Goal: Task Accomplishment & Management: Use online tool/utility

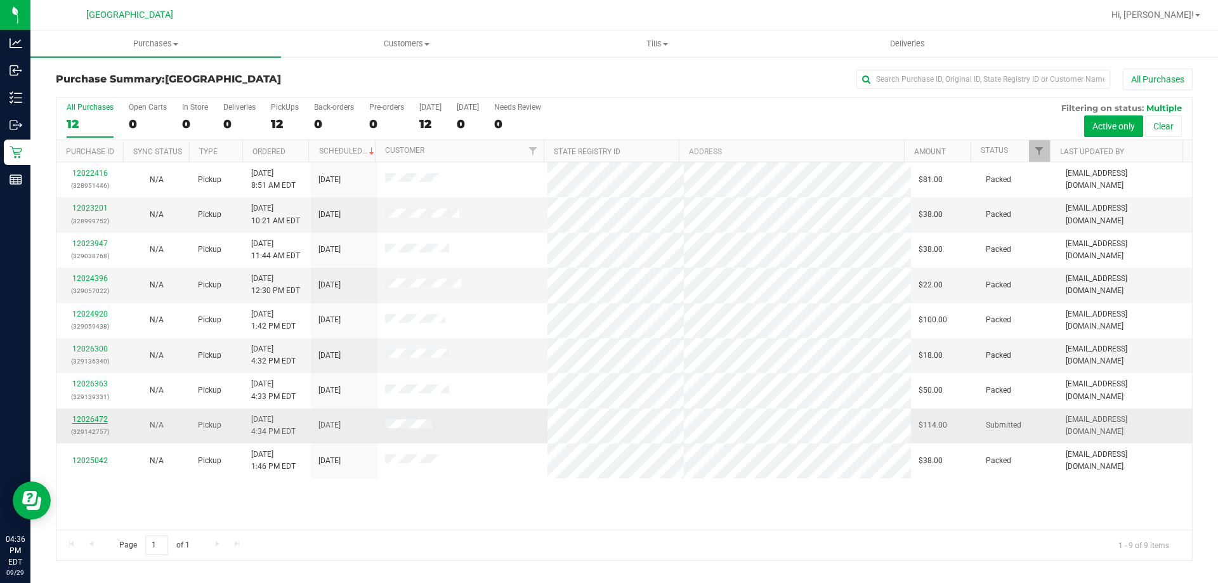
click at [79, 415] on link "12026472" at bounding box center [90, 419] width 36 height 9
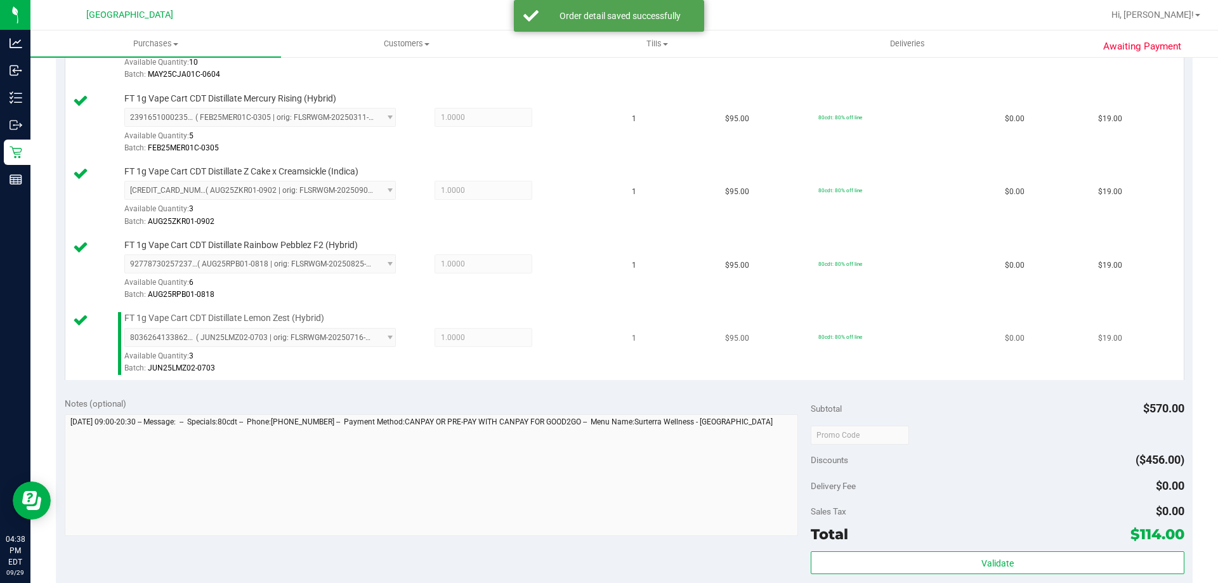
scroll to position [508, 0]
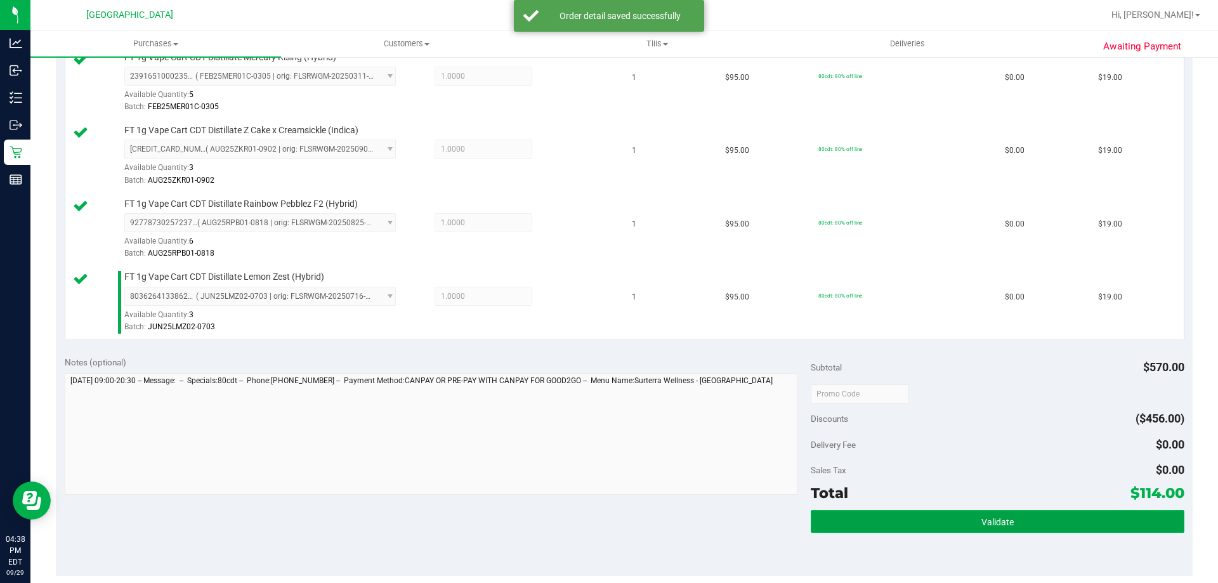
click at [893, 522] on button "Validate" at bounding box center [997, 521] width 373 height 23
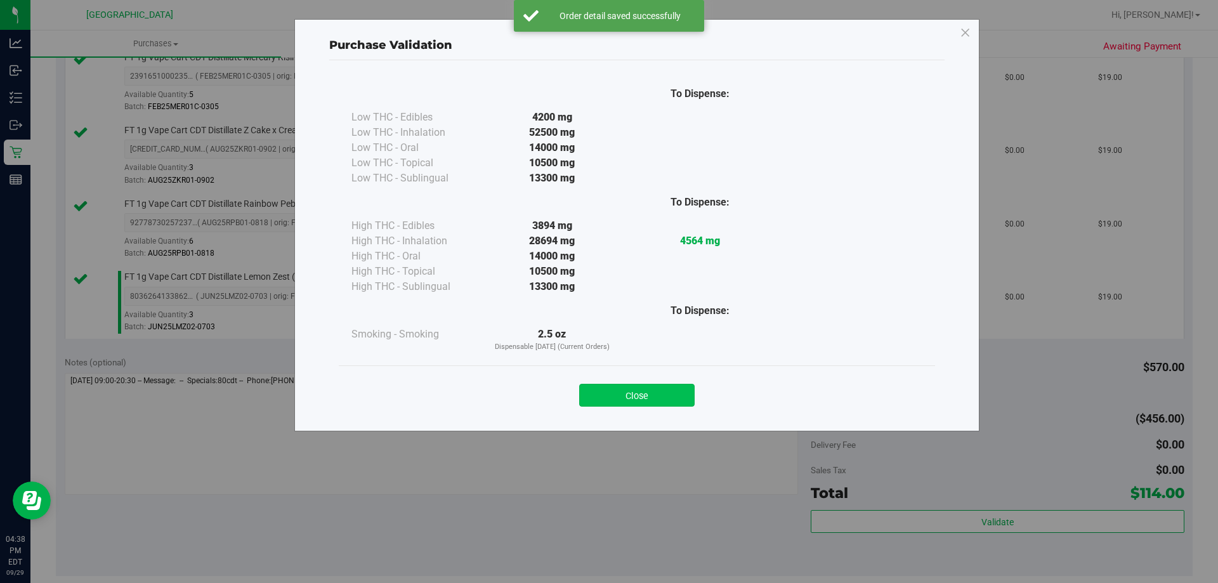
click at [667, 405] on button "Close" at bounding box center [636, 395] width 115 height 23
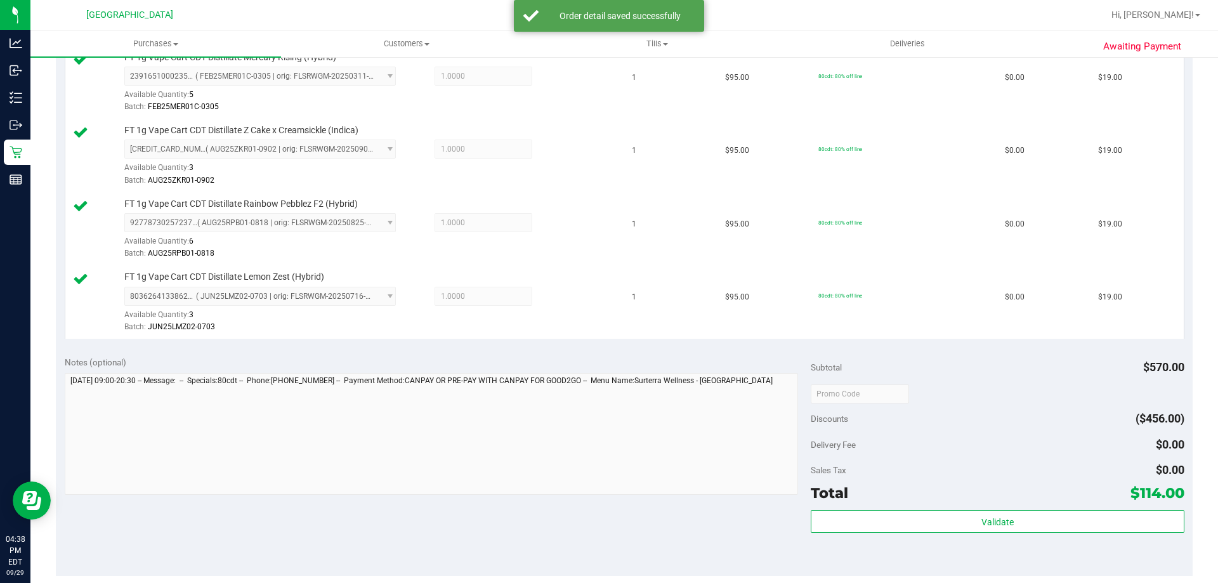
scroll to position [761, 0]
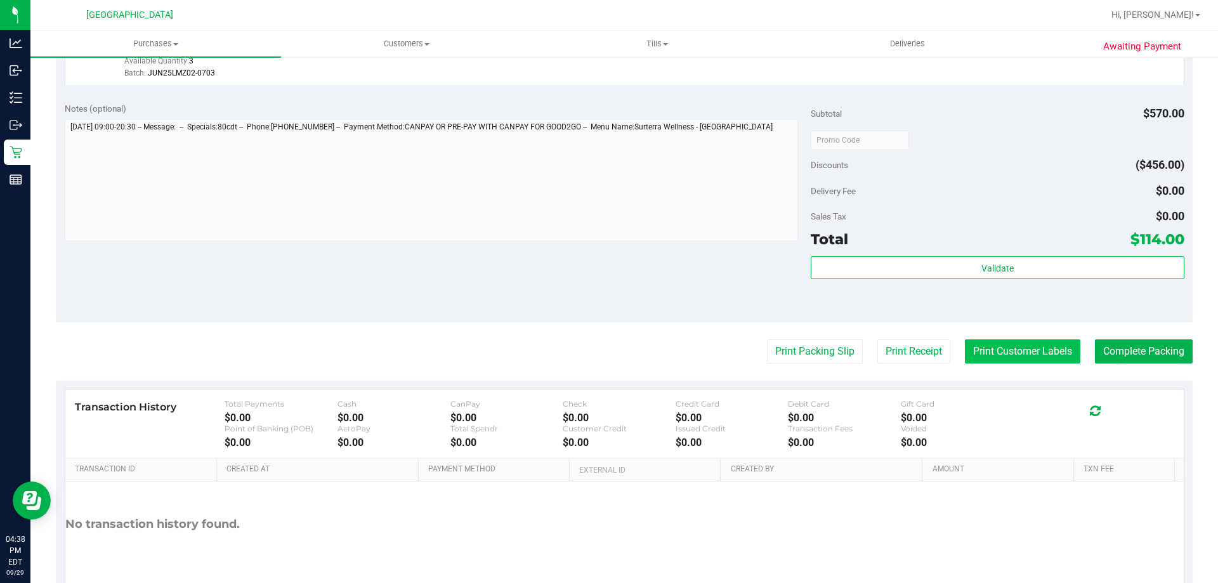
click at [1051, 356] on button "Print Customer Labels" at bounding box center [1022, 351] width 115 height 24
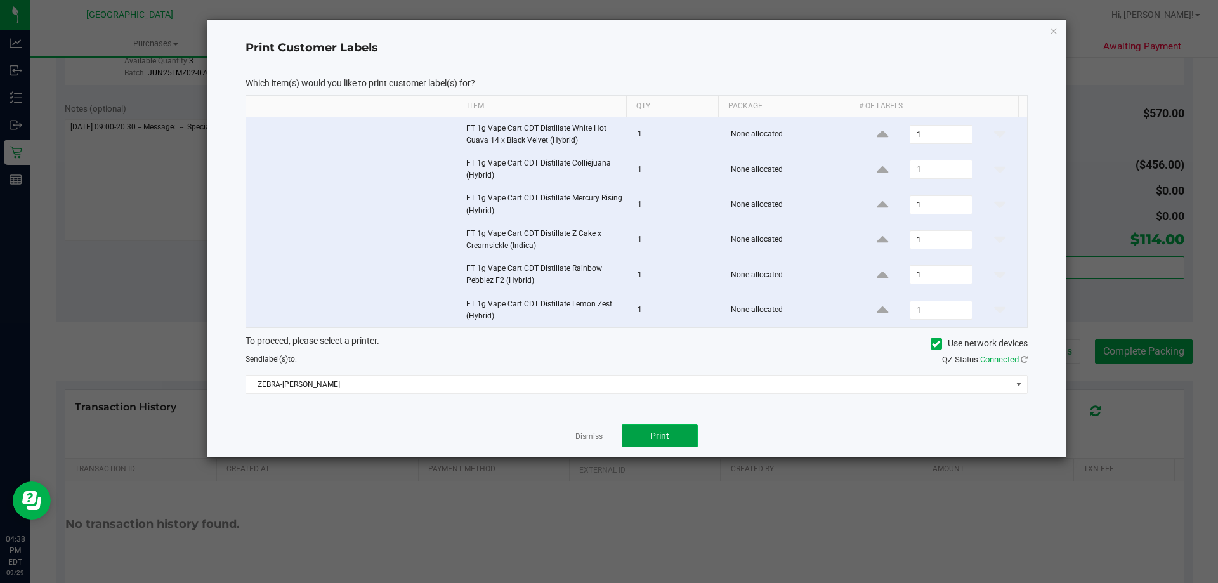
click at [665, 446] on button "Print" at bounding box center [660, 435] width 76 height 23
click at [1051, 36] on icon "button" at bounding box center [1053, 30] width 9 height 15
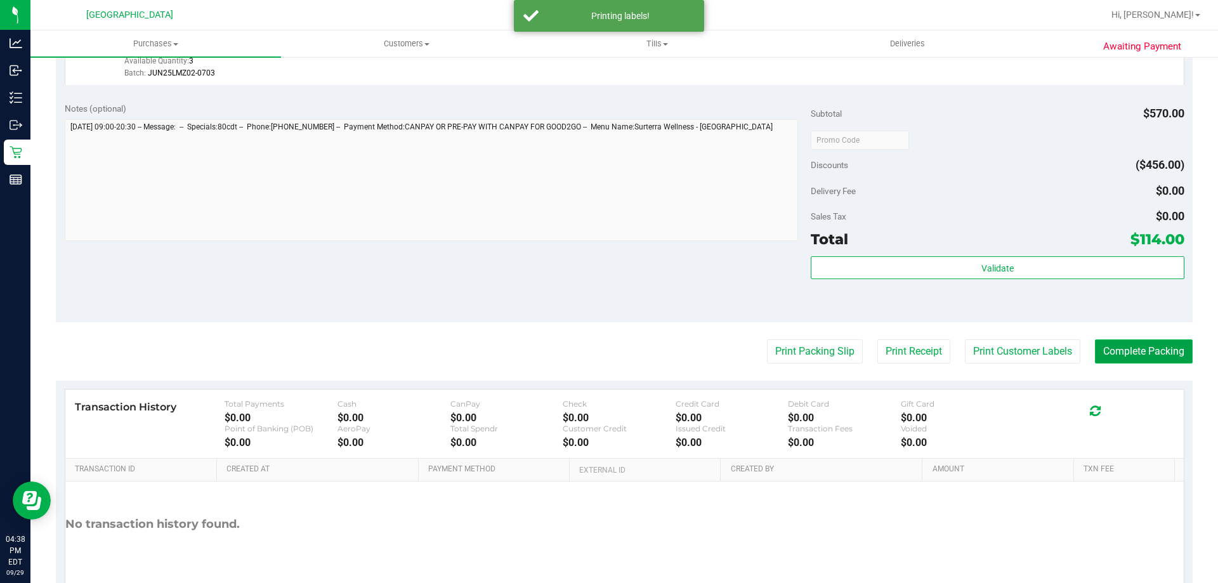
click at [1155, 341] on button "Complete Packing" at bounding box center [1144, 351] width 98 height 24
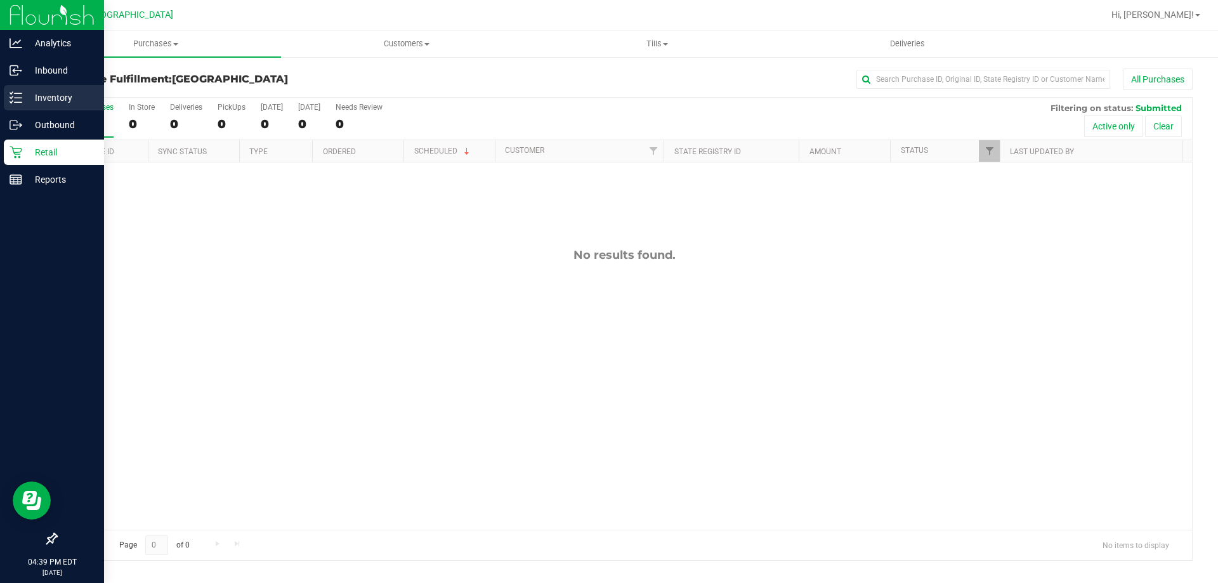
click at [29, 86] on div "Inventory" at bounding box center [54, 97] width 100 height 25
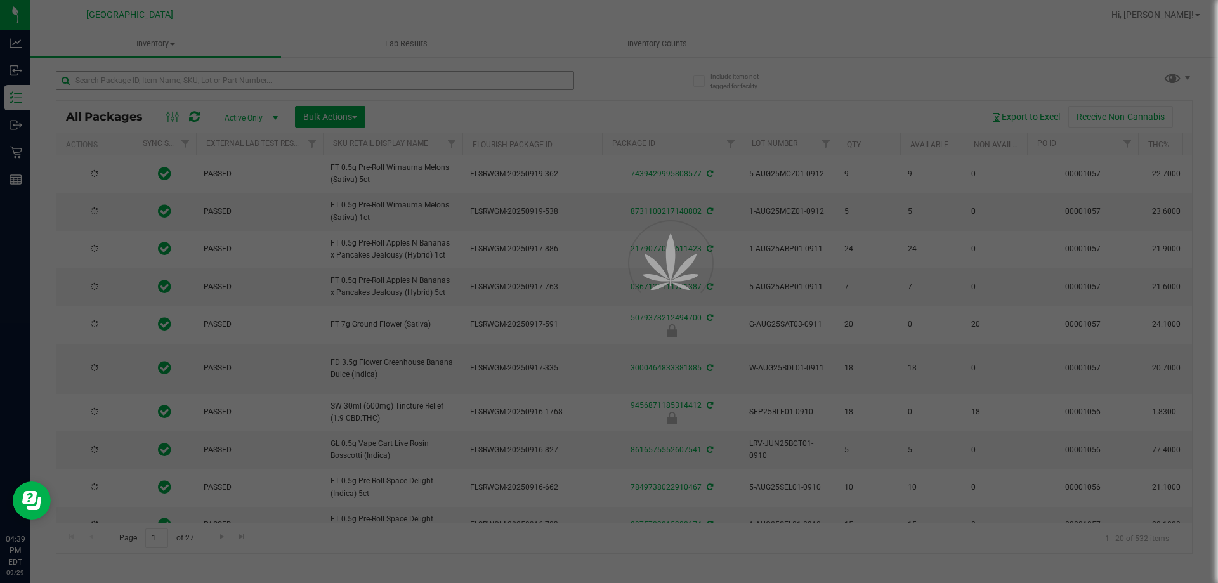
type input "[DATE]"
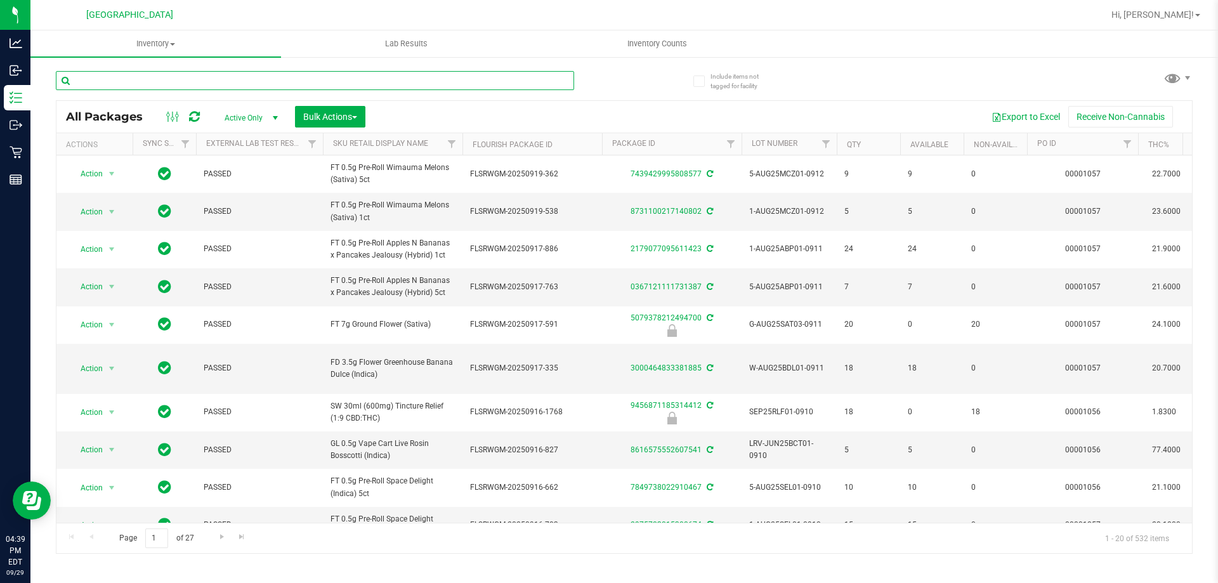
click at [114, 82] on input "text" at bounding box center [315, 80] width 518 height 19
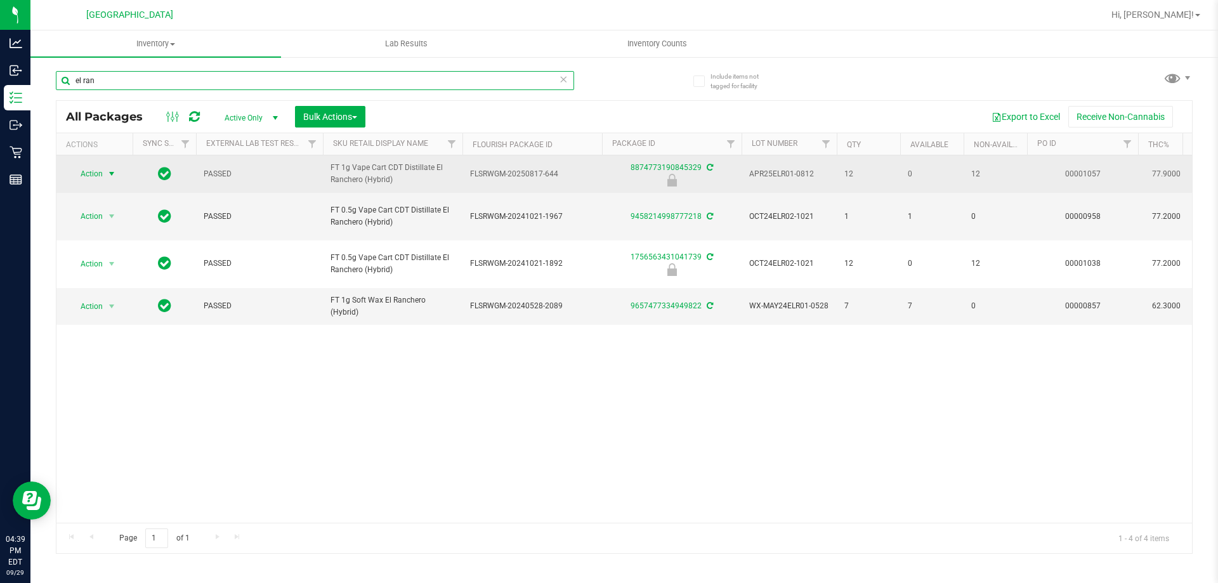
type input "el ran"
click at [98, 178] on span "Action" at bounding box center [86, 174] width 34 height 18
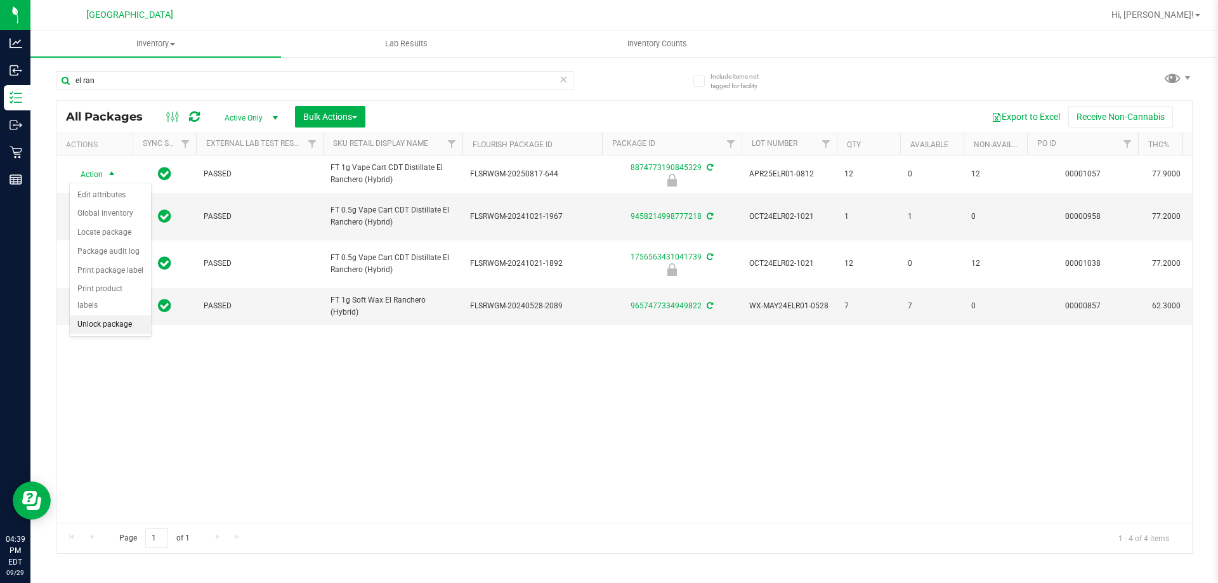
click at [116, 315] on li "Unlock package" at bounding box center [110, 324] width 81 height 19
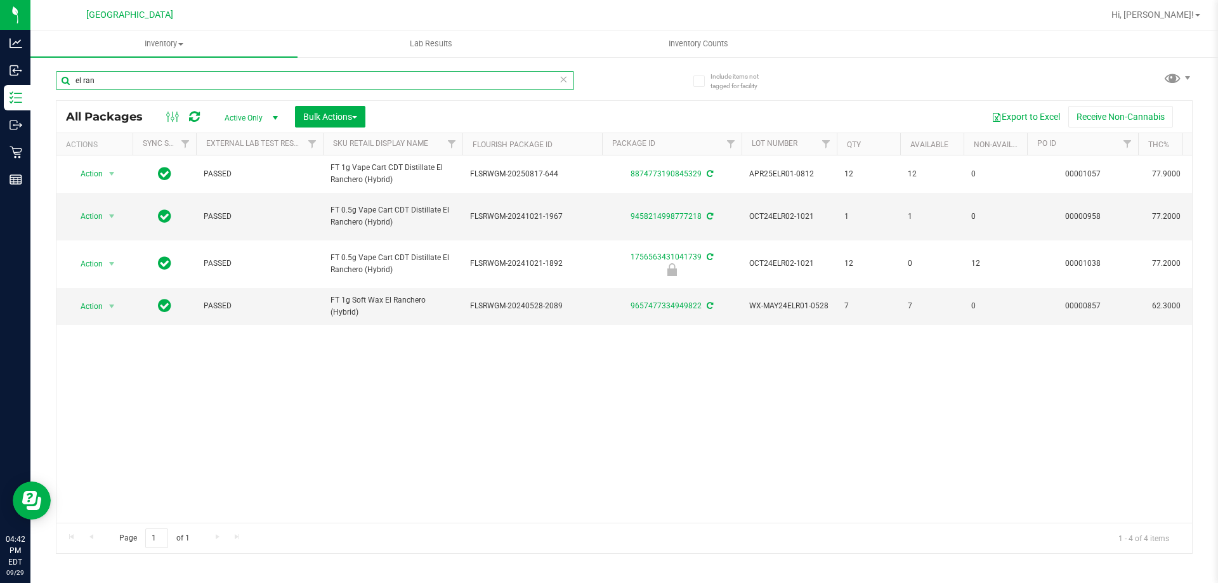
drag, startPoint x: 189, startPoint y: 82, endPoint x: 0, endPoint y: -29, distance: 219.6
click at [0, 0] on html "Analytics Inbound Inventory Outbound Retail Reports 04:42 PM EDT [DATE] 09/29 […" at bounding box center [609, 291] width 1218 height 583
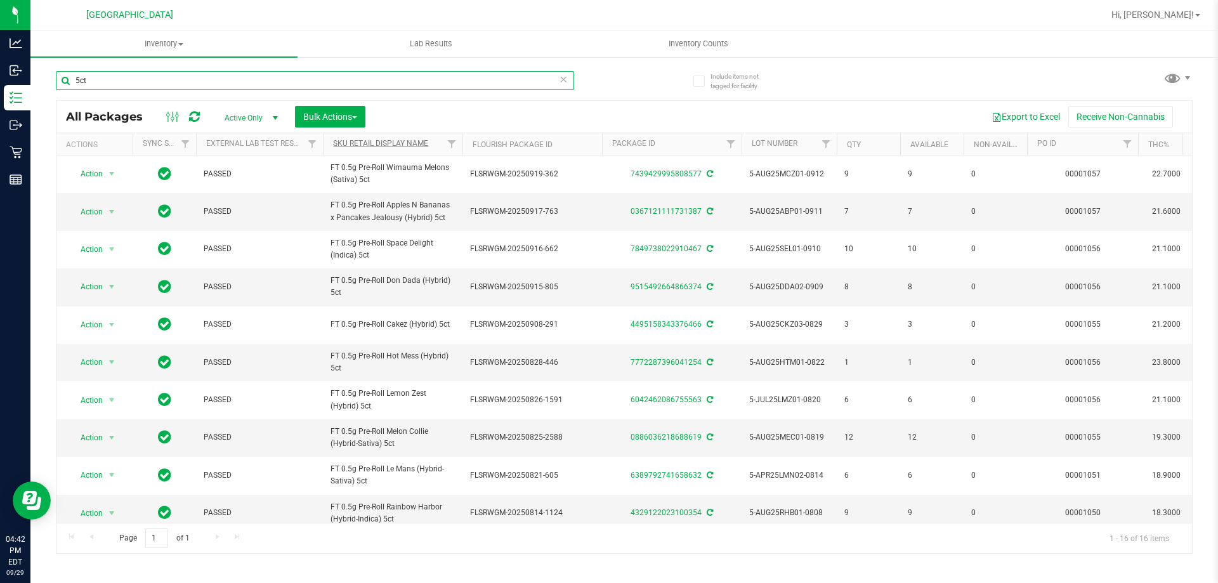
type input "5ct"
click at [390, 144] on link "Sku Retail Display Name" at bounding box center [380, 143] width 95 height 9
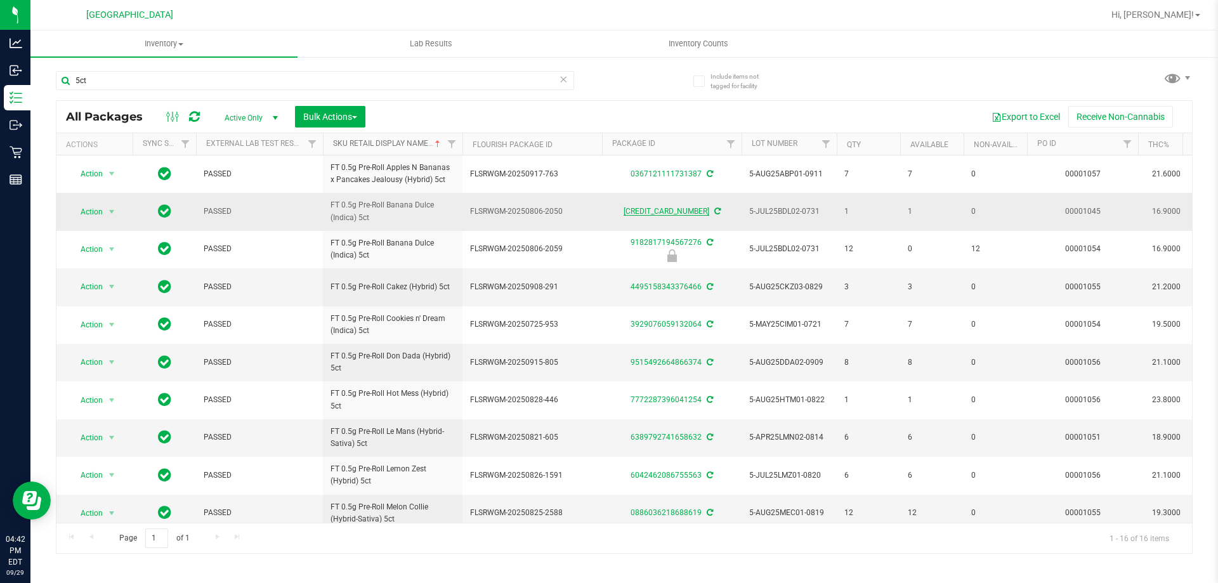
scroll to position [63, 0]
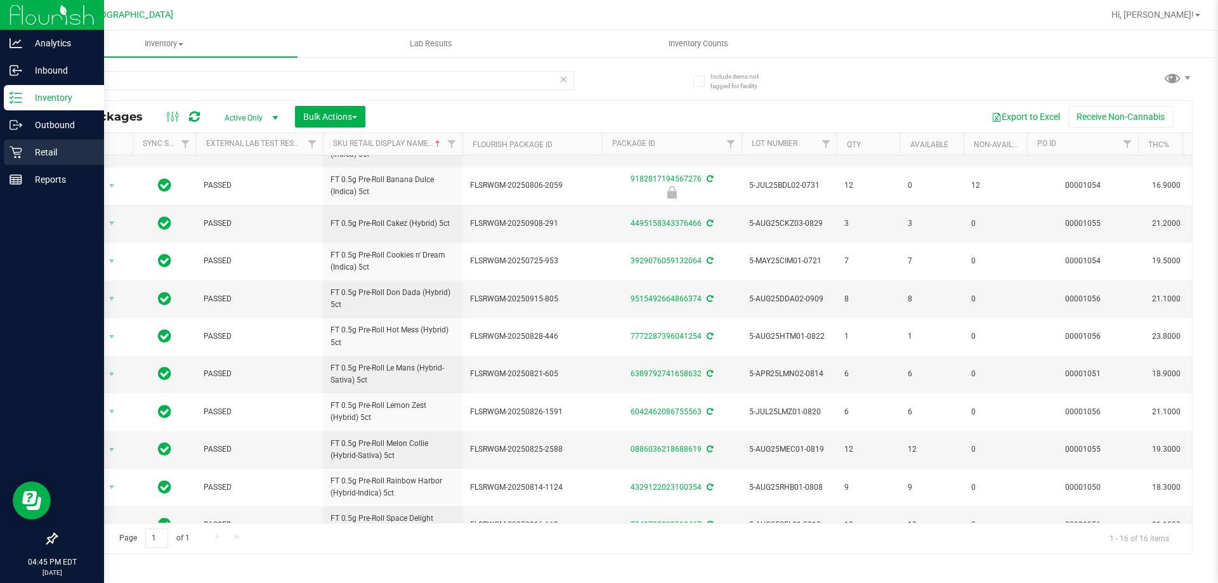
click at [55, 148] on p "Retail" at bounding box center [60, 152] width 76 height 15
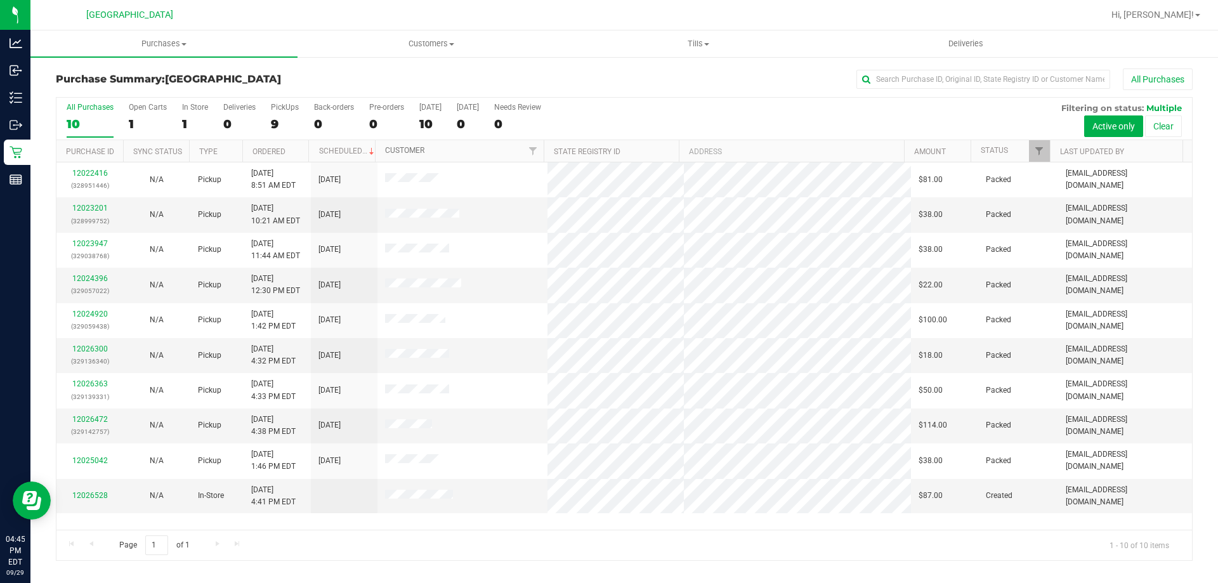
click at [412, 150] on link "Customer" at bounding box center [404, 150] width 39 height 9
click at [89, 420] on link "12026300" at bounding box center [90, 419] width 36 height 9
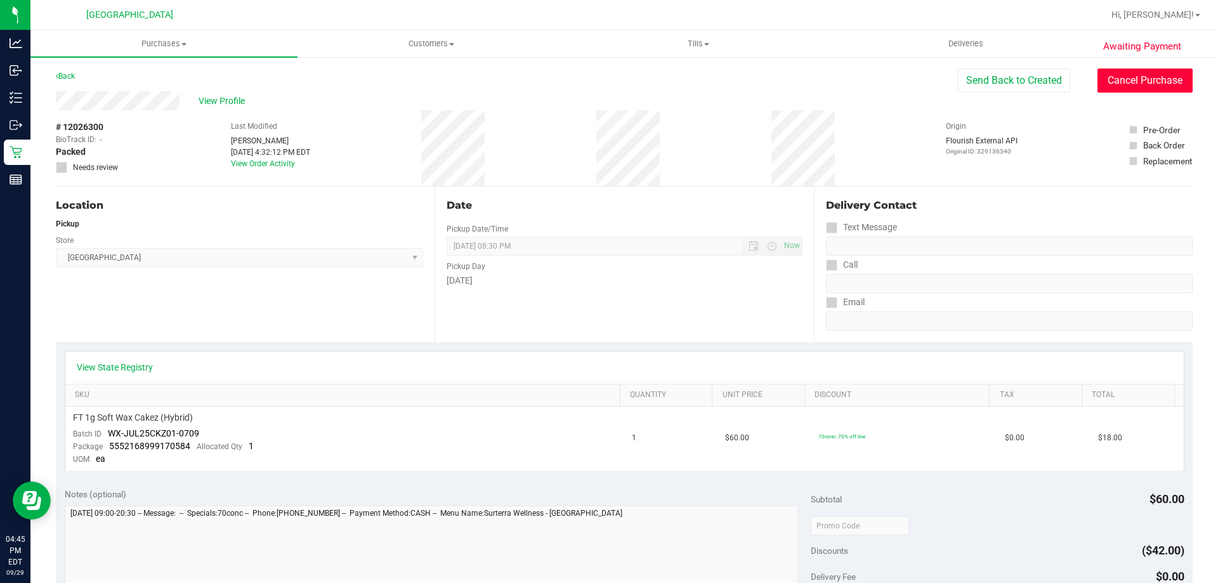
click at [1172, 84] on button "Cancel Purchase" at bounding box center [1145, 81] width 95 height 24
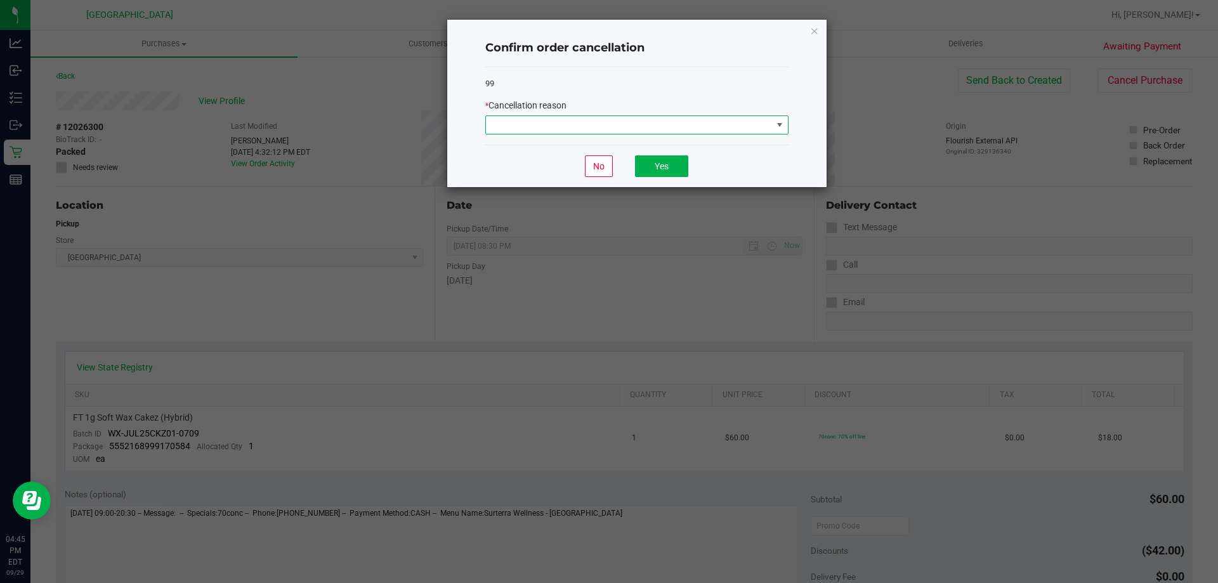
click at [646, 129] on span at bounding box center [629, 125] width 286 height 18
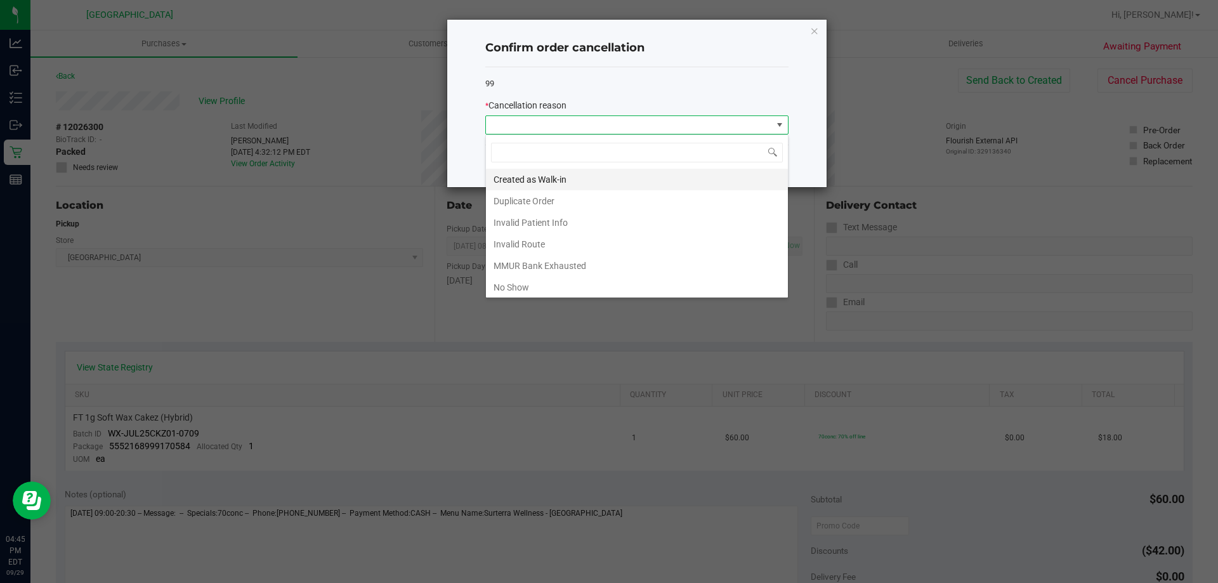
scroll to position [19, 303]
click at [565, 201] on li "Duplicate Order" at bounding box center [637, 201] width 302 height 22
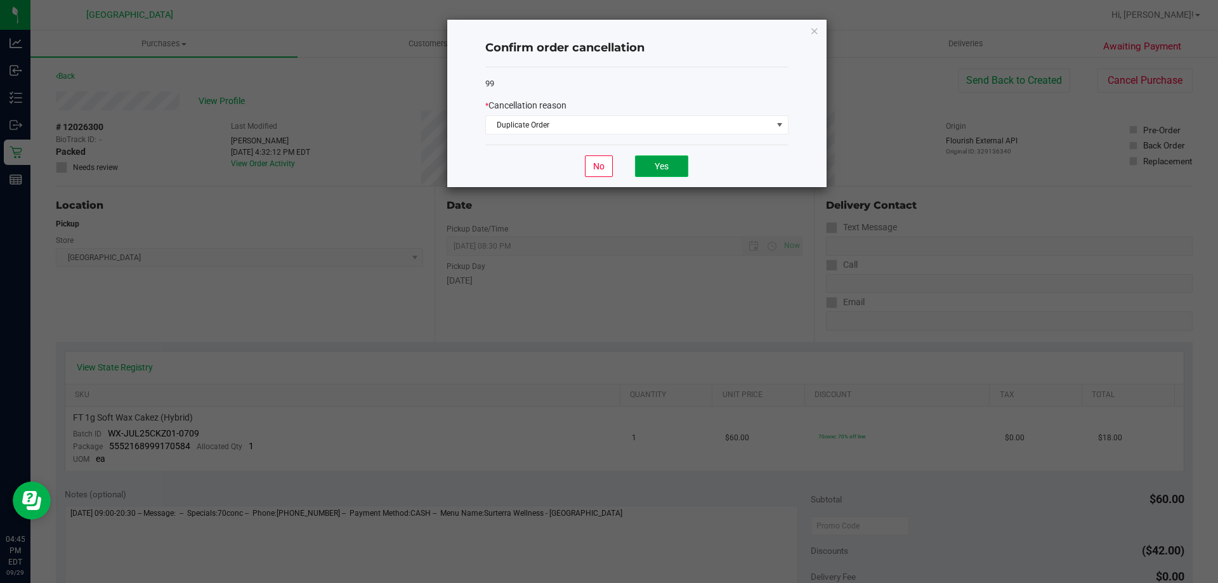
click at [676, 159] on button "Yes" at bounding box center [661, 166] width 53 height 22
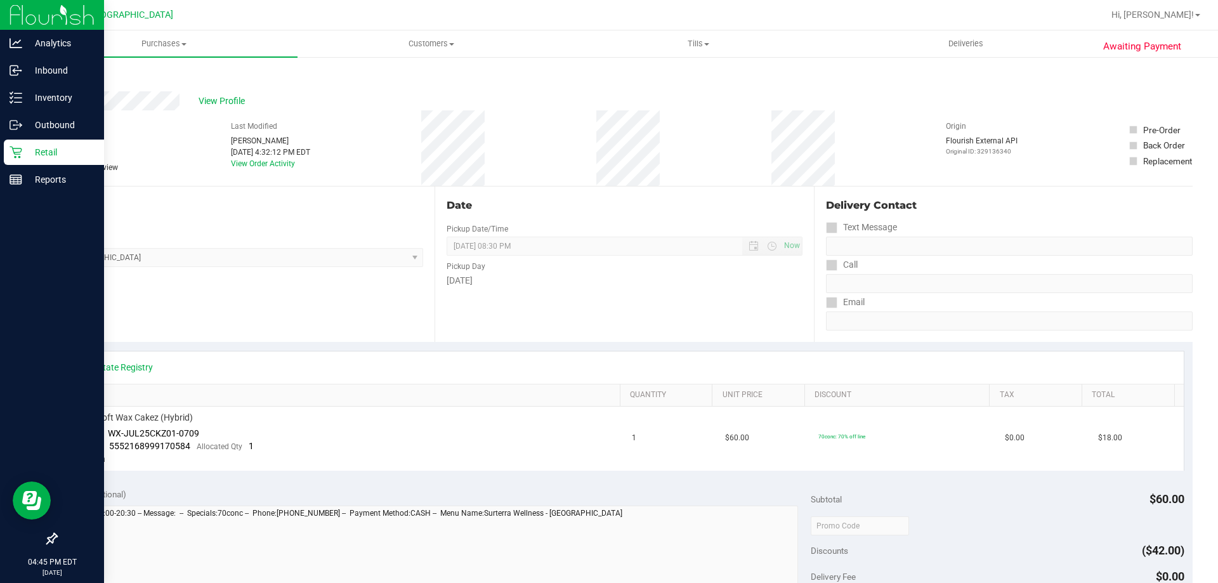
click at [25, 145] on p "Retail" at bounding box center [60, 152] width 76 height 15
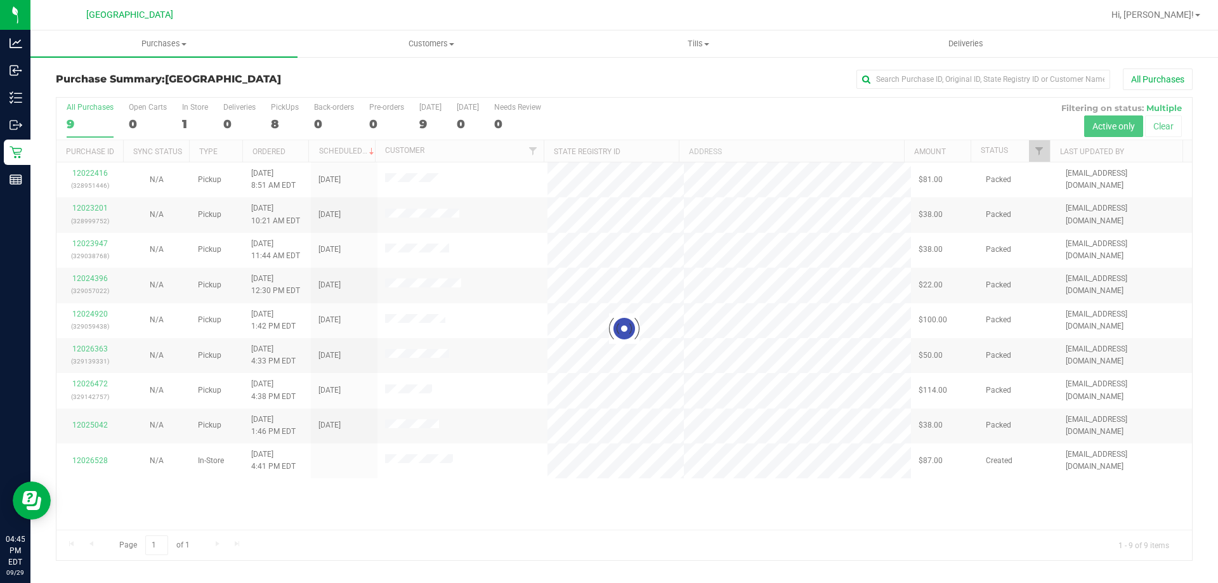
click at [88, 350] on div at bounding box center [624, 329] width 1136 height 462
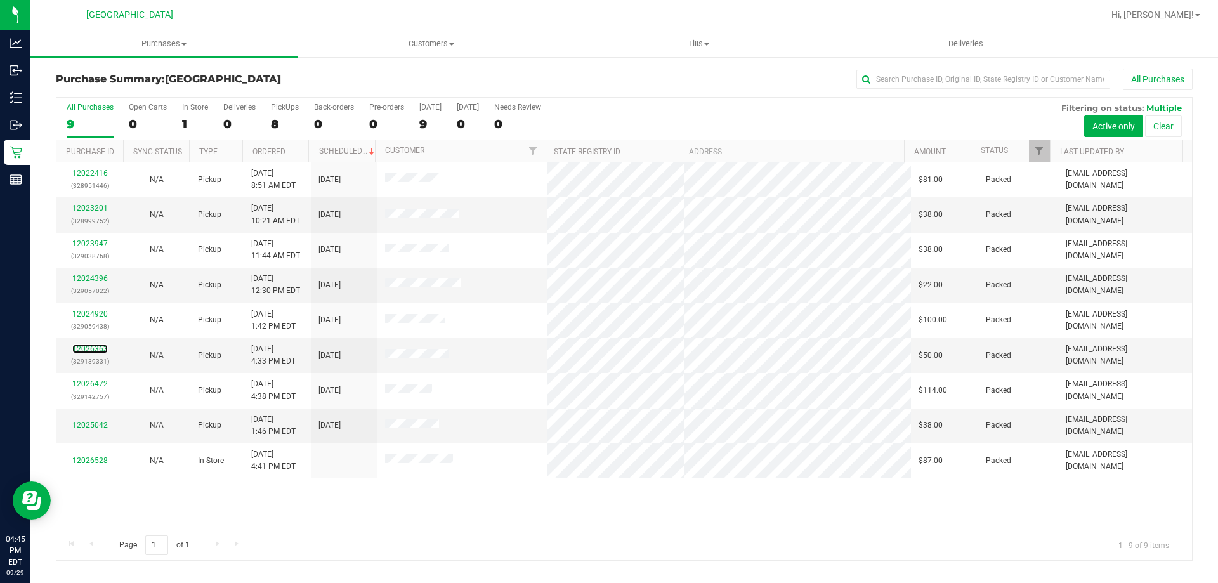
click at [88, 350] on link "12026363" at bounding box center [90, 348] width 36 height 9
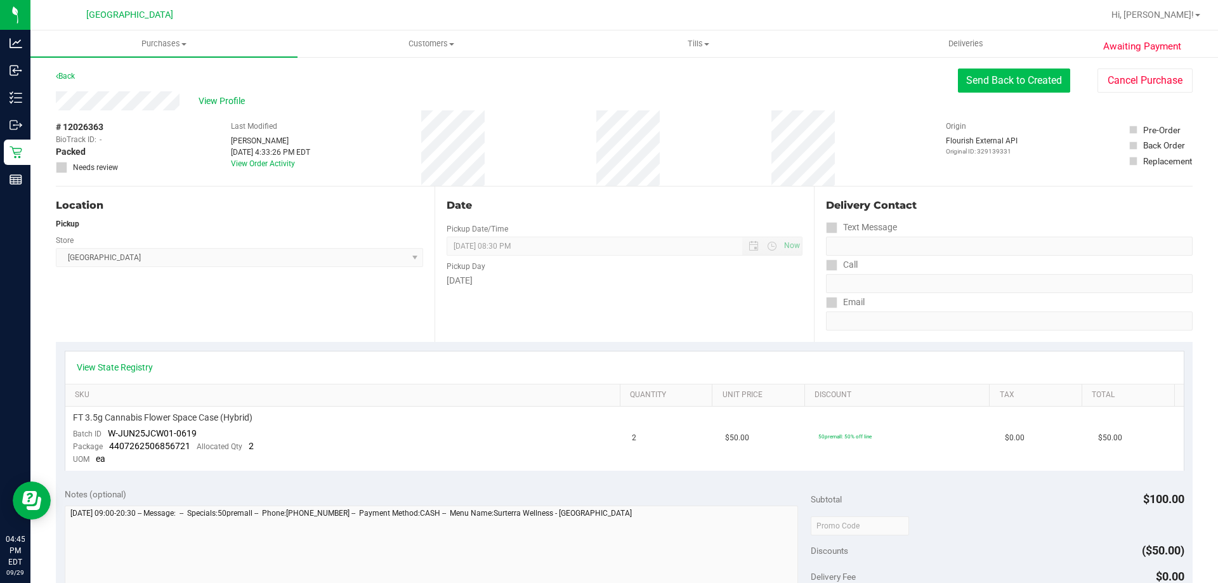
click at [978, 89] on button "Send Back to Created" at bounding box center [1014, 81] width 112 height 24
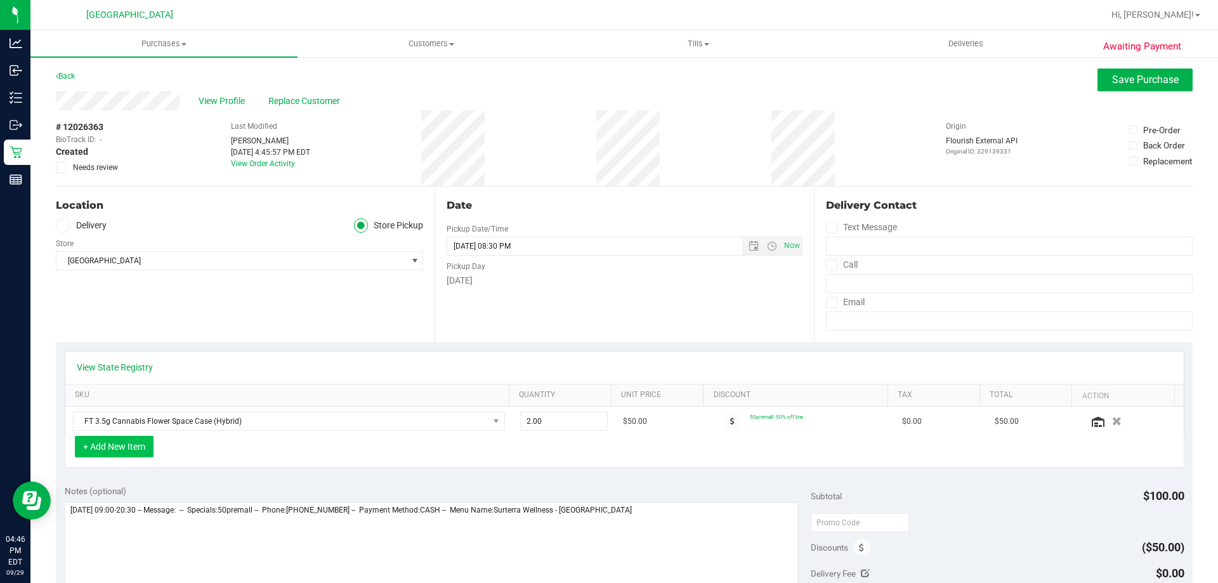
click at [123, 451] on button "+ Add New Item" at bounding box center [114, 447] width 79 height 22
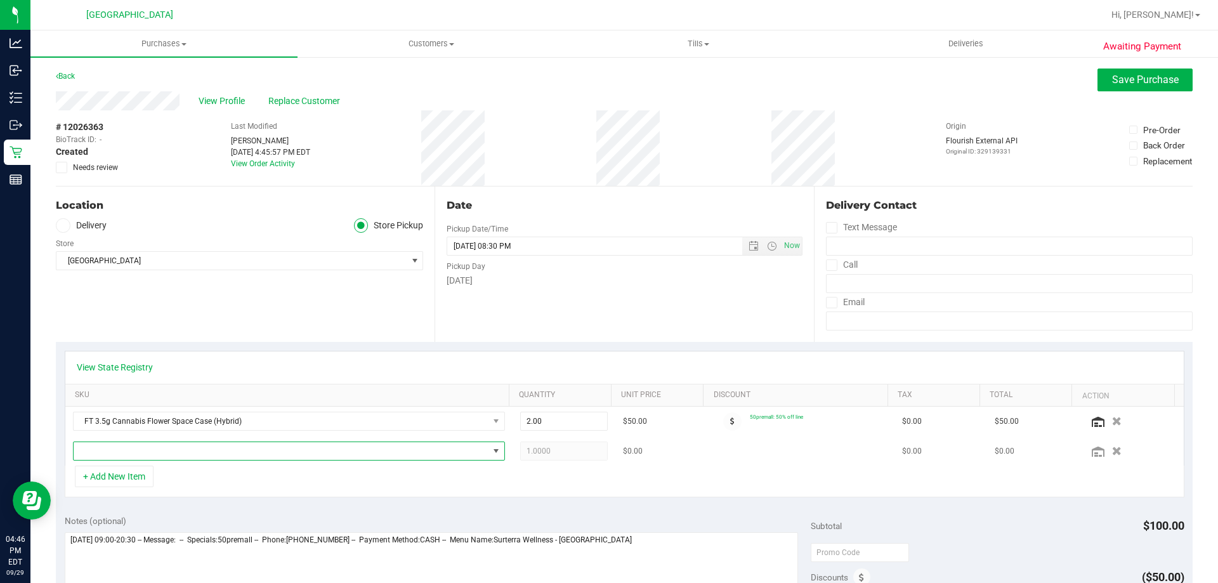
click at [127, 444] on span "NO DATA FOUND" at bounding box center [281, 451] width 415 height 18
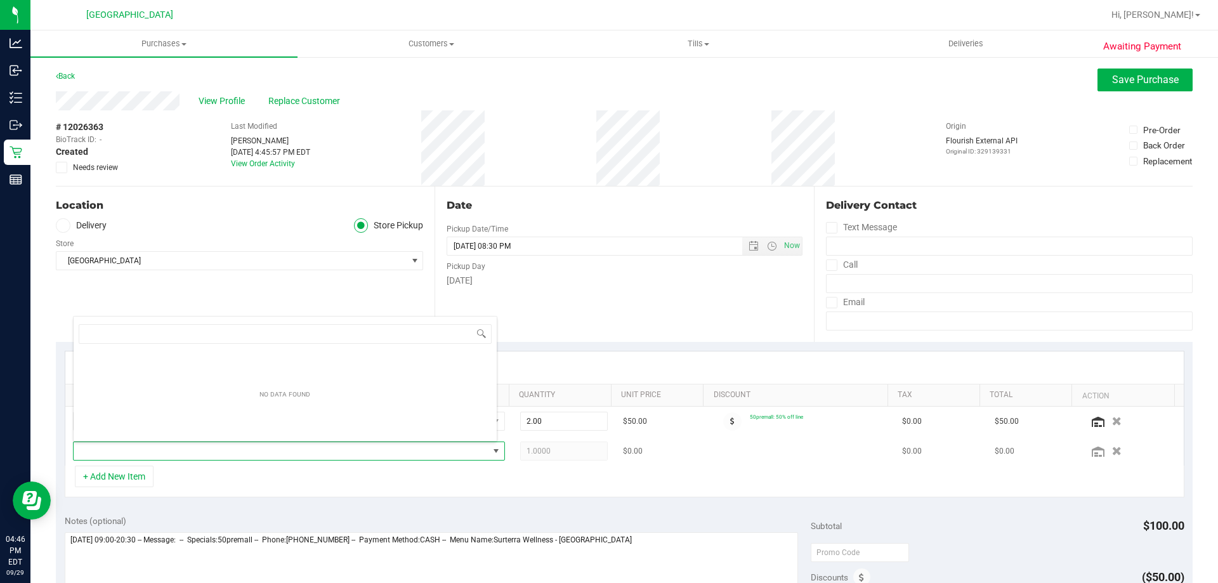
scroll to position [19, 421]
type input "ckz"
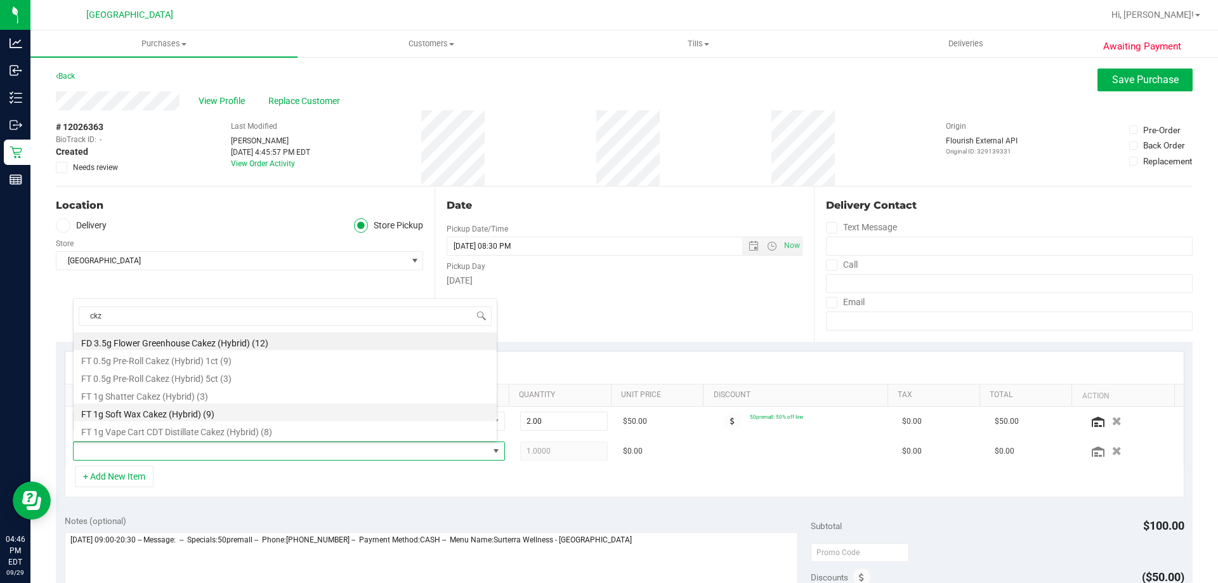
click at [274, 409] on li "FT 1g Soft Wax Cakez (Hybrid) (9)" at bounding box center [285, 412] width 423 height 18
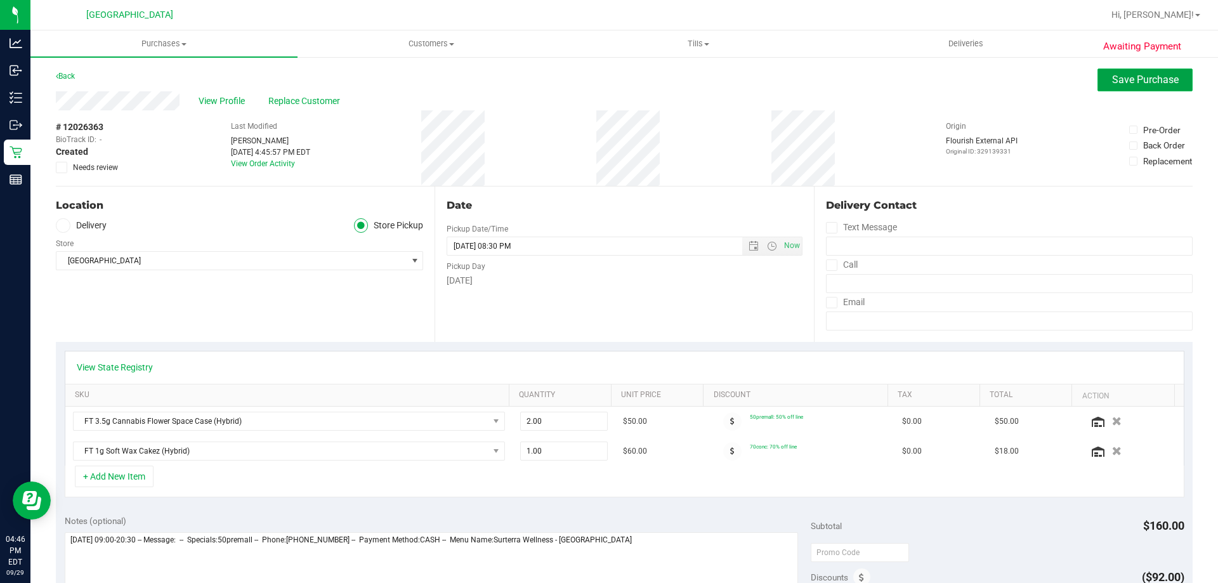
click at [1132, 89] on button "Save Purchase" at bounding box center [1145, 80] width 95 height 23
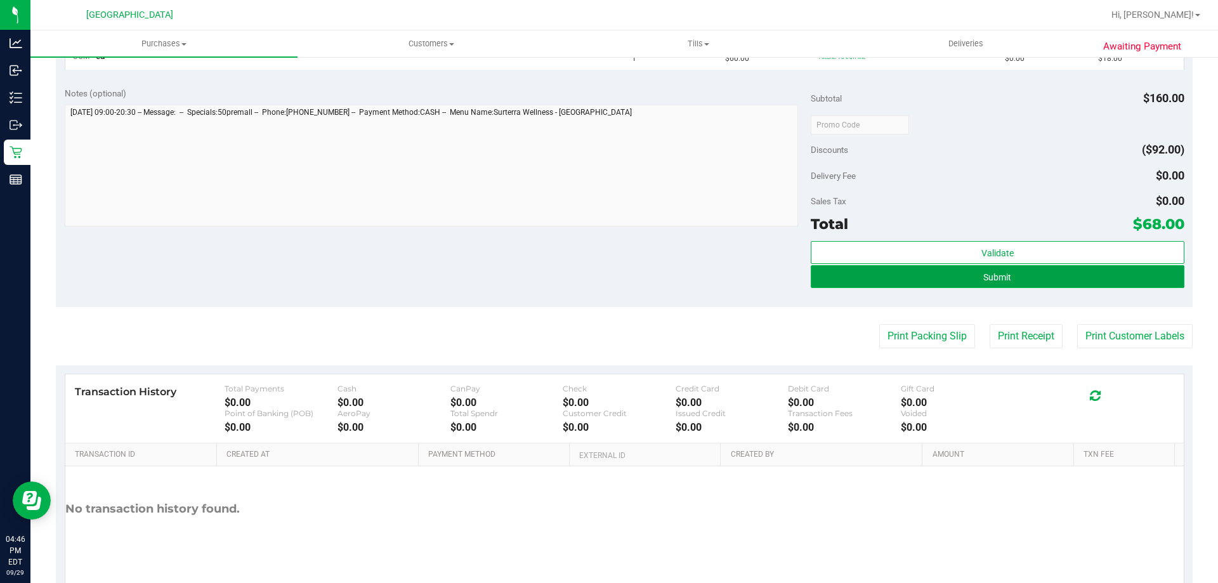
click at [985, 280] on span "Submit" at bounding box center [997, 277] width 28 height 10
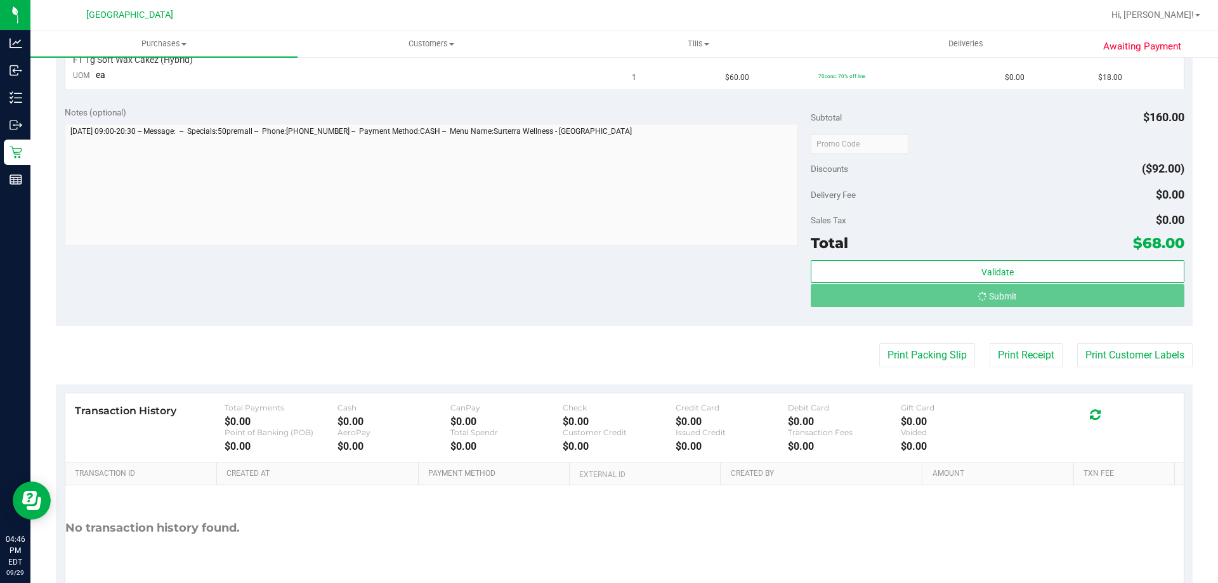
scroll to position [406, 0]
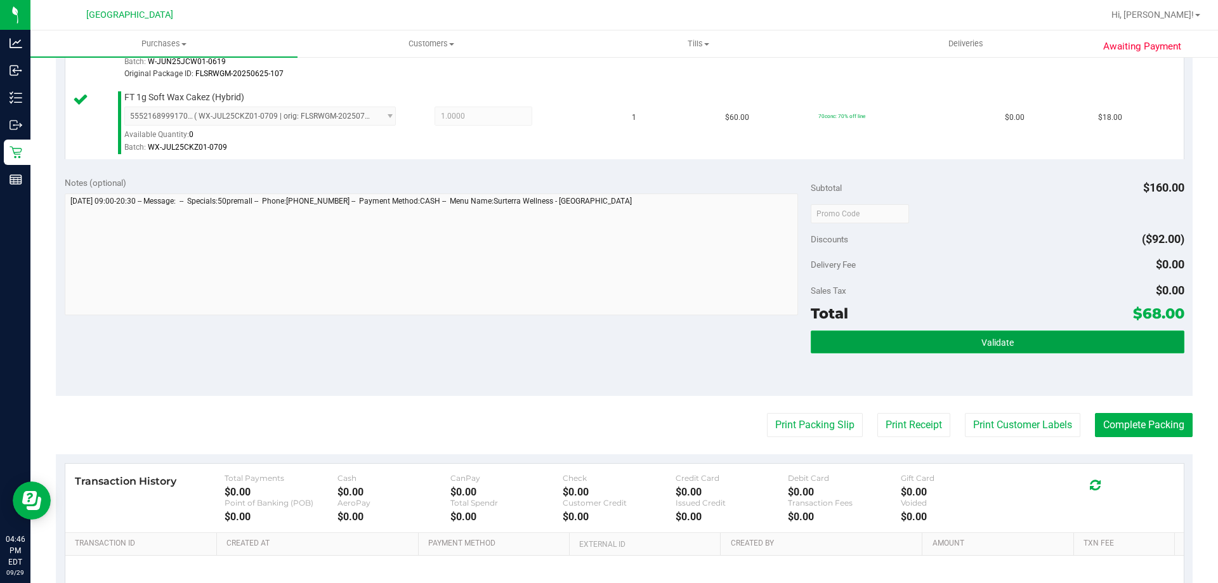
click at [920, 350] on button "Validate" at bounding box center [997, 342] width 373 height 23
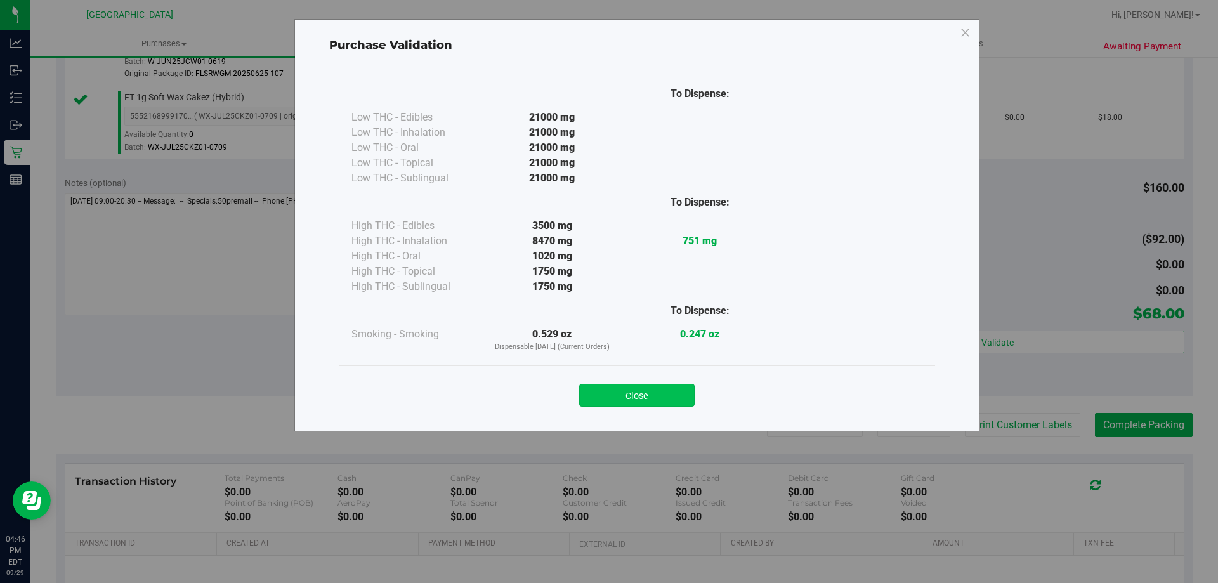
click at [608, 388] on button "Close" at bounding box center [636, 395] width 115 height 23
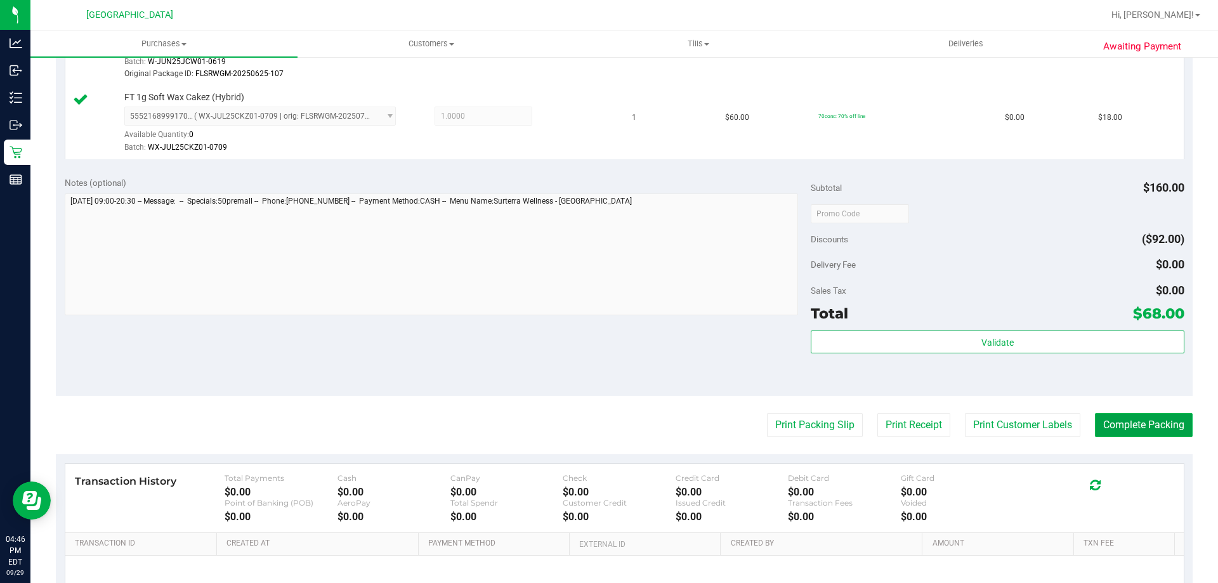
click at [1108, 419] on button "Complete Packing" at bounding box center [1144, 425] width 98 height 24
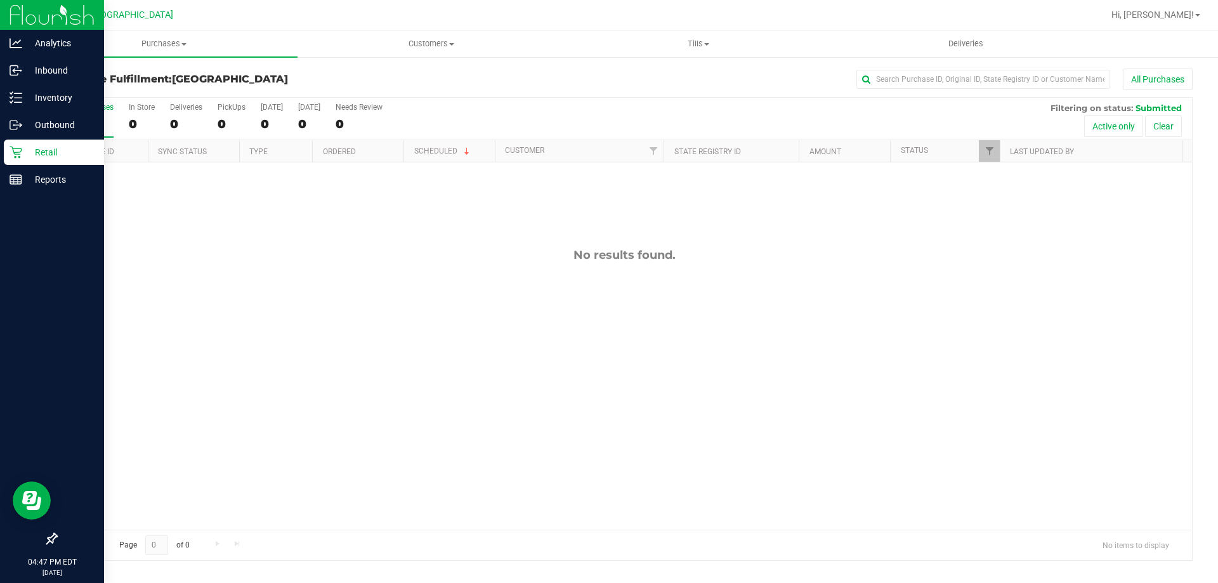
click at [60, 158] on p "Retail" at bounding box center [60, 152] width 76 height 15
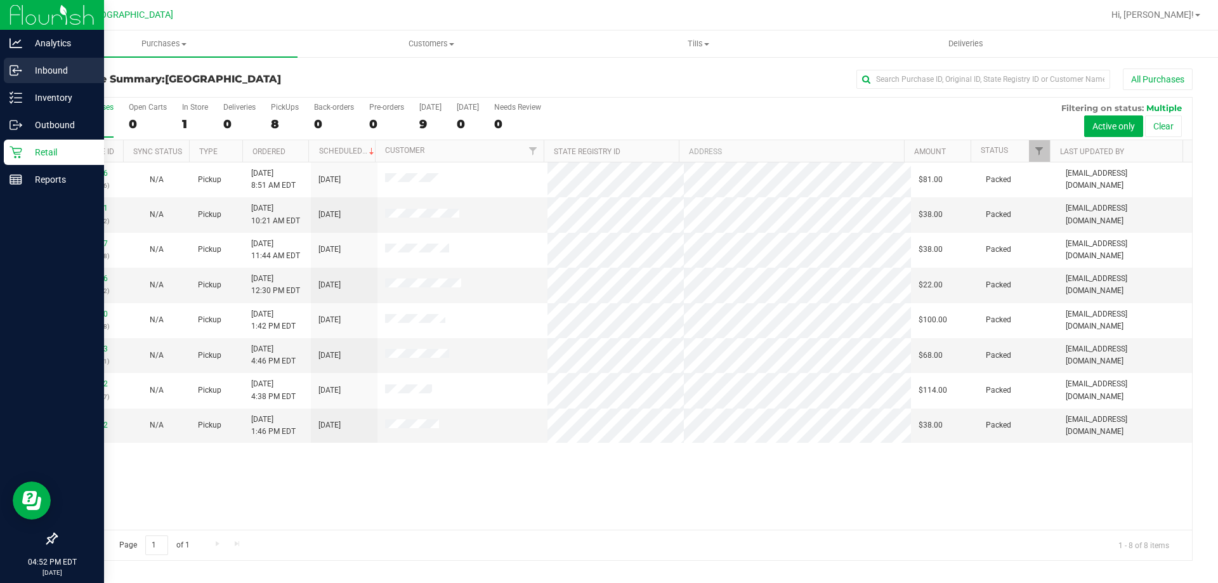
click at [62, 76] on p "Inbound" at bounding box center [60, 70] width 76 height 15
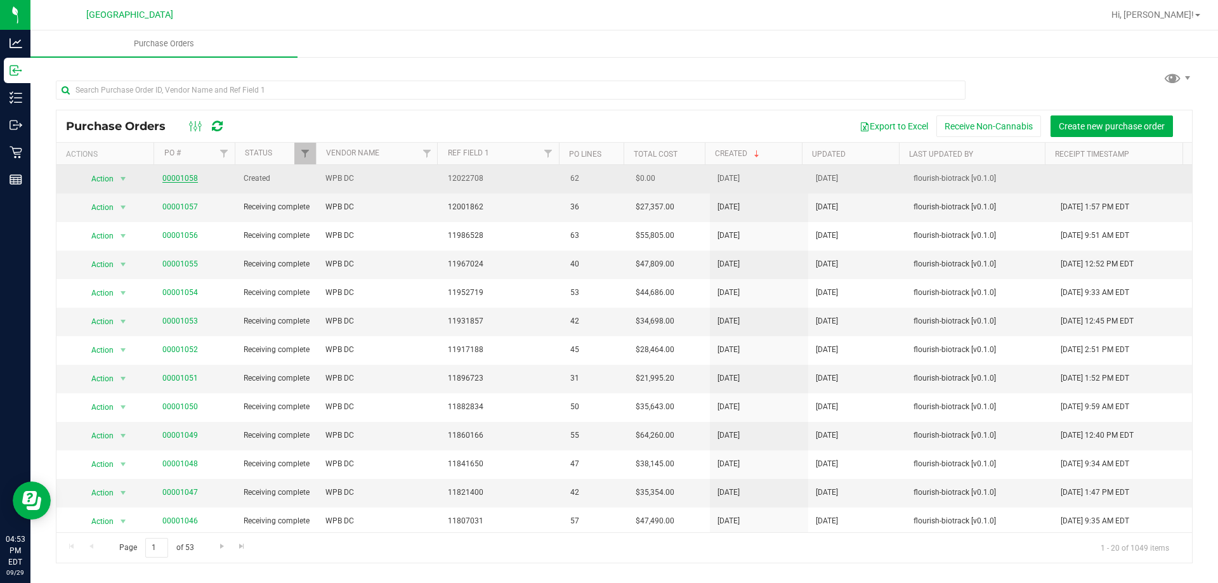
click at [174, 176] on link "00001058" at bounding box center [180, 178] width 36 height 9
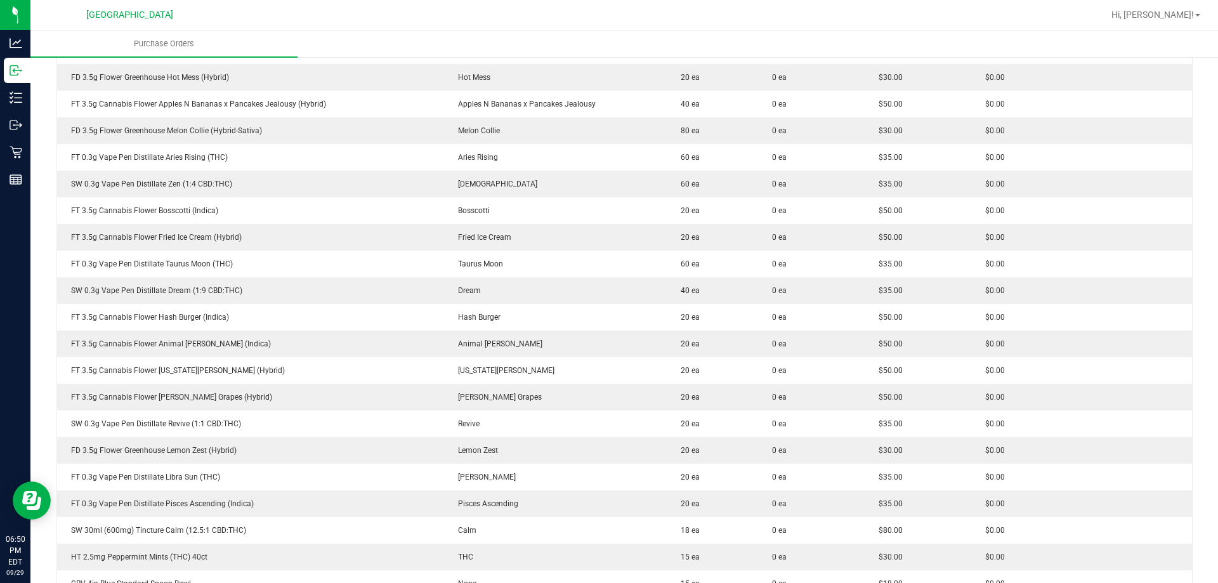
scroll to position [508, 0]
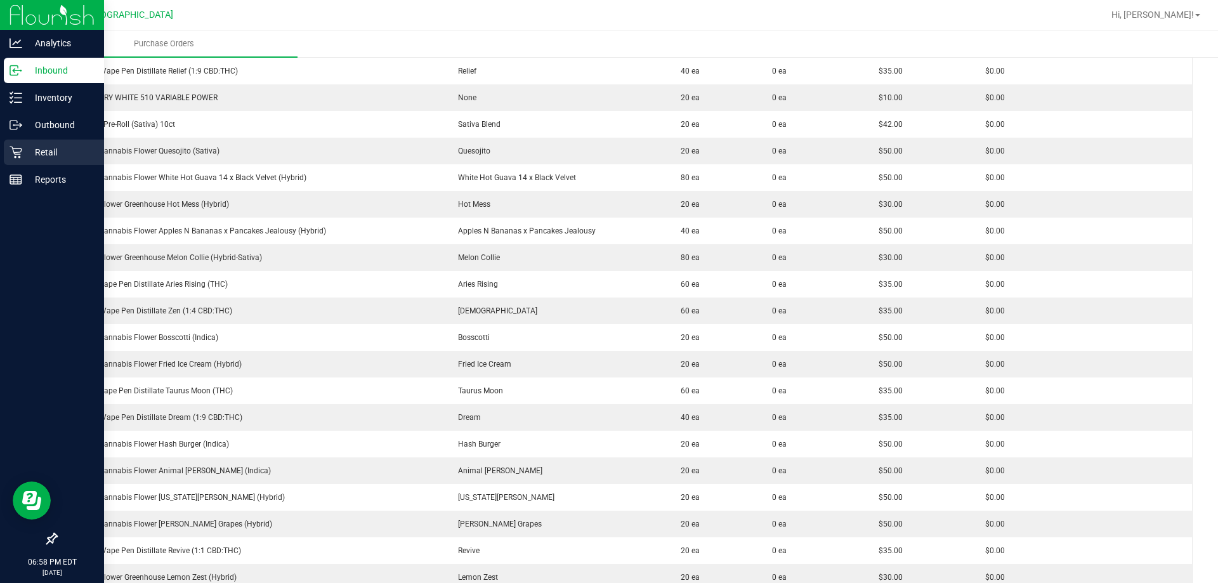
click at [20, 156] on icon at bounding box center [16, 152] width 13 height 13
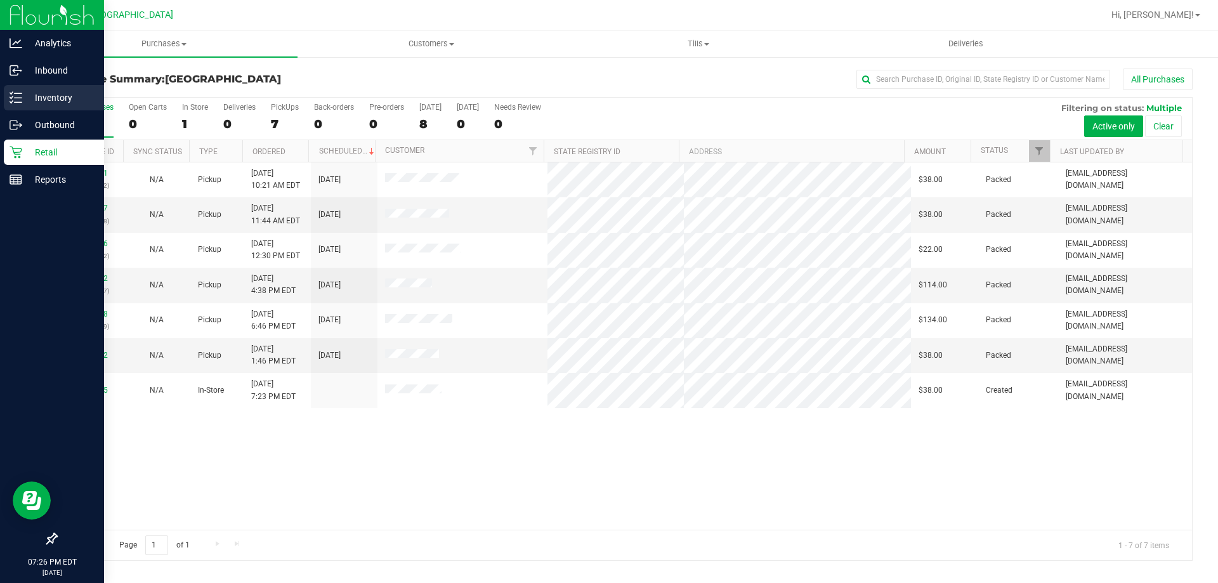
click at [46, 102] on p "Inventory" at bounding box center [60, 97] width 76 height 15
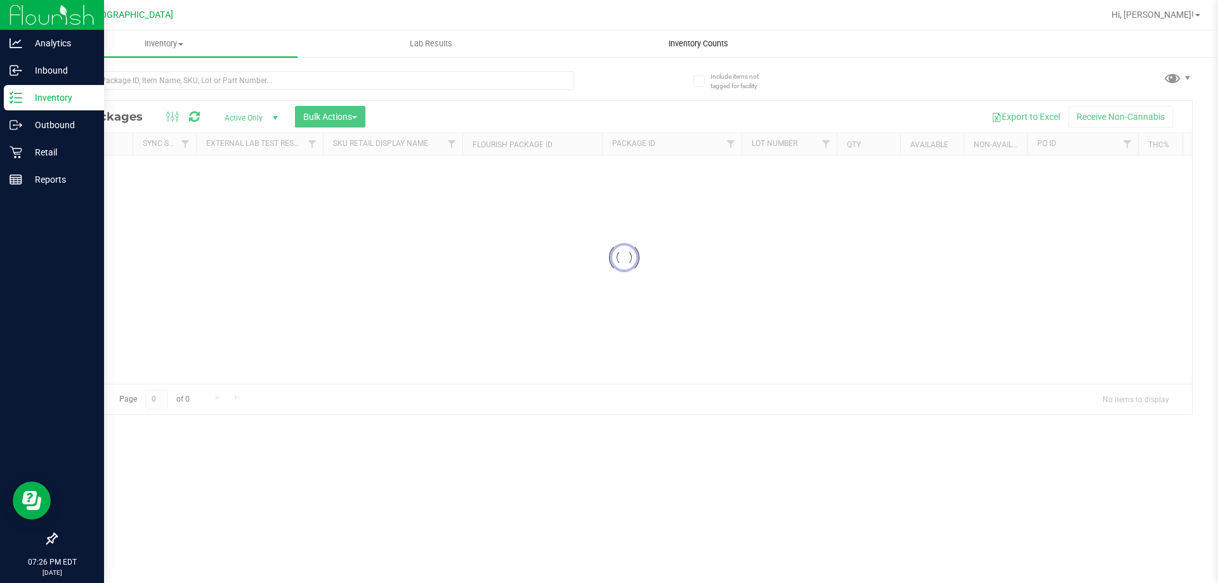
click at [708, 49] on span "Inventory Counts" at bounding box center [699, 43] width 94 height 11
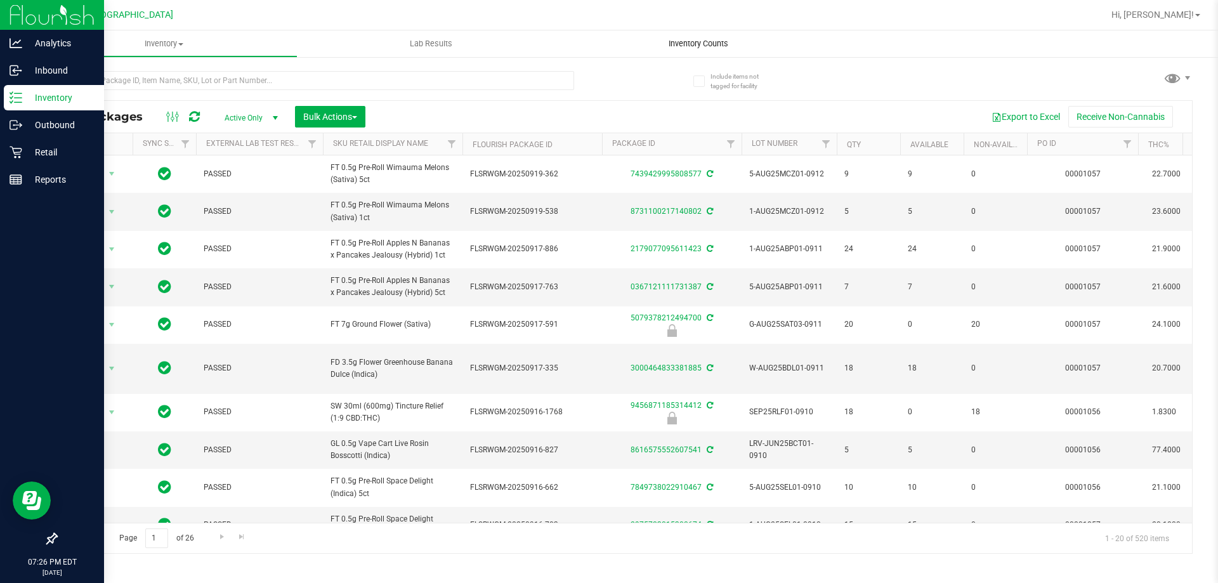
click at [708, 49] on span "Inventory Counts" at bounding box center [699, 43] width 94 height 11
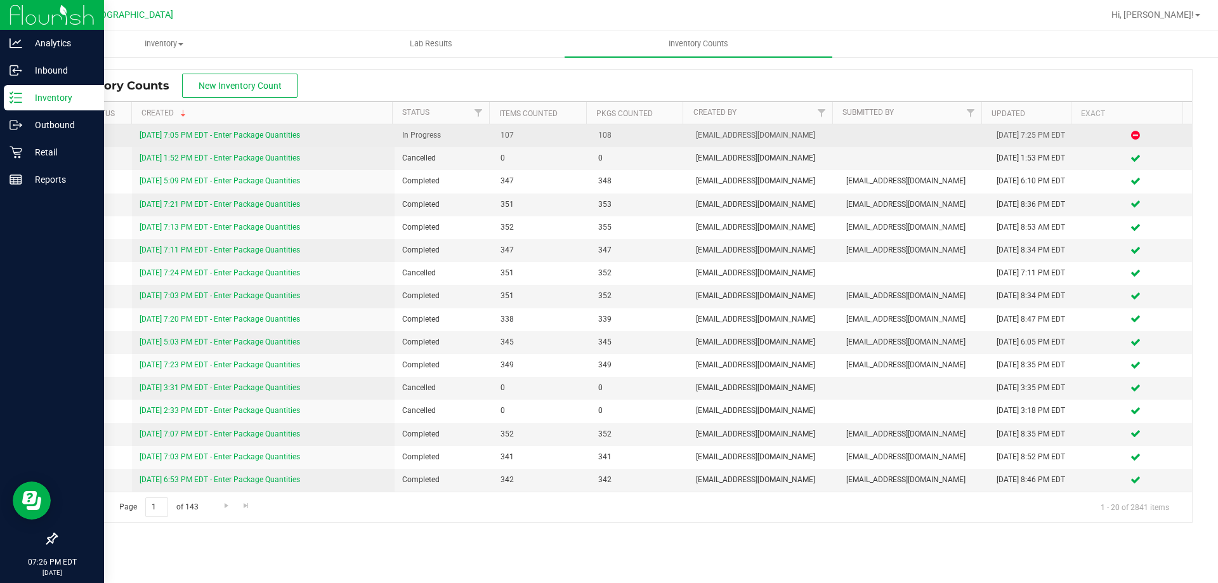
click at [188, 133] on link "[DATE] 7:05 PM EDT - Enter Package Quantities" at bounding box center [220, 135] width 161 height 9
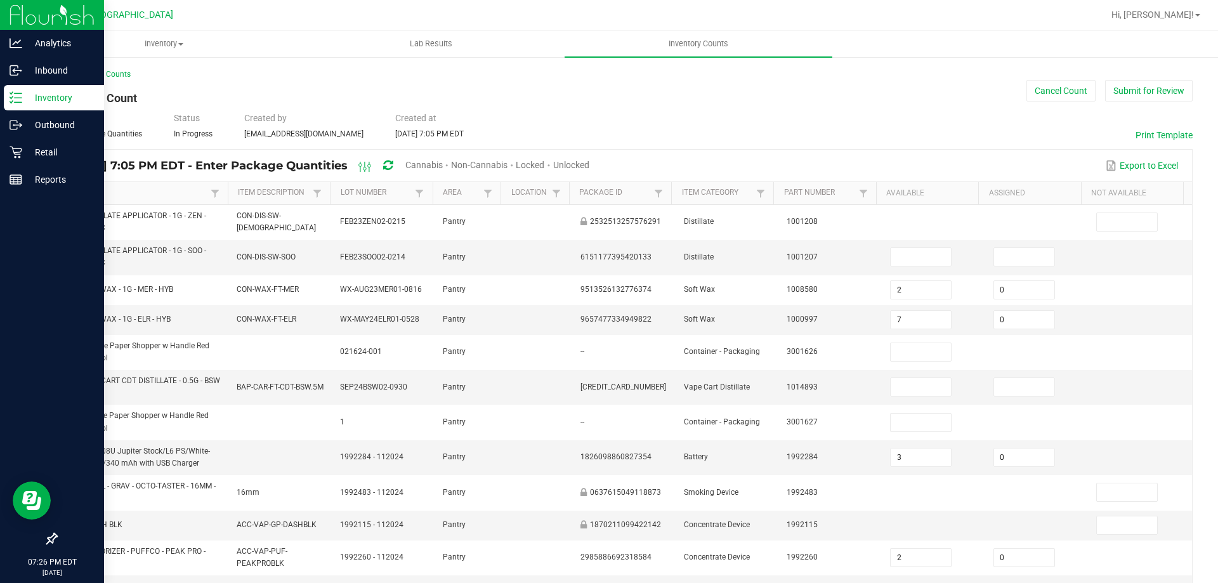
click at [75, 195] on link "Item" at bounding box center [137, 193] width 140 height 10
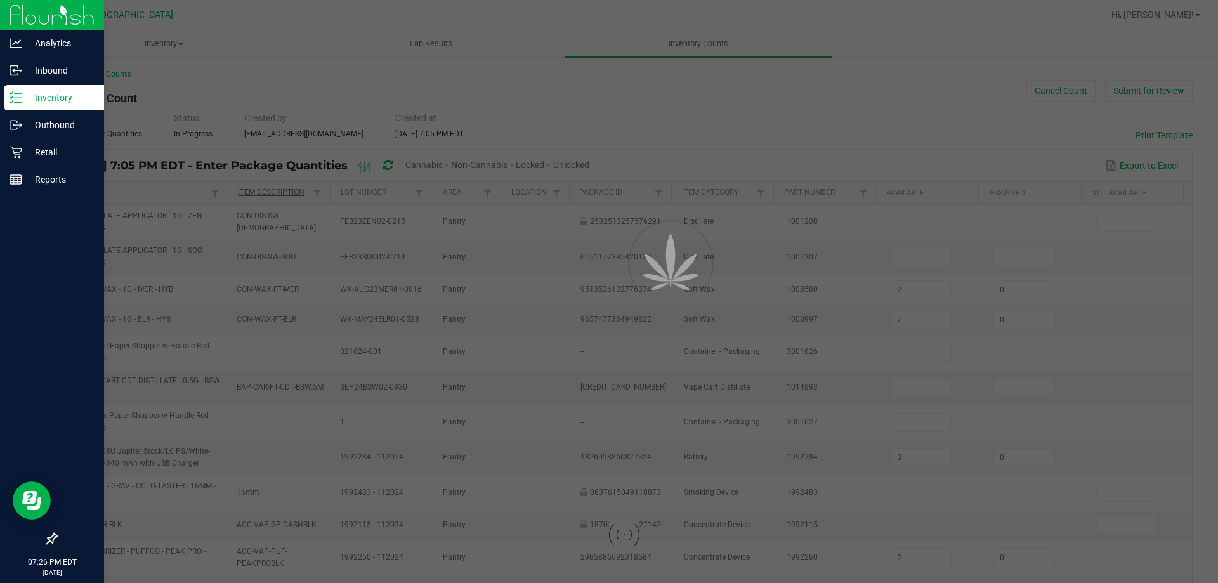
type input "1"
type input "3"
type input "20"
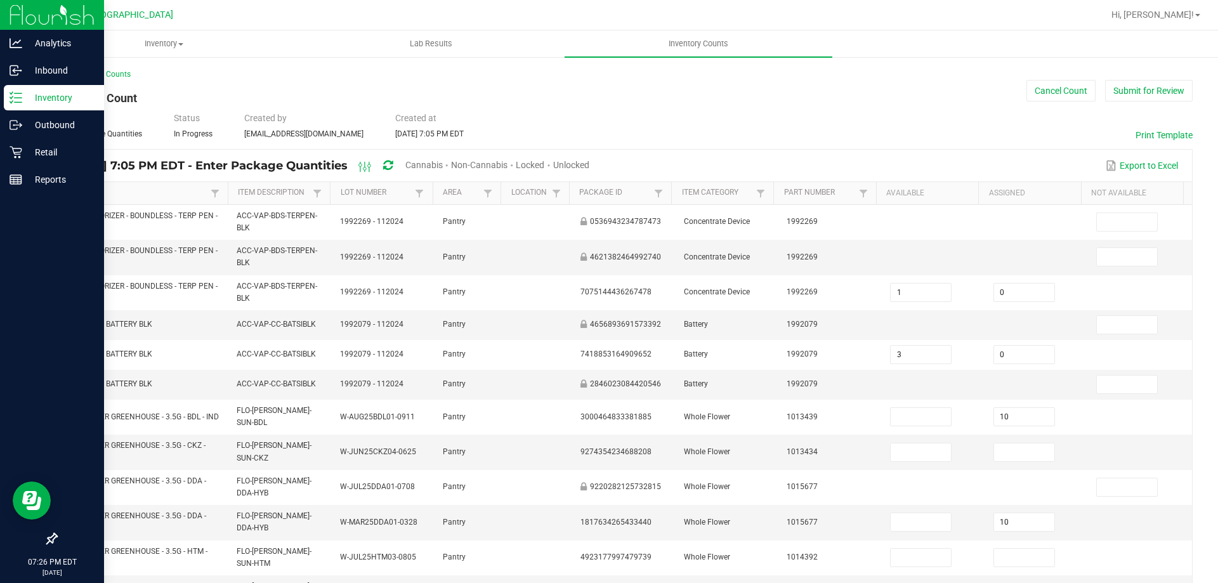
click at [443, 164] on span "Cannabis" at bounding box center [423, 165] width 37 height 10
click at [590, 162] on span "Unlocked" at bounding box center [572, 165] width 36 height 10
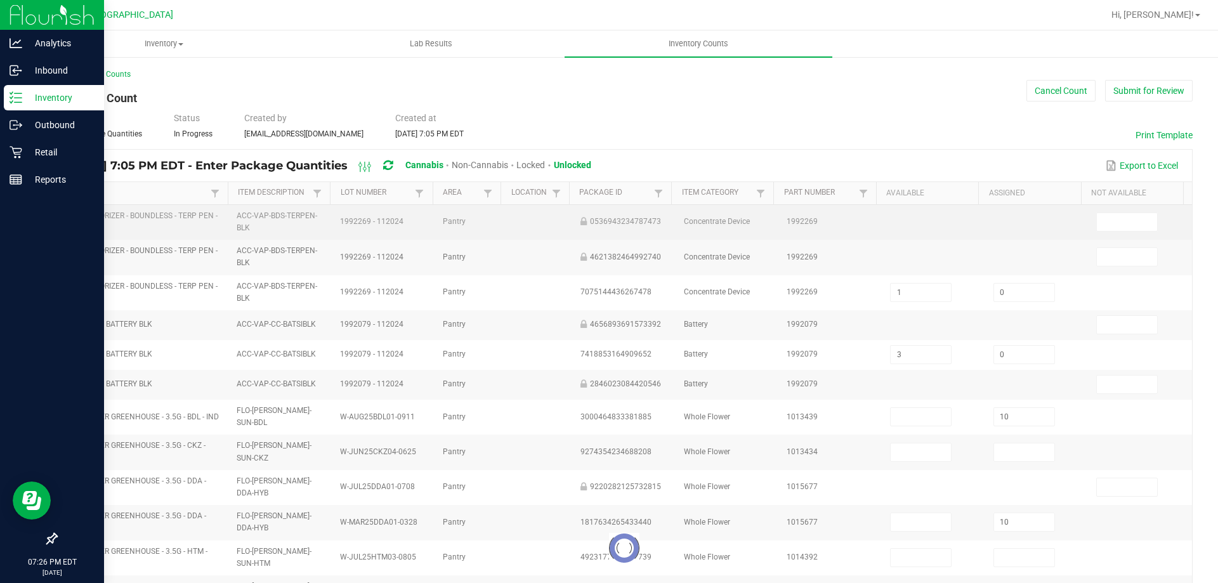
type input "10"
type input "20"
type input "0"
type input "10"
type input "5"
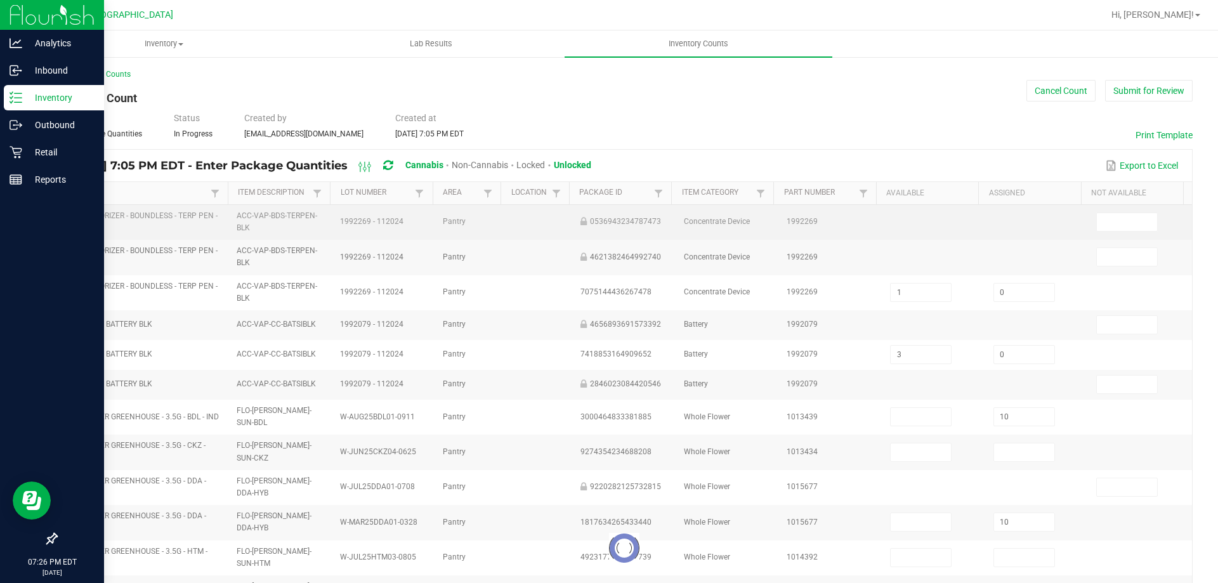
type input "0"
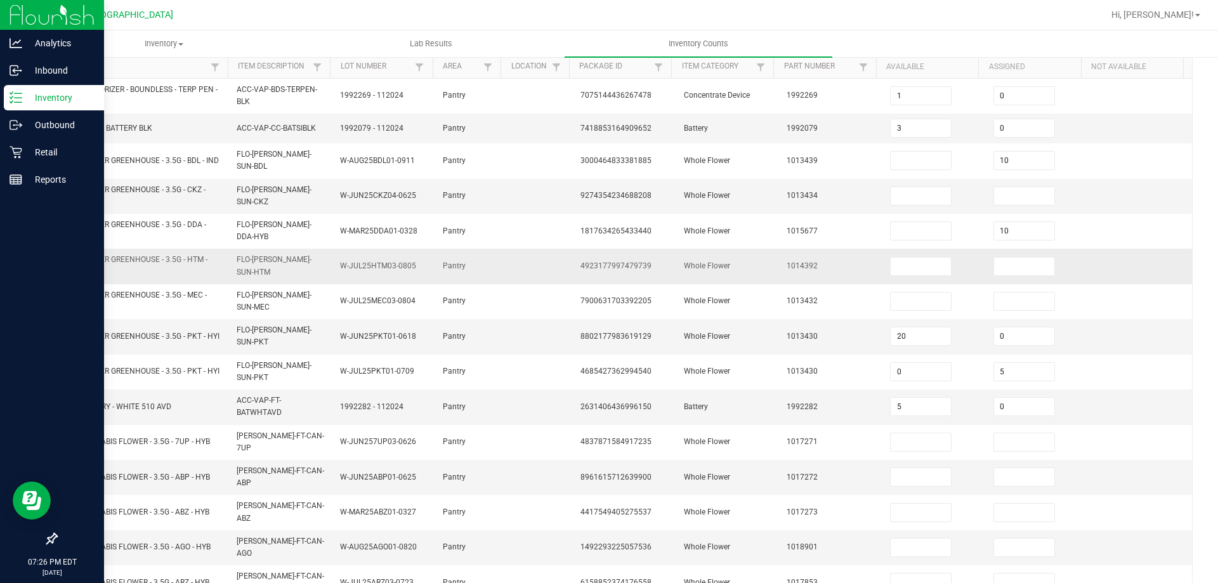
scroll to position [190, 0]
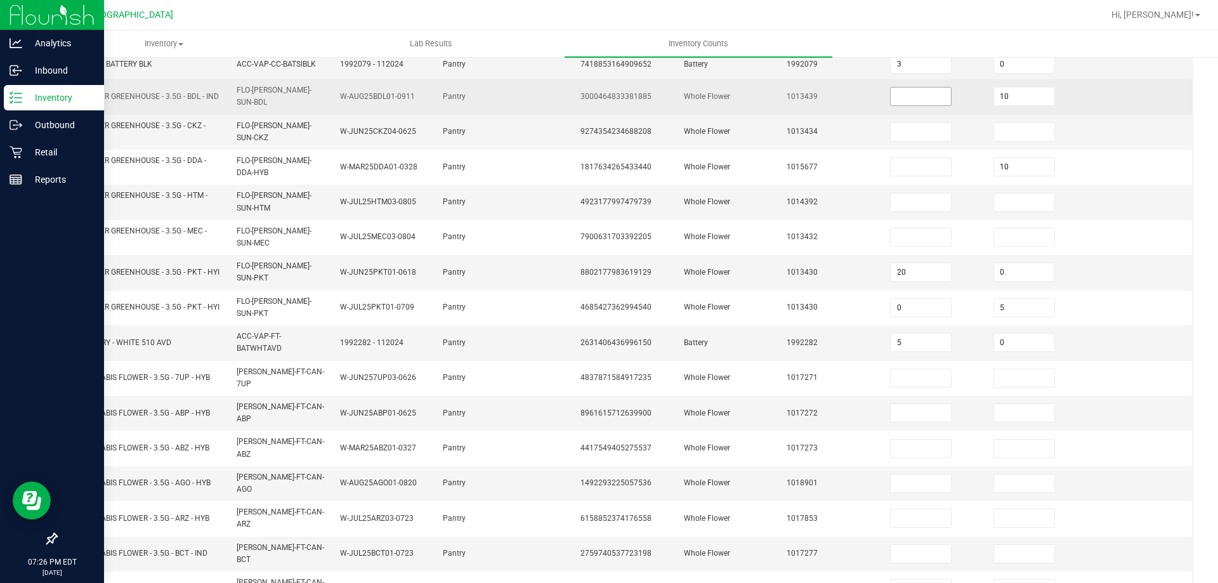
click at [918, 100] on input at bounding box center [921, 97] width 60 height 18
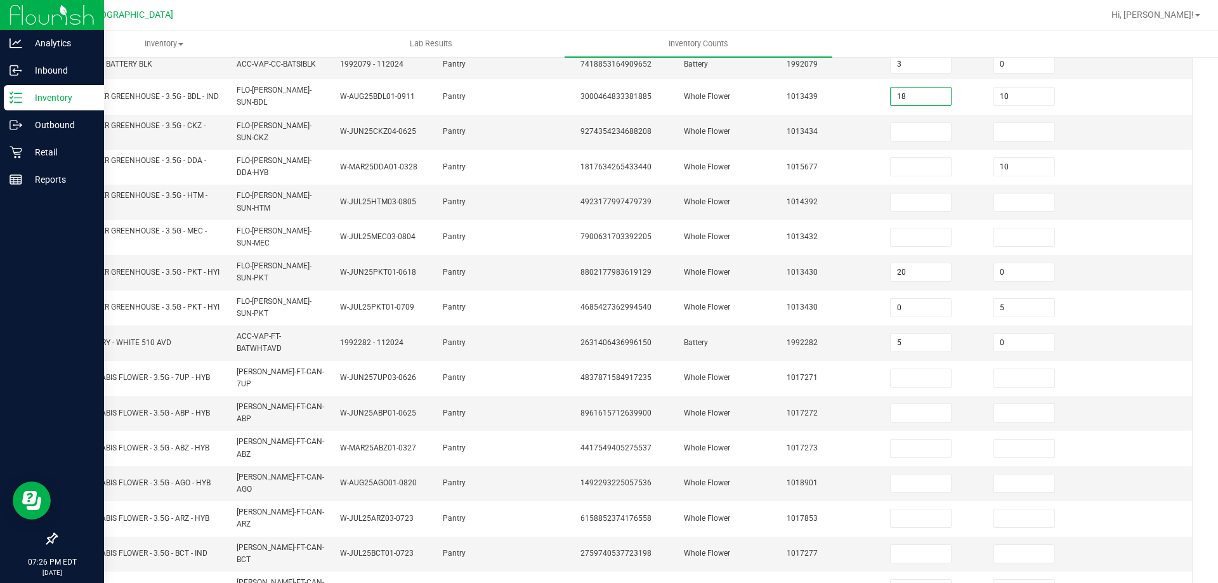
type input "18"
type input "0"
type input "12"
type input "0"
type input "165"
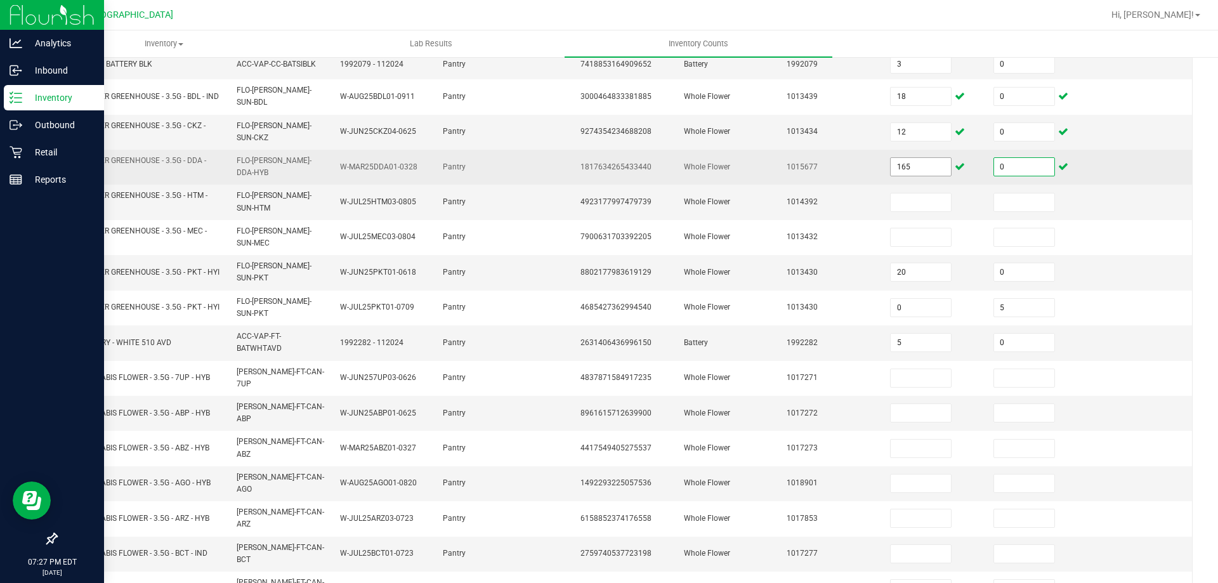
type input "0"
click at [905, 168] on input "165" at bounding box center [921, 167] width 60 height 18
type input "16"
type input "3"
type input "0"
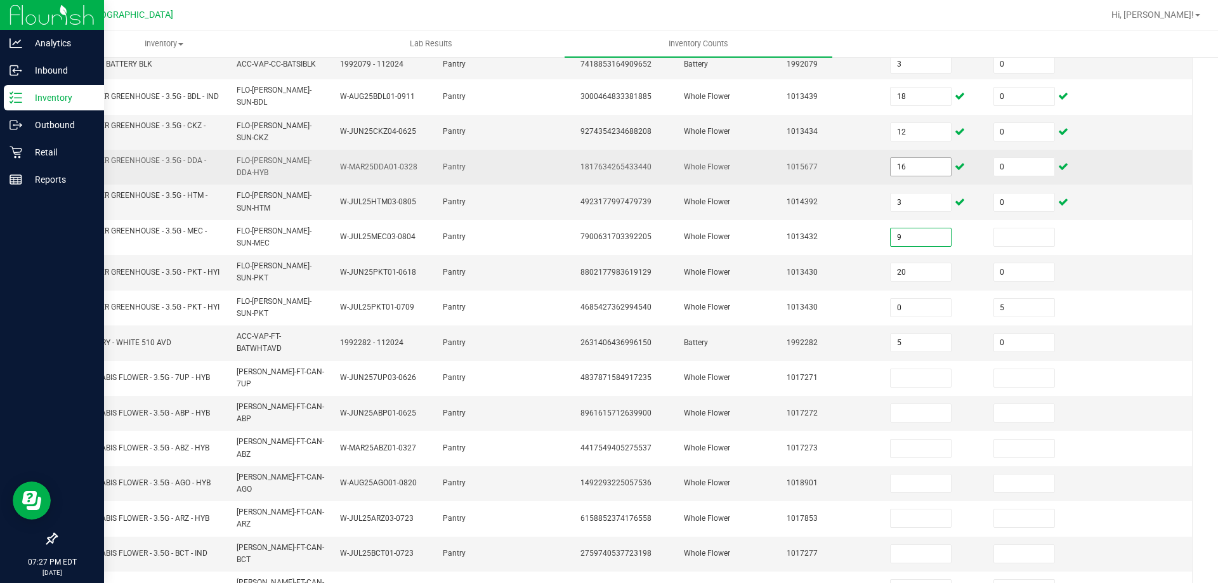
type input "9"
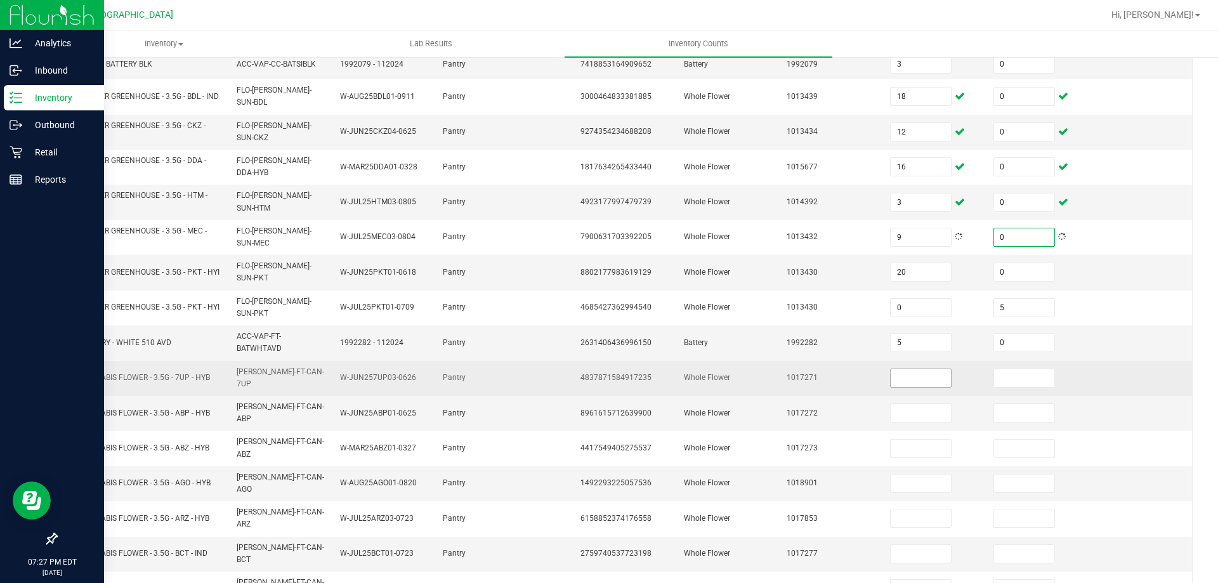
type input "0"
click at [913, 369] on input at bounding box center [921, 378] width 60 height 18
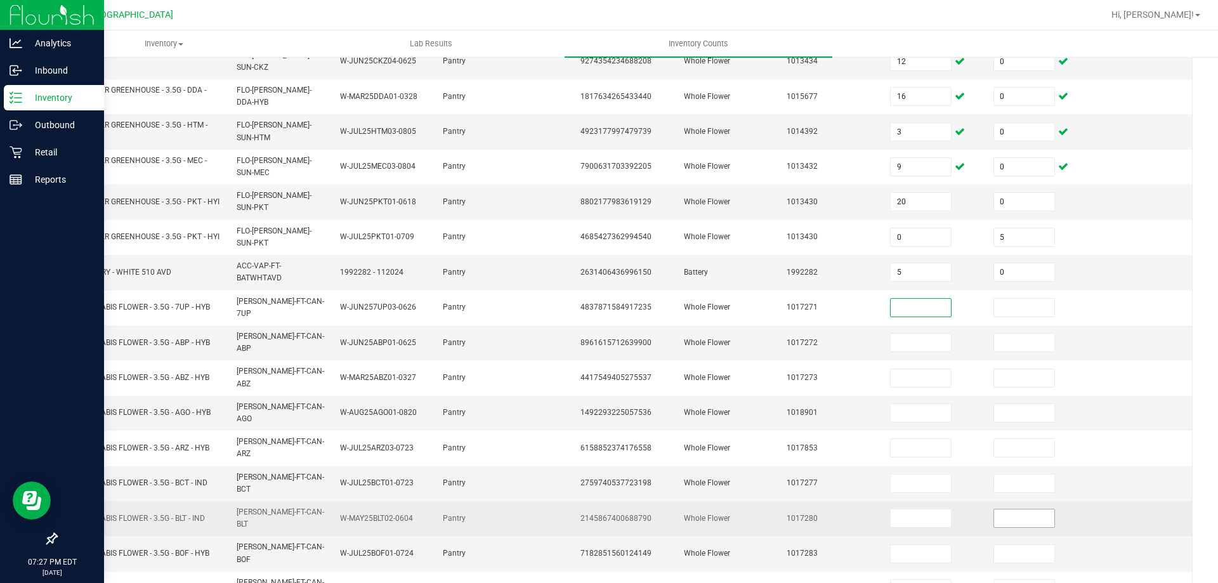
scroll to position [301, 0]
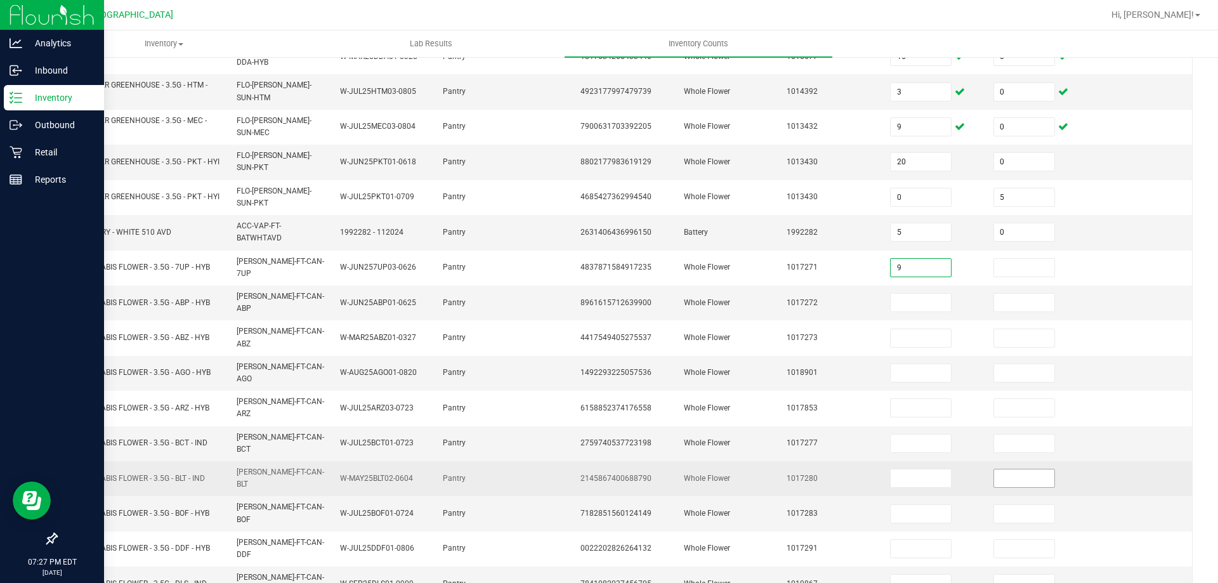
type input "9"
type input "0"
type input "7"
type input "0"
type input "10"
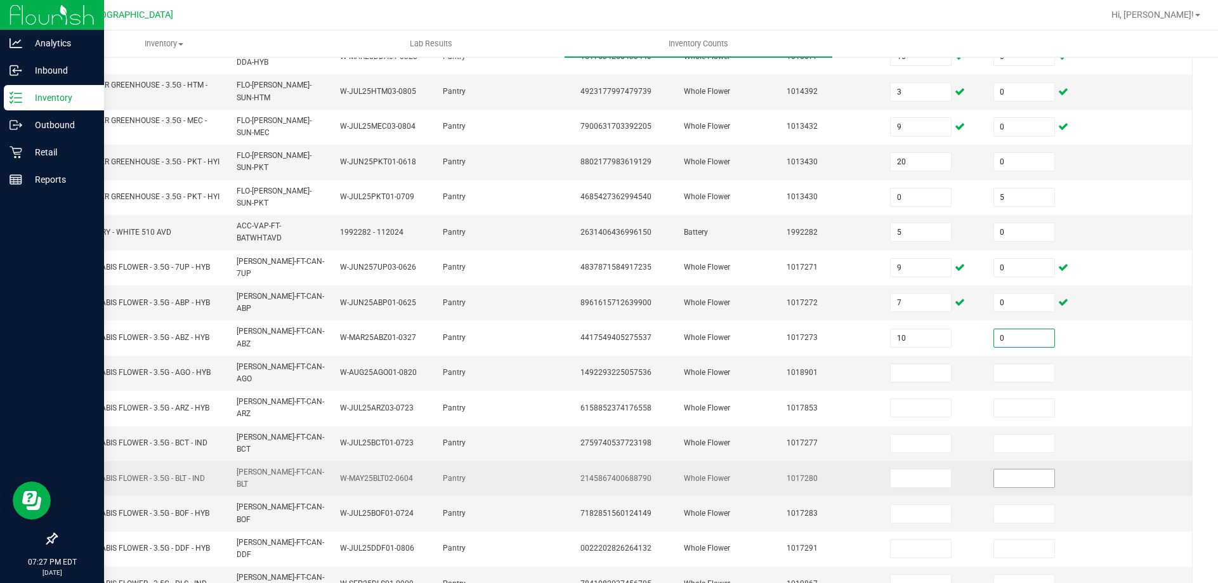
type input "0"
type input "17"
type input "0"
type input "9"
type input "0"
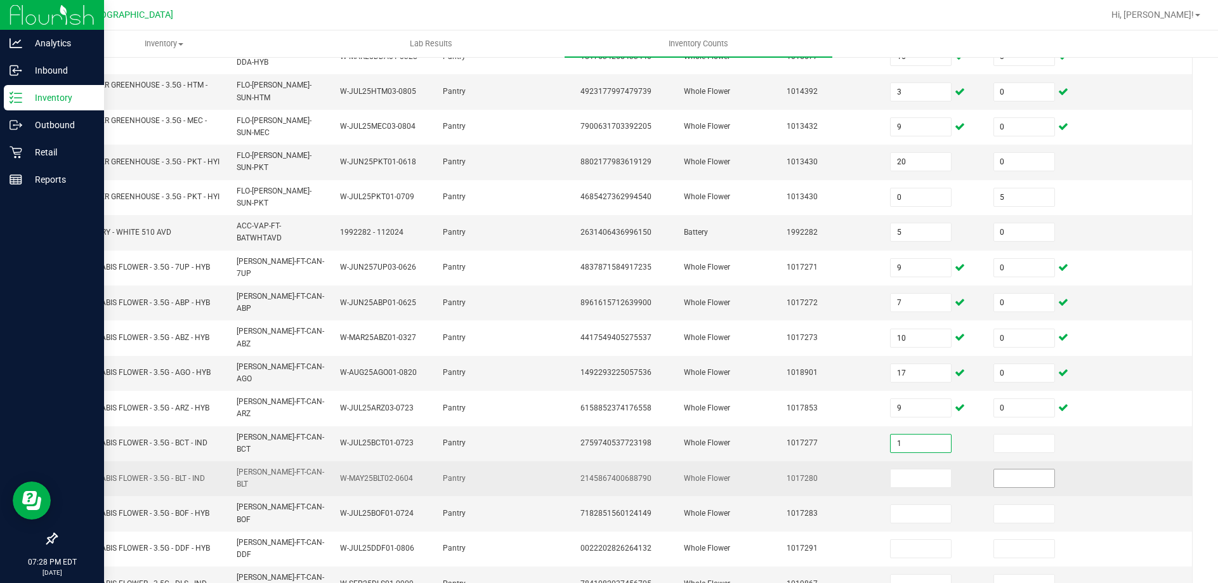
type input "1"
type input "0"
type input "13"
type input "0"
type input "6"
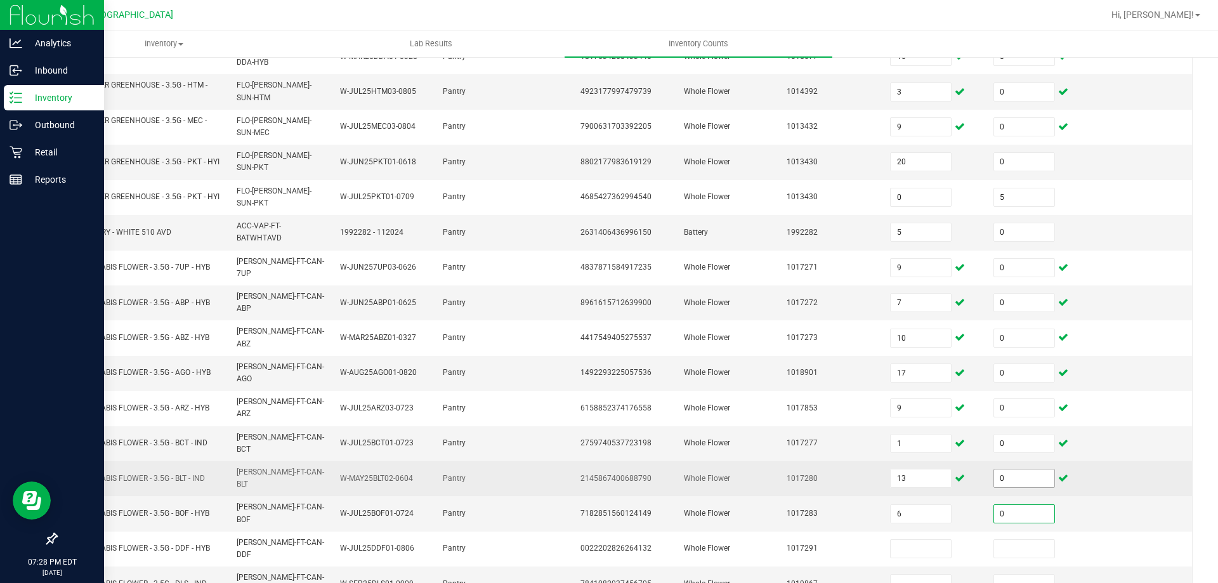
type input "0"
type input "10"
type input "0"
type input "2"
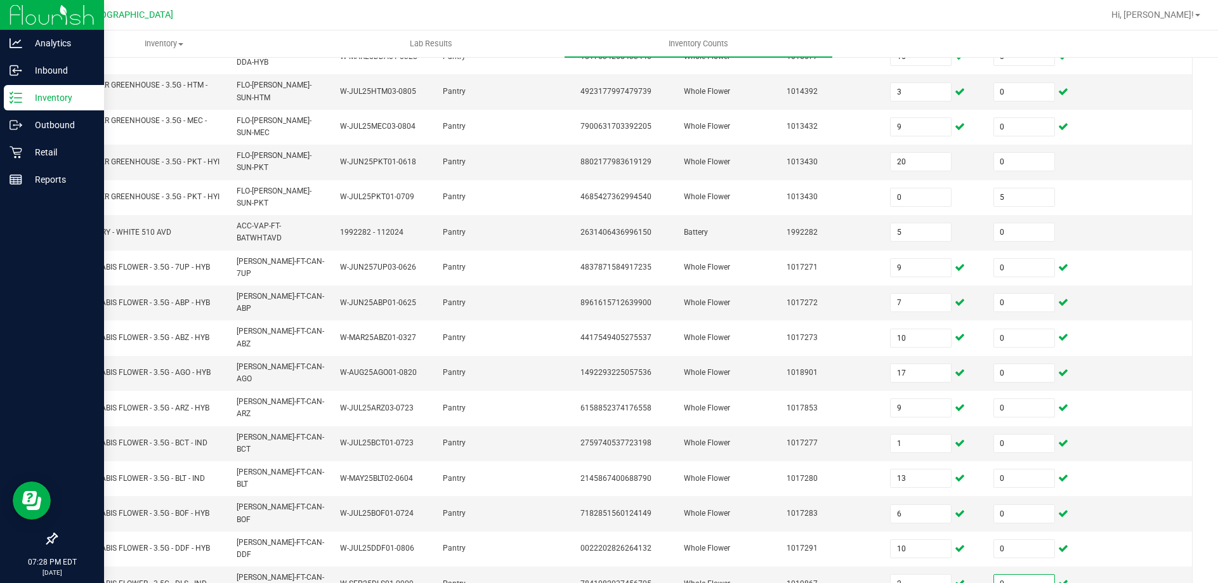
type input "0"
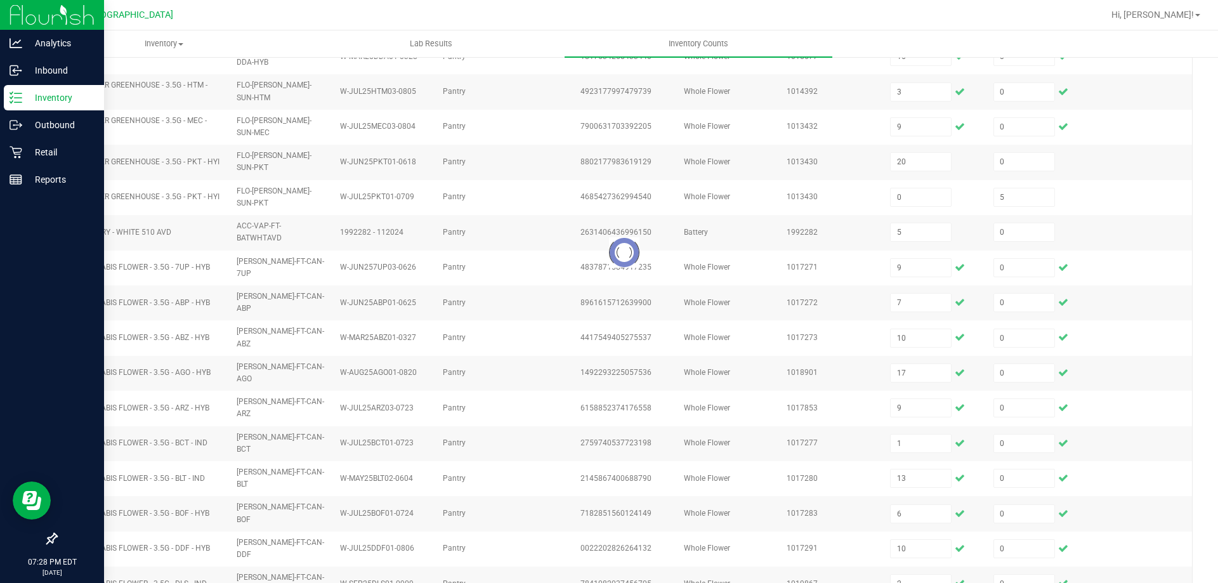
type input "5"
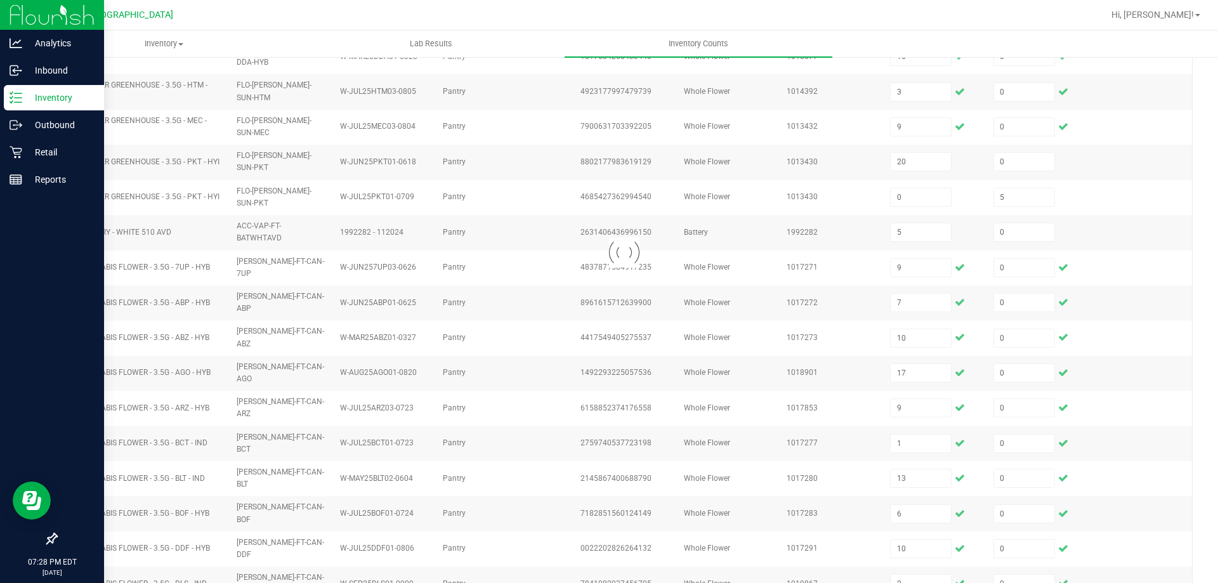
type input "10"
type input "5"
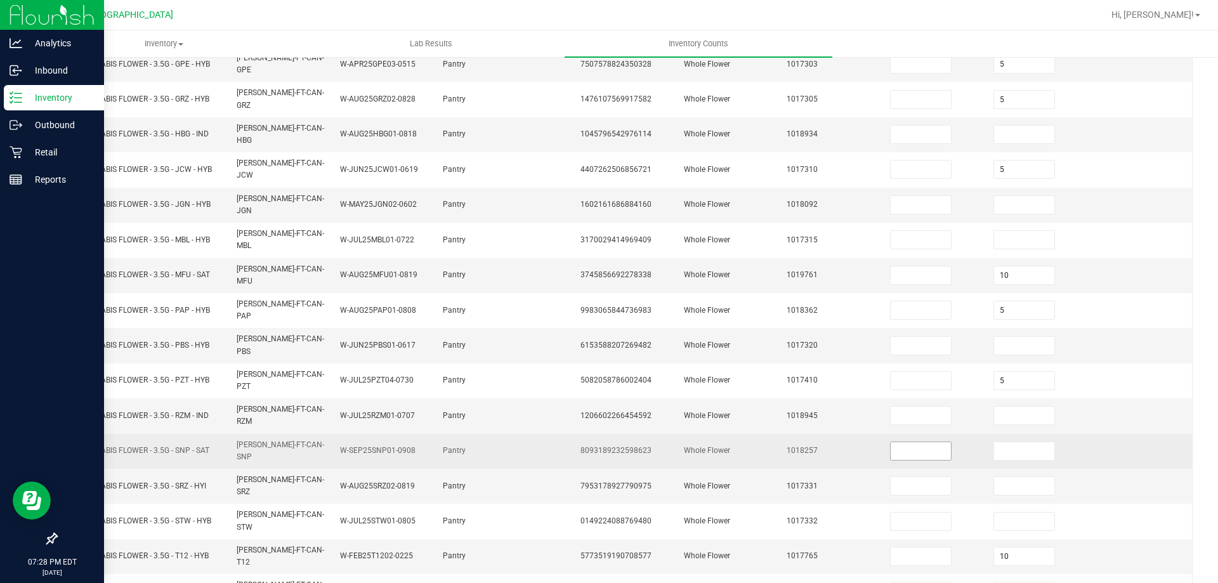
scroll to position [0, 0]
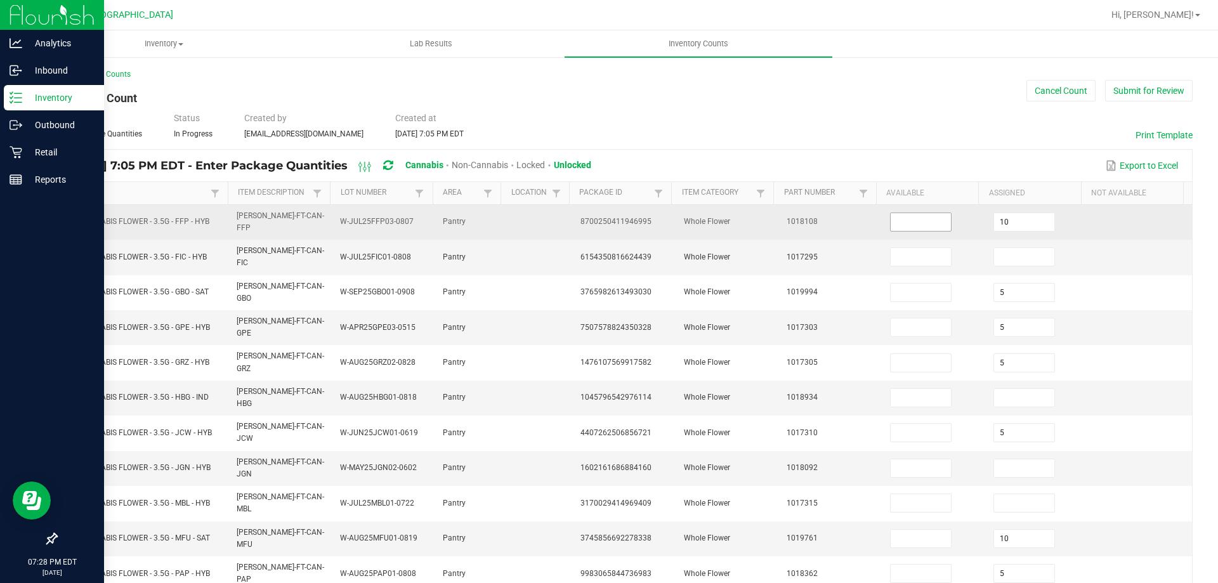
click at [918, 221] on input at bounding box center [921, 222] width 60 height 18
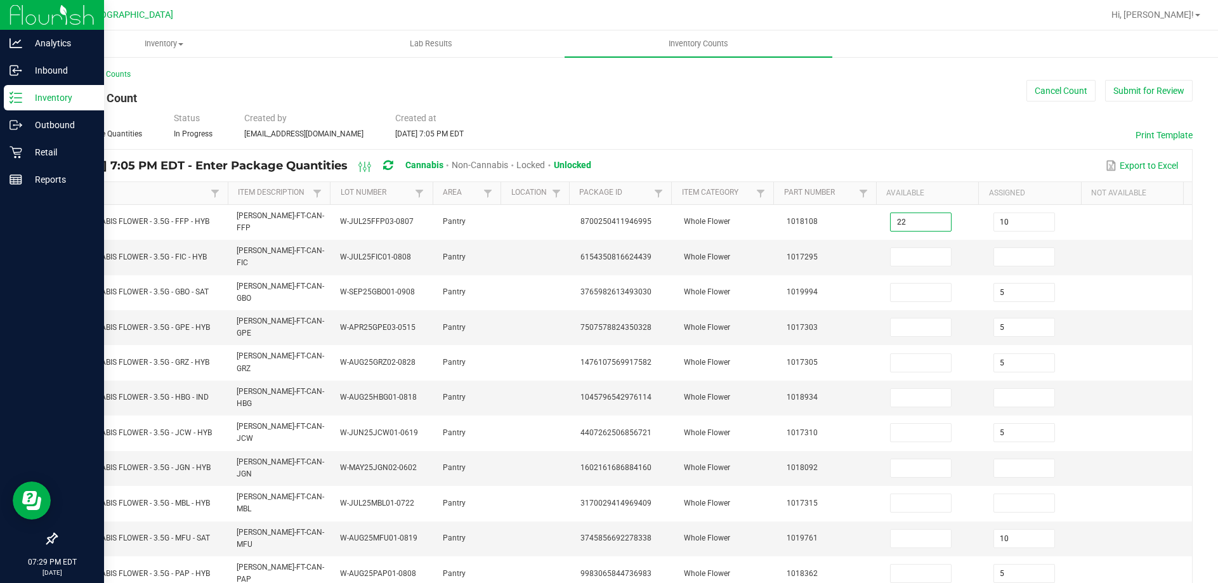
type input "22"
type input "0"
type input "2"
type input "0"
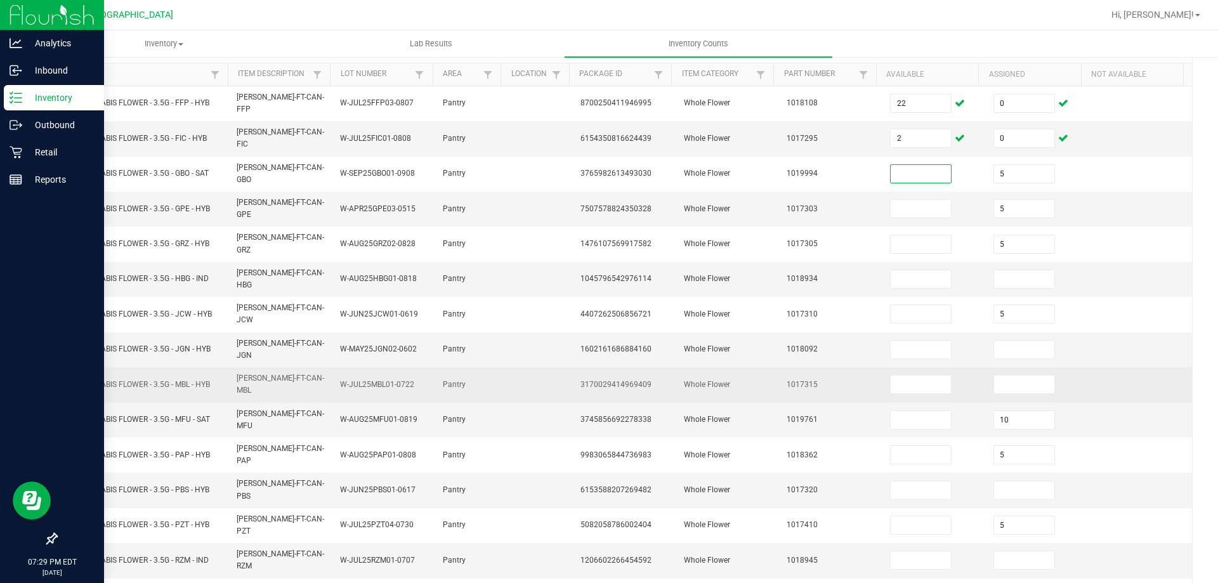
scroll to position [190, 0]
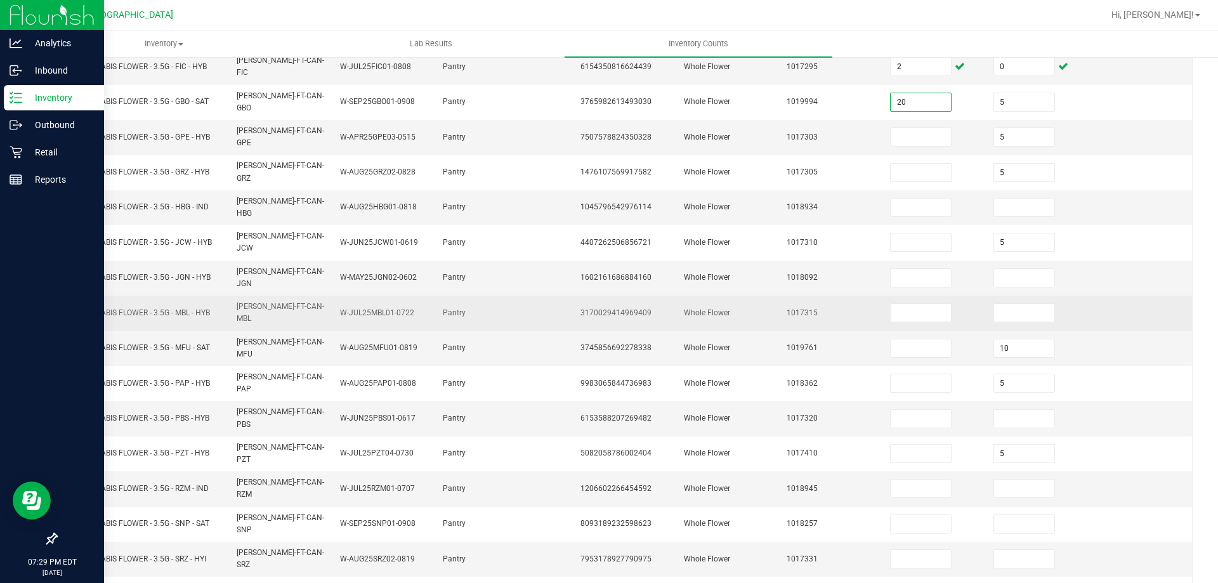
type input "20"
type input "0"
type input "20"
type input "0"
type input "14"
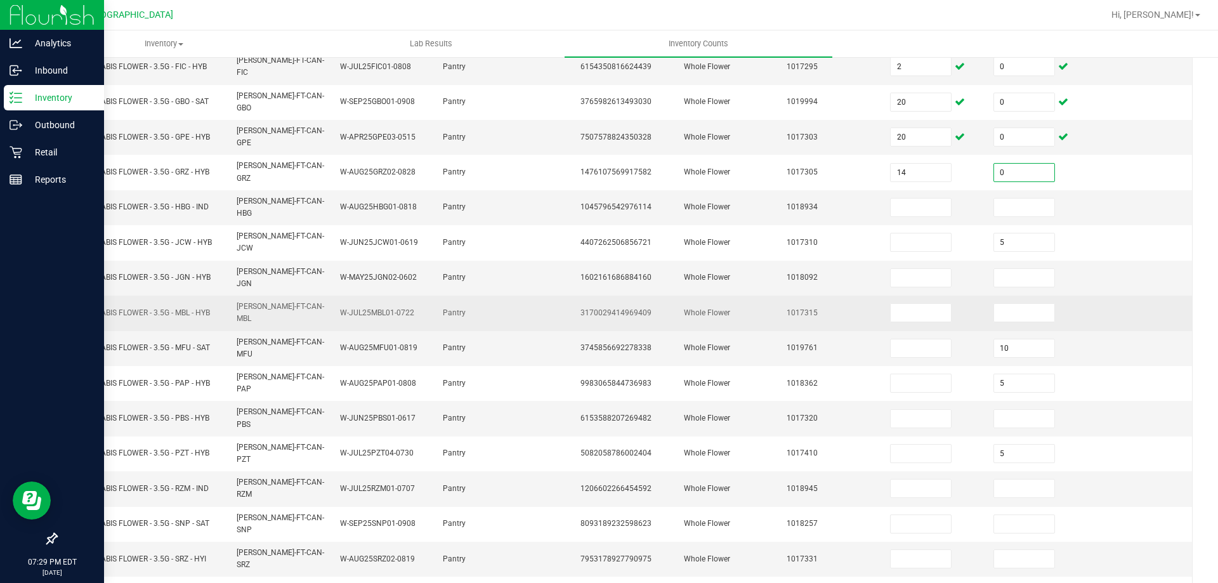
type input "0"
type input "4"
type input "0"
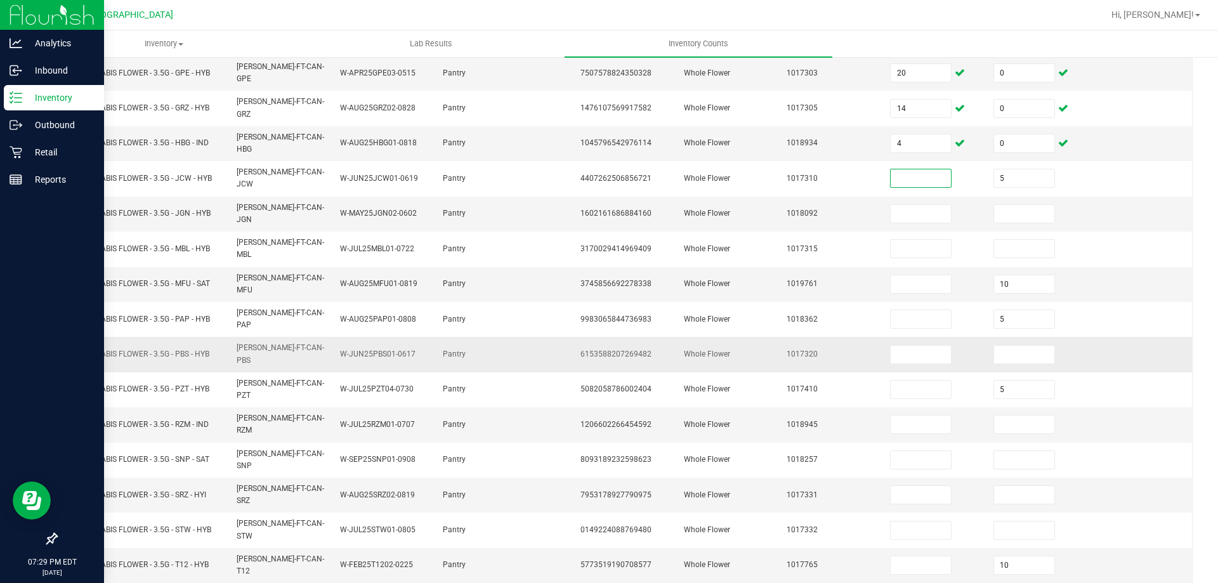
scroll to position [263, 0]
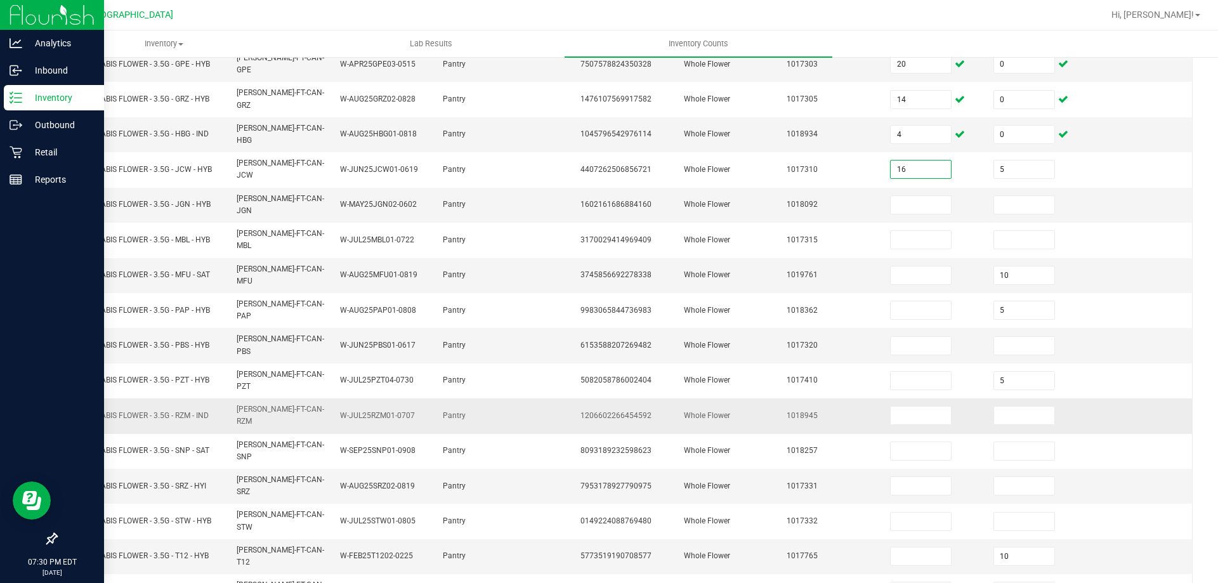
type input "16"
type input "0"
type input "8"
type input "0"
type input "5"
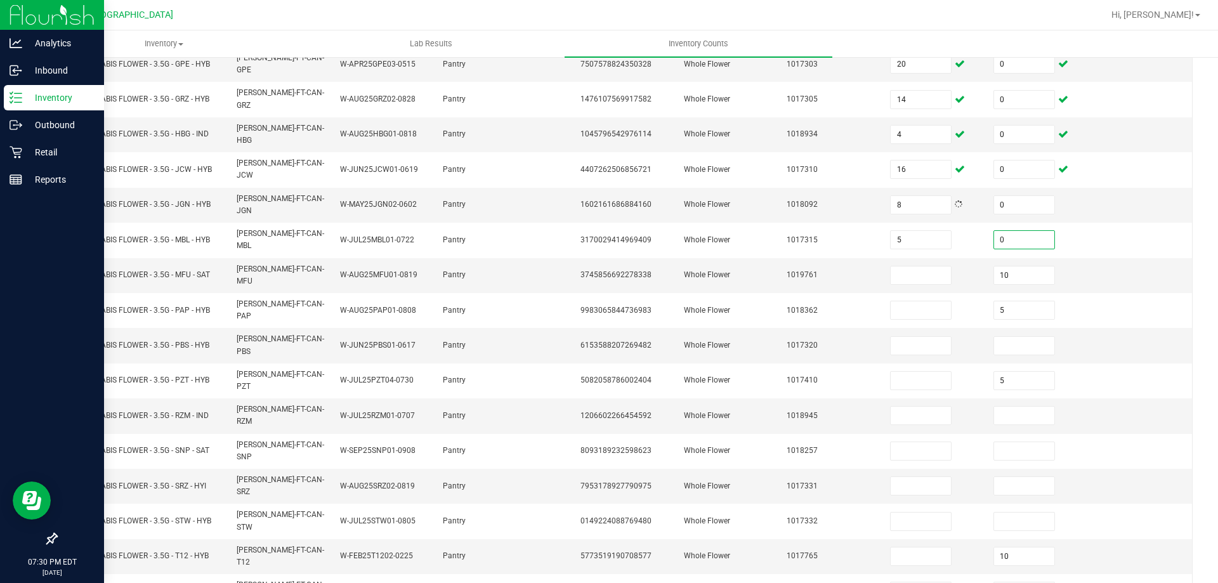
type input "0"
type input "20"
type input "0"
type input "16"
type input "0"
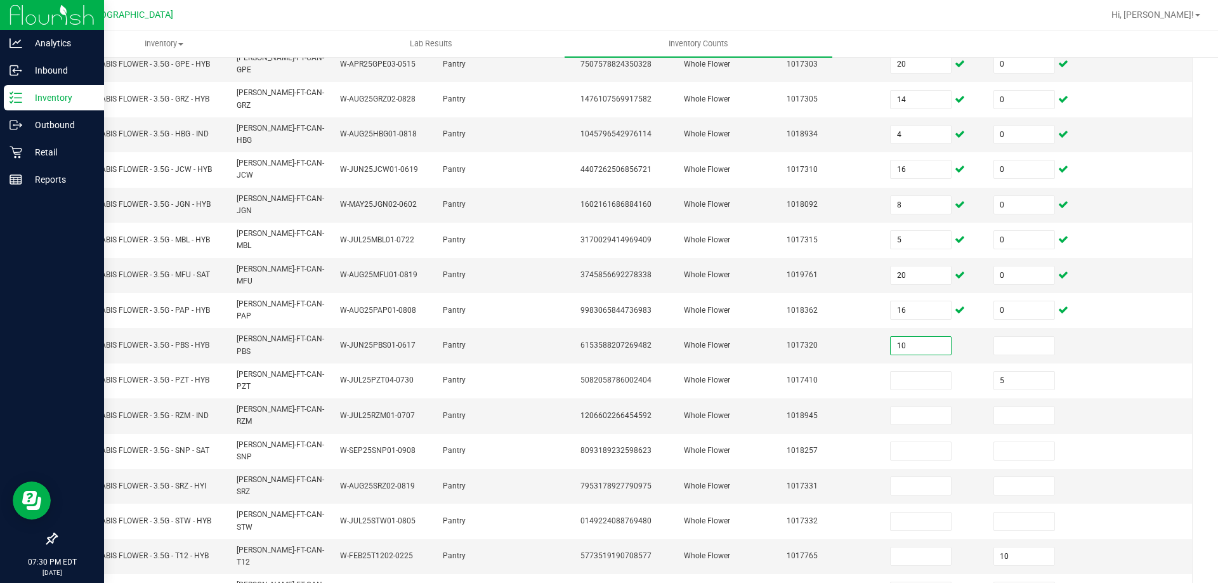
type input "10"
type input "0"
type input "16"
type input "0"
type input "1"
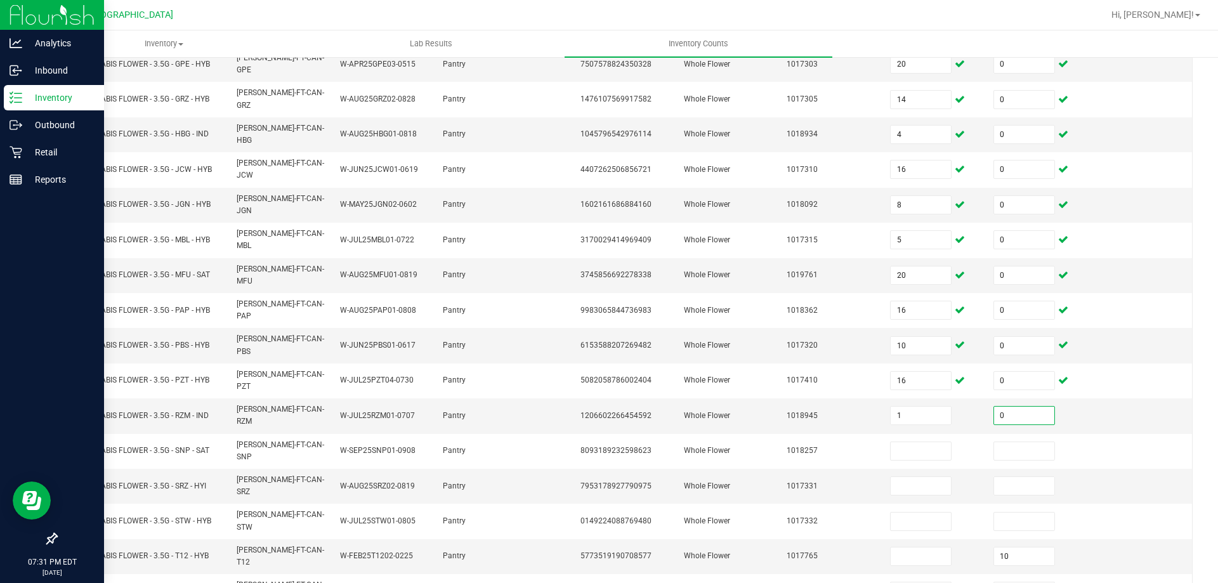
type input "0"
type input "10"
type input "0"
type input "13"
type input "0"
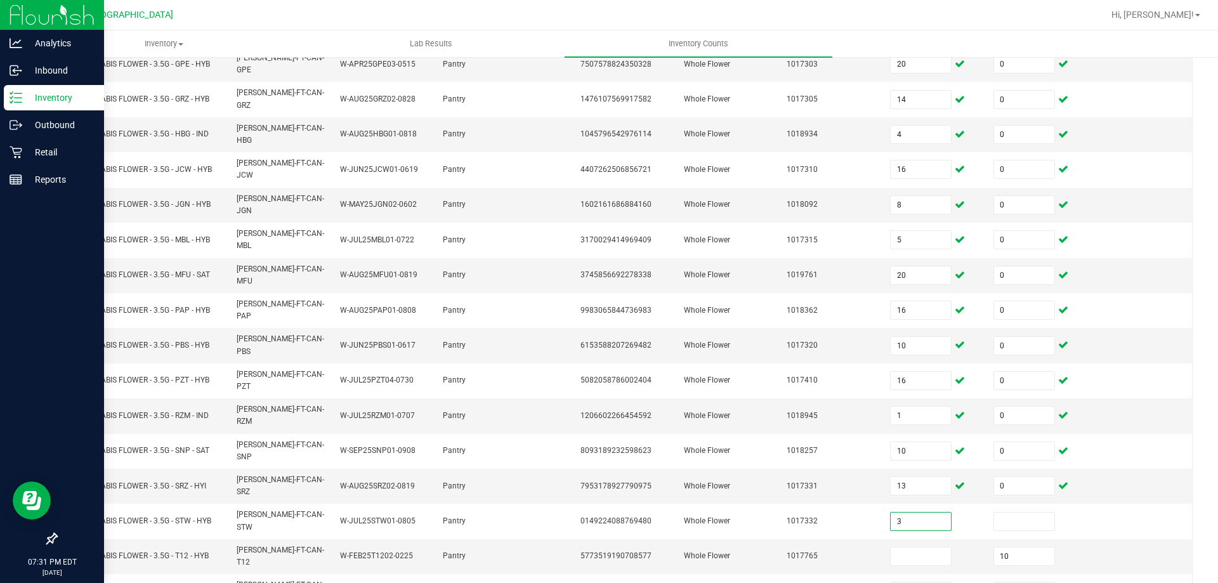
type input "3"
type input "0"
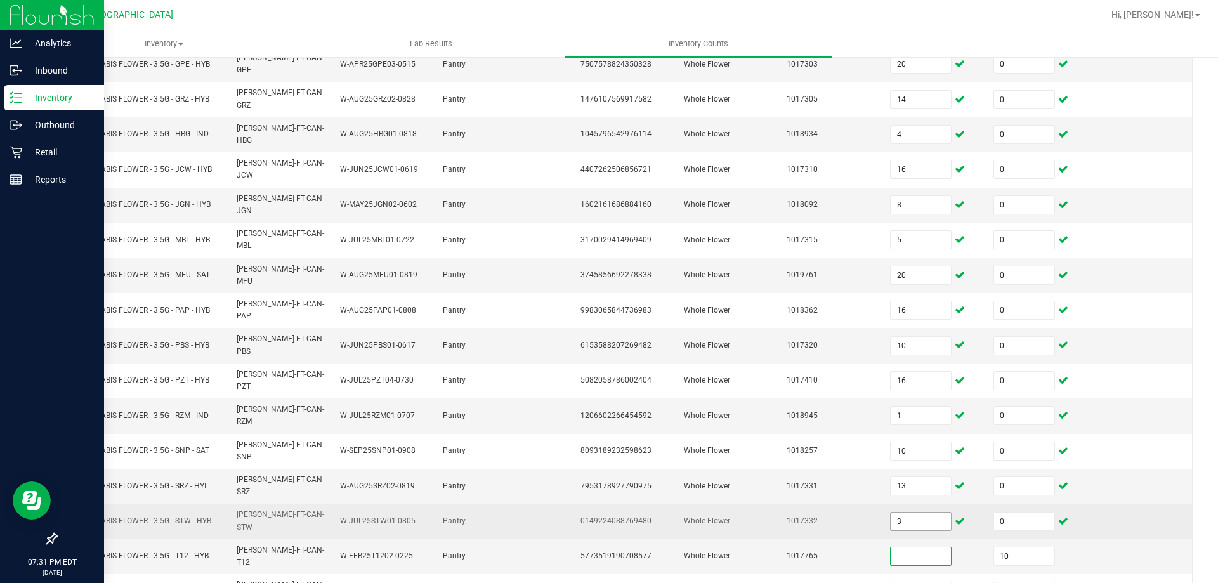
click at [915, 513] on input "3" at bounding box center [921, 522] width 60 height 18
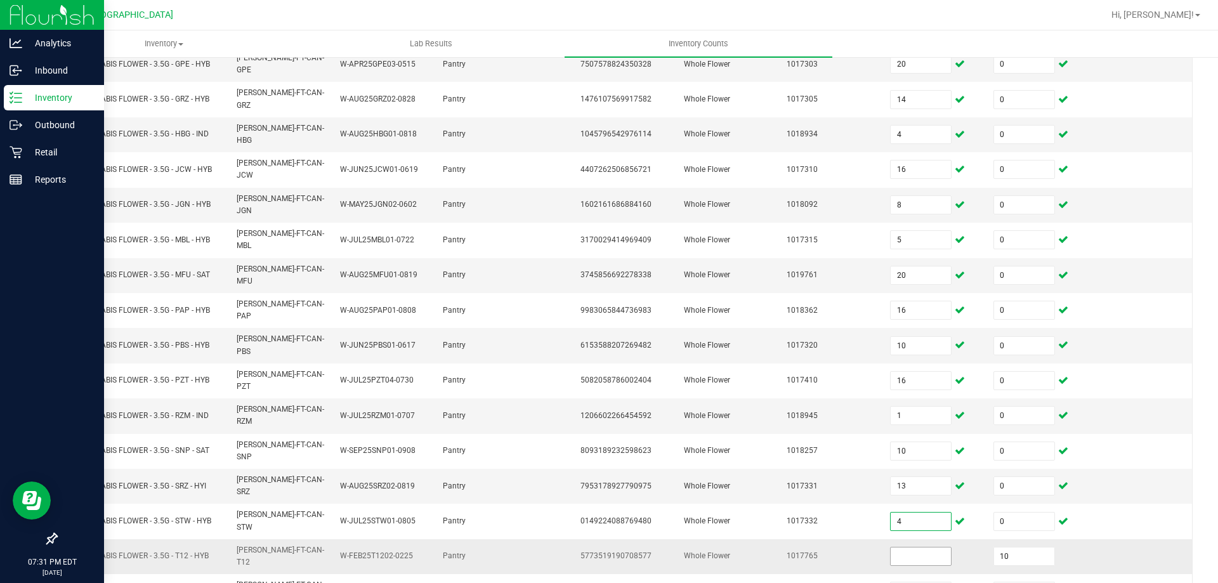
type input "4"
click at [902, 547] on input at bounding box center [921, 556] width 60 height 18
type input "21"
type input "0"
type input "9"
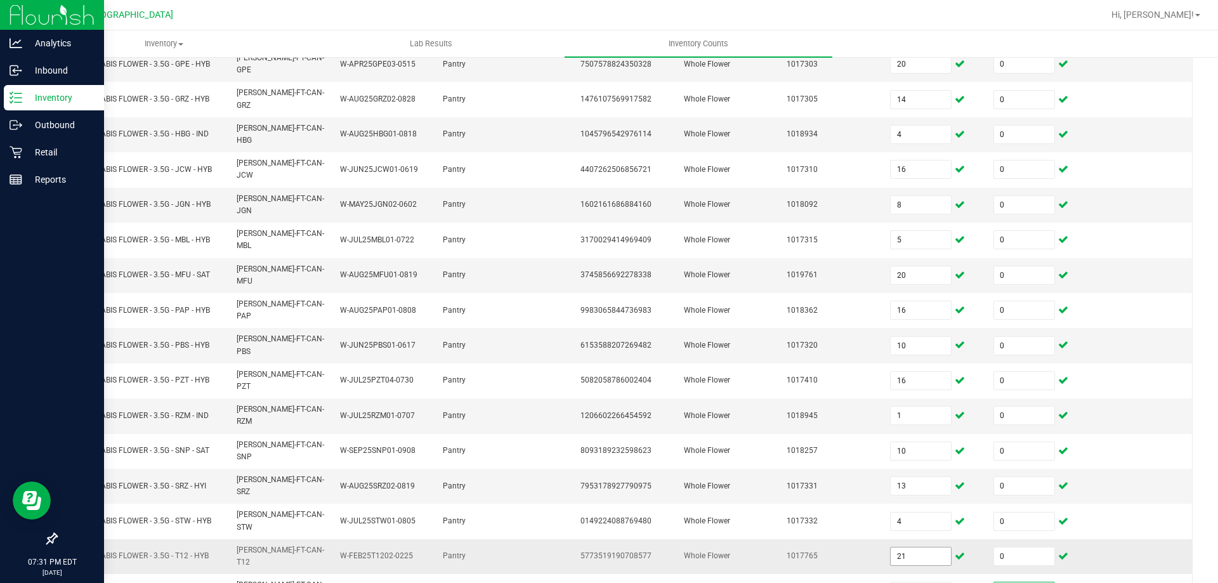
type input "0"
type input "7"
type input "0"
type input "20"
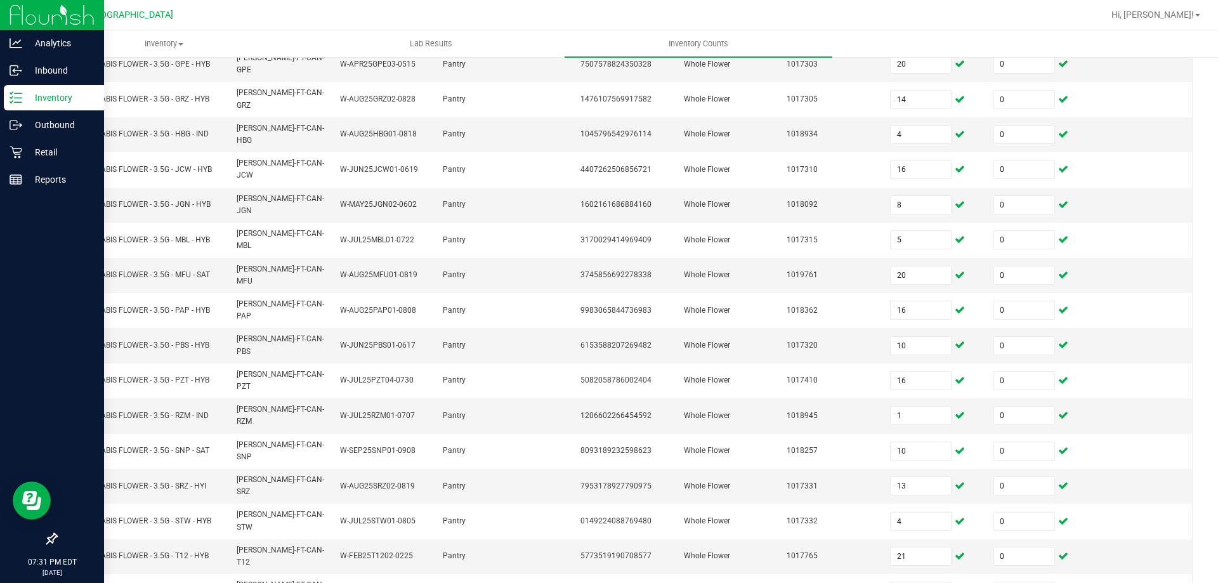
type input "11"
type input "10"
type input "5"
type input "12"
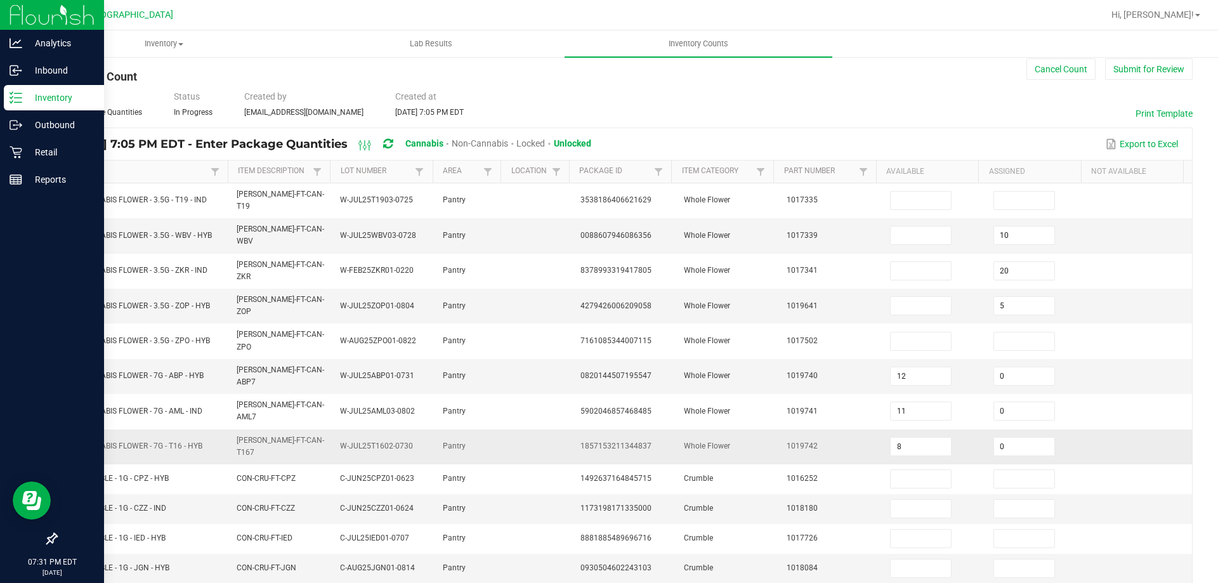
scroll to position [10, 0]
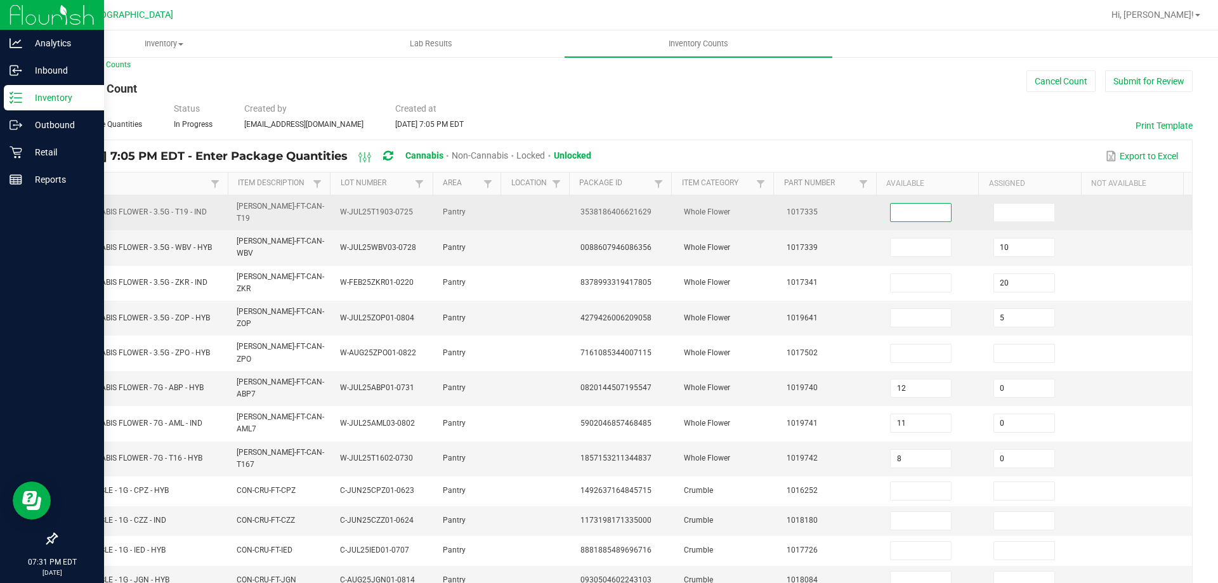
click at [919, 209] on input at bounding box center [921, 213] width 60 height 18
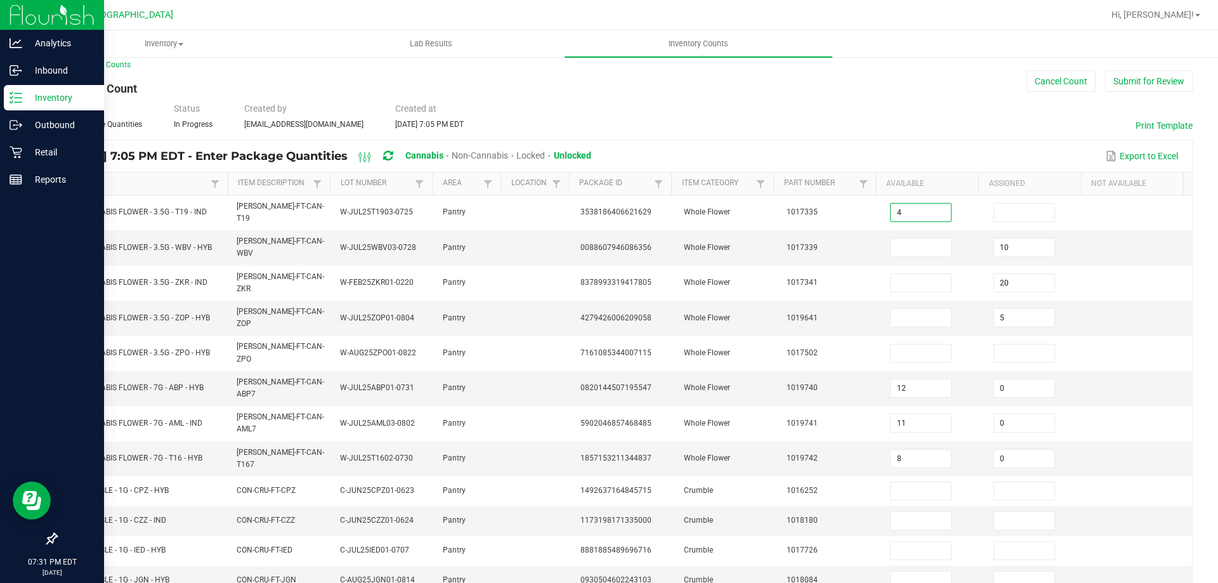
type input "4"
type input "0"
type input "18"
type input "0"
type input "31"
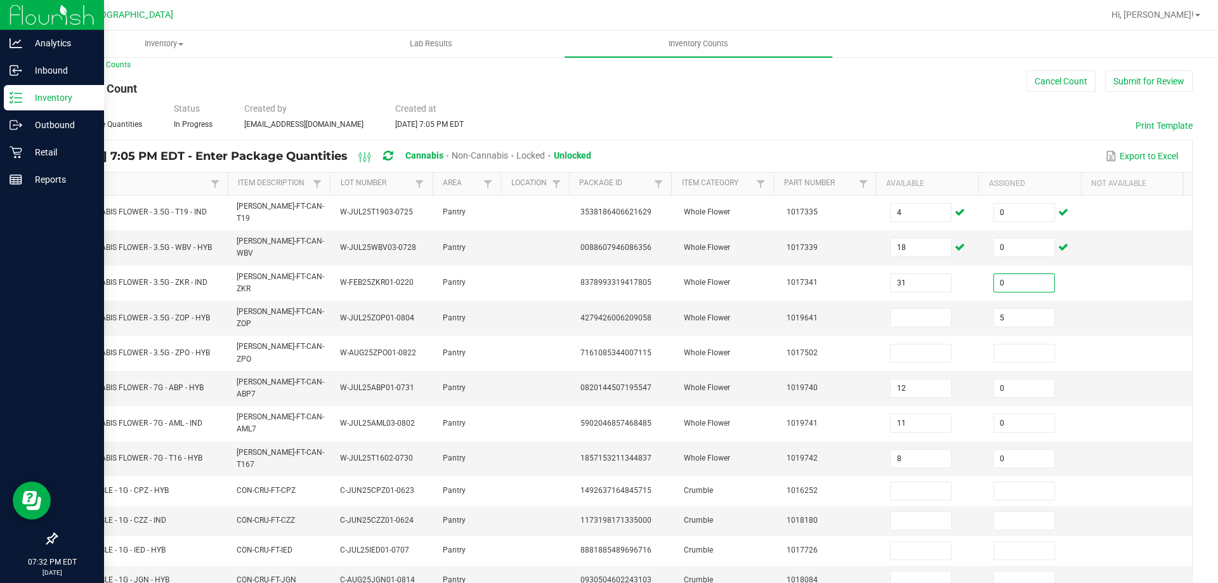
type input "0"
type input "16"
type input "0"
type input "19"
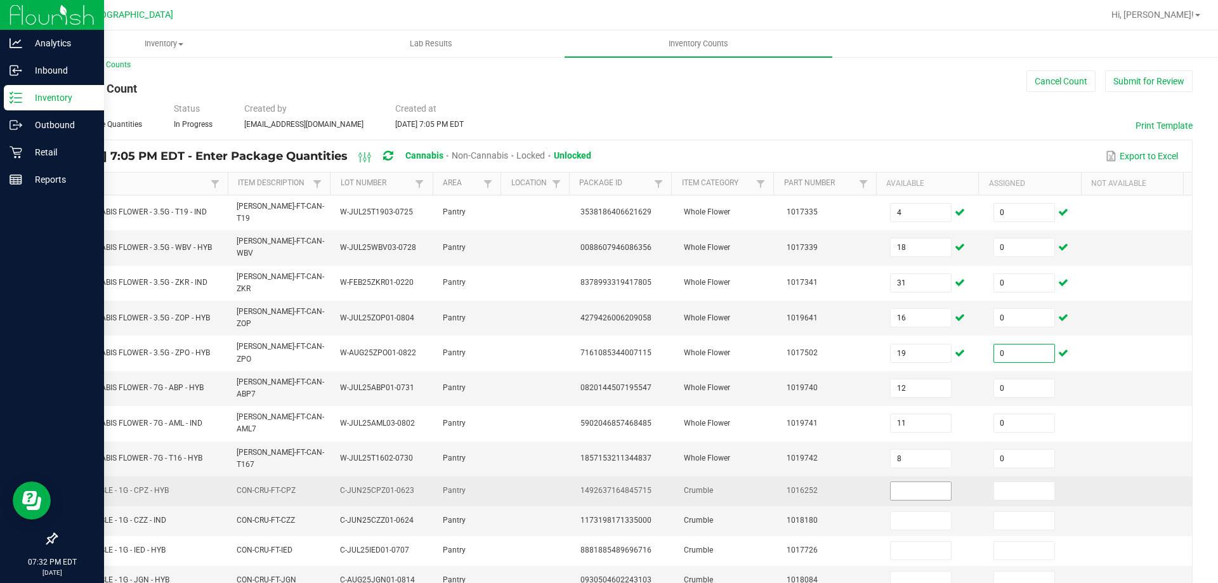
type input "0"
click at [893, 482] on input at bounding box center [921, 491] width 60 height 18
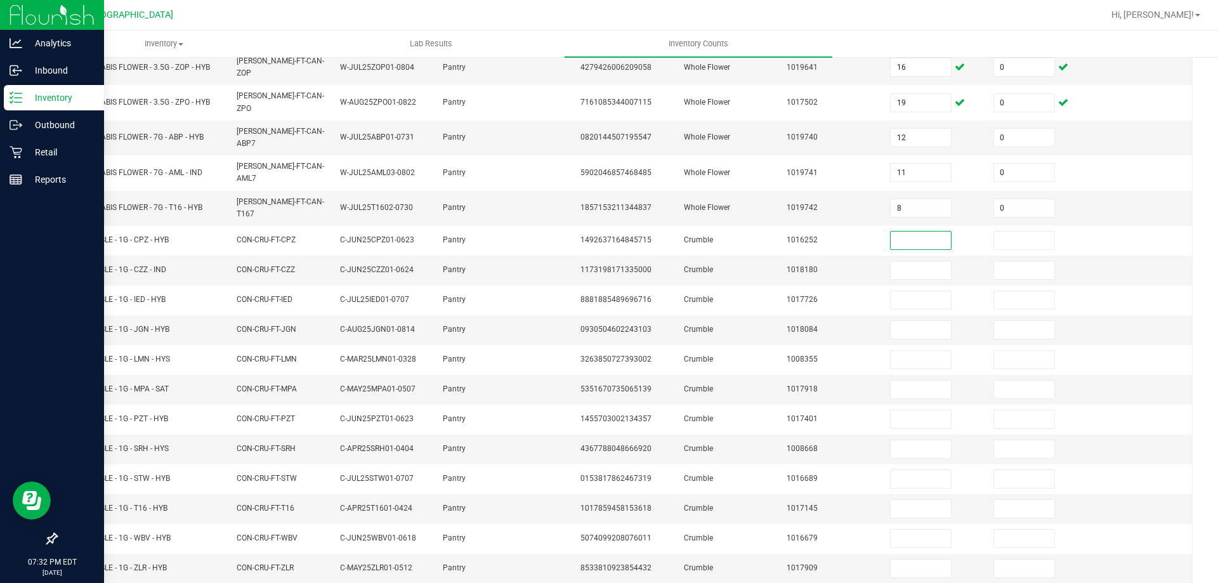
scroll to position [263, 0]
type input "8"
type input "0"
type input "2"
type input "0"
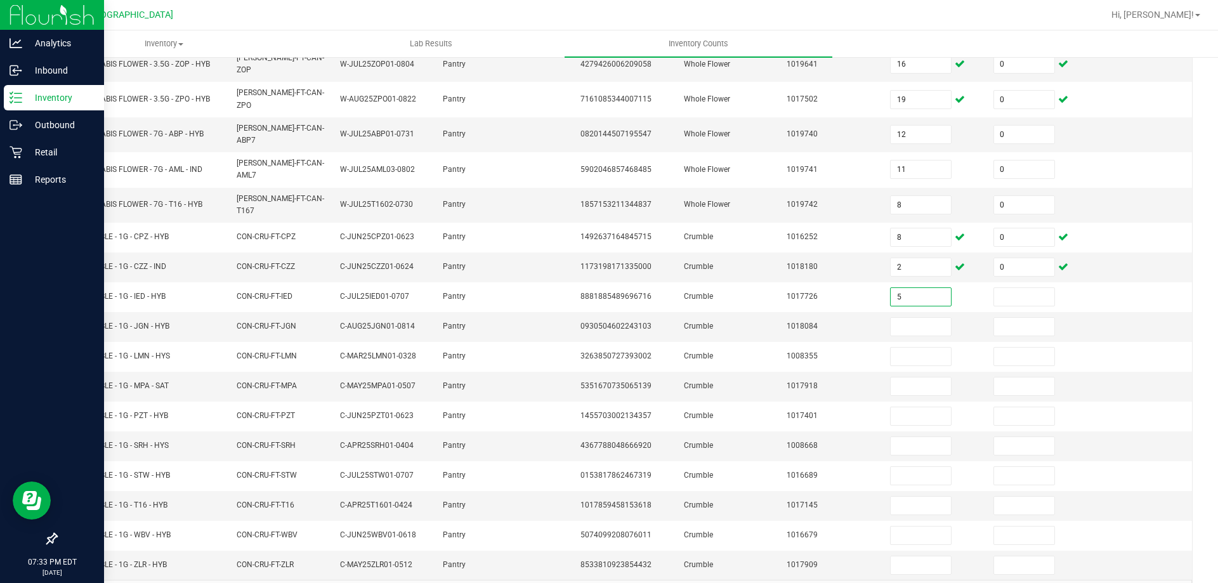
type input "5"
type input "0"
type input "5"
type input "0"
type input "3"
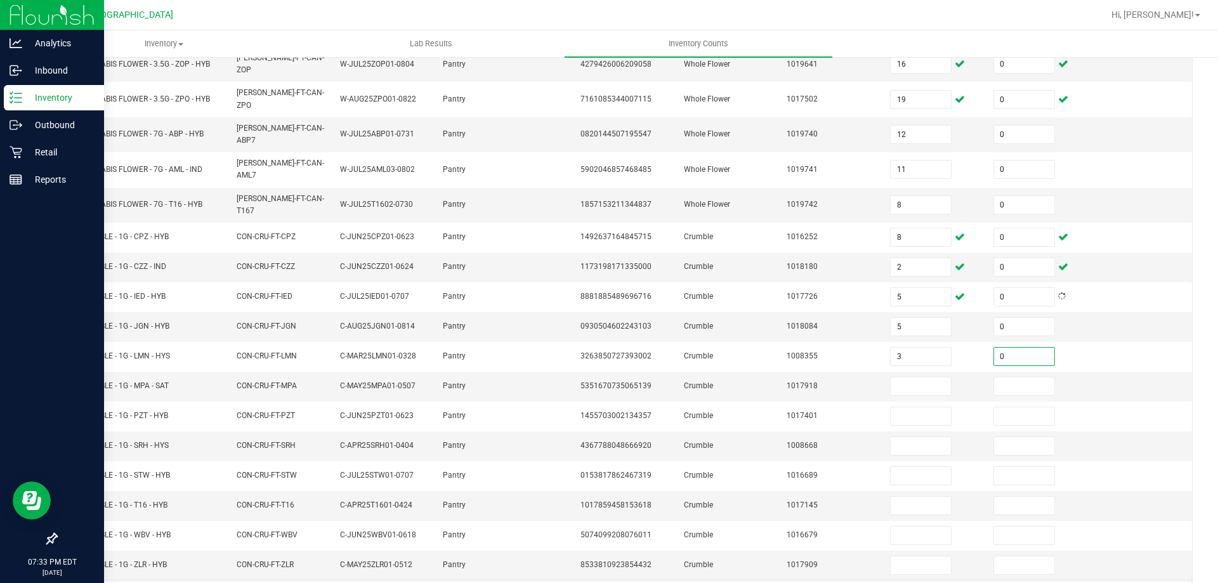
type input "0"
type input "2"
type input "0"
type input "3"
type input "0"
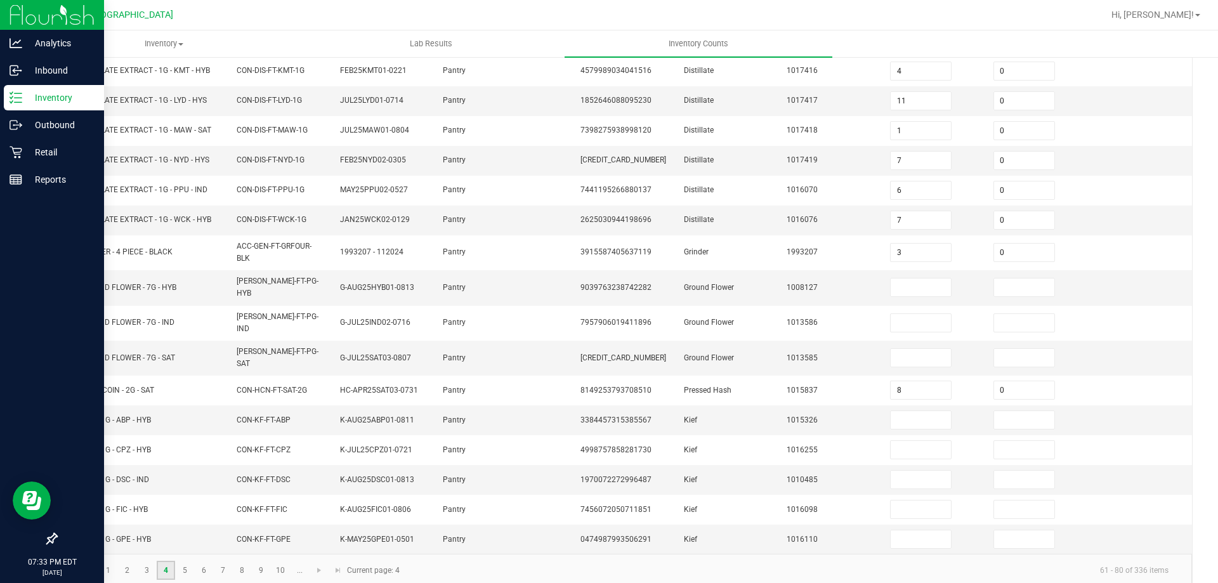
scroll to position [269, 0]
click at [912, 289] on input at bounding box center [921, 286] width 60 height 18
click at [916, 410] on input at bounding box center [921, 419] width 60 height 18
click at [189, 560] on link "5" at bounding box center [185, 569] width 18 height 19
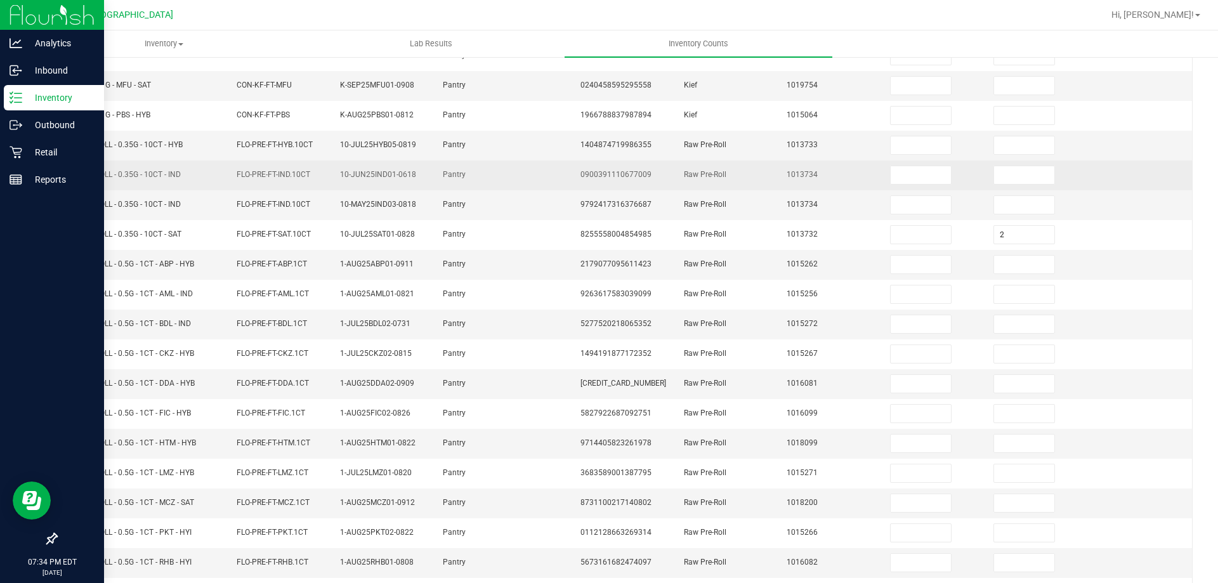
scroll to position [0, 0]
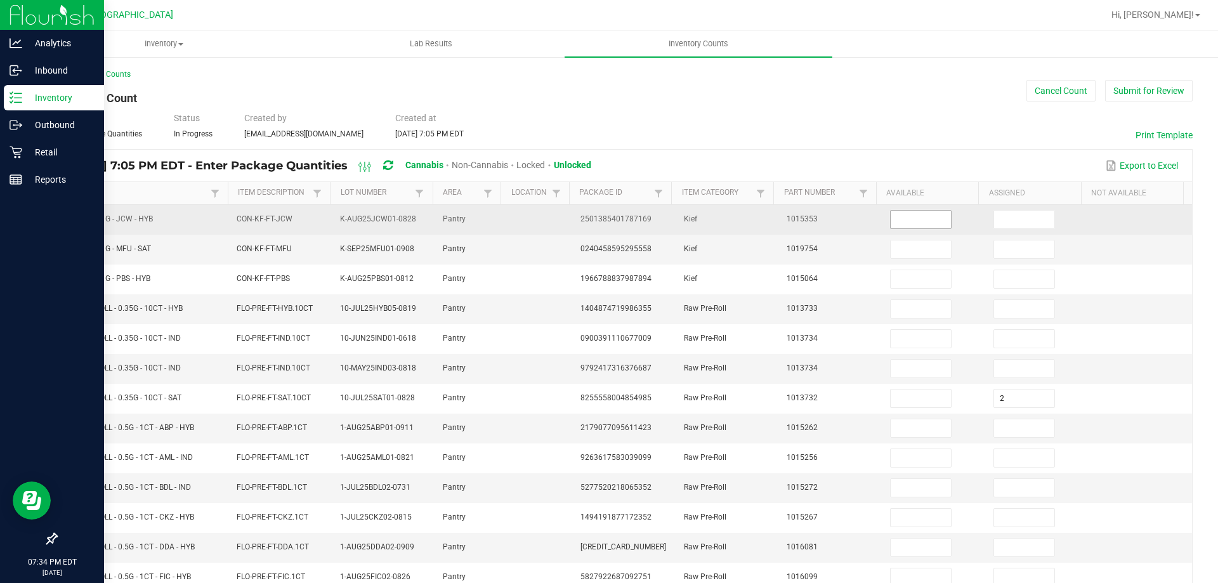
click at [904, 222] on input at bounding box center [921, 220] width 60 height 18
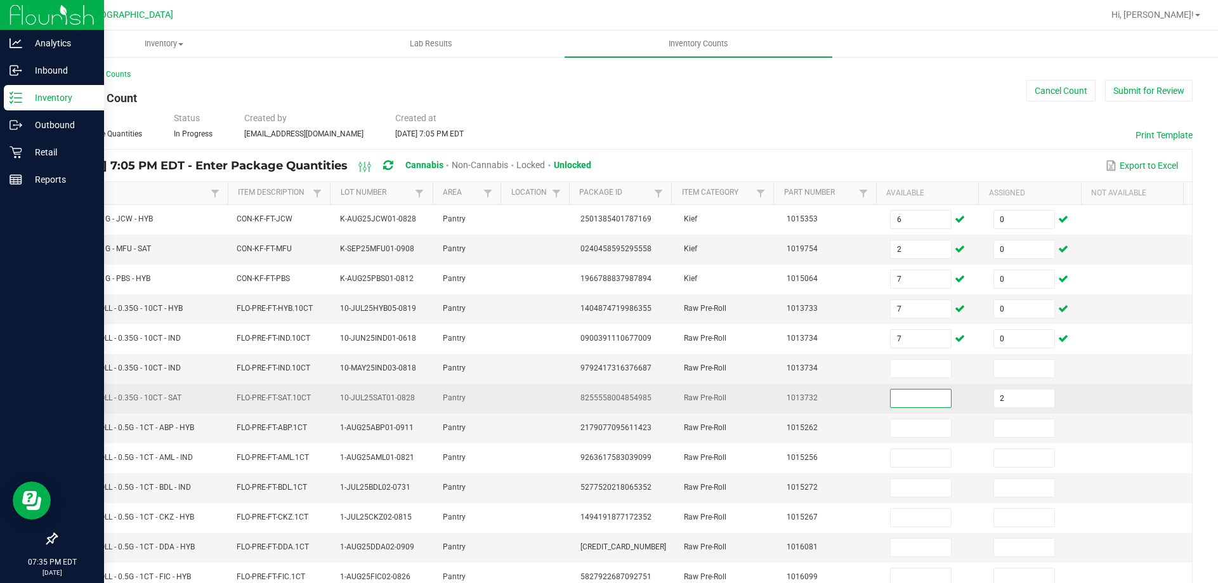
click at [921, 395] on input at bounding box center [921, 399] width 60 height 18
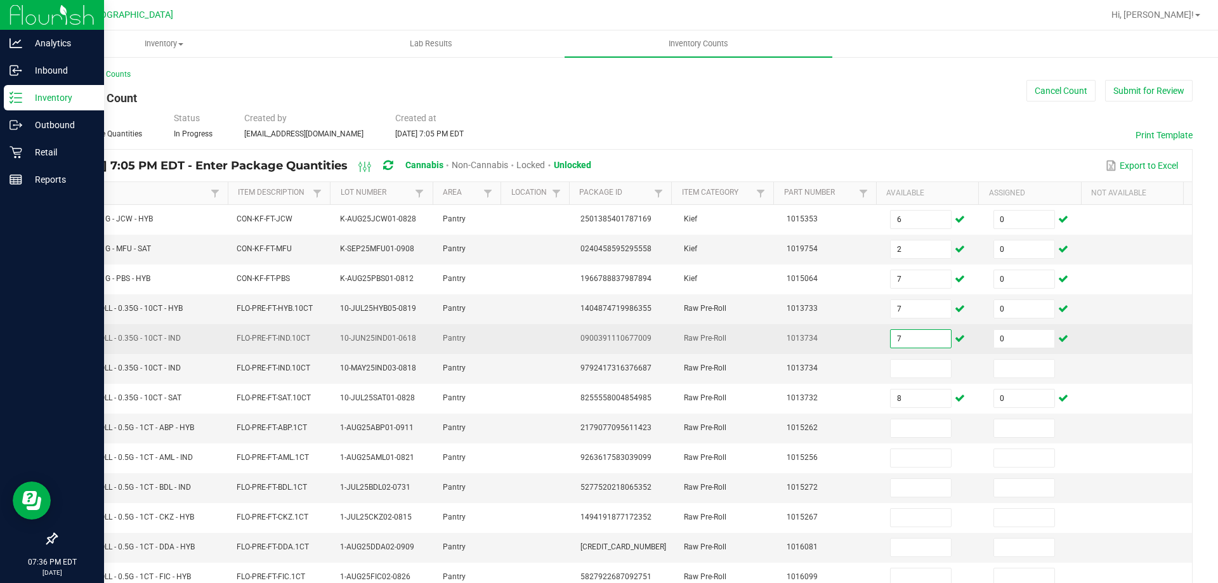
click at [904, 344] on input "7" at bounding box center [921, 339] width 60 height 18
click at [1002, 330] on input "0" at bounding box center [1024, 339] width 60 height 18
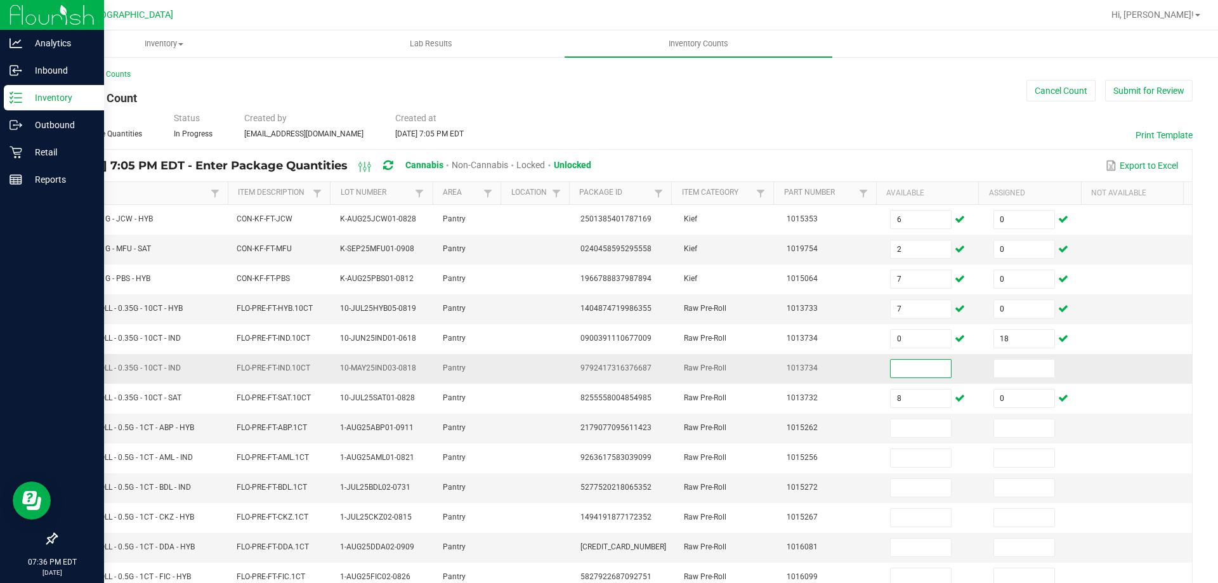
click at [919, 370] on input at bounding box center [921, 369] width 60 height 18
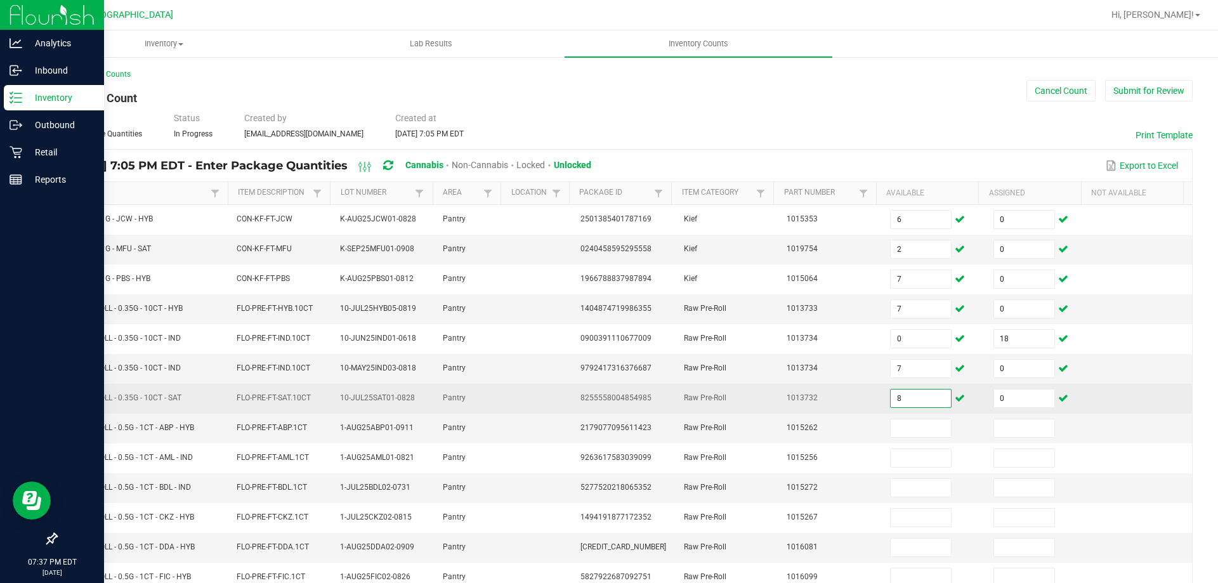
click at [909, 398] on input "8" at bounding box center [921, 399] width 60 height 18
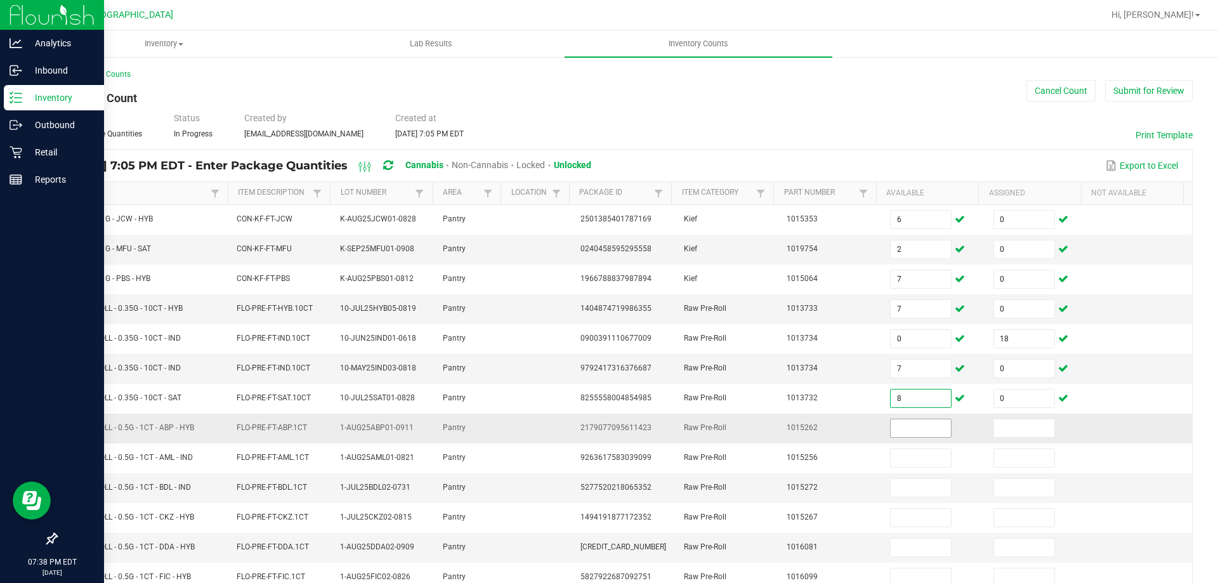
click at [903, 435] on input at bounding box center [921, 428] width 60 height 18
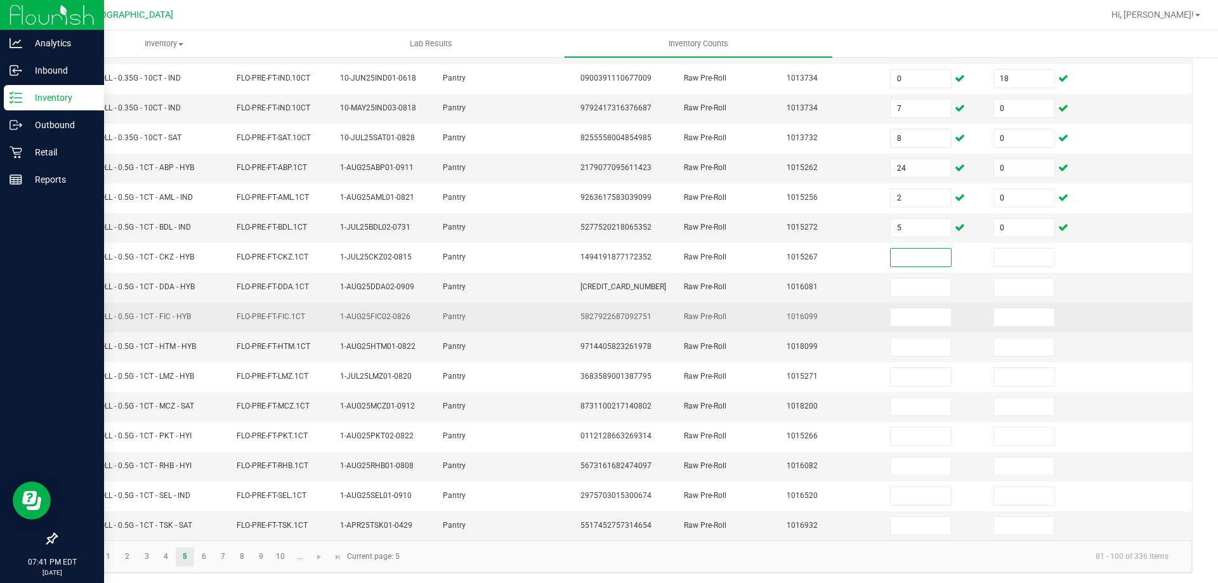
scroll to position [263, 0]
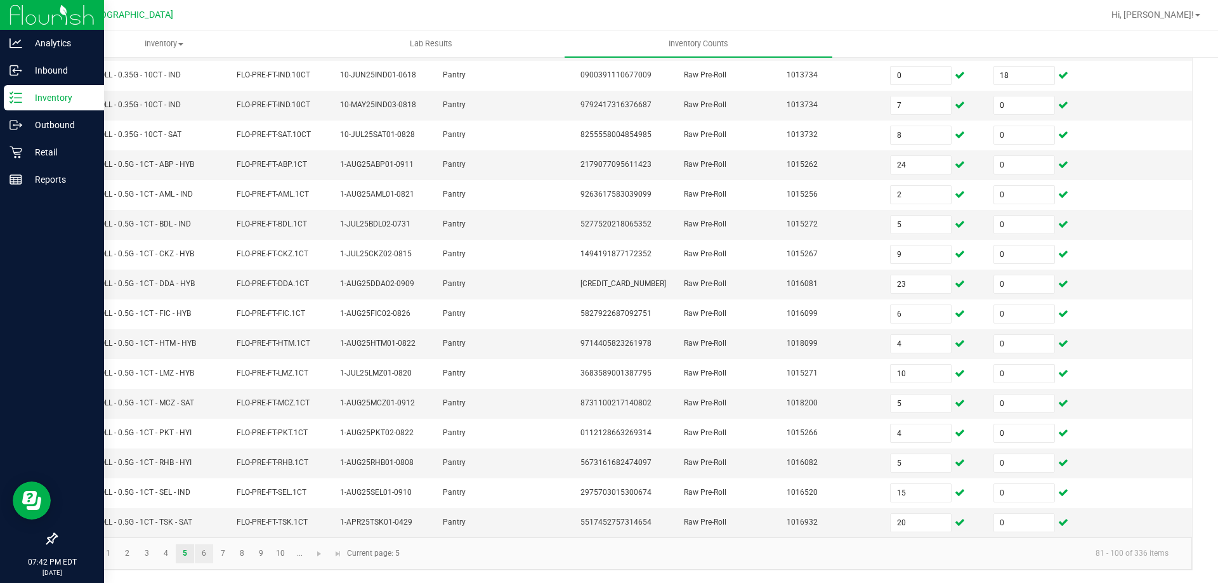
click at [201, 553] on link "6" at bounding box center [204, 553] width 18 height 19
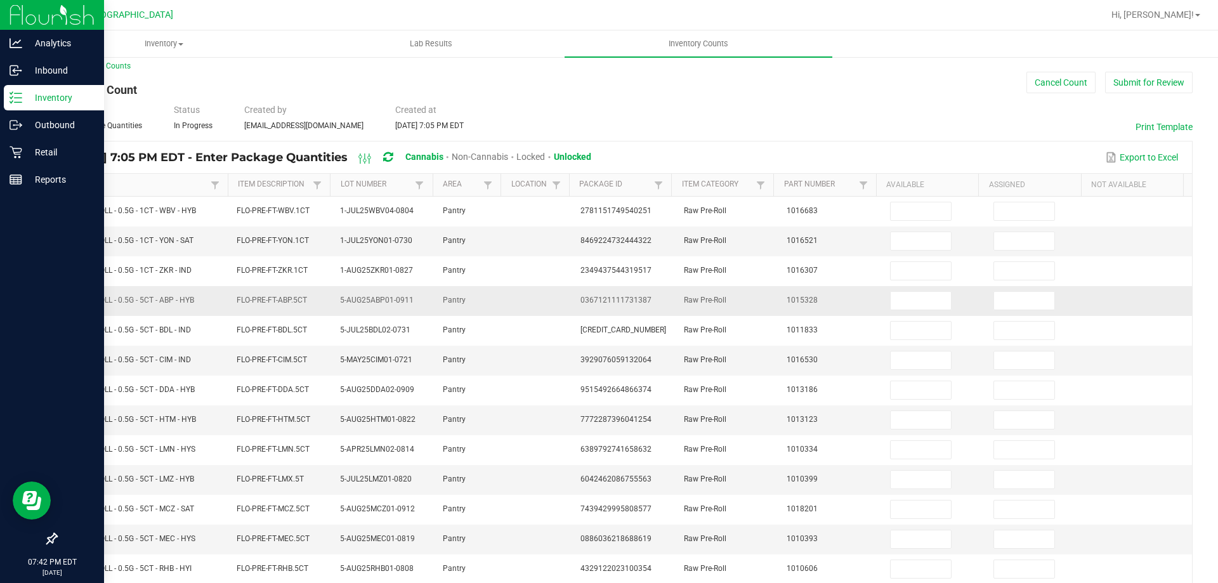
scroll to position [0, 0]
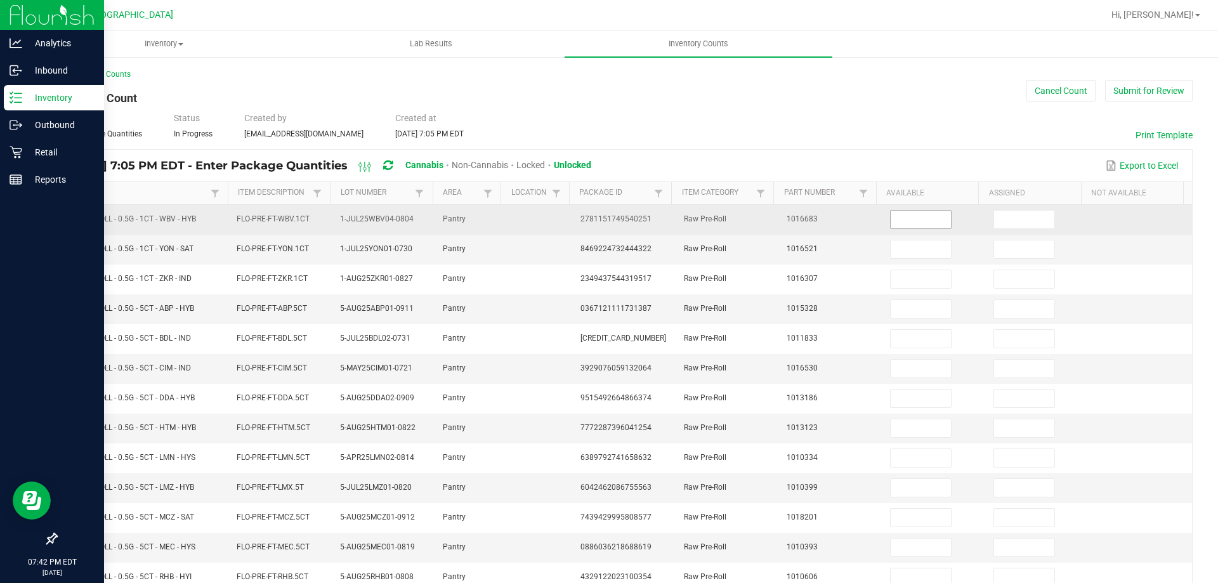
click at [900, 216] on input at bounding box center [921, 220] width 60 height 18
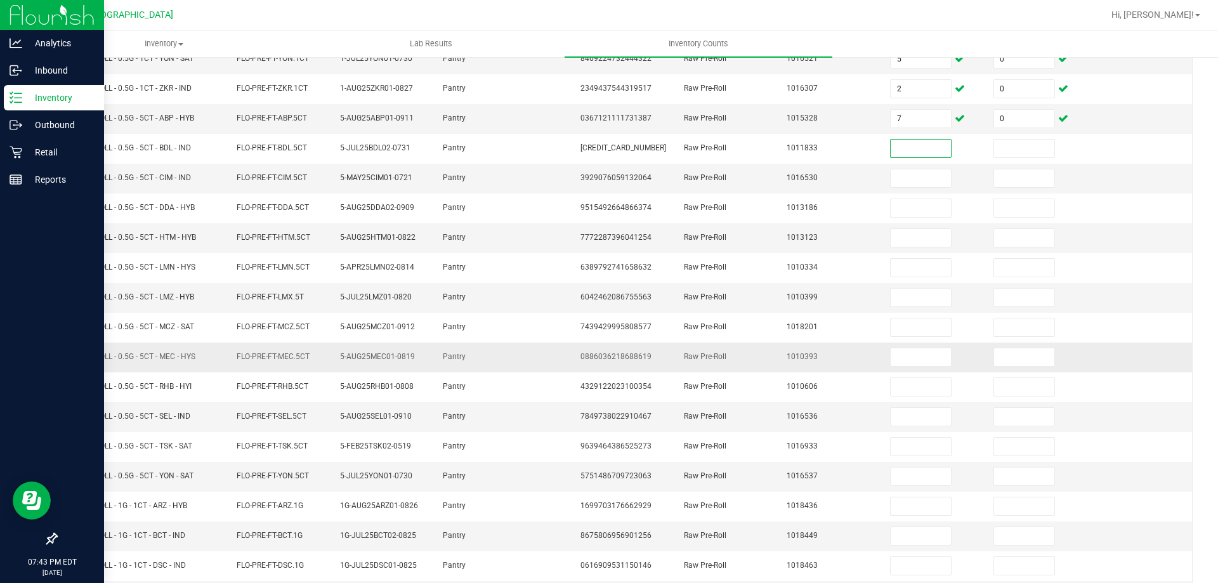
scroll to position [263, 0]
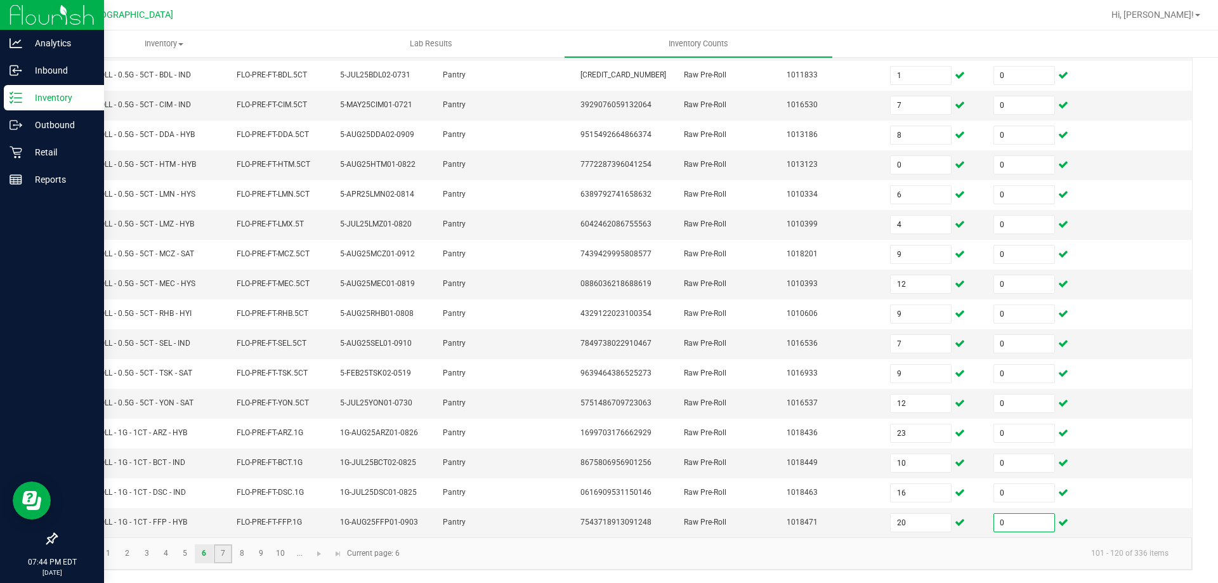
click at [222, 561] on link "7" at bounding box center [223, 553] width 18 height 19
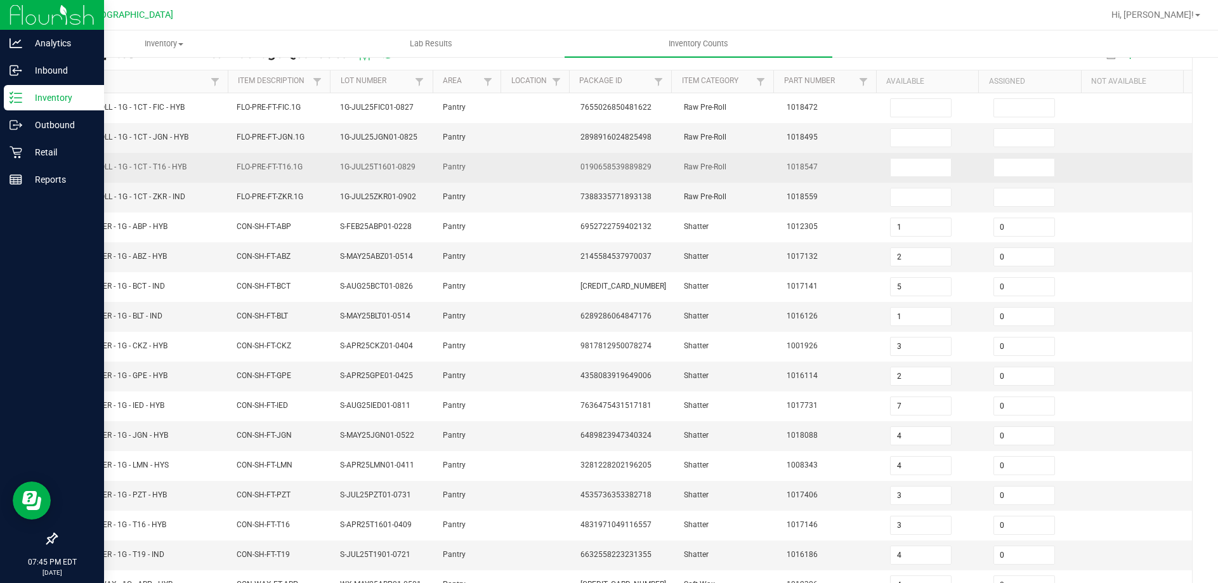
scroll to position [0, 0]
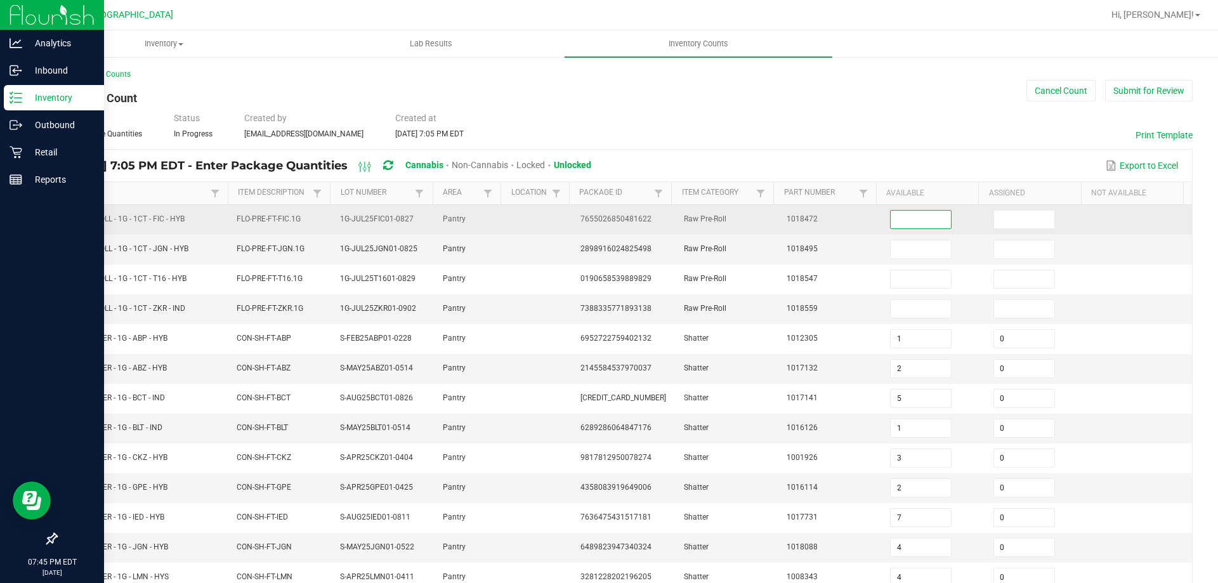
click at [892, 223] on input at bounding box center [921, 220] width 60 height 18
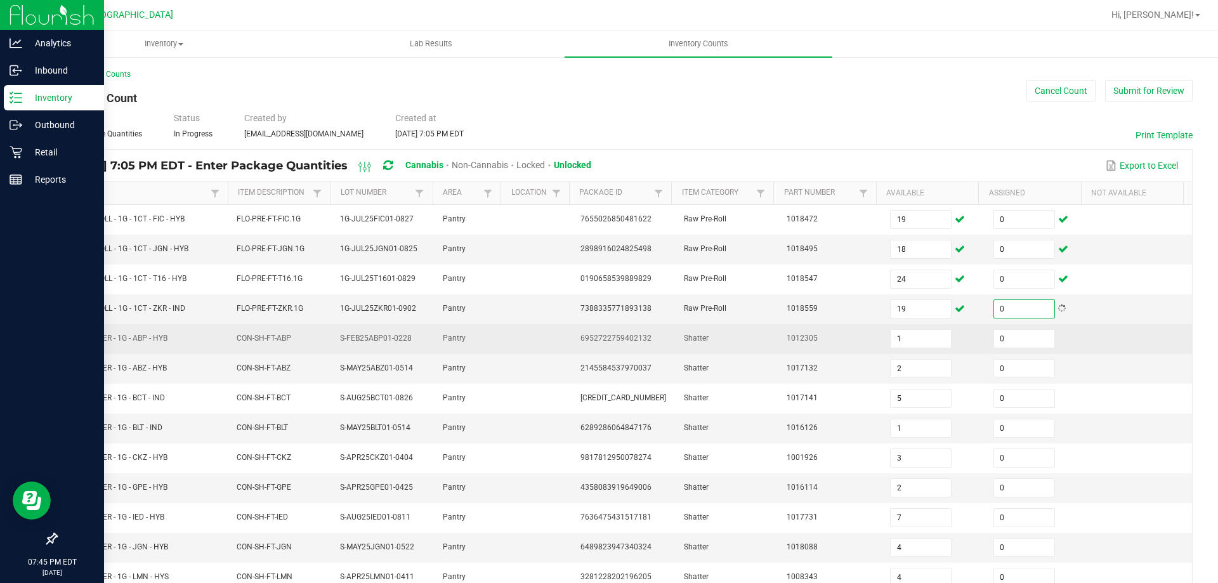
click at [1060, 333] on td "0" at bounding box center [1037, 339] width 103 height 30
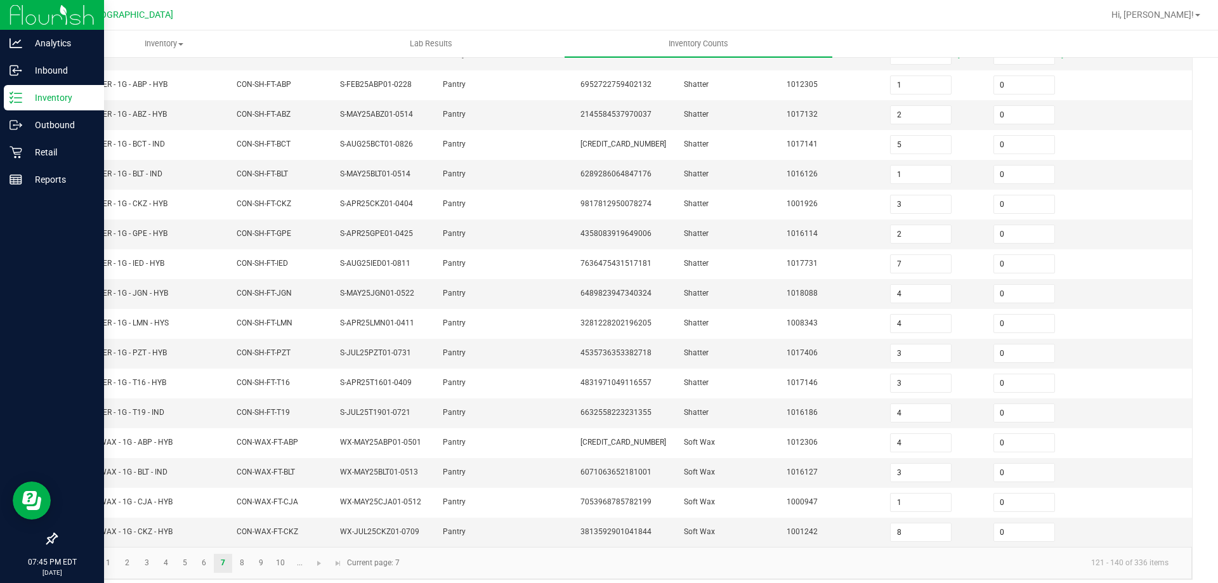
scroll to position [263, 0]
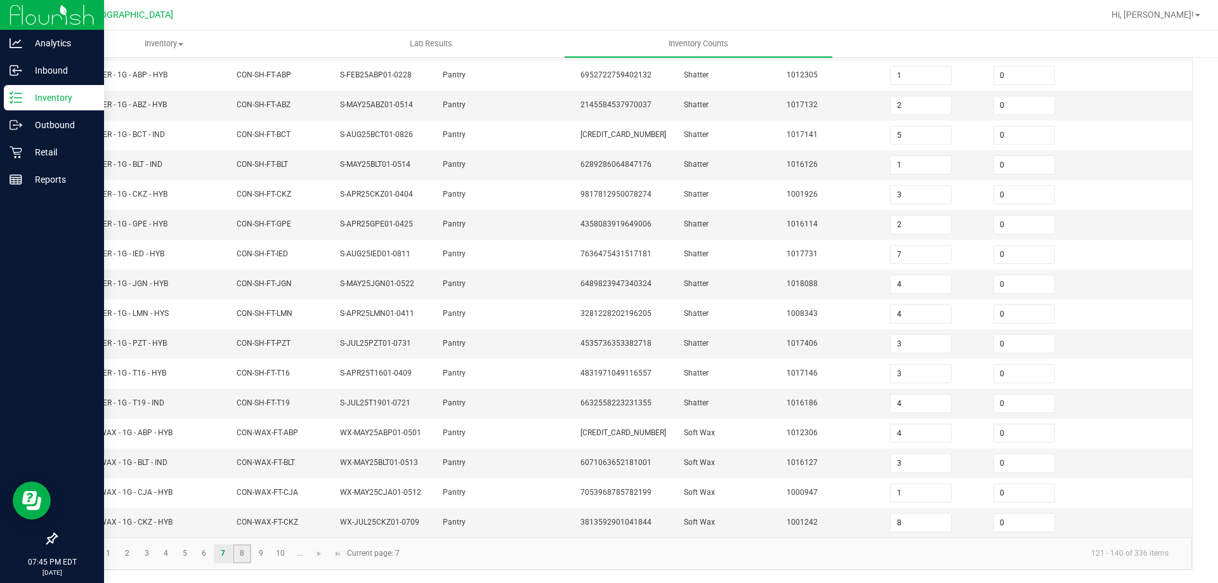
click at [246, 557] on link "8" at bounding box center [242, 553] width 18 height 19
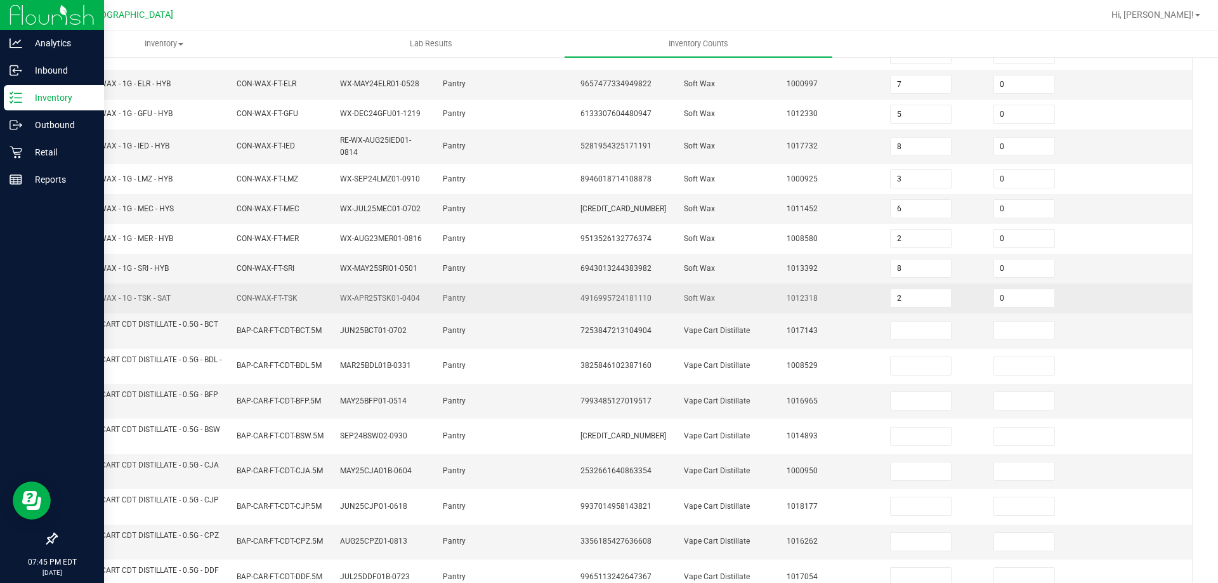
scroll to position [327, 0]
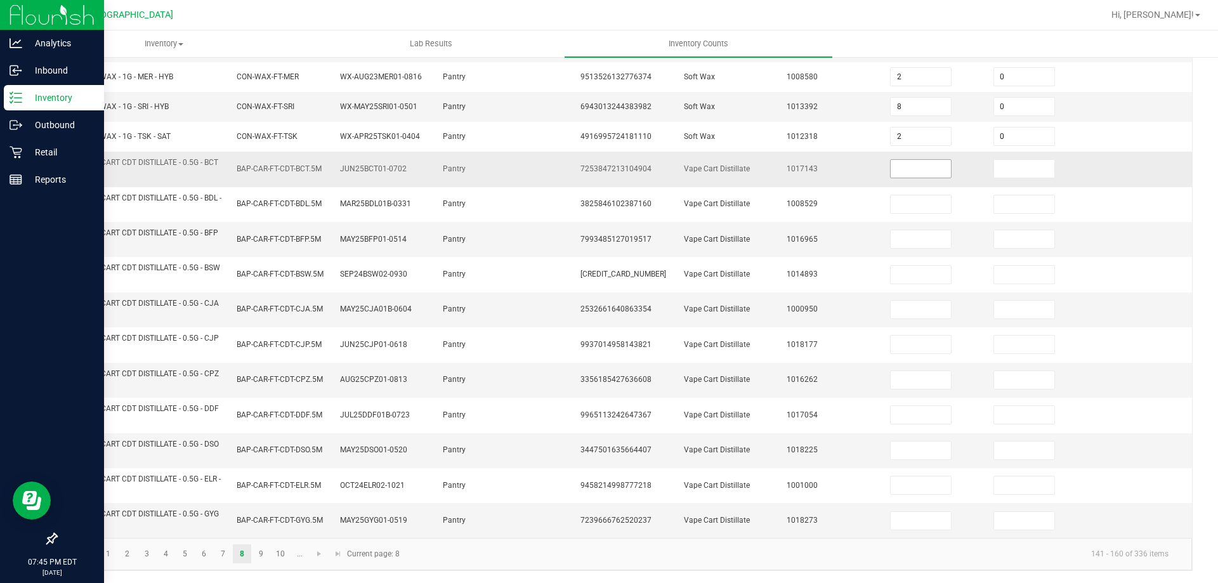
click at [907, 167] on input at bounding box center [921, 169] width 60 height 18
click at [261, 560] on link "9" at bounding box center [261, 553] width 18 height 19
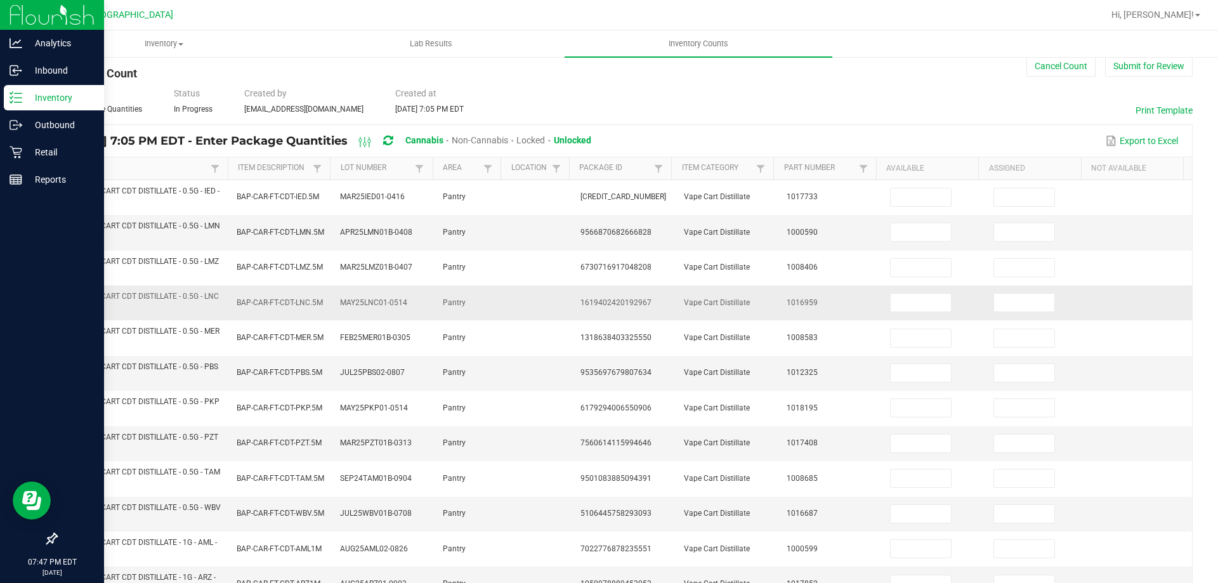
scroll to position [10, 0]
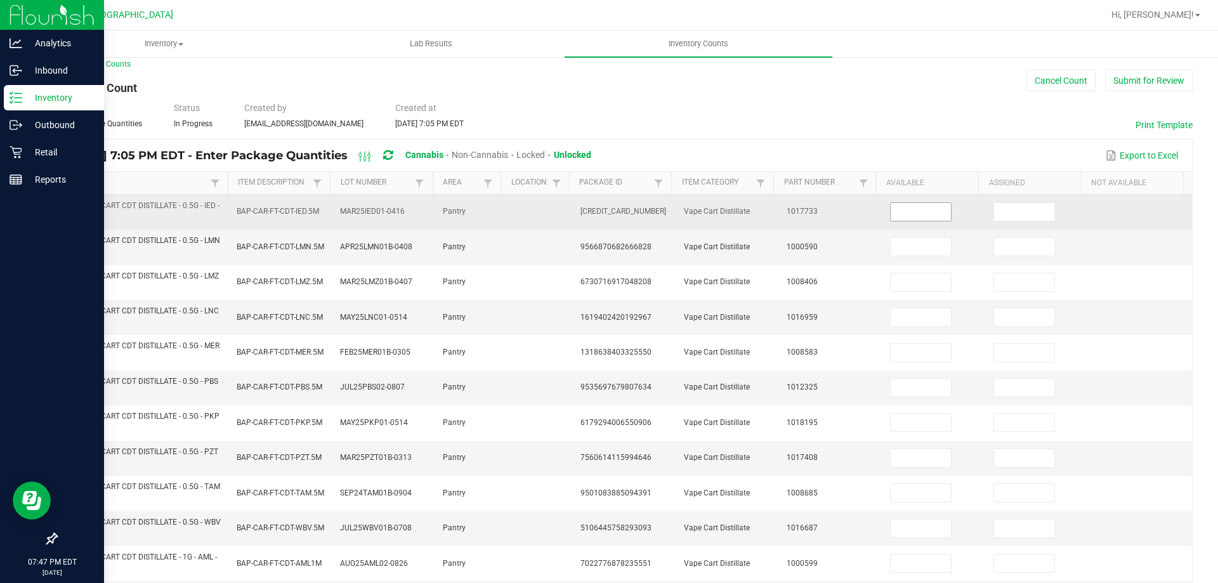
click at [902, 211] on input at bounding box center [921, 212] width 60 height 18
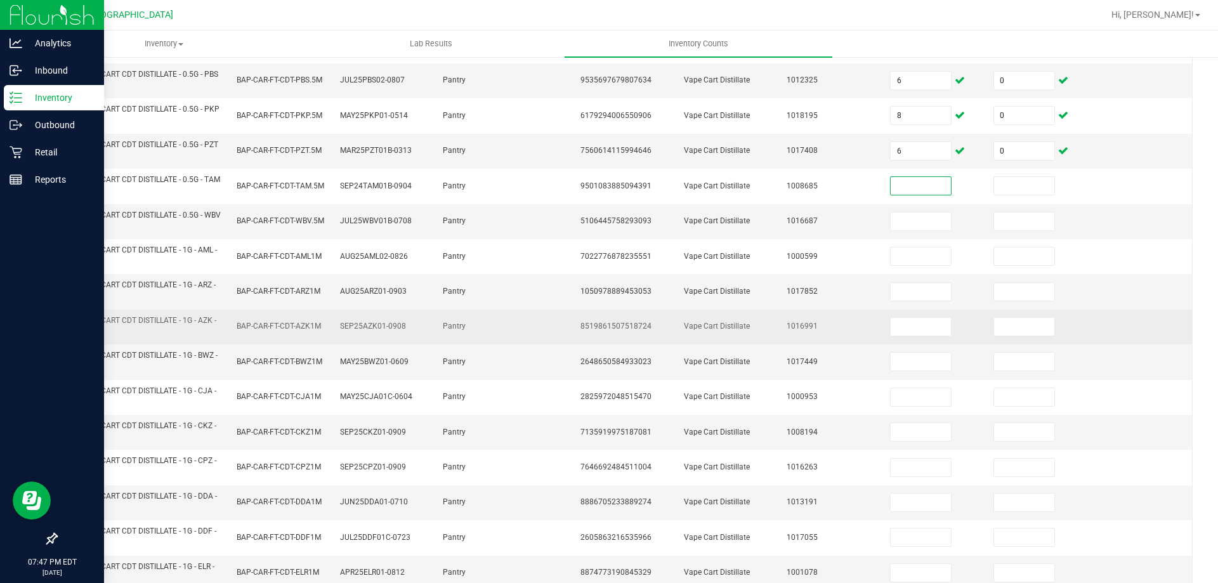
scroll to position [370, 0]
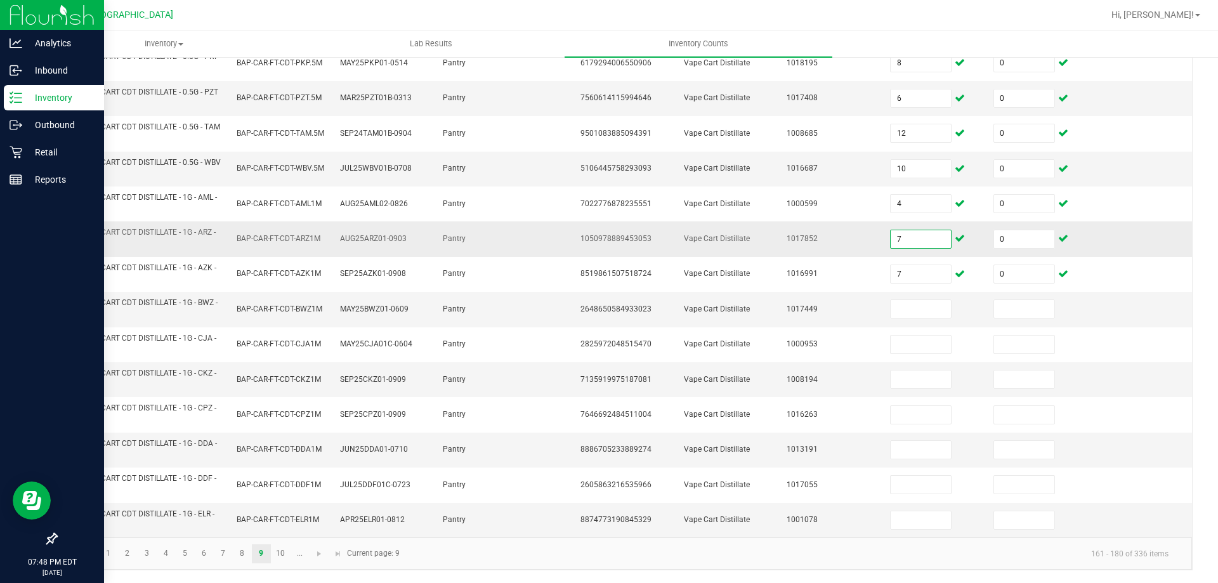
click at [930, 242] on input "7" at bounding box center [921, 239] width 60 height 18
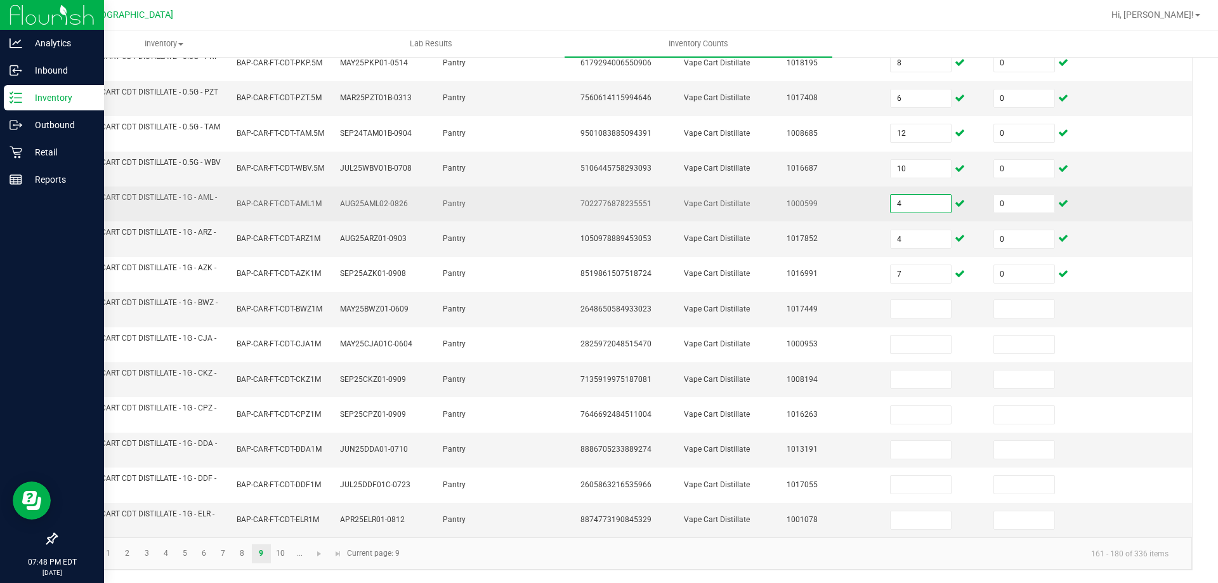
click at [908, 211] on input "4" at bounding box center [921, 204] width 60 height 18
click at [1000, 211] on input "0" at bounding box center [1024, 204] width 60 height 18
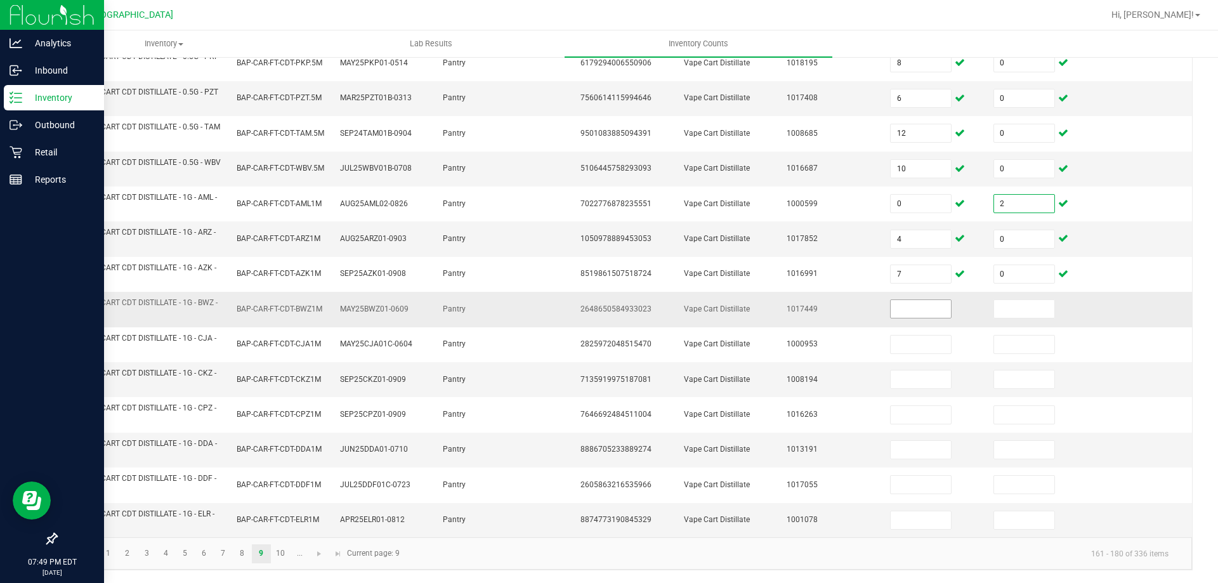
click at [917, 308] on input at bounding box center [921, 309] width 60 height 18
click at [276, 558] on link "10" at bounding box center [281, 553] width 18 height 19
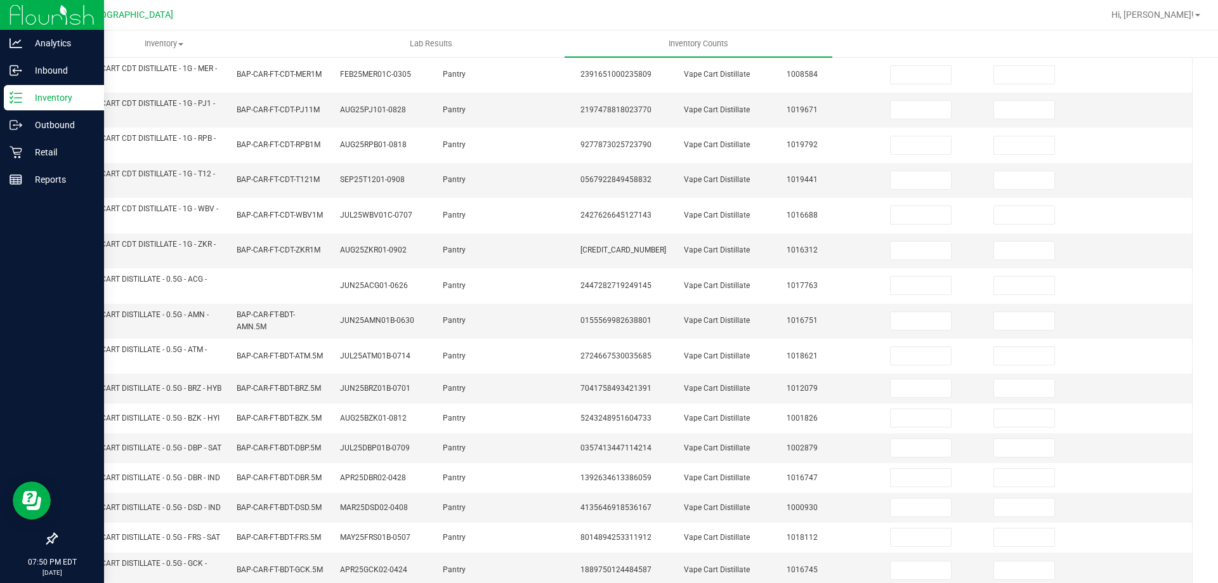
scroll to position [116, 0]
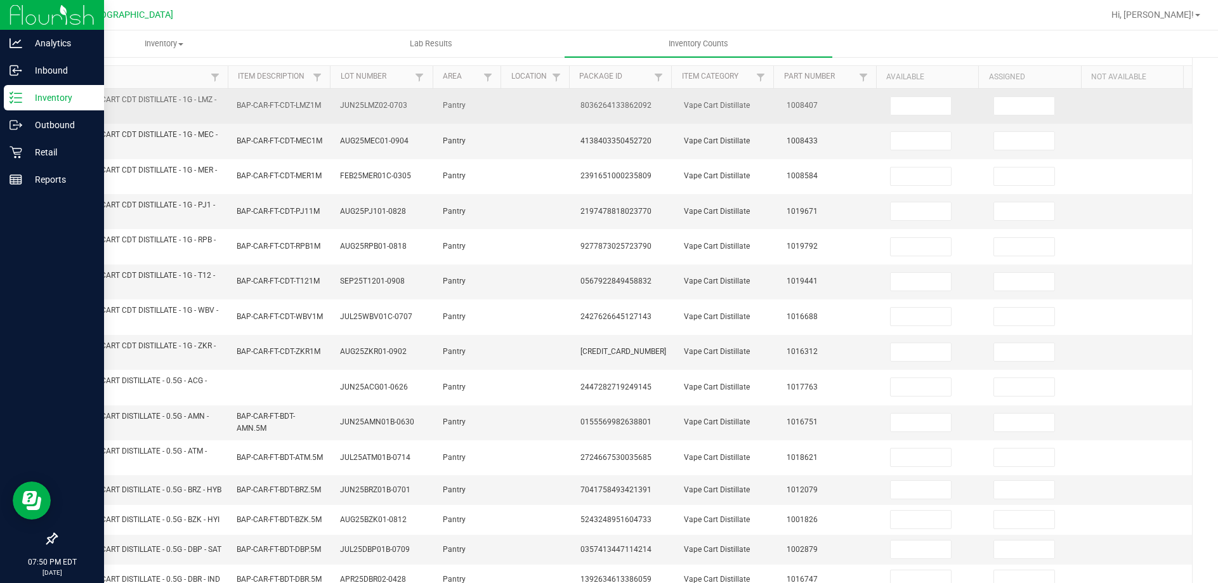
click at [912, 89] on td at bounding box center [933, 106] width 103 height 35
click at [912, 105] on input at bounding box center [921, 106] width 60 height 18
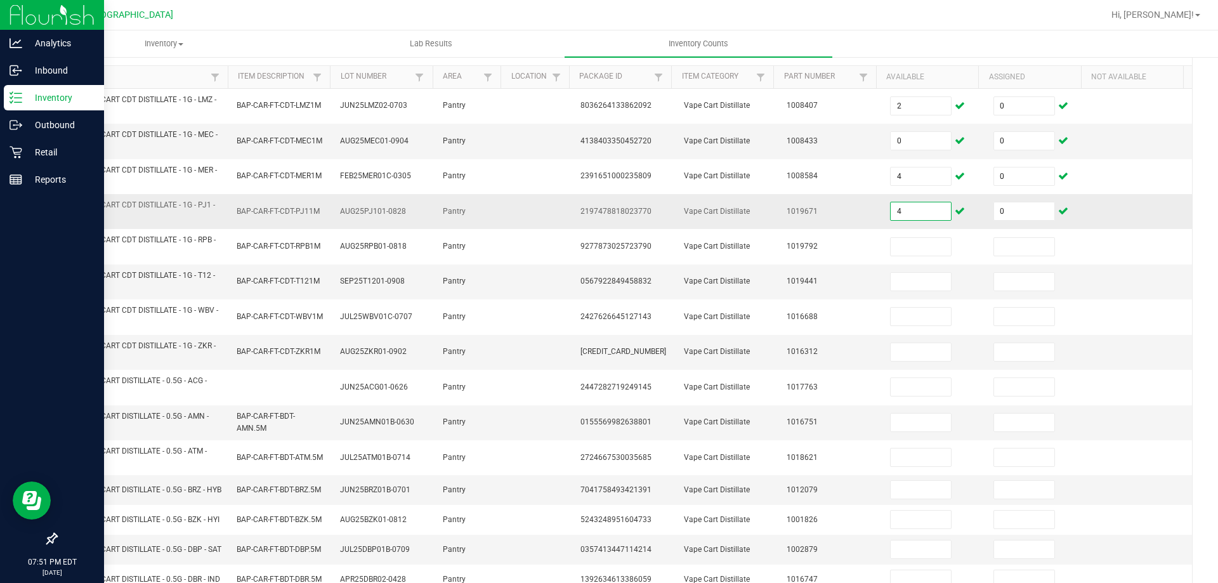
click at [914, 207] on input "4" at bounding box center [921, 211] width 60 height 18
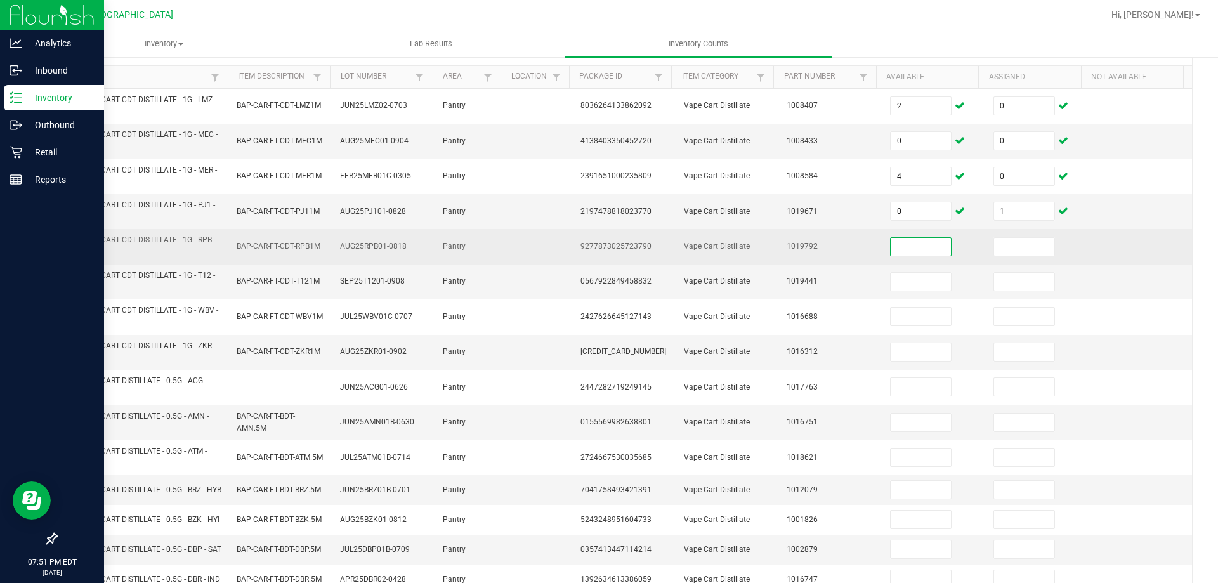
click at [921, 246] on input at bounding box center [921, 247] width 60 height 18
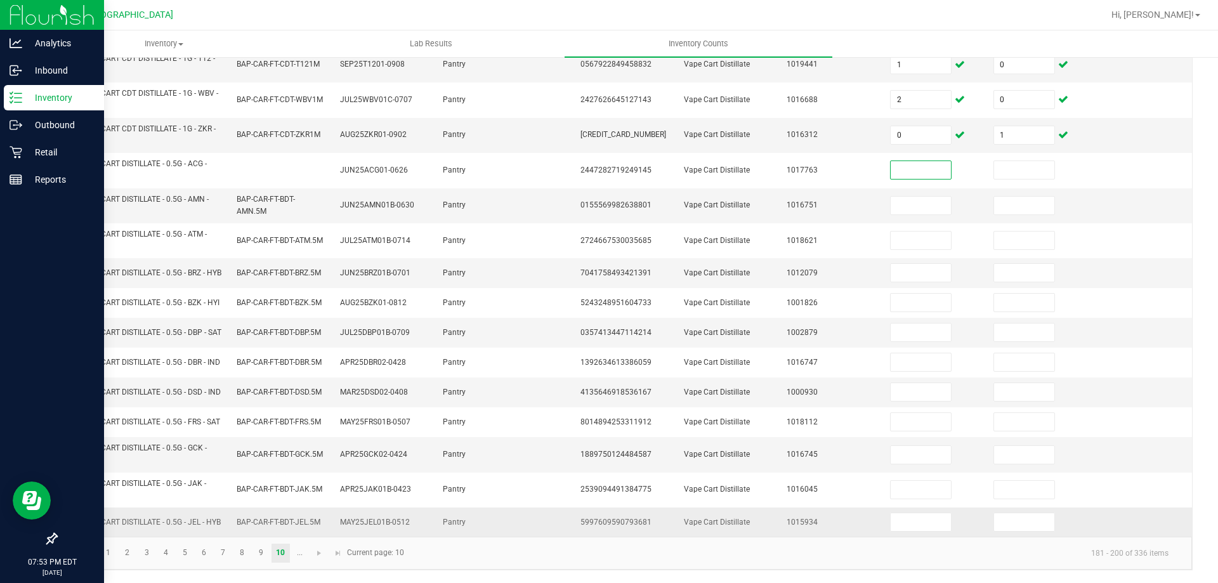
scroll to position [370, 0]
click at [324, 551] on span "Go to the next page" at bounding box center [319, 553] width 10 height 10
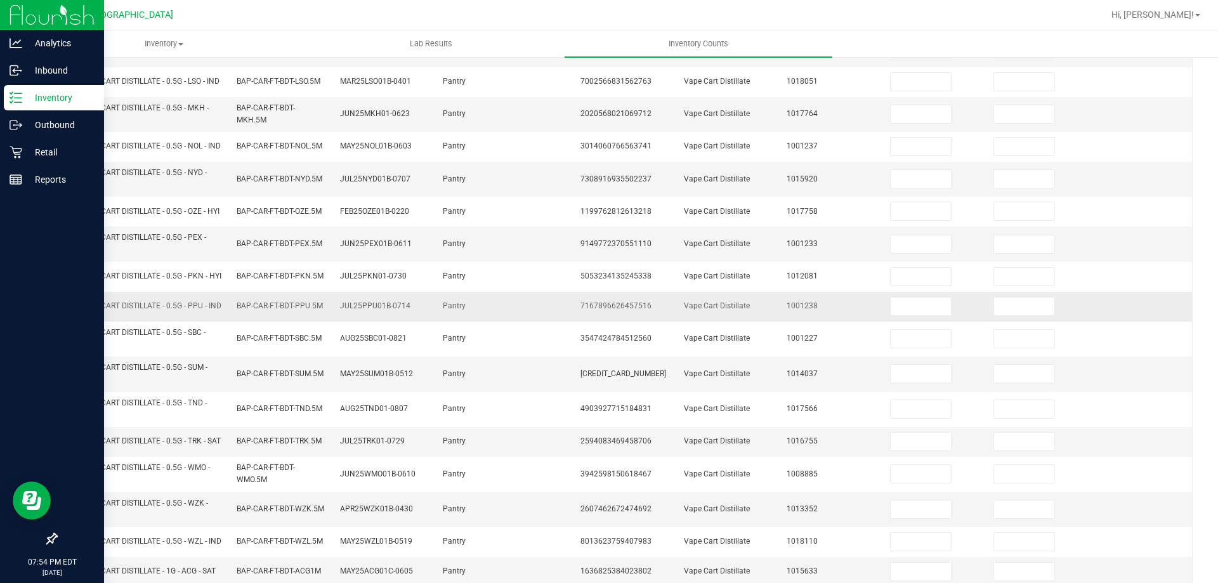
scroll to position [43, 0]
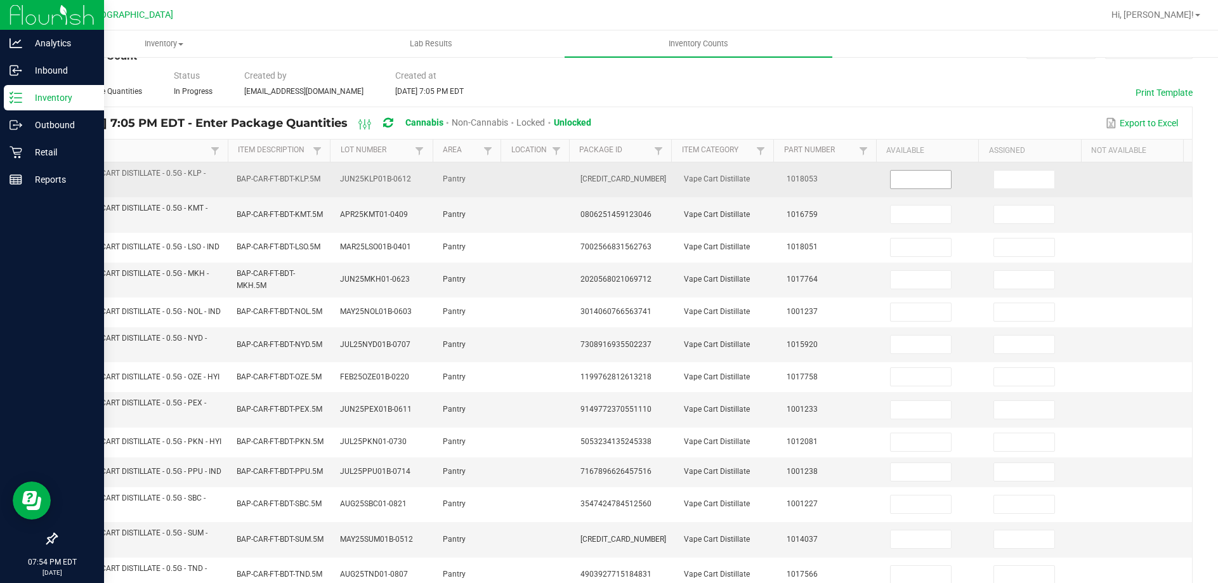
click at [891, 177] on input at bounding box center [921, 180] width 60 height 18
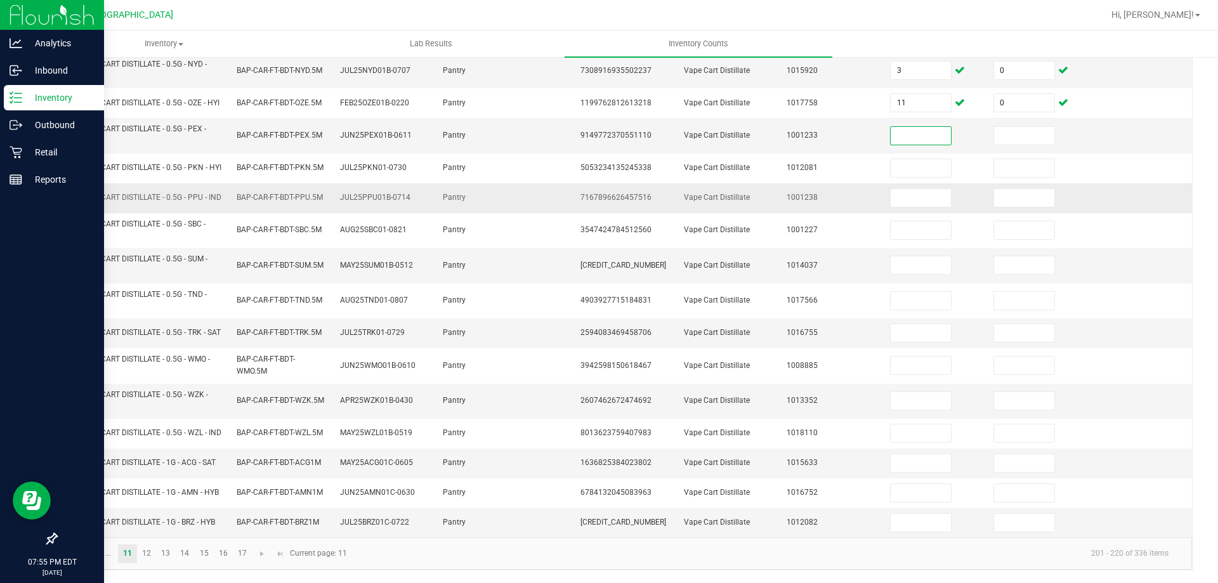
scroll to position [360, 0]
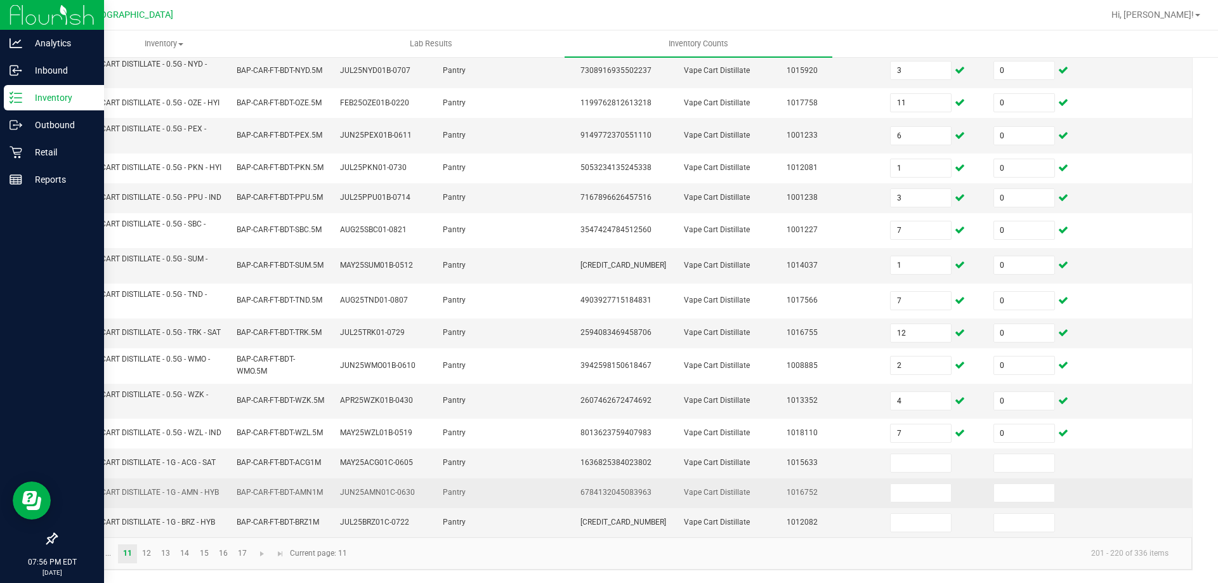
drag, startPoint x: 1127, startPoint y: 480, endPoint x: 1144, endPoint y: 488, distance: 18.7
click at [1144, 488] on td at bounding box center [1140, 493] width 103 height 30
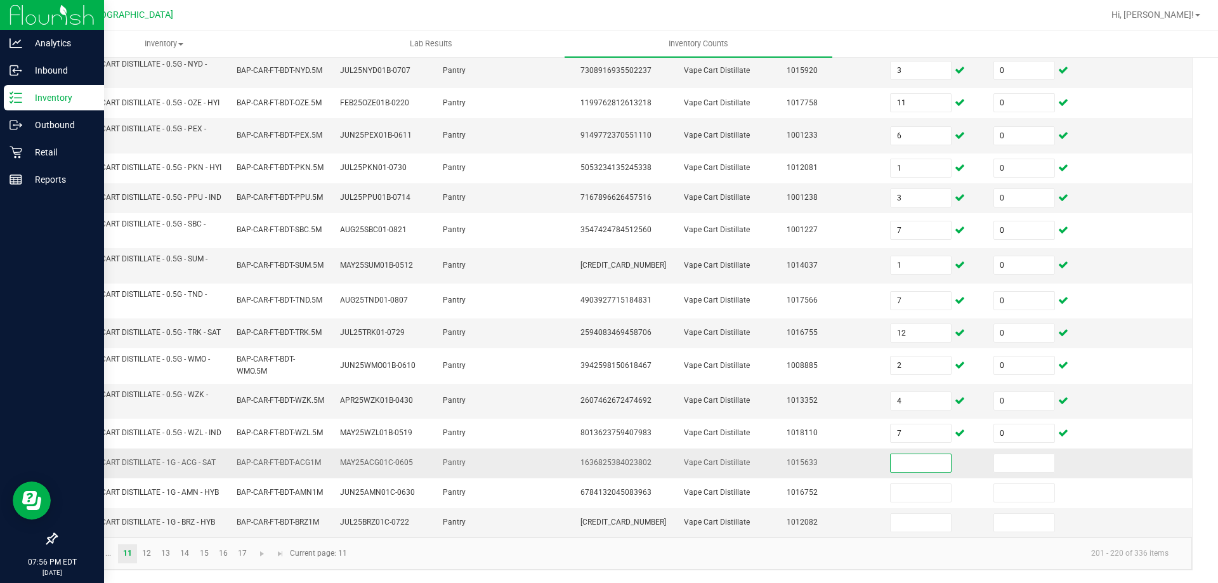
click at [894, 454] on input at bounding box center [921, 463] width 60 height 18
click at [148, 560] on link "12" at bounding box center [147, 553] width 18 height 19
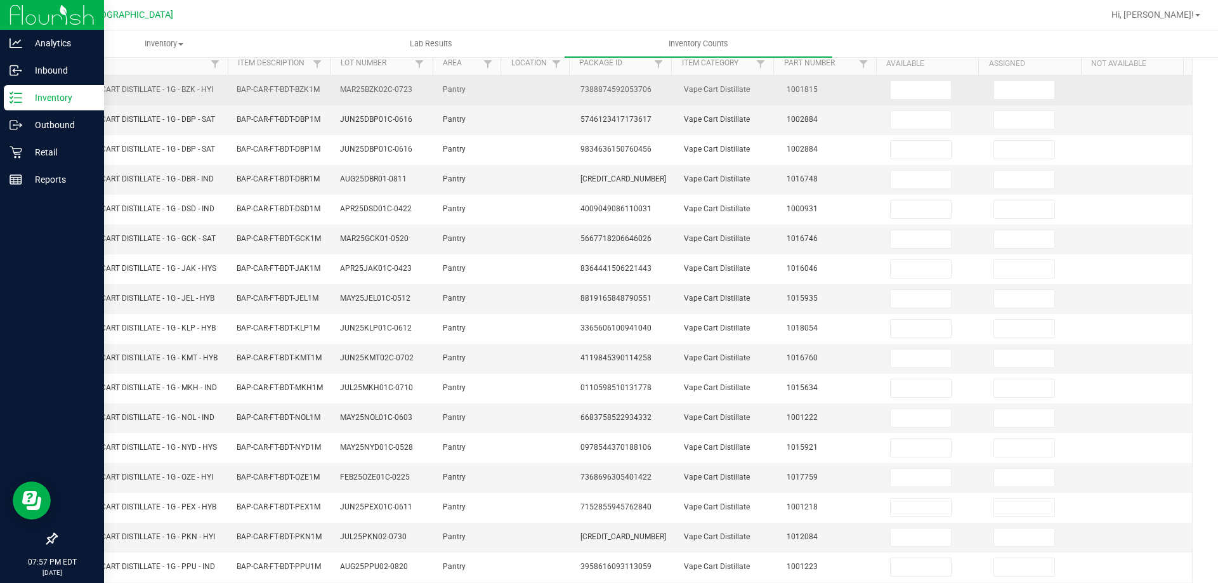
scroll to position [0, 0]
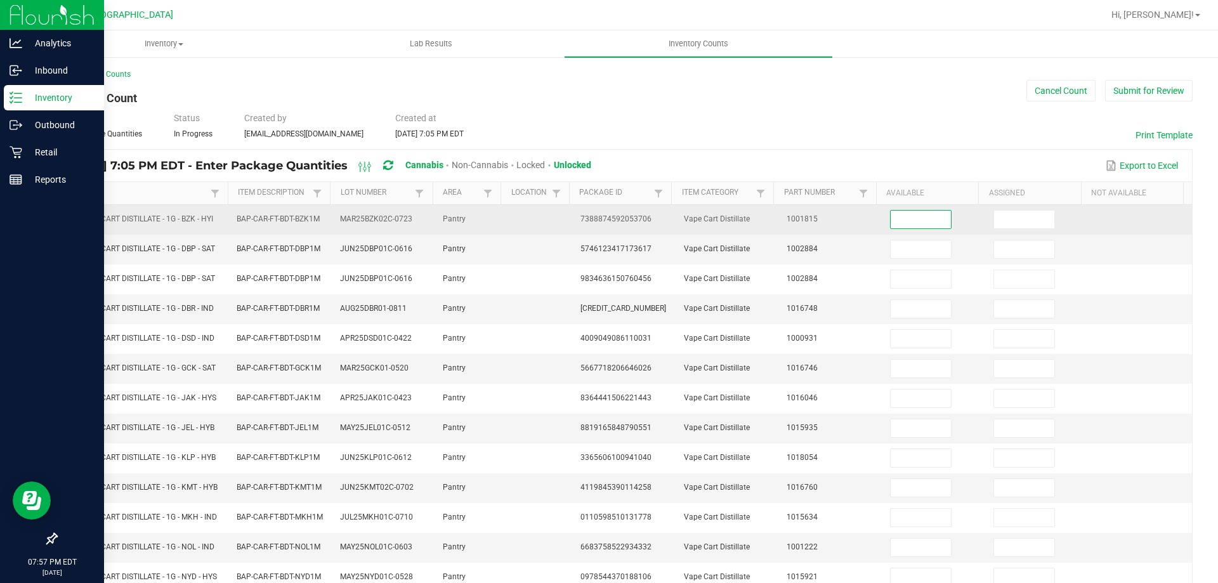
click at [891, 220] on input at bounding box center [921, 220] width 60 height 18
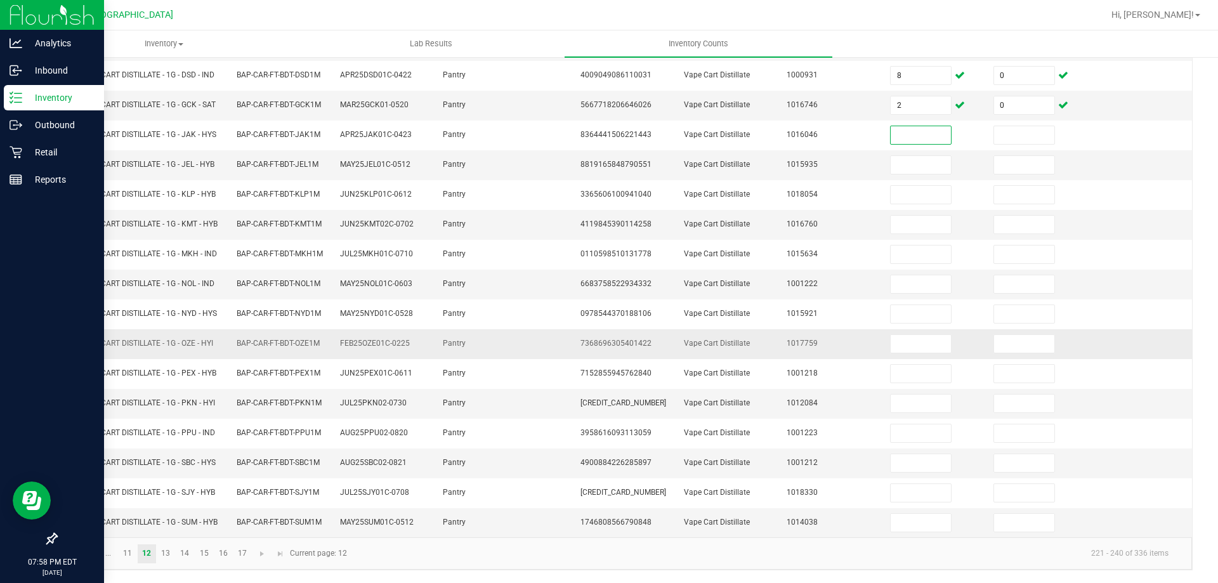
scroll to position [269, 0]
click at [162, 561] on link "13" at bounding box center [166, 553] width 18 height 19
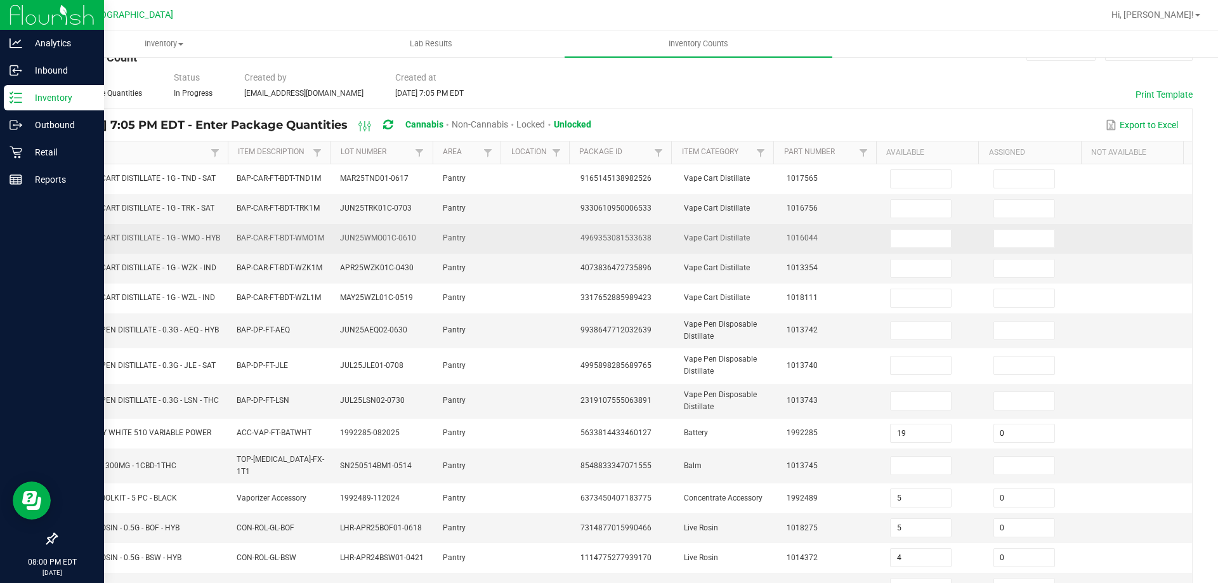
scroll to position [0, 0]
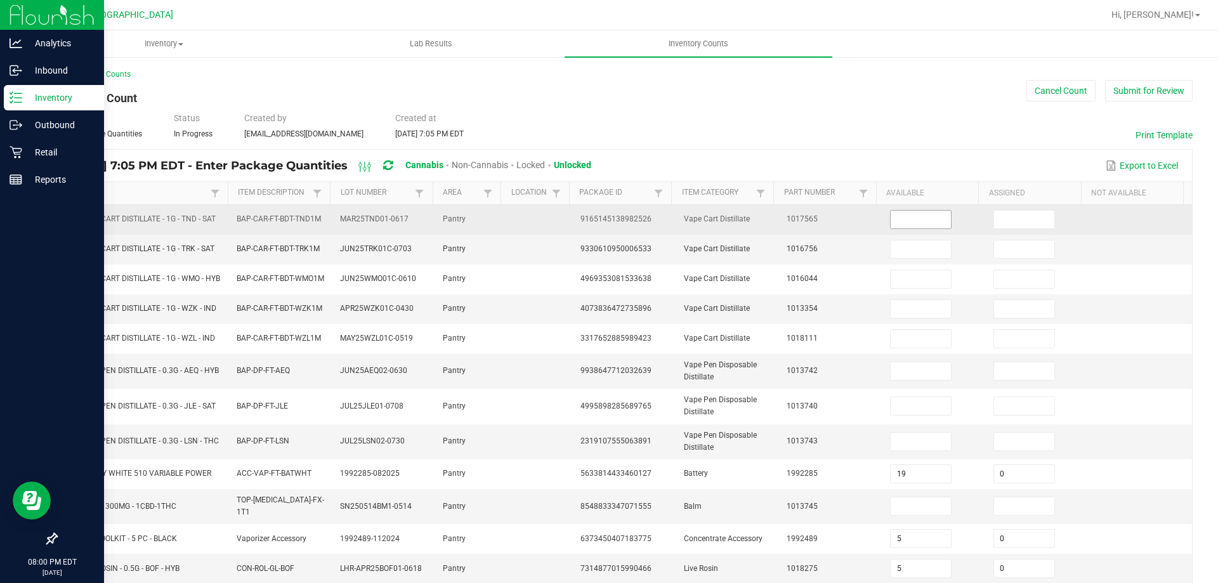
click at [912, 225] on input at bounding box center [921, 220] width 60 height 18
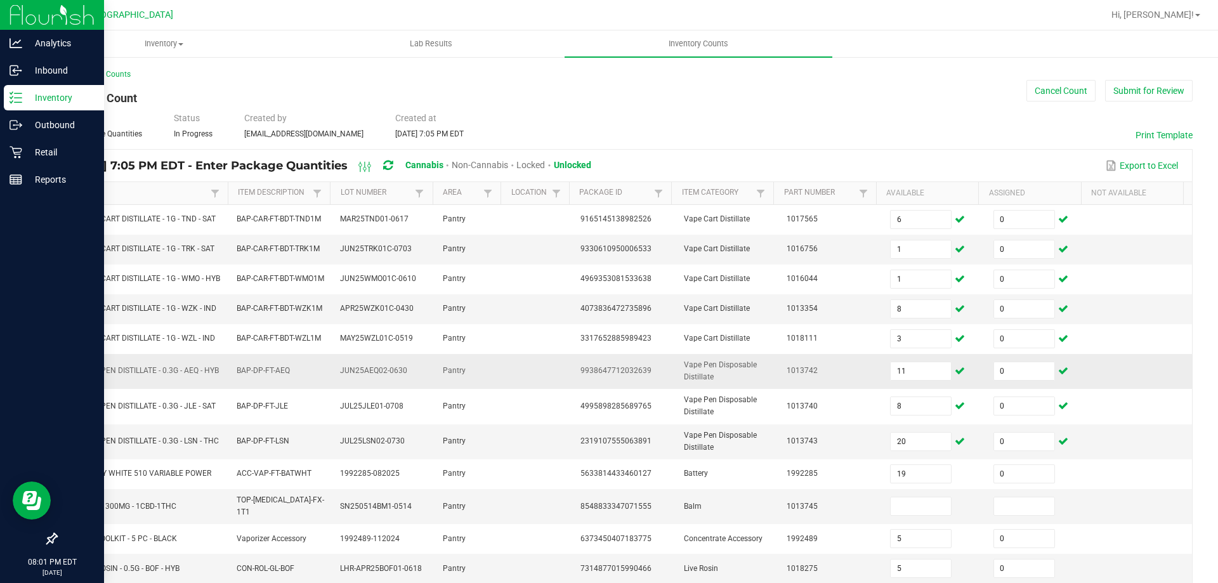
click at [1109, 368] on td at bounding box center [1140, 371] width 103 height 35
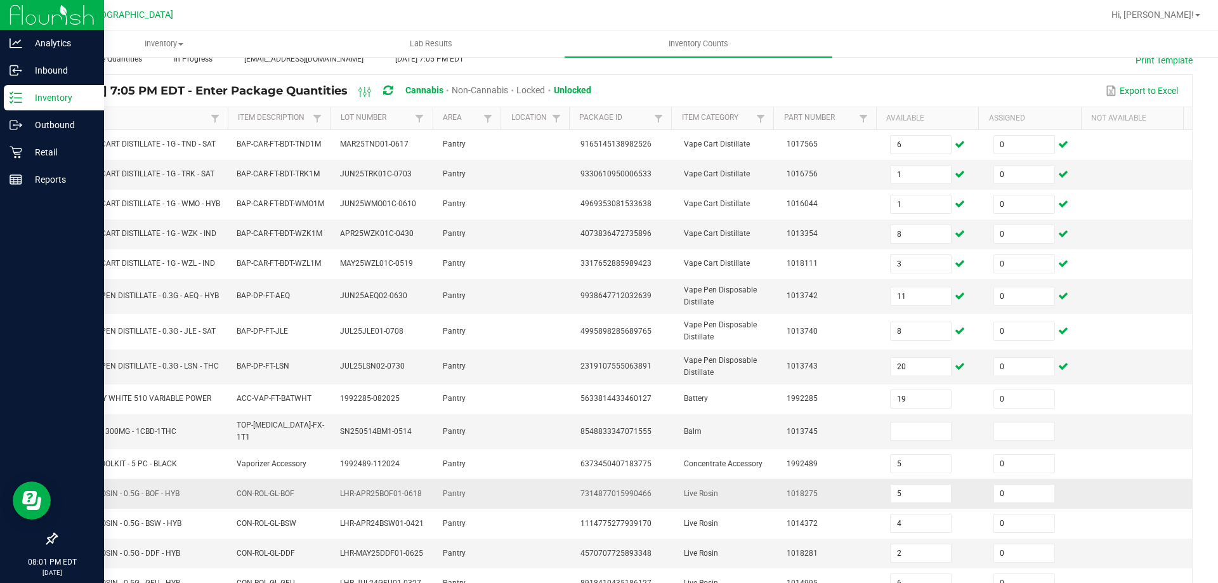
scroll to position [190, 0]
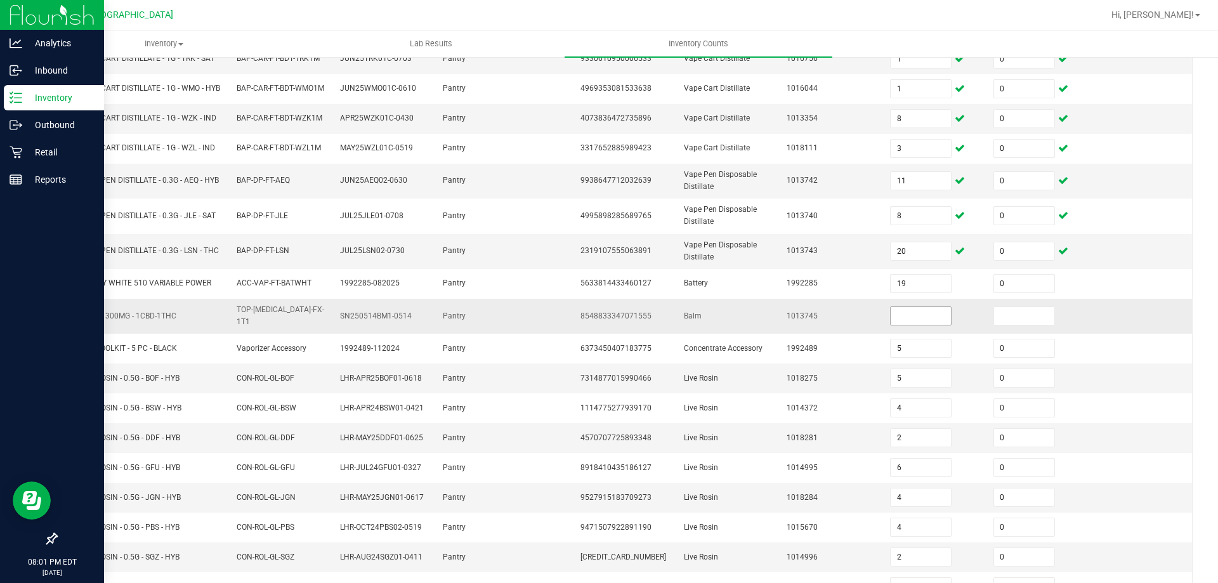
click at [906, 322] on input at bounding box center [921, 316] width 60 height 18
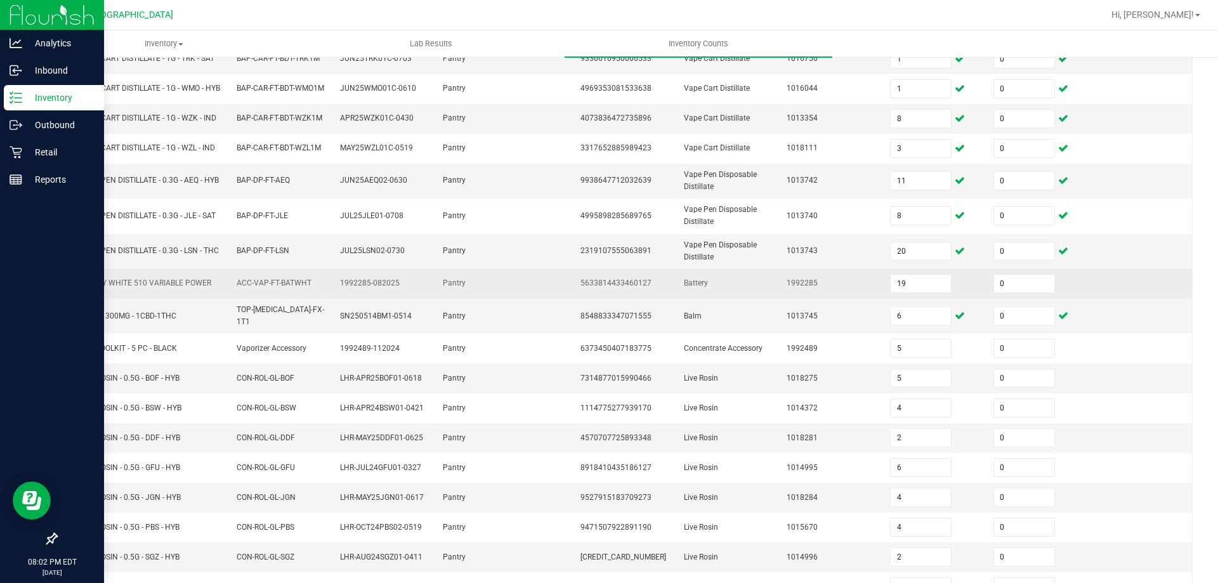
click at [1089, 299] on td at bounding box center [1140, 284] width 103 height 30
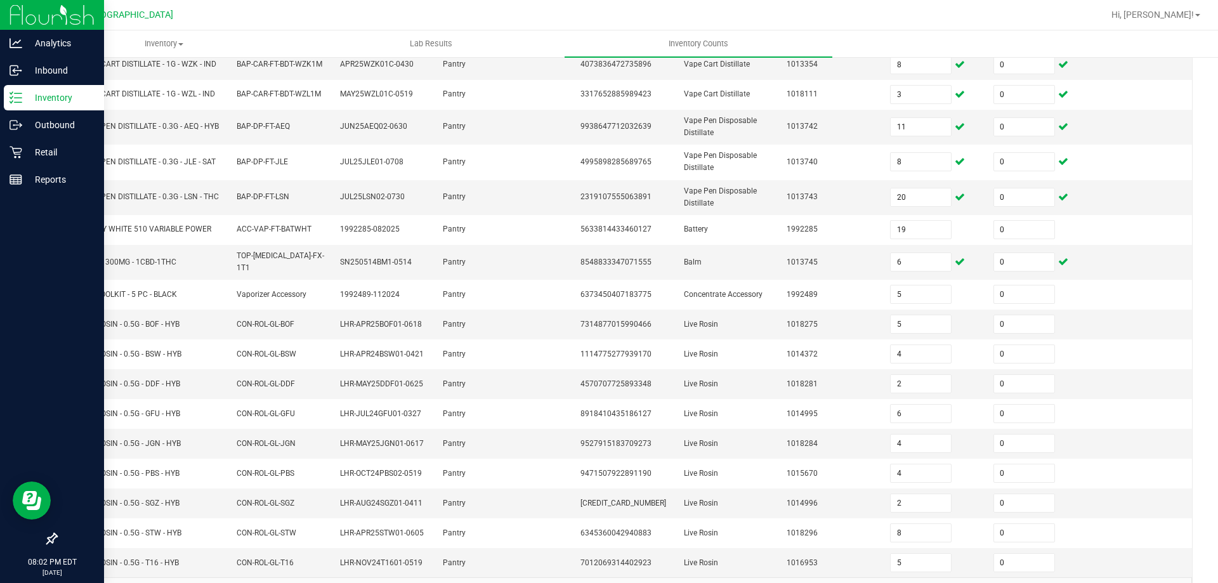
scroll to position [285, 0]
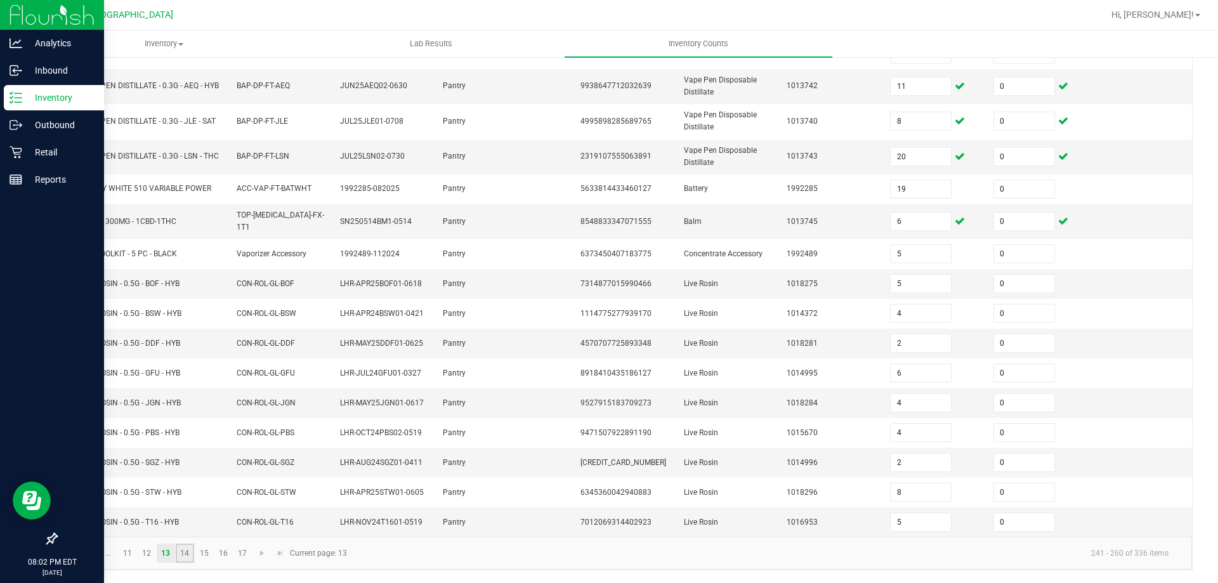
click at [187, 549] on link "14" at bounding box center [185, 553] width 18 height 19
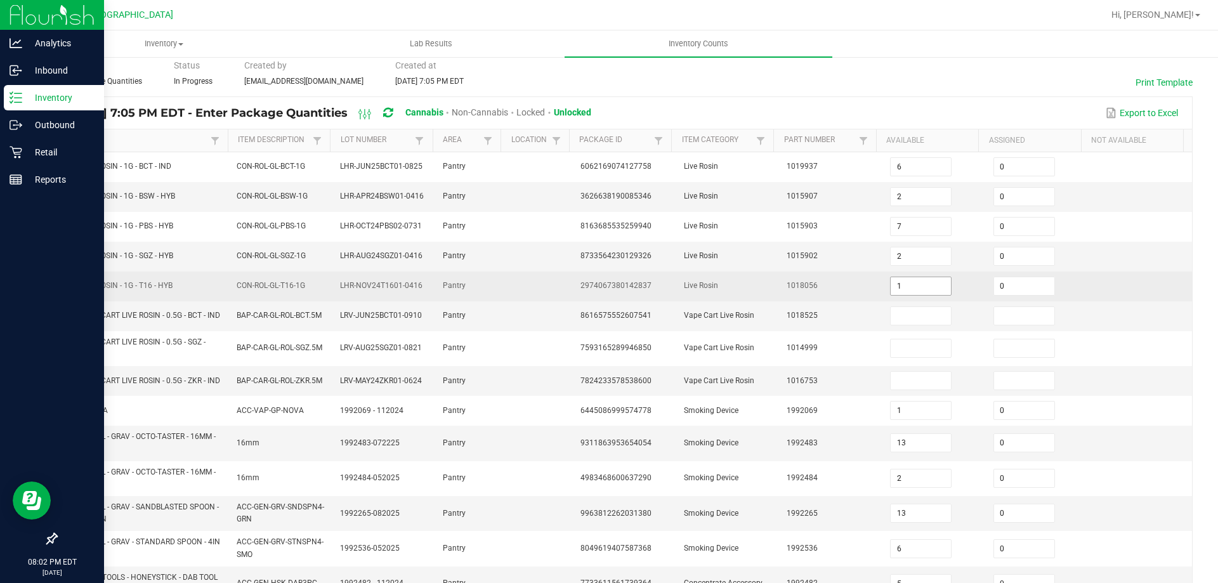
scroll to position [63, 0]
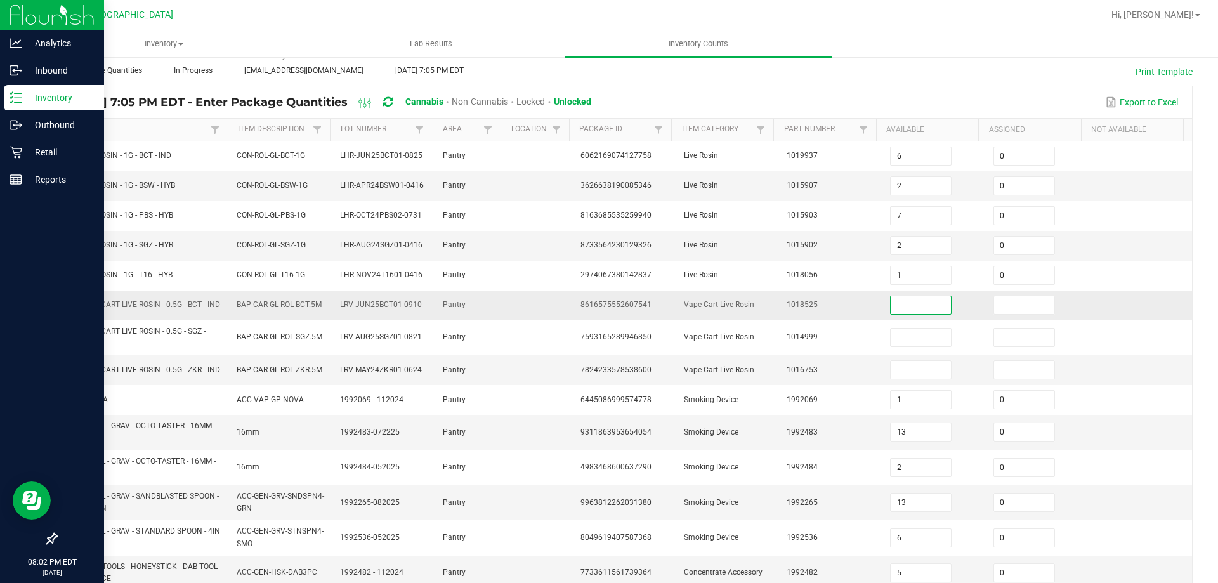
click at [908, 309] on input at bounding box center [921, 305] width 60 height 18
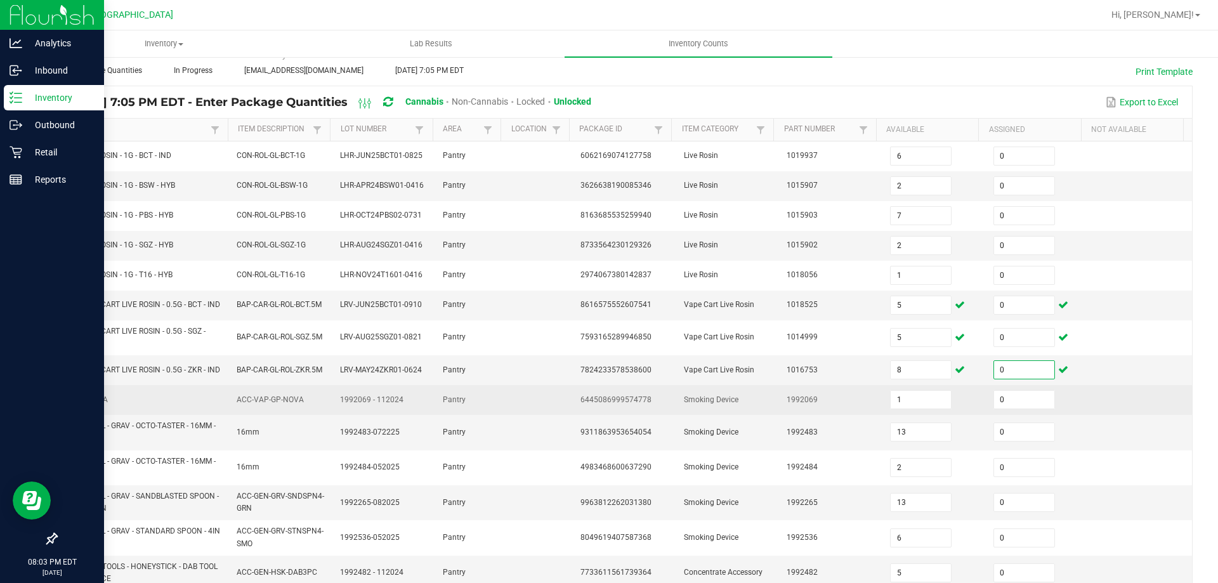
click at [1164, 401] on td at bounding box center [1140, 400] width 103 height 30
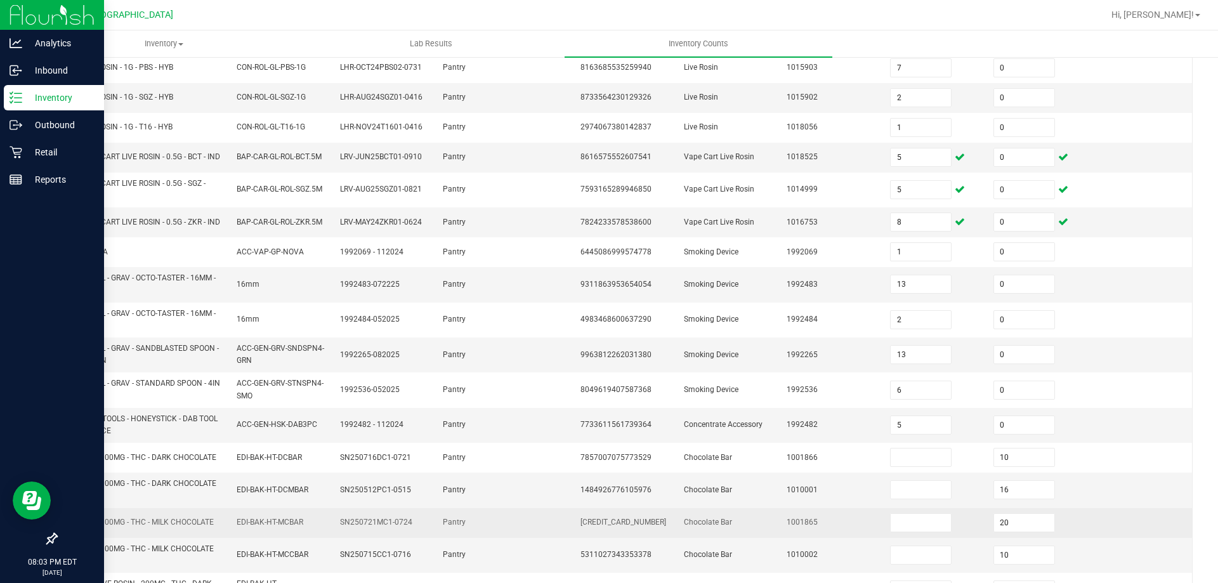
scroll to position [327, 0]
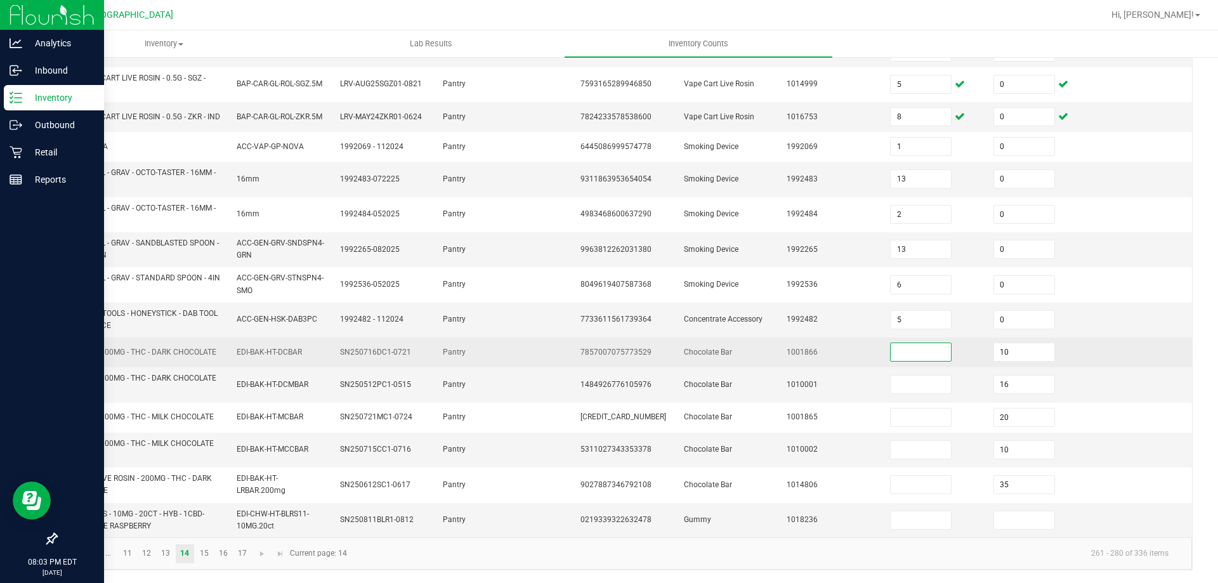
click at [908, 353] on input at bounding box center [921, 352] width 60 height 18
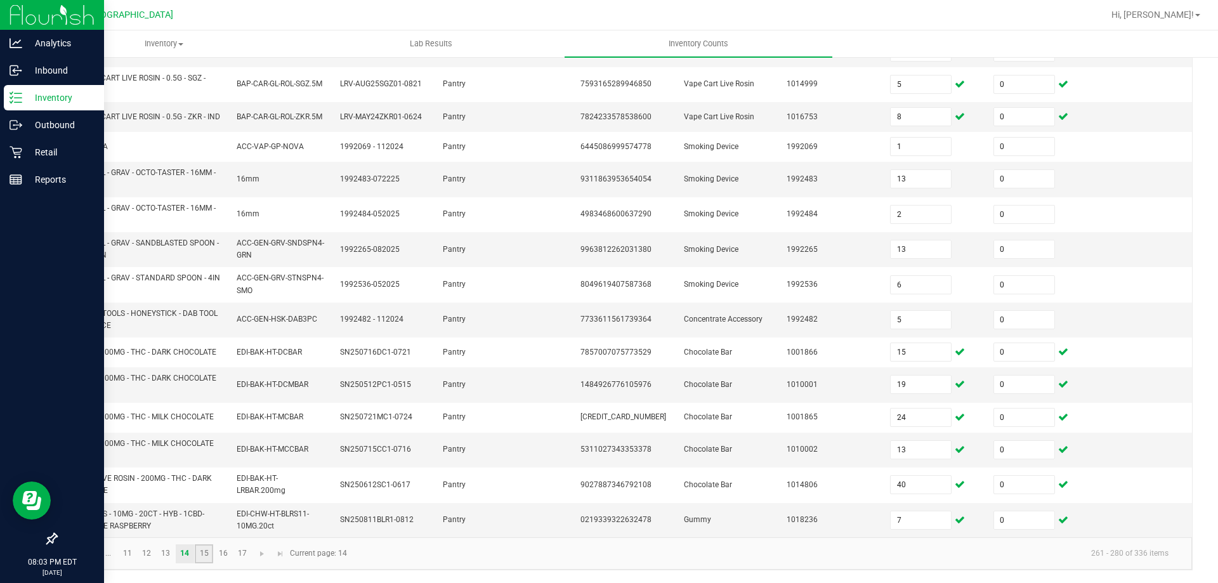
click at [210, 554] on link "15" at bounding box center [204, 553] width 18 height 19
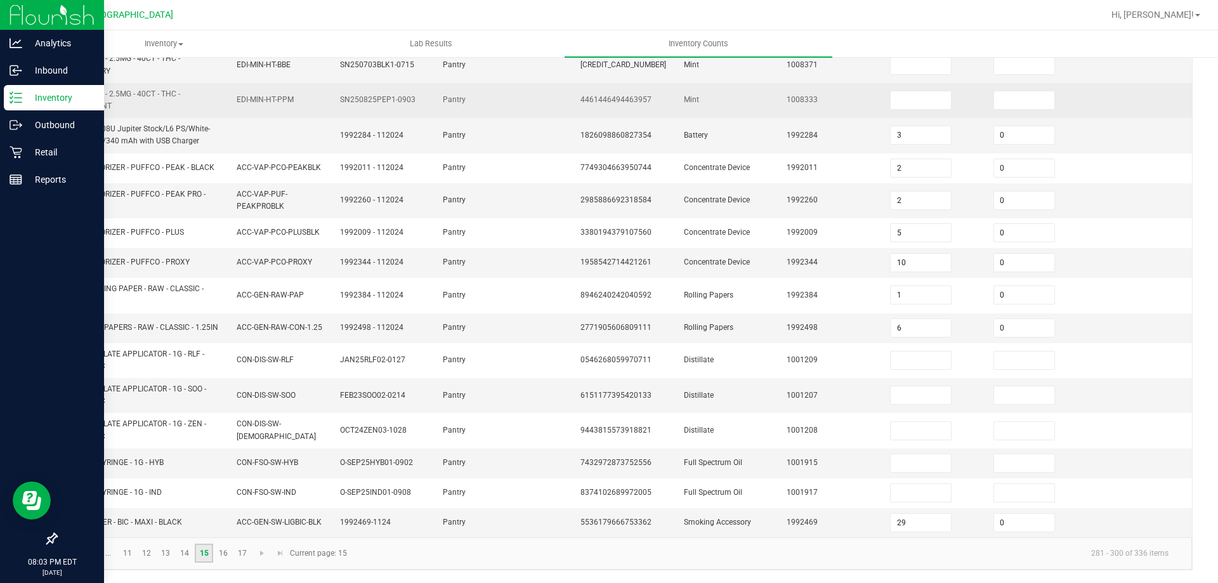
scroll to position [74, 0]
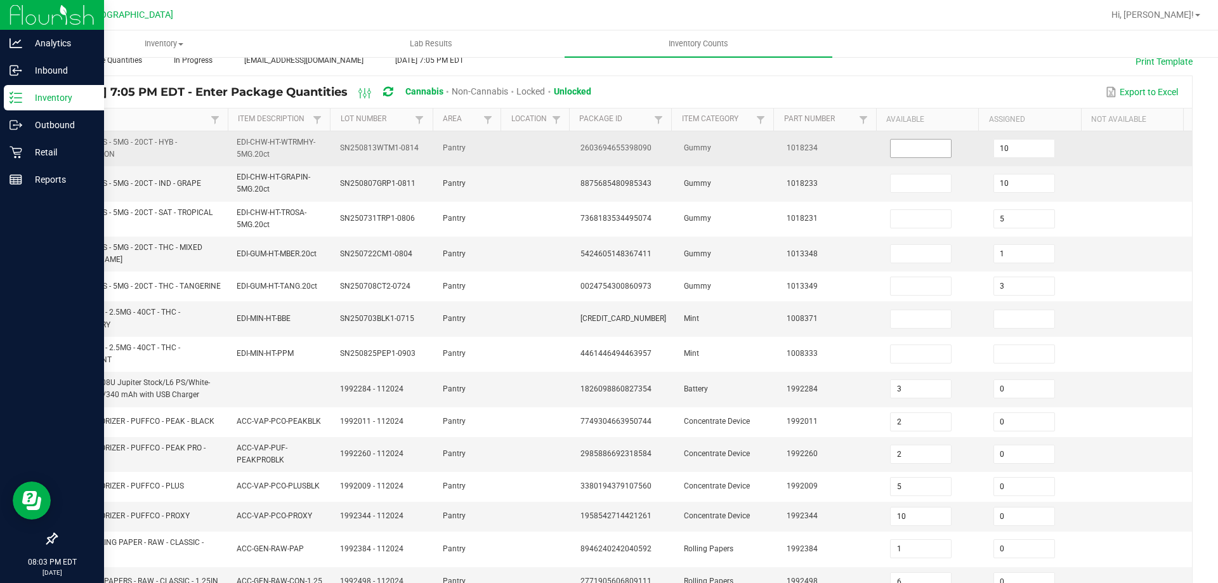
click at [914, 157] on span at bounding box center [921, 148] width 62 height 19
click at [908, 139] on span at bounding box center [921, 148] width 62 height 19
click at [908, 147] on input at bounding box center [921, 149] width 60 height 18
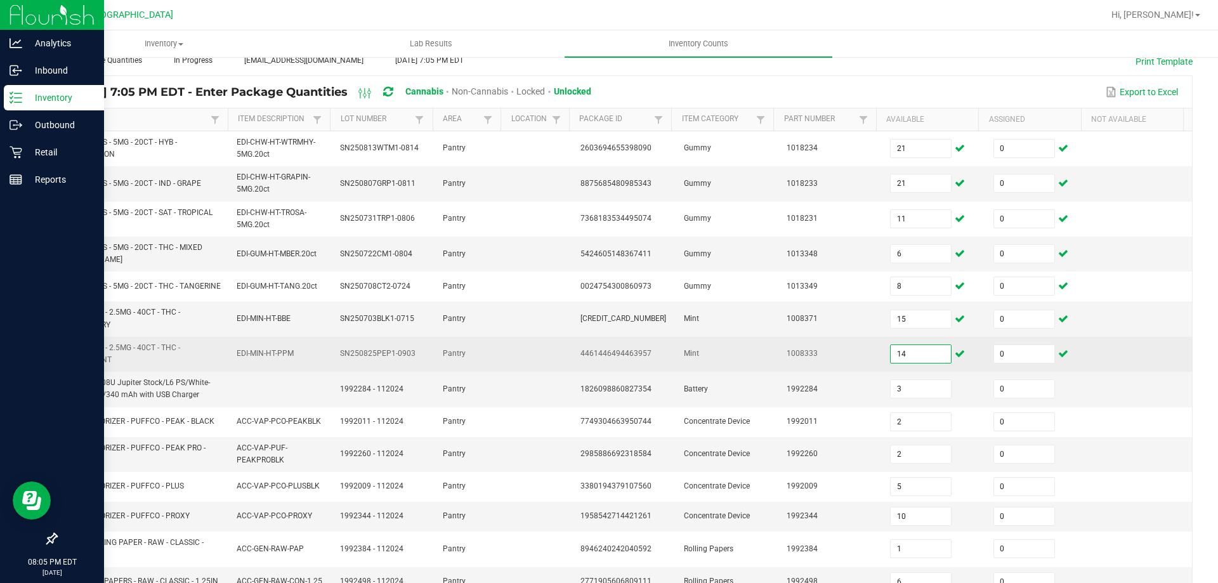
click at [922, 359] on input "14" at bounding box center [921, 354] width 60 height 18
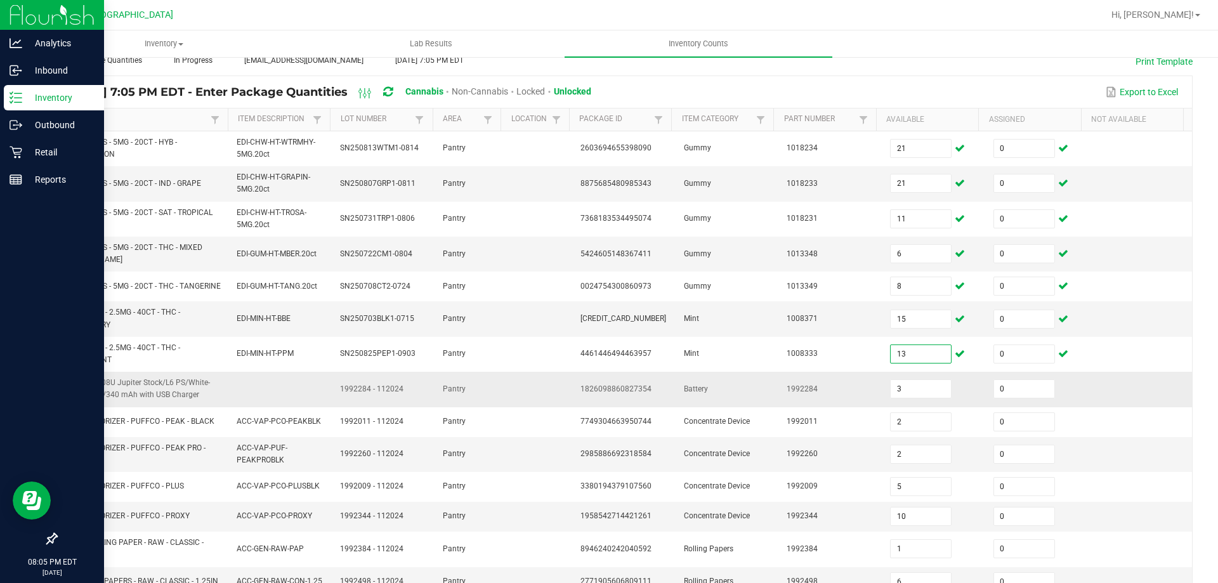
click at [1089, 393] on td at bounding box center [1140, 389] width 103 height 35
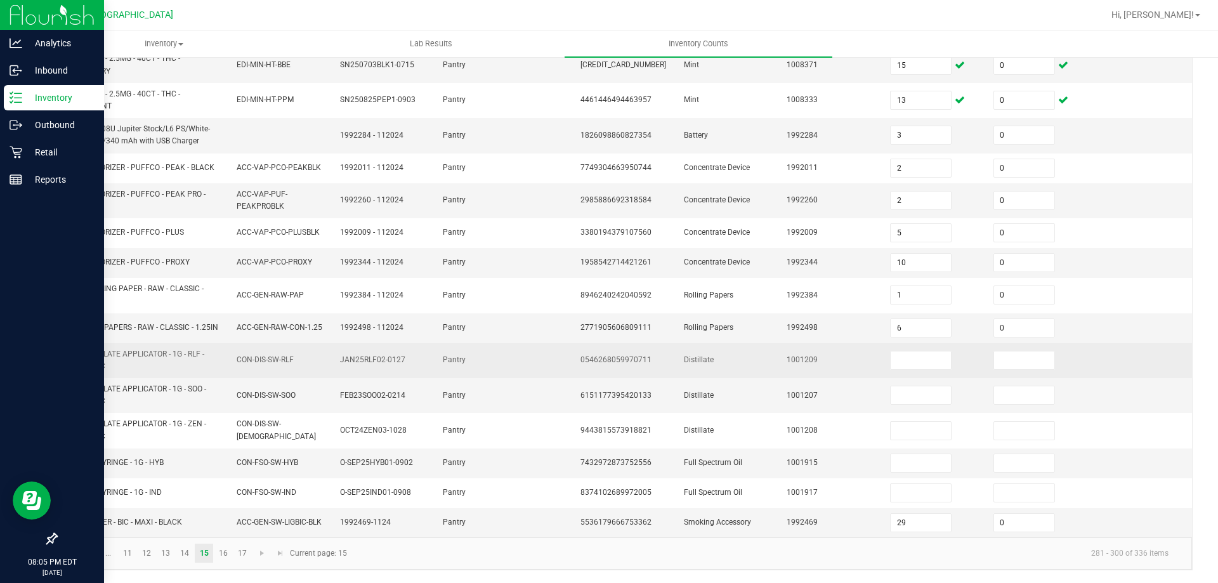
scroll to position [333, 0]
click at [921, 362] on input at bounding box center [921, 360] width 60 height 18
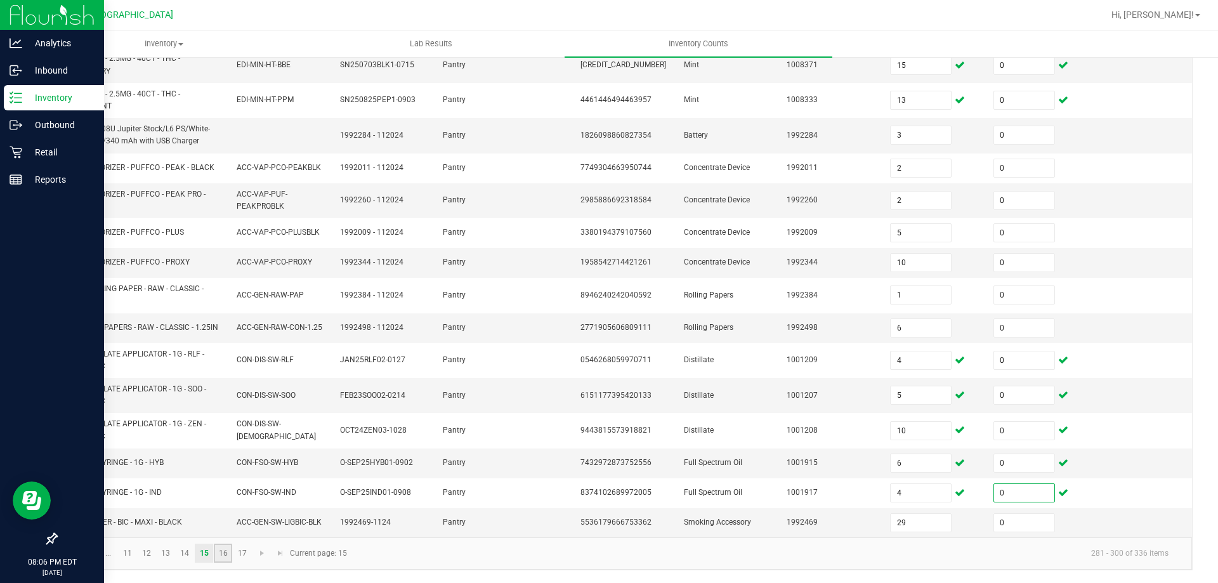
click at [228, 558] on link "16" at bounding box center [223, 553] width 18 height 19
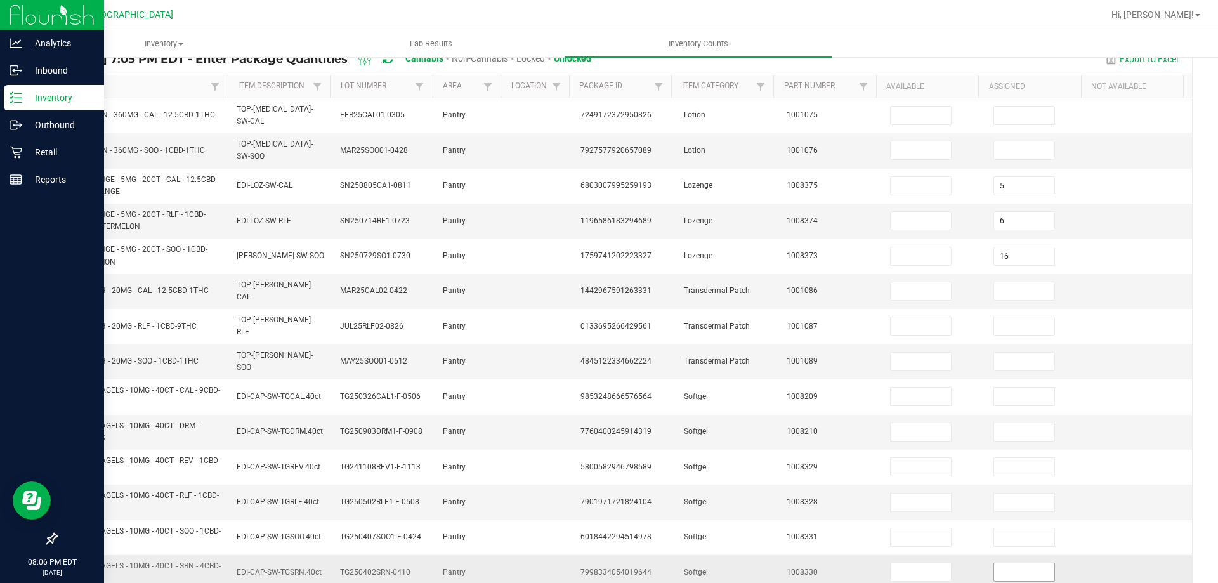
scroll to position [16, 0]
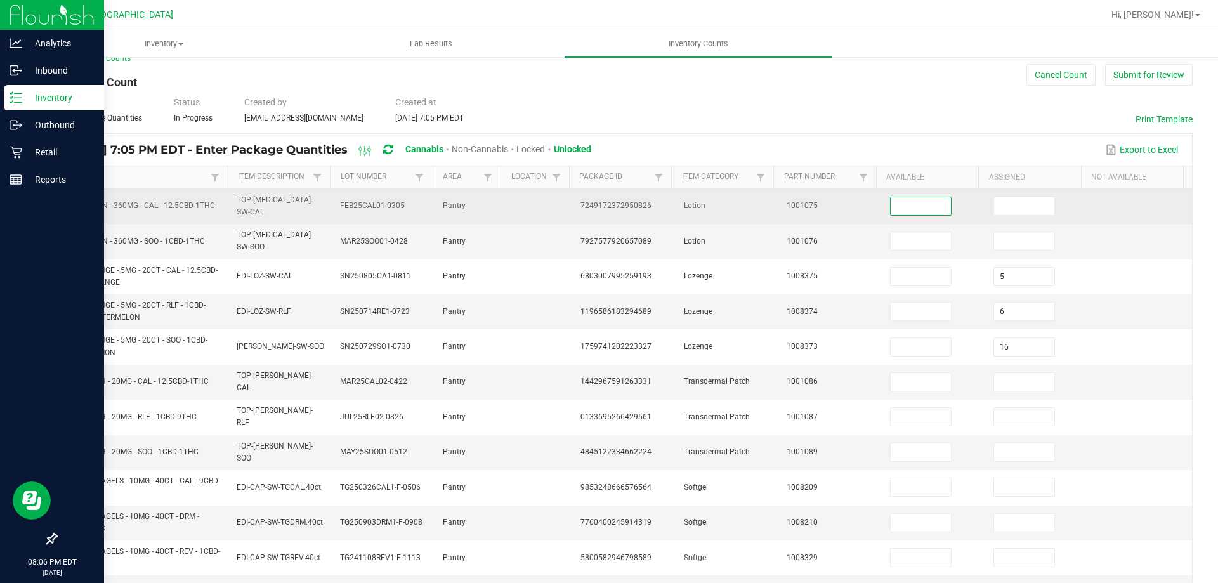
click at [903, 208] on input at bounding box center [921, 206] width 60 height 18
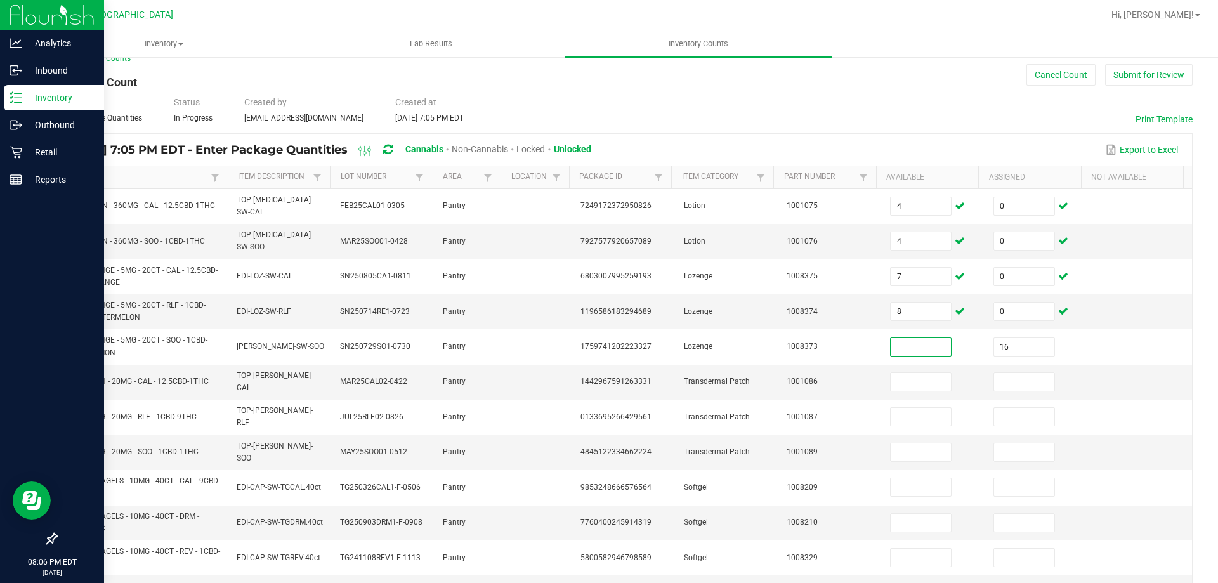
click at [712, 88] on div "< All Inventory Counts Inventory Count Cancel Count Submit for Review Type Ente…" at bounding box center [624, 489] width 1137 height 872
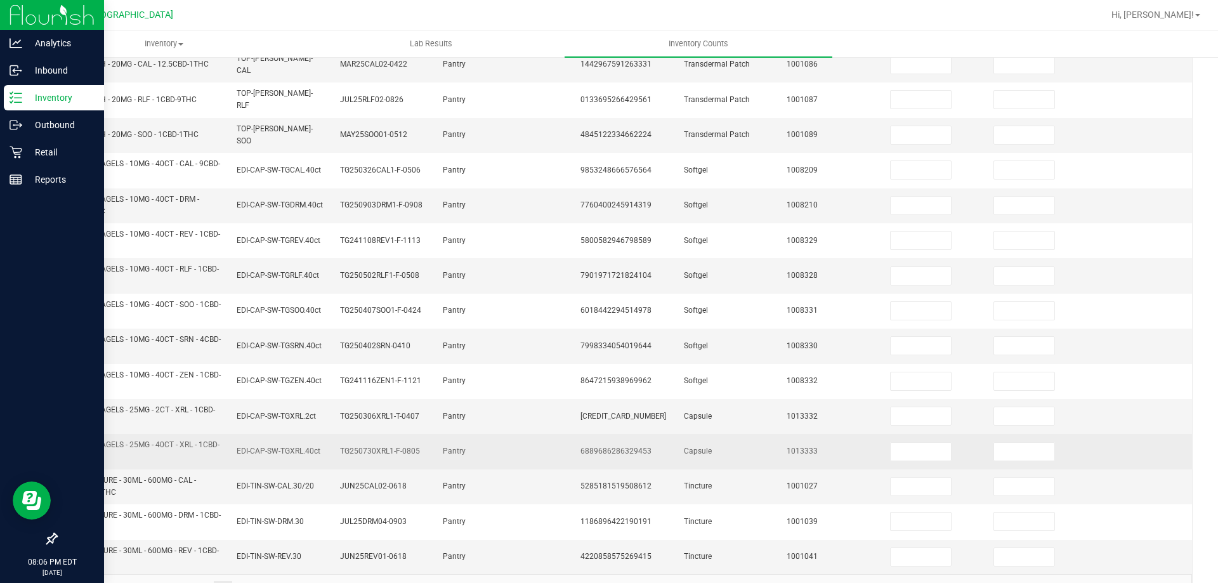
scroll to position [343, 0]
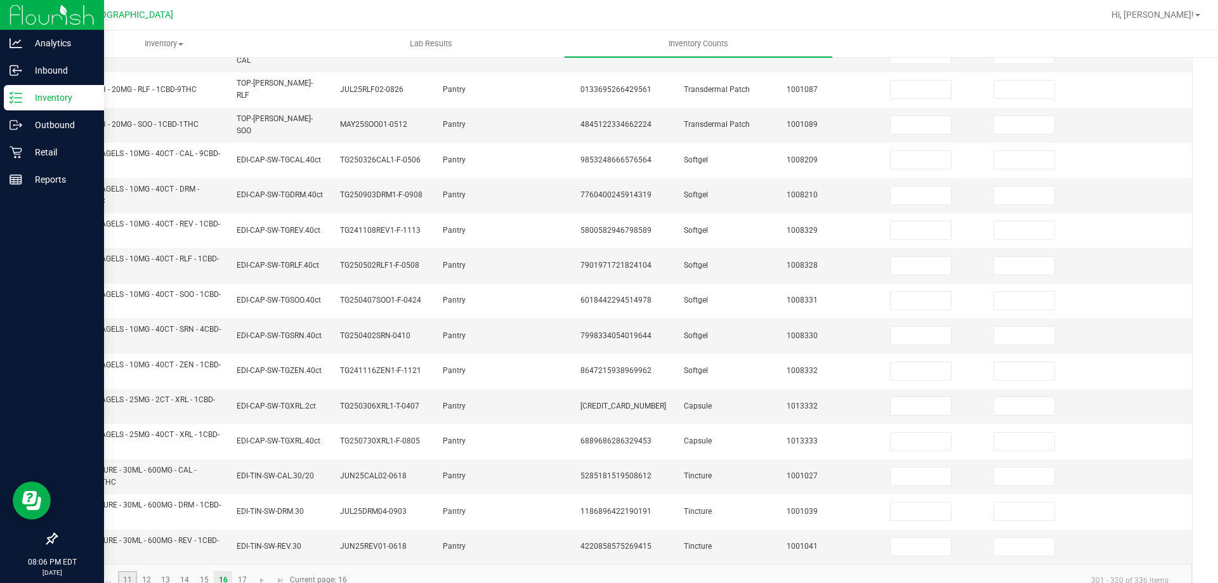
click at [132, 571] on link "11" at bounding box center [127, 580] width 18 height 19
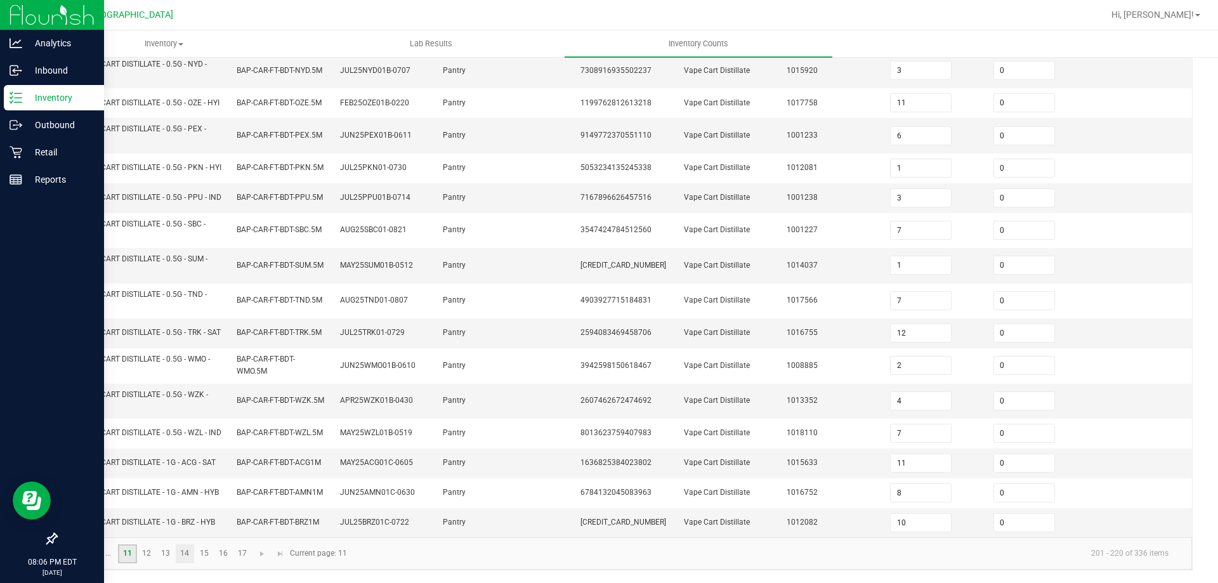
scroll to position [360, 0]
click at [143, 552] on link "12" at bounding box center [147, 553] width 18 height 19
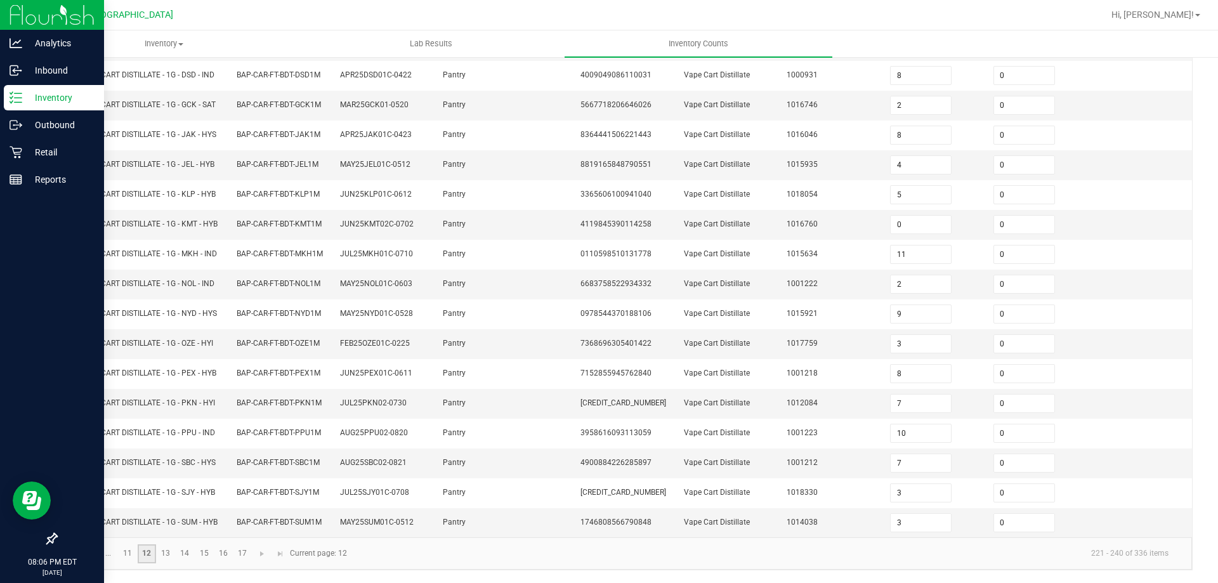
scroll to position [269, 0]
click at [164, 558] on link "13" at bounding box center [166, 553] width 18 height 19
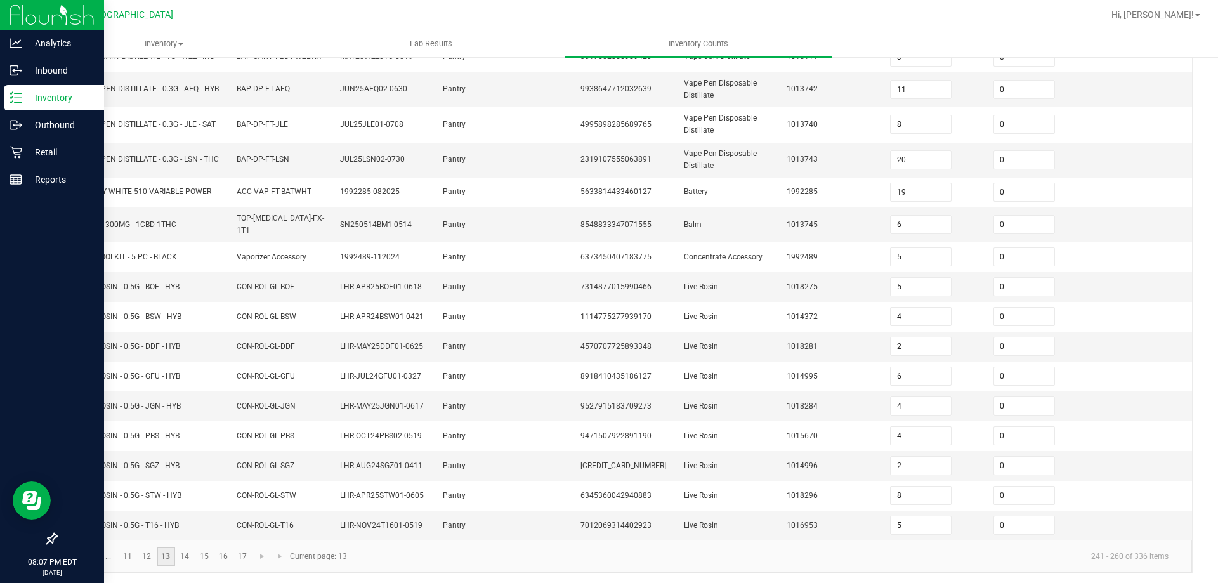
scroll to position [285, 0]
click at [126, 559] on link "11" at bounding box center [127, 553] width 18 height 19
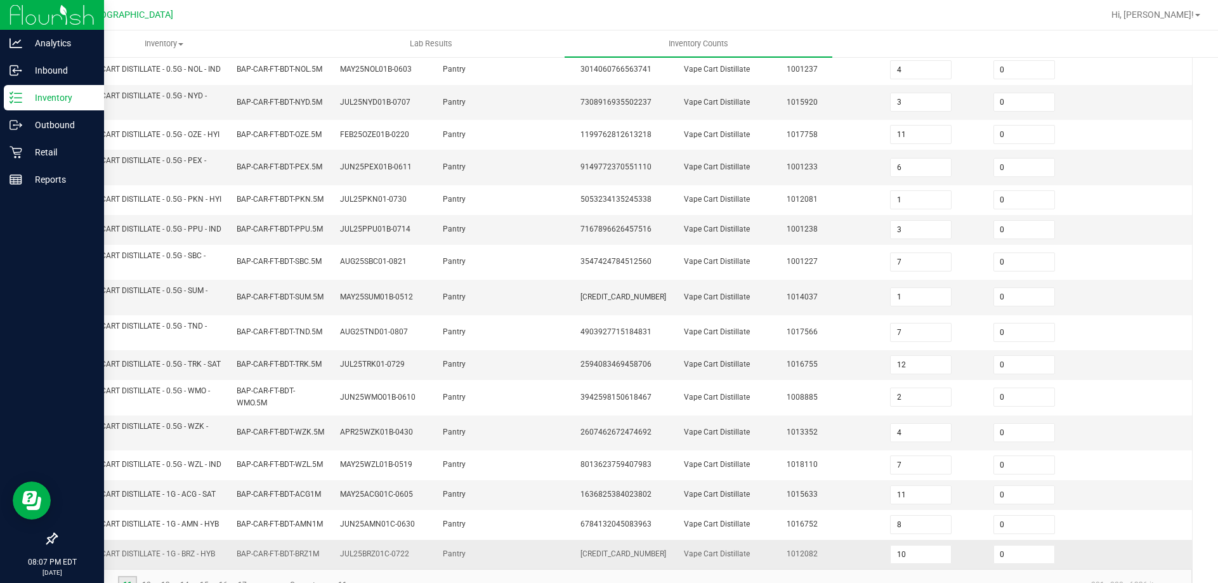
scroll to position [360, 0]
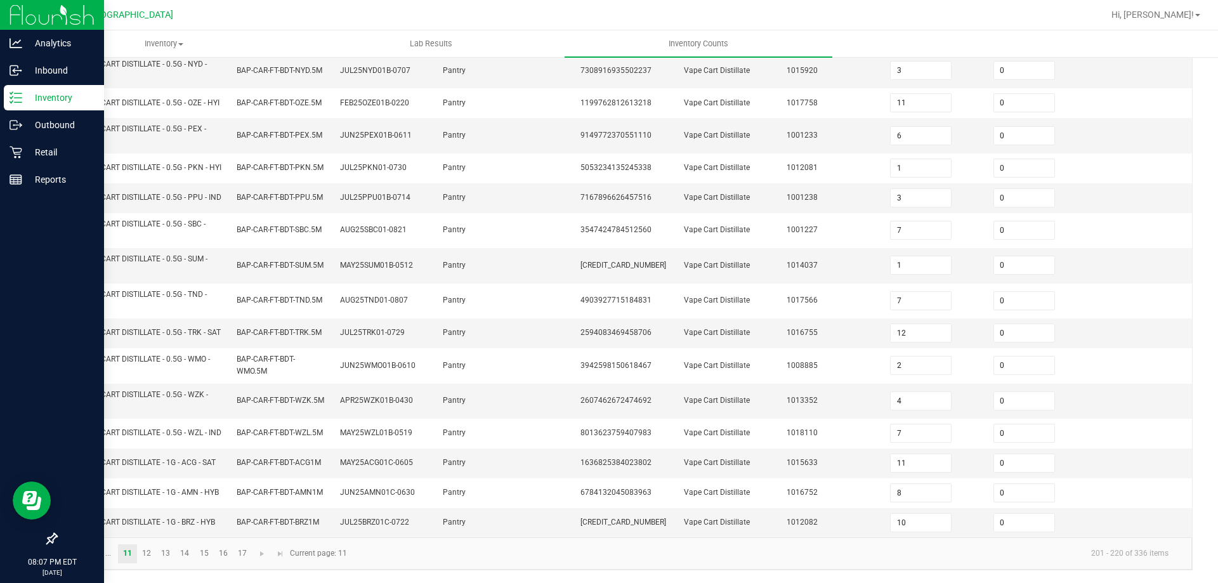
click at [91, 559] on link at bounding box center [90, 553] width 18 height 19
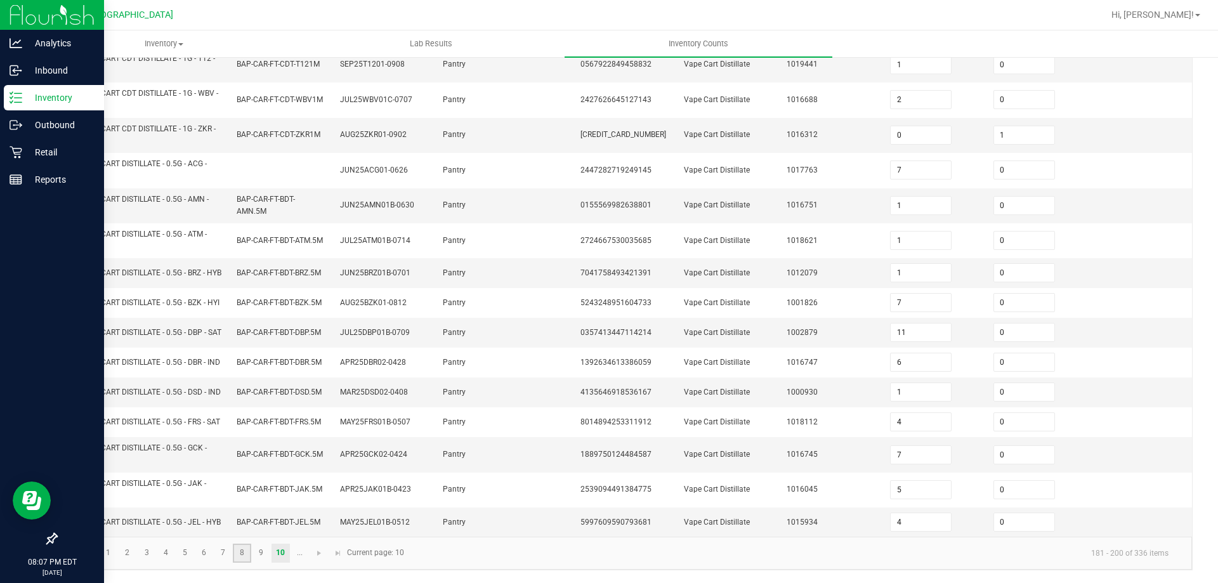
click at [244, 563] on link "8" at bounding box center [242, 553] width 18 height 19
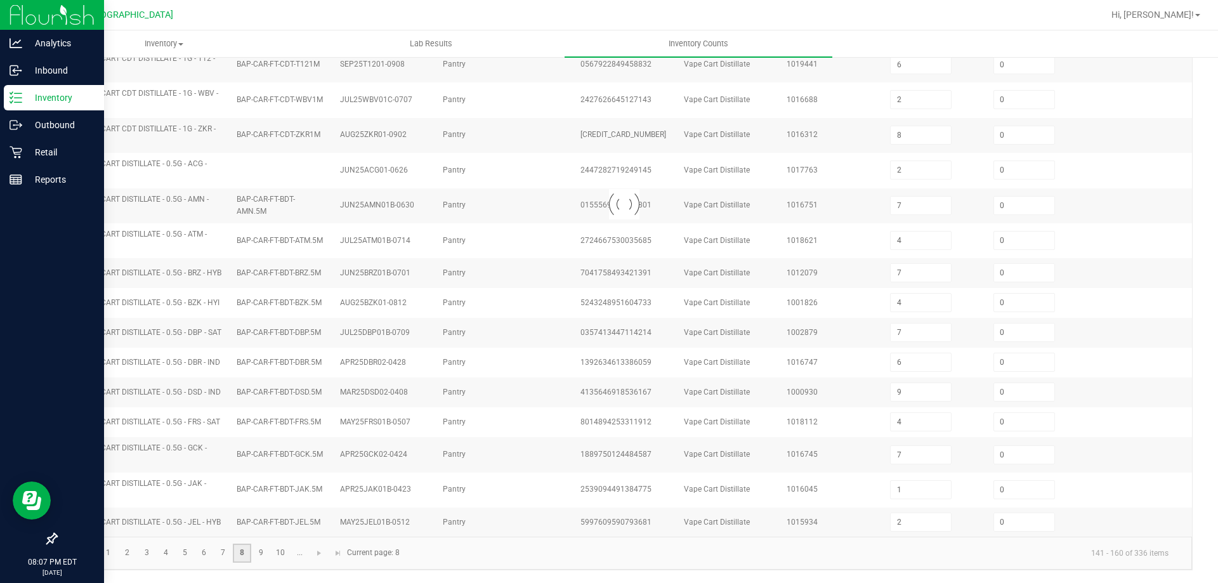
scroll to position [327, 0]
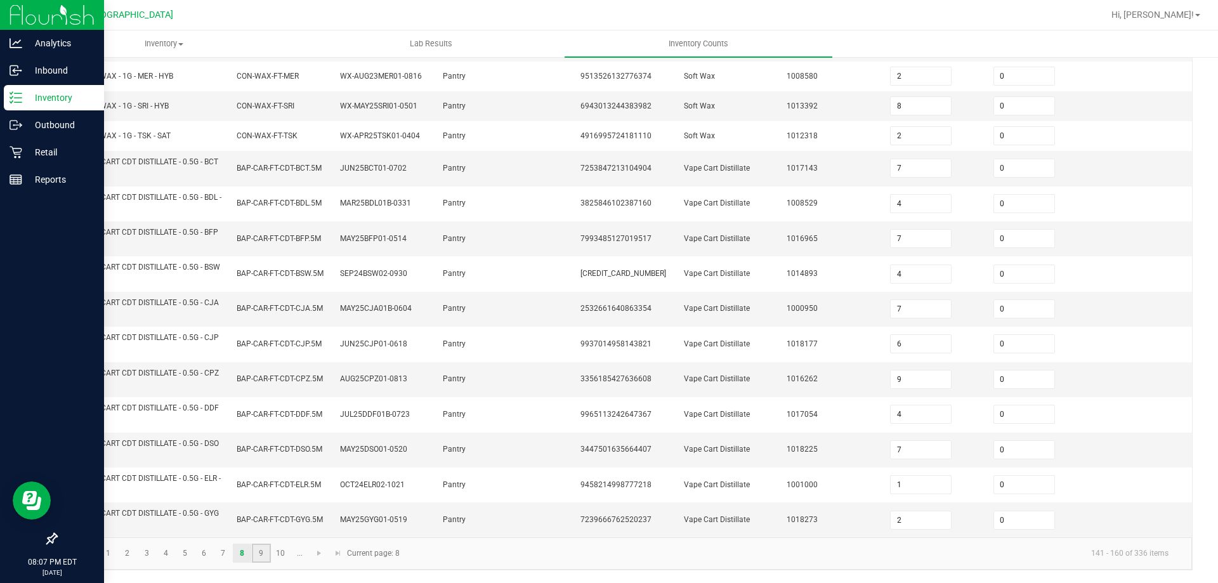
click at [261, 560] on link "9" at bounding box center [261, 553] width 18 height 19
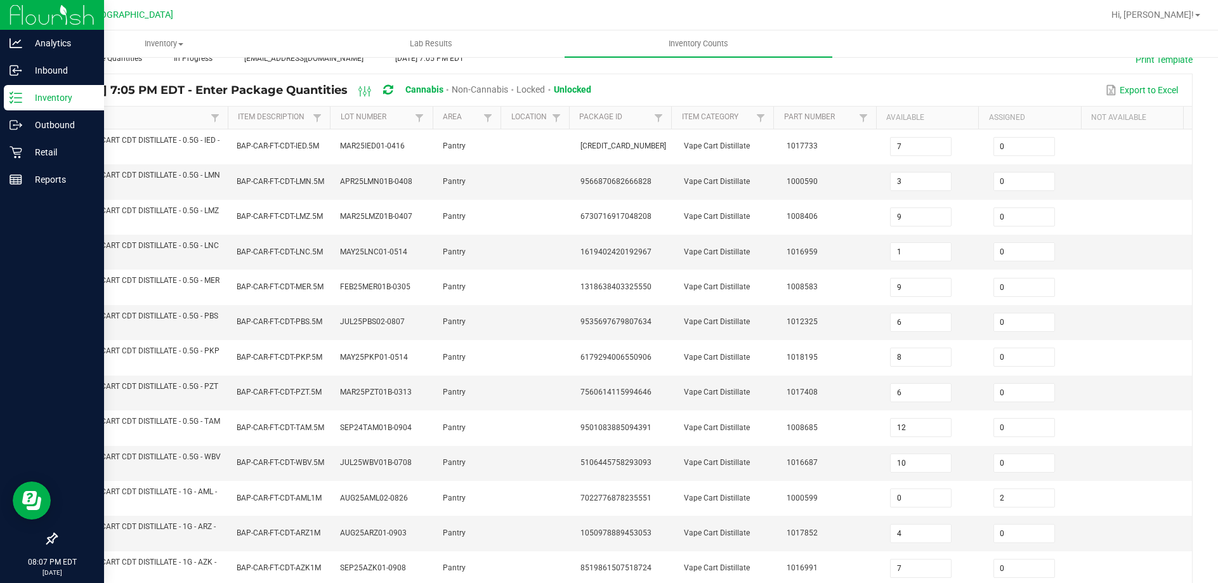
scroll to position [74, 0]
click at [931, 325] on input "6" at bounding box center [921, 324] width 60 height 18
click at [903, 76] on div "[DATE] 7:05 PM EDT - Enter Package Quantities Cannabis Non-Cannabis Locked Unlo…" at bounding box center [624, 92] width 1136 height 32
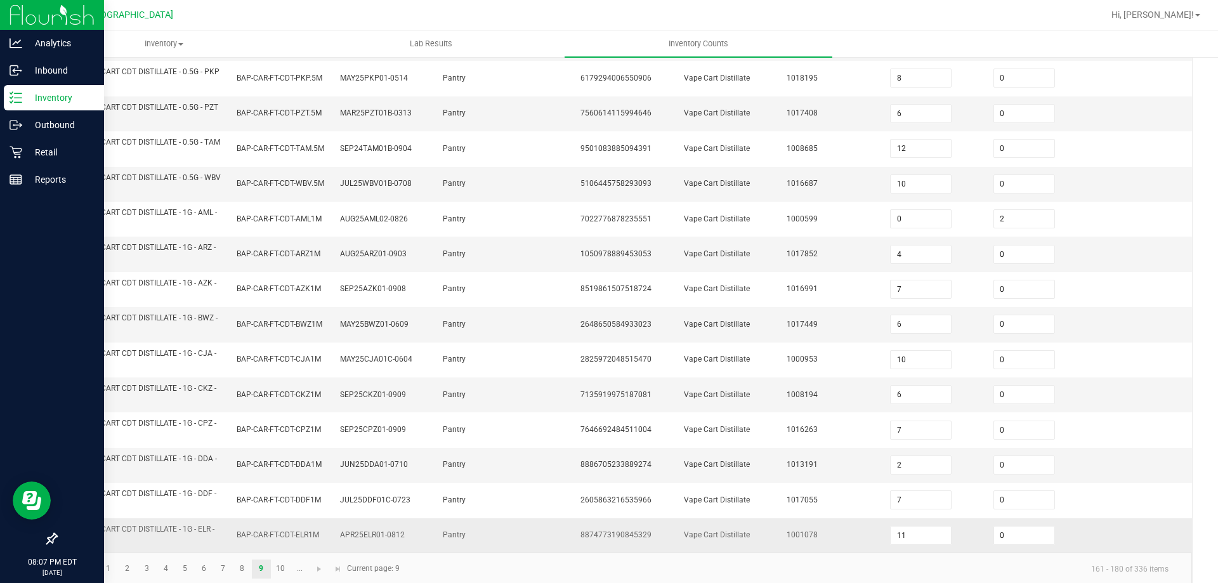
scroll to position [370, 0]
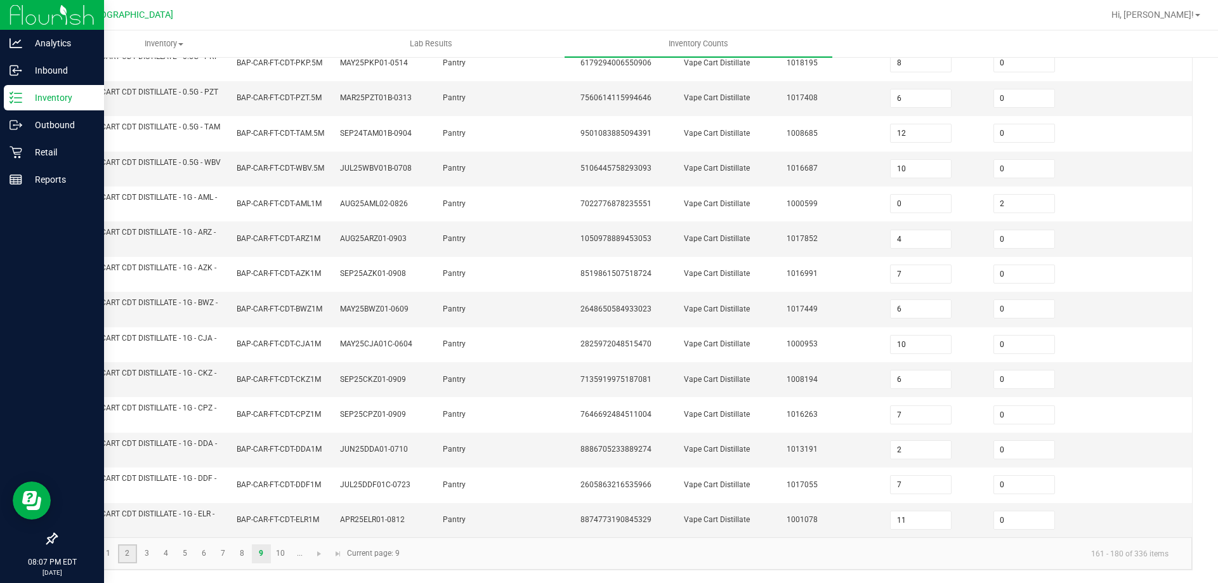
click at [127, 550] on link "2" at bounding box center [127, 553] width 18 height 19
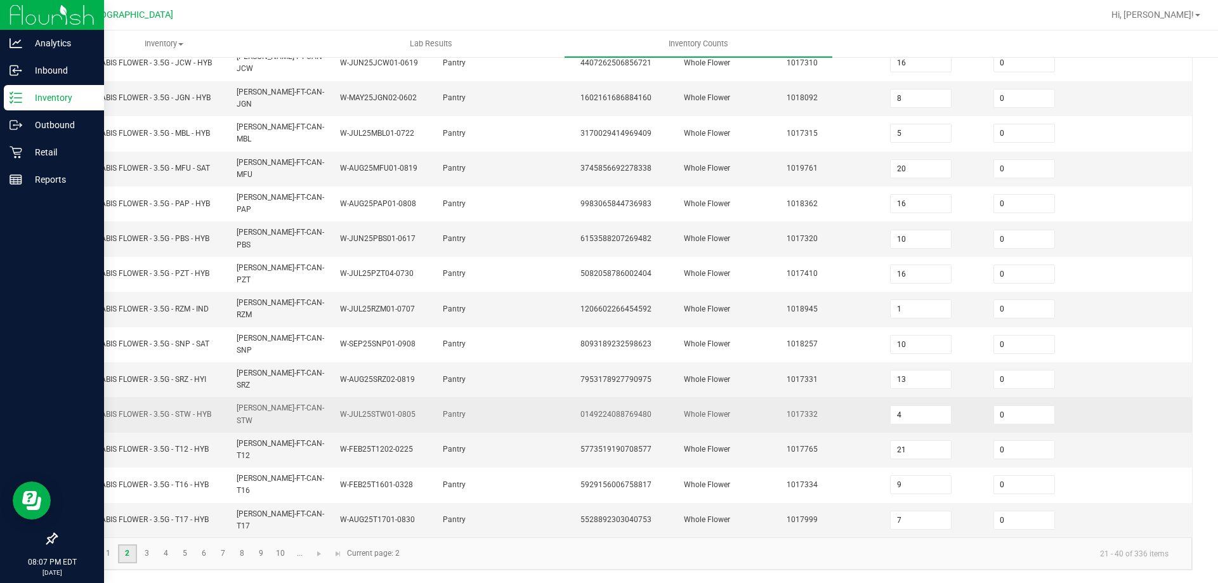
scroll to position [263, 0]
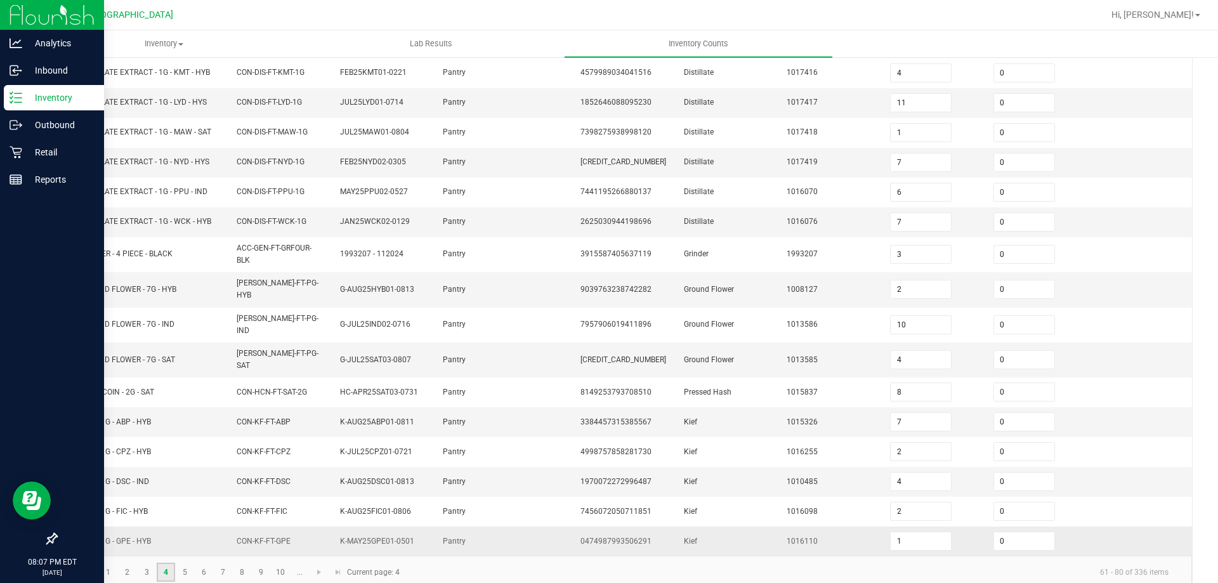
scroll to position [269, 0]
click at [190, 560] on link "5" at bounding box center [185, 569] width 18 height 19
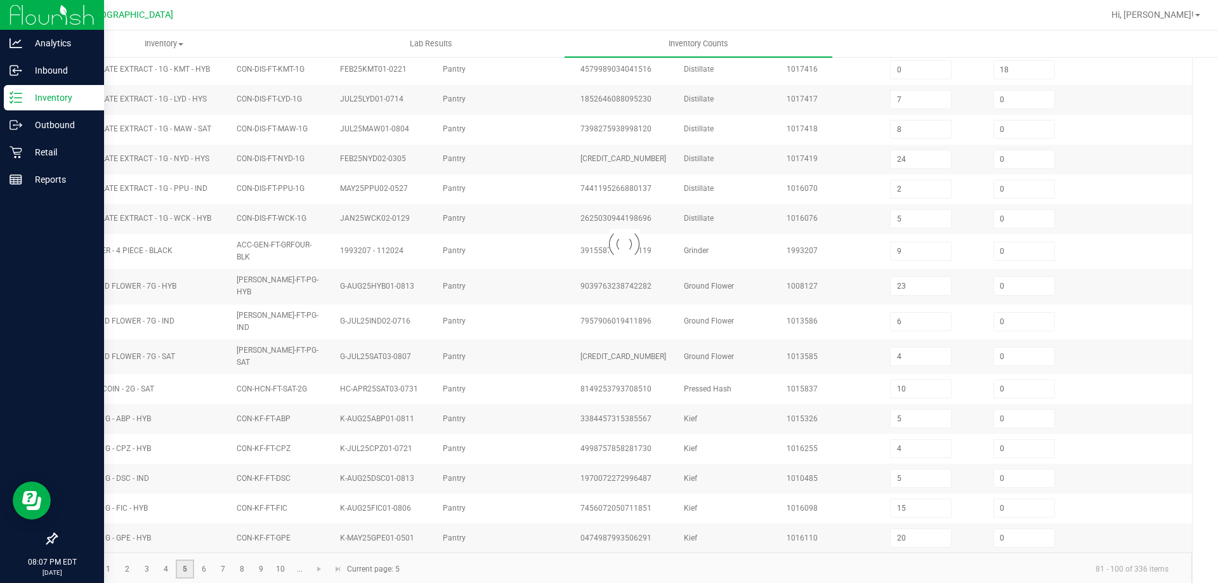
scroll to position [263, 0]
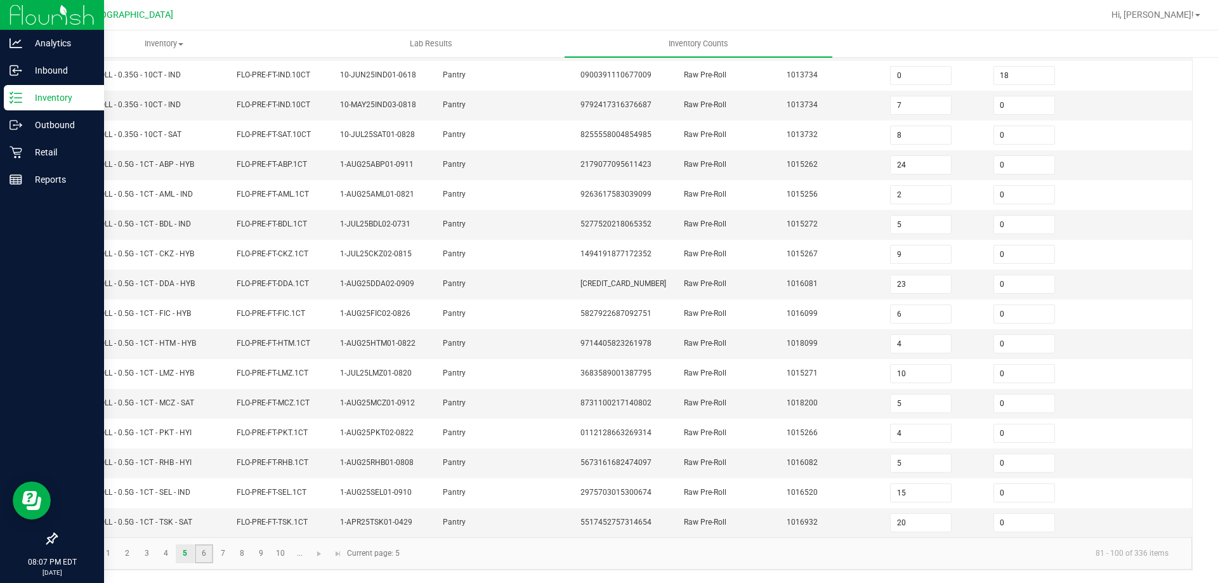
click at [202, 549] on link "6" at bounding box center [204, 553] width 18 height 19
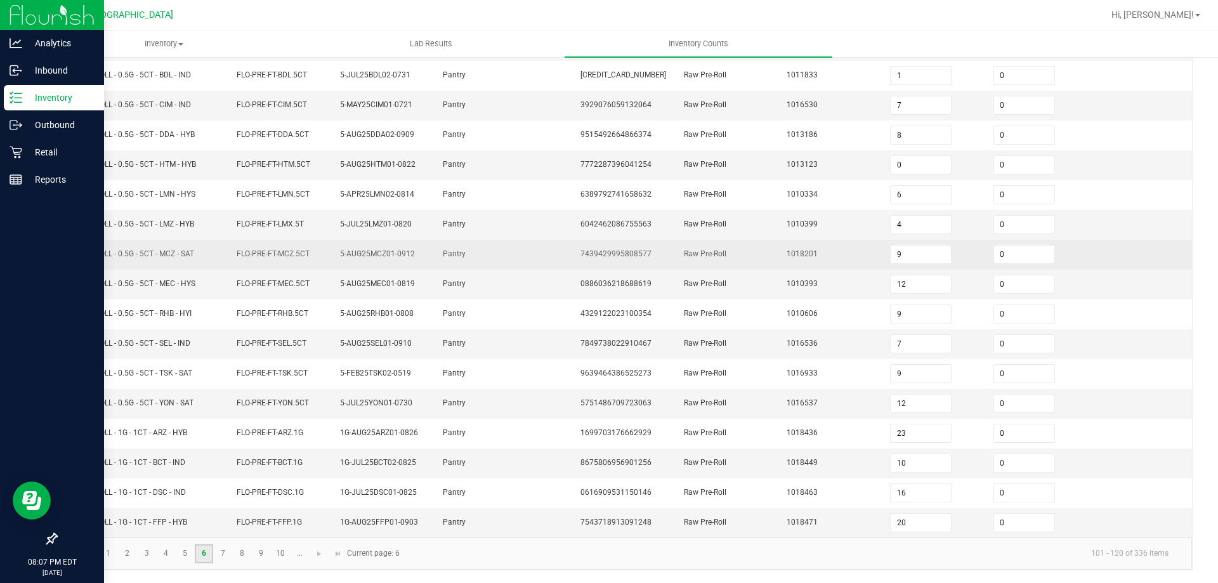
scroll to position [10, 0]
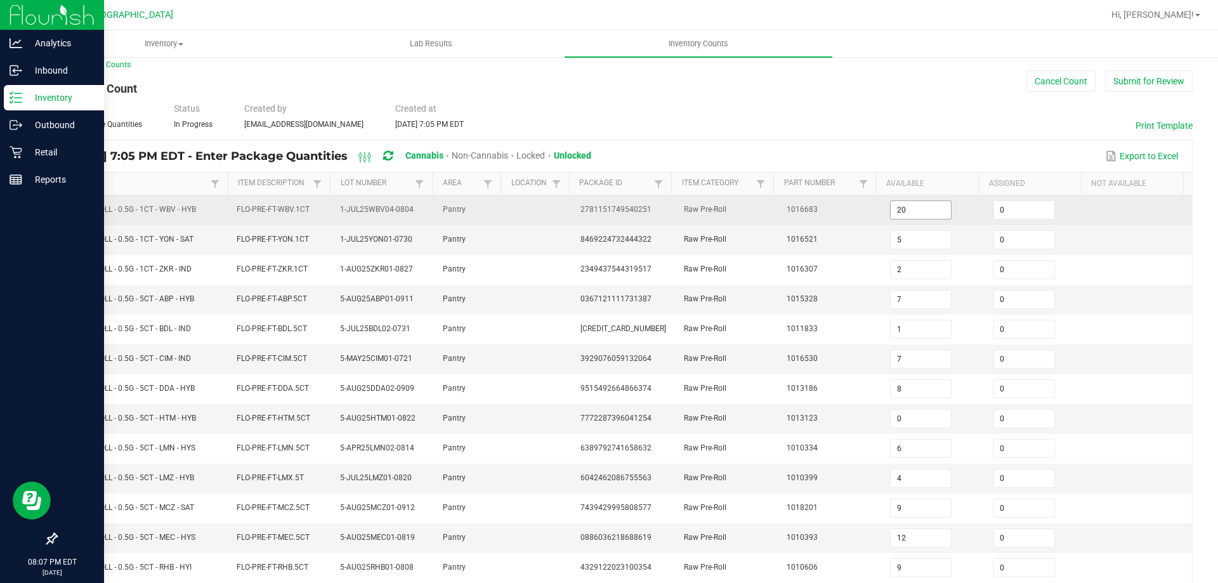
click at [909, 206] on input "20" at bounding box center [921, 210] width 60 height 18
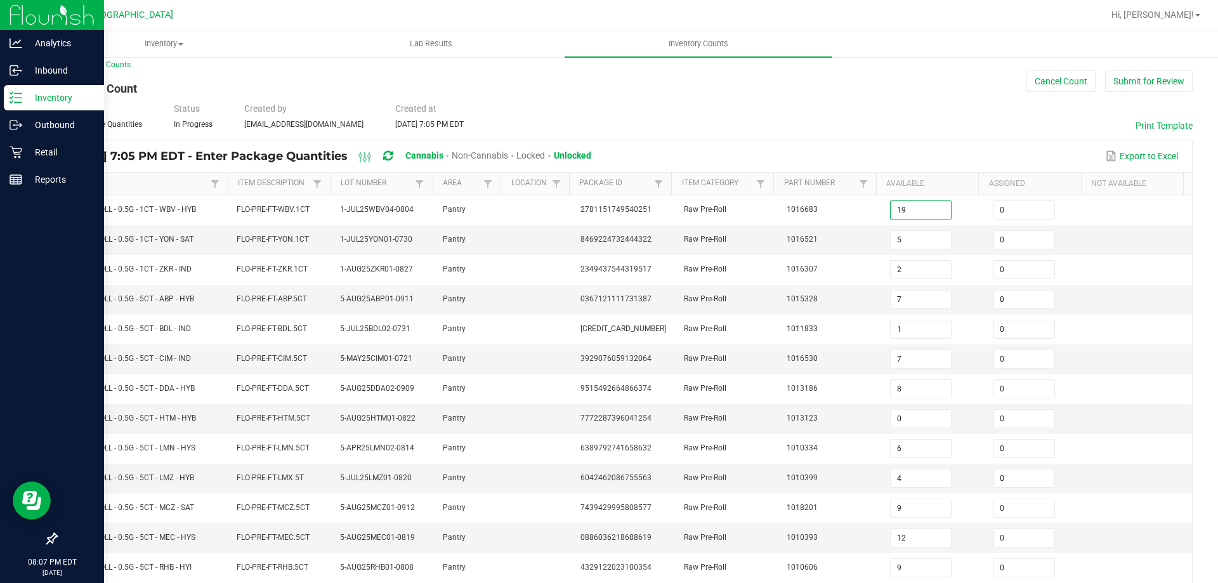
click at [907, 136] on div "< All Inventory Counts Inventory Count Cancel Count Submit for Review Type Ente…" at bounding box center [624, 441] width 1137 height 765
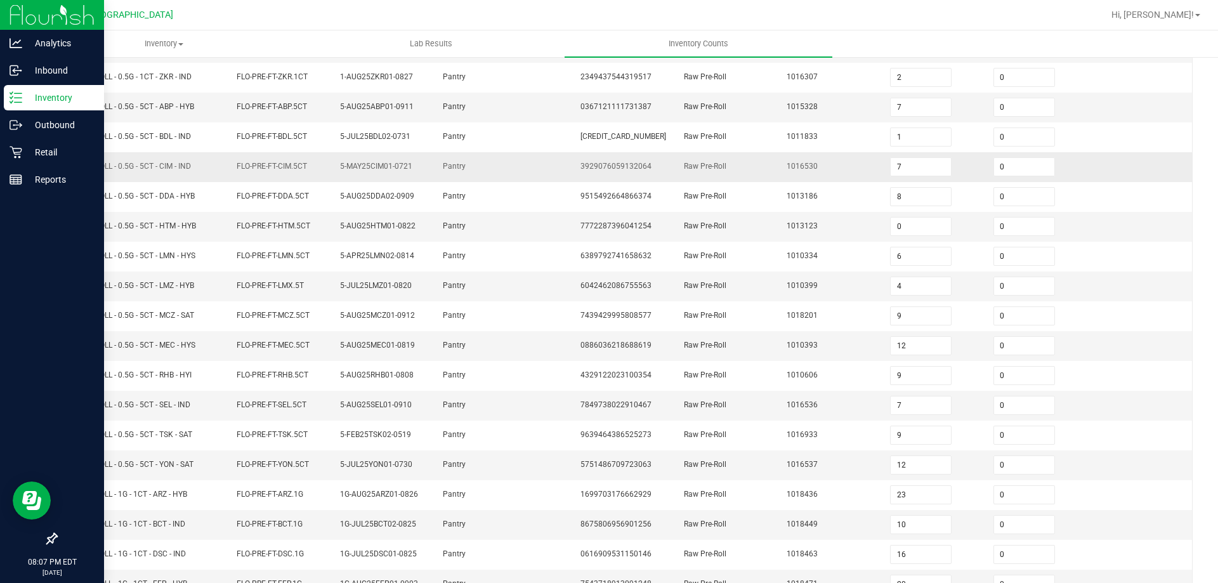
scroll to position [263, 0]
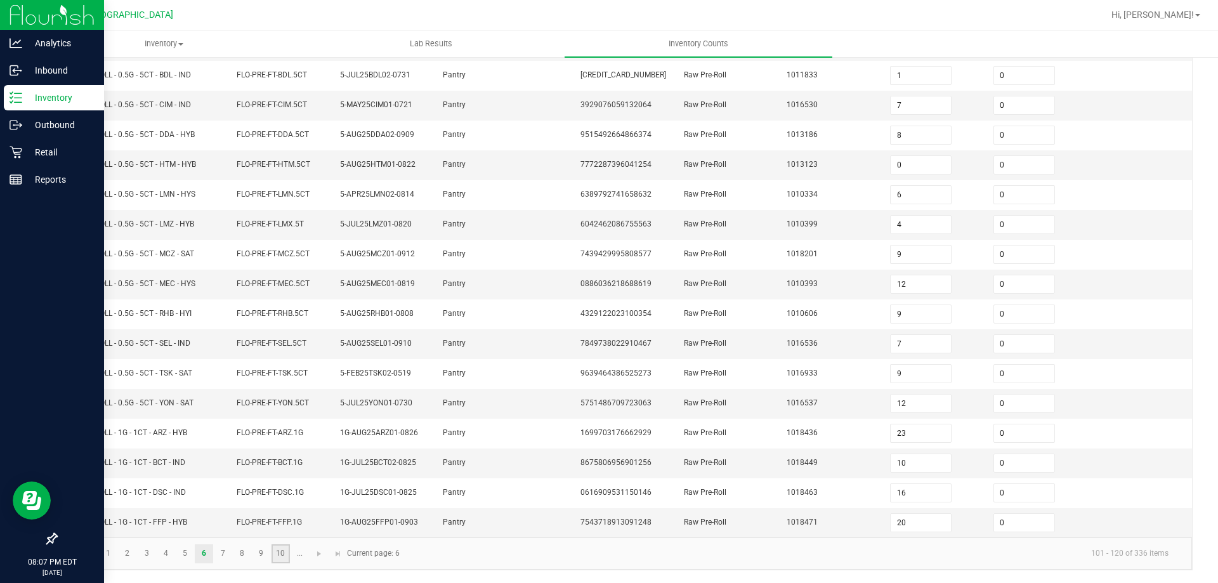
click at [289, 558] on link "10" at bounding box center [281, 553] width 18 height 19
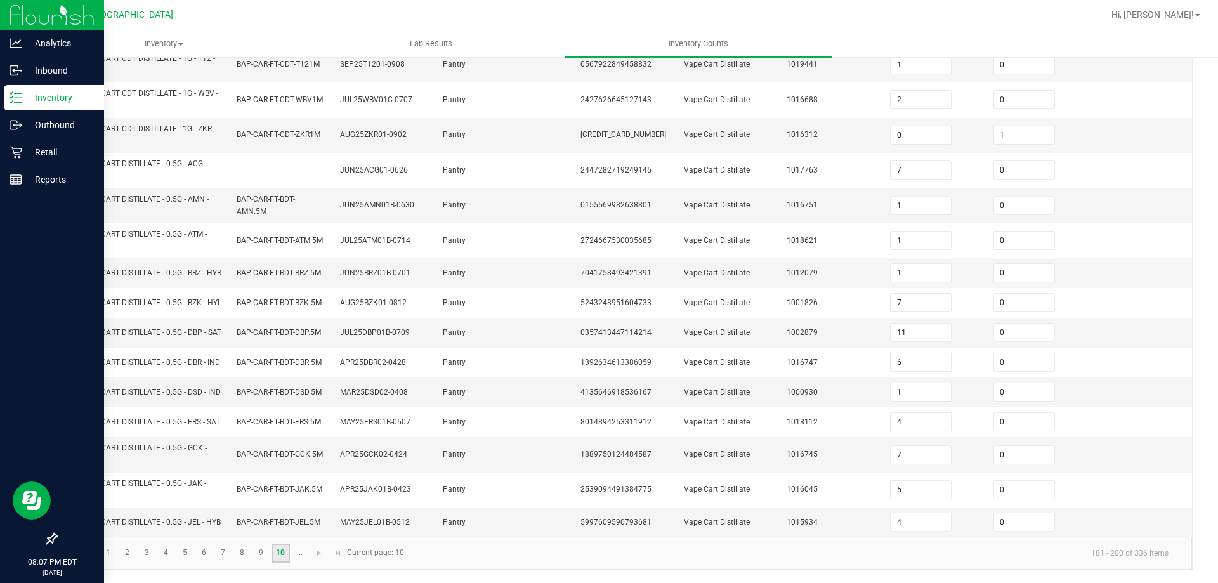
scroll to position [370, 0]
click at [325, 555] on link at bounding box center [319, 553] width 18 height 19
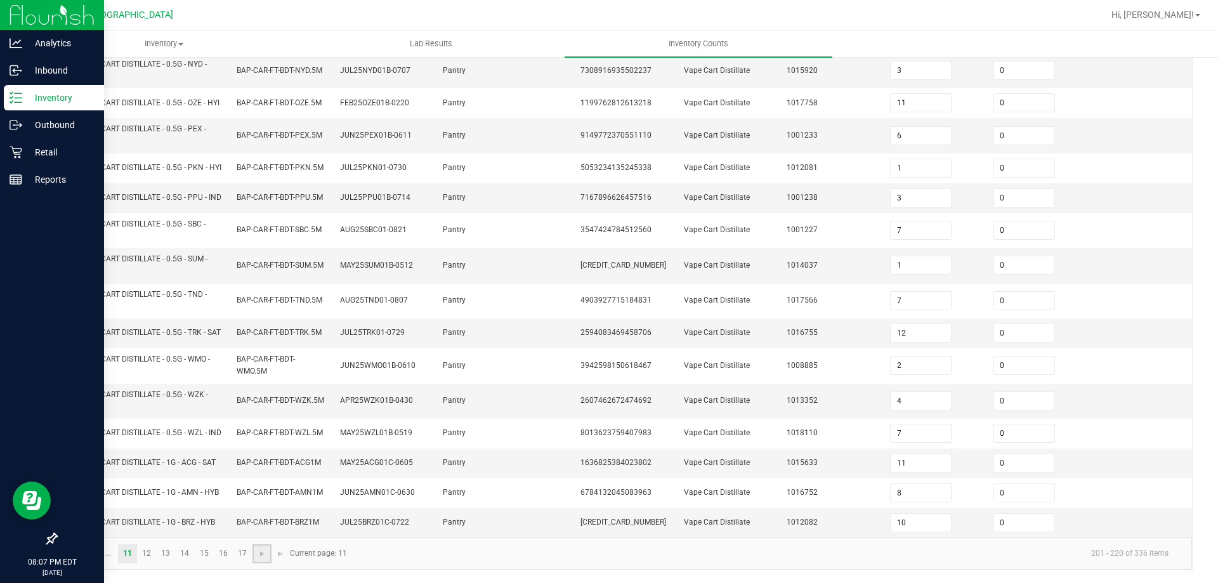
scroll to position [360, 0]
click at [174, 551] on link "13" at bounding box center [166, 553] width 18 height 19
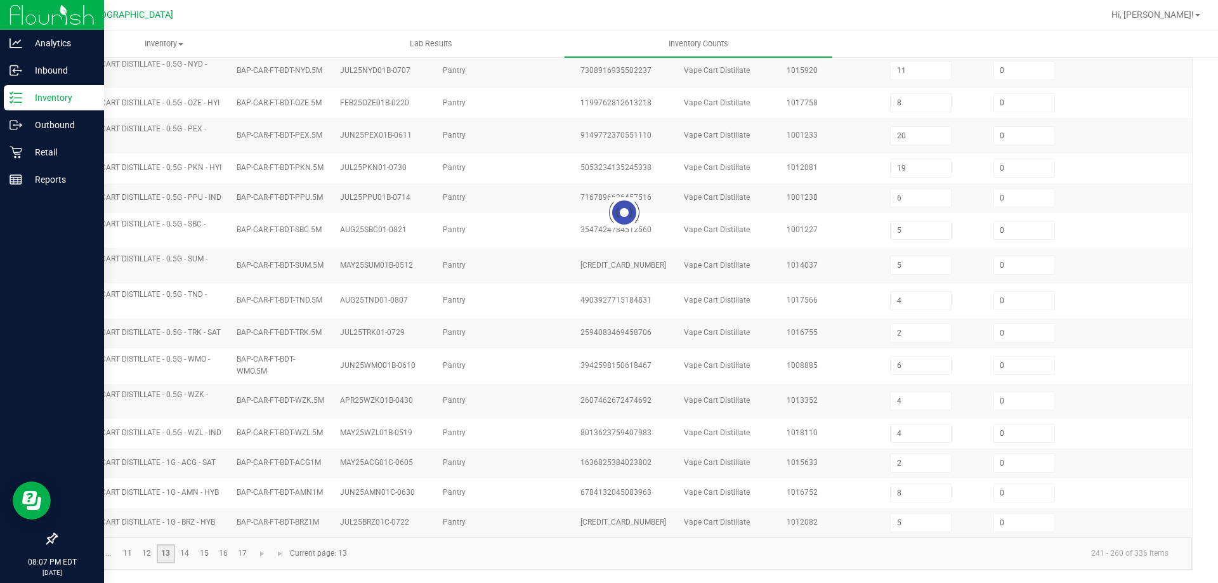
scroll to position [285, 0]
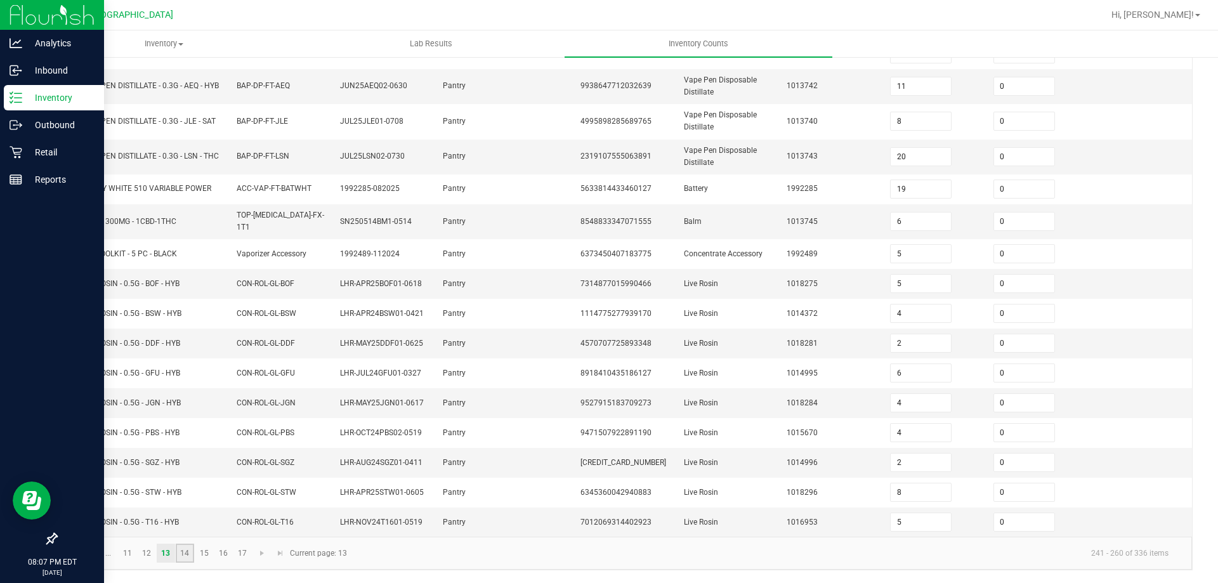
click at [190, 559] on link "14" at bounding box center [185, 553] width 18 height 19
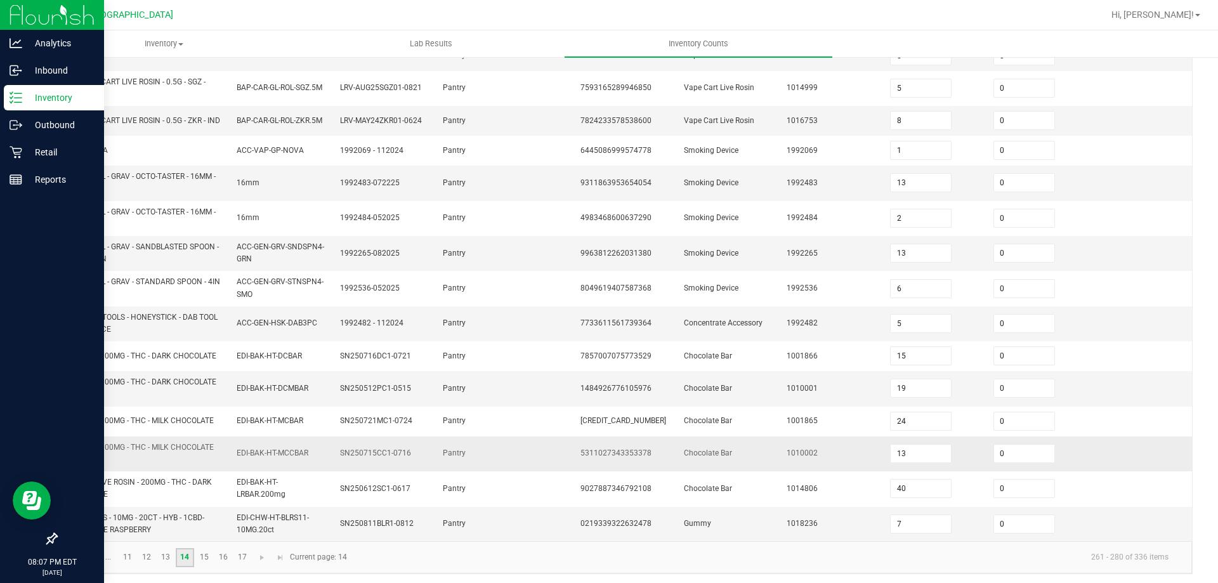
scroll to position [327, 0]
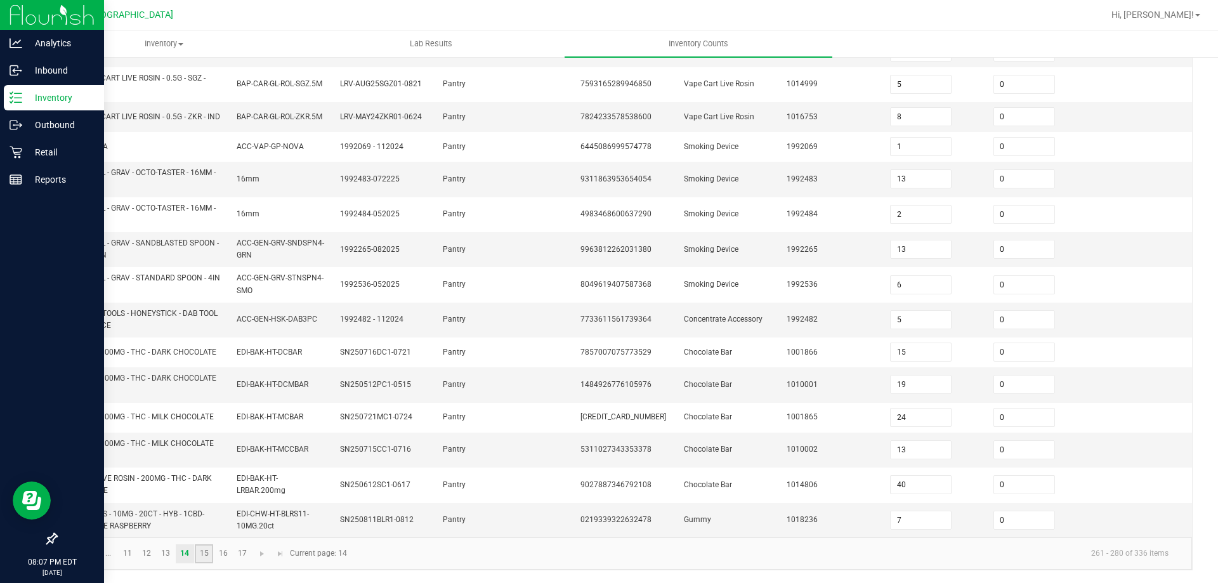
click at [208, 550] on link "15" at bounding box center [204, 553] width 18 height 19
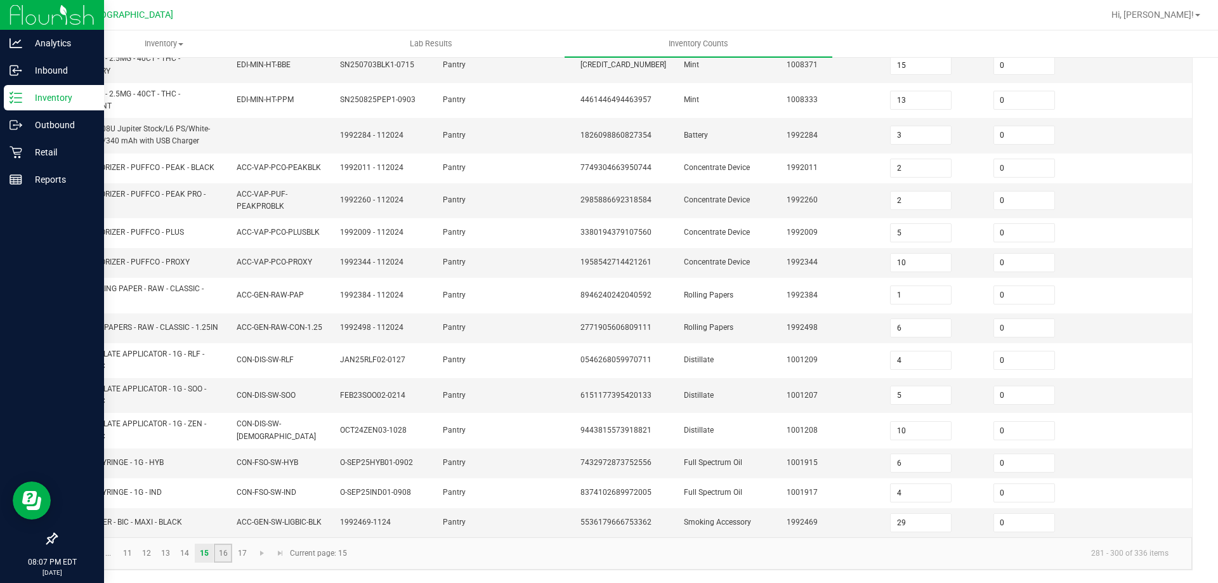
click at [222, 562] on link "16" at bounding box center [223, 553] width 18 height 19
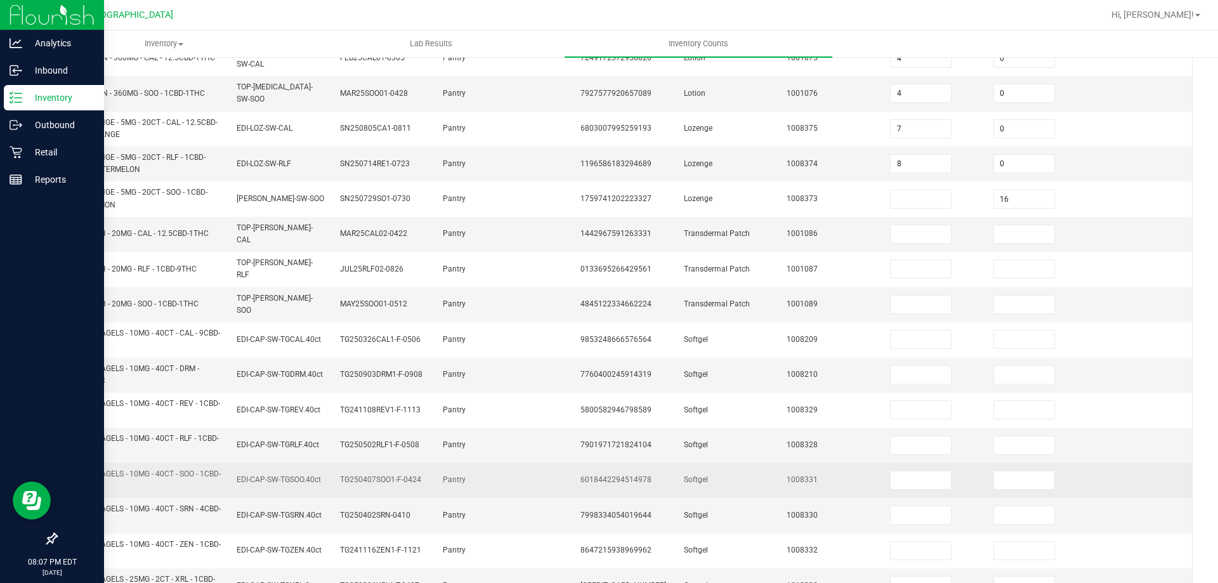
scroll to position [74, 0]
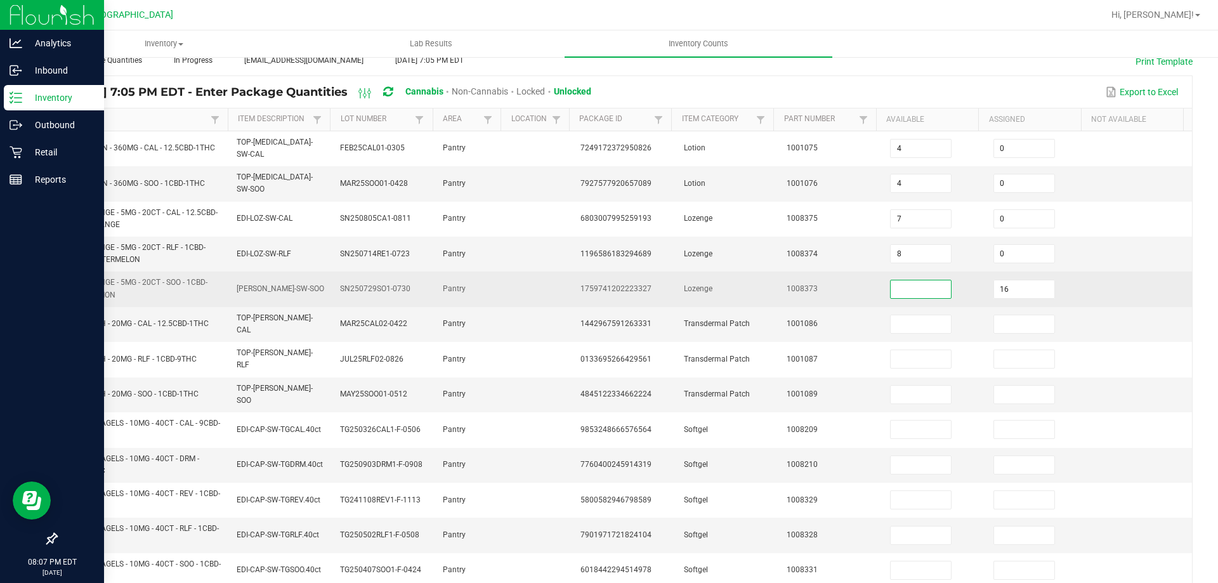
click at [891, 280] on input at bounding box center [921, 289] width 60 height 18
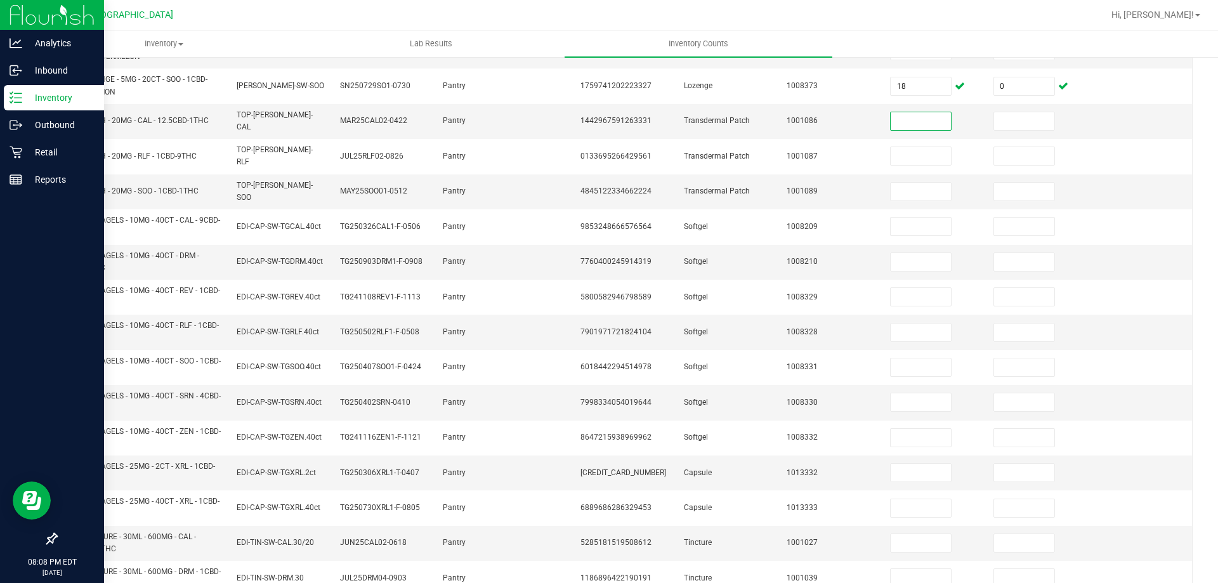
scroll to position [200, 0]
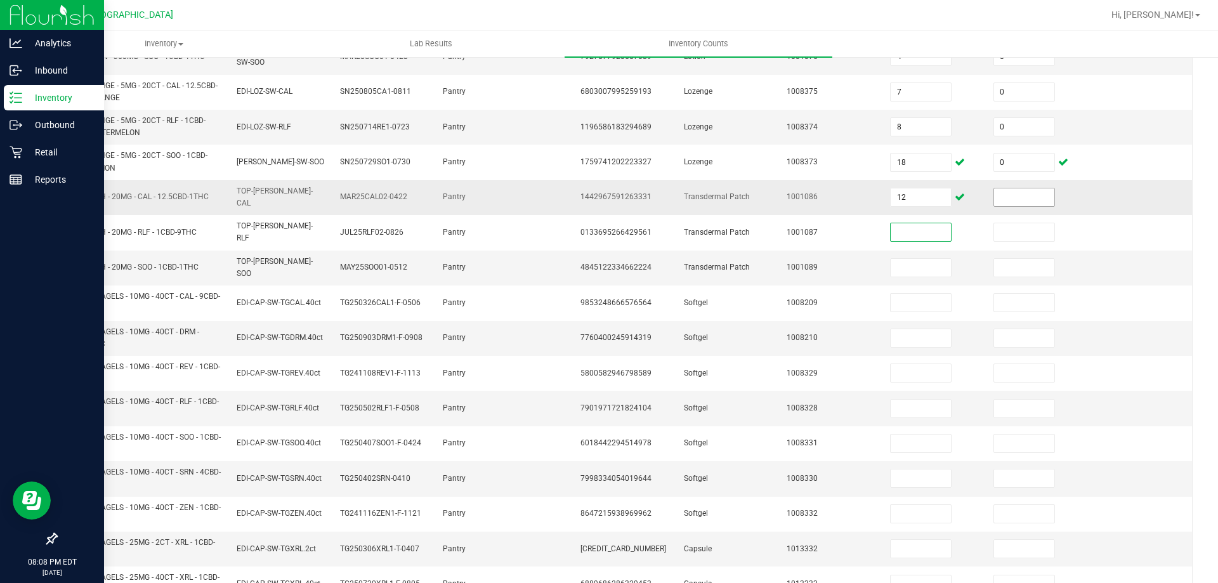
click at [999, 188] on input at bounding box center [1024, 197] width 60 height 18
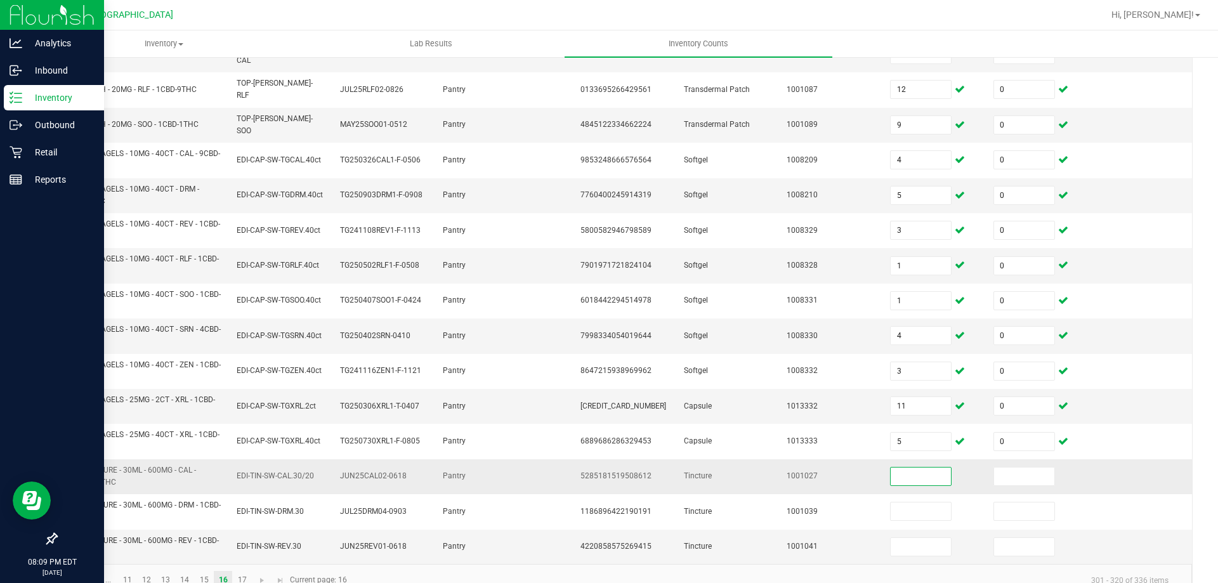
click at [931, 468] on input at bounding box center [921, 477] width 60 height 18
click at [242, 571] on link "17" at bounding box center [242, 580] width 18 height 19
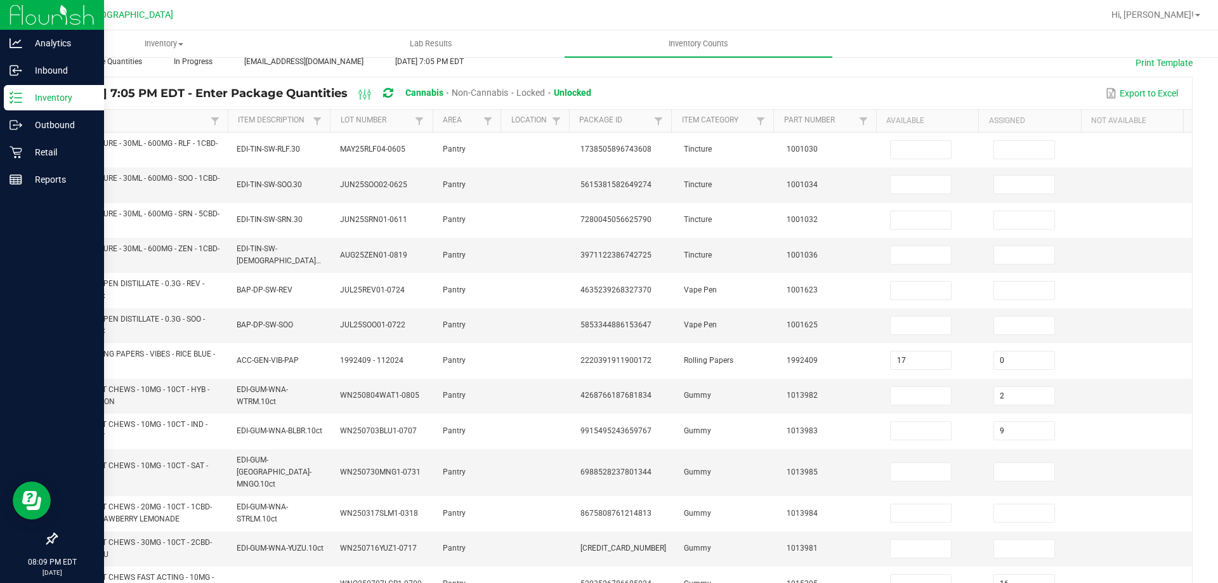
scroll to position [0, 0]
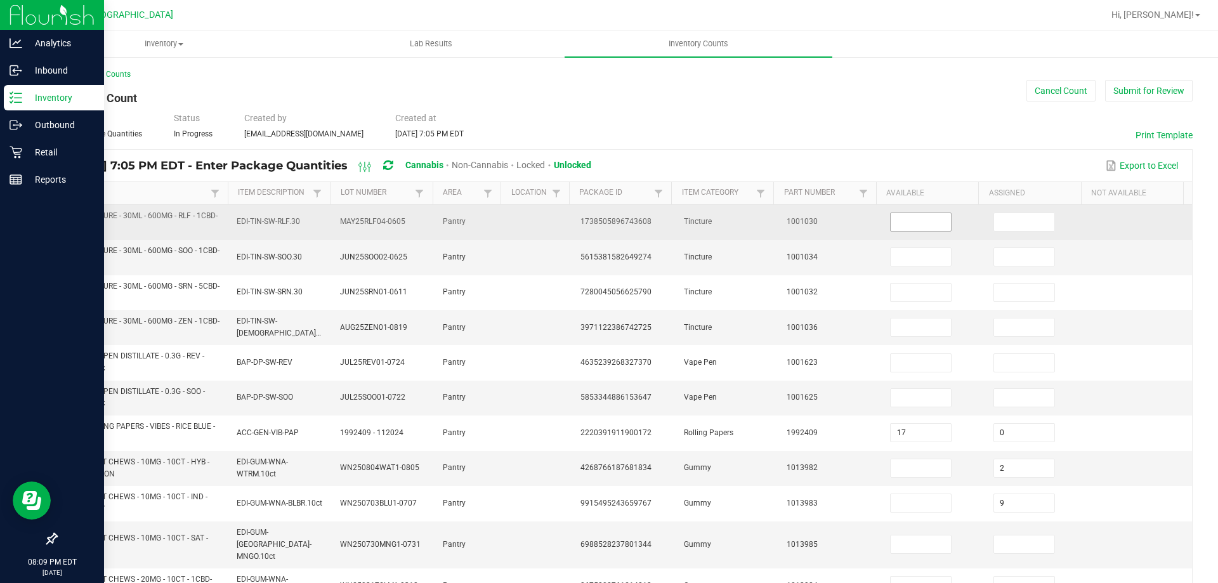
click at [914, 226] on input at bounding box center [921, 222] width 60 height 18
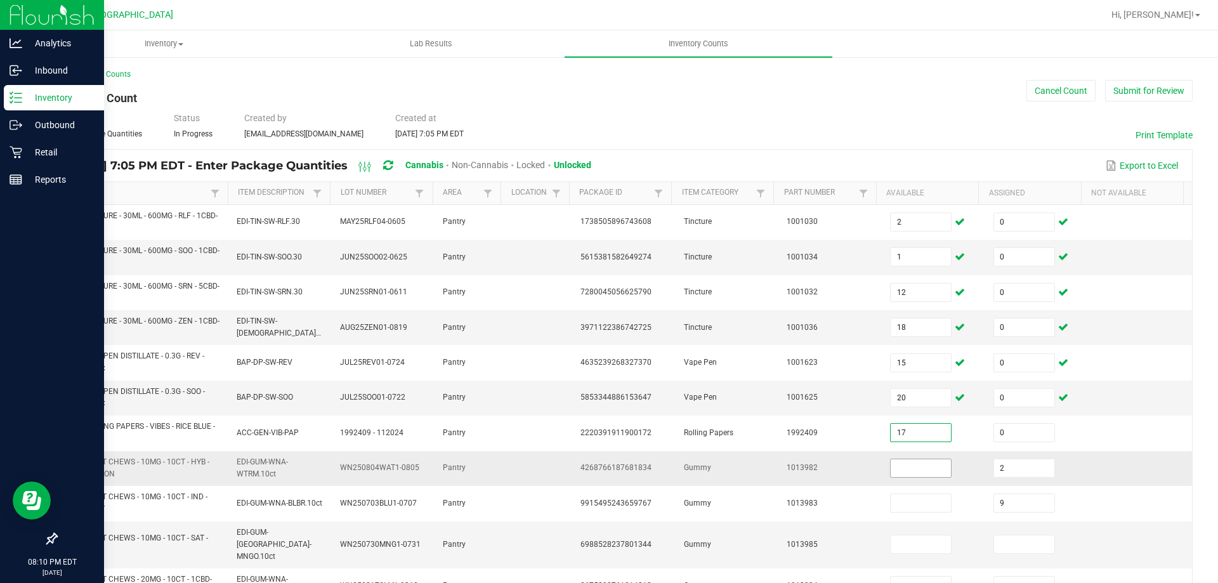
click at [908, 460] on input at bounding box center [921, 468] width 60 height 18
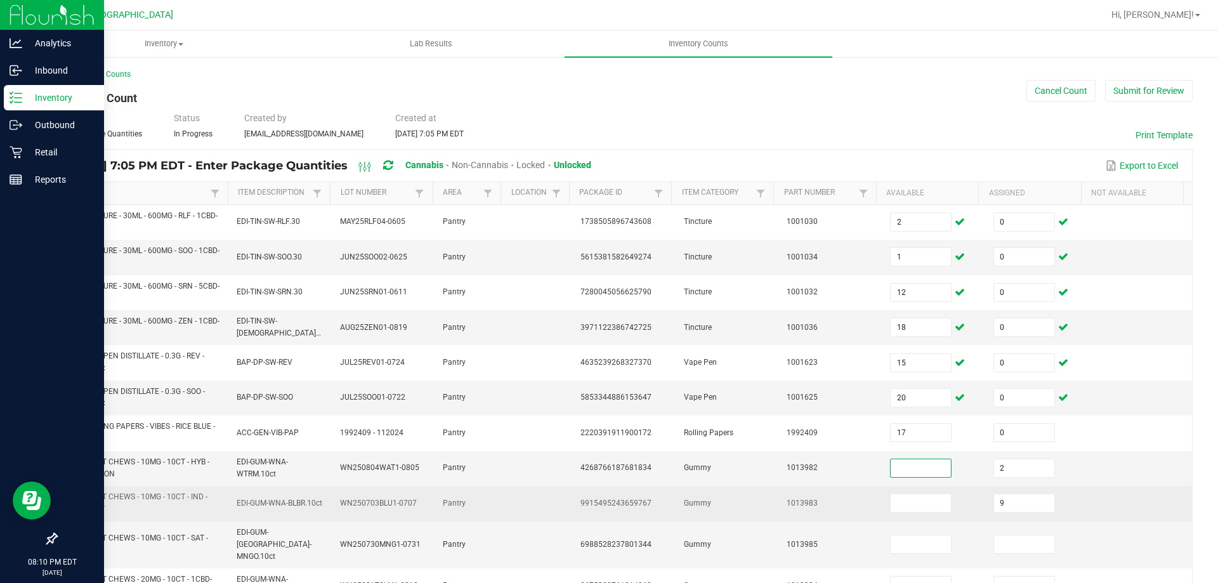
scroll to position [127, 0]
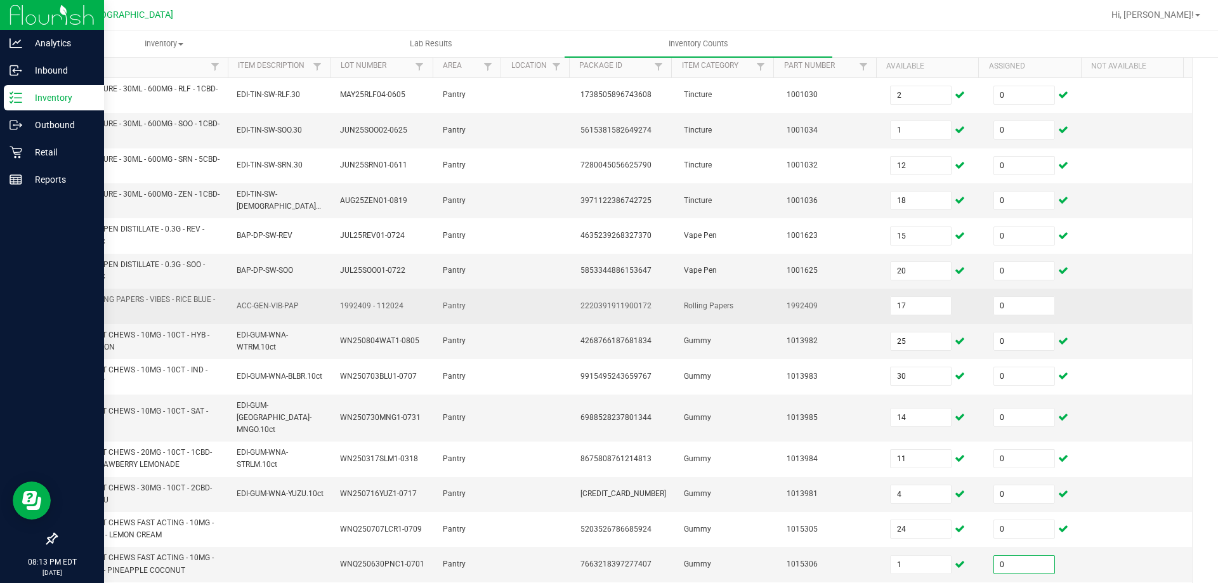
click at [1128, 316] on td at bounding box center [1140, 306] width 103 height 35
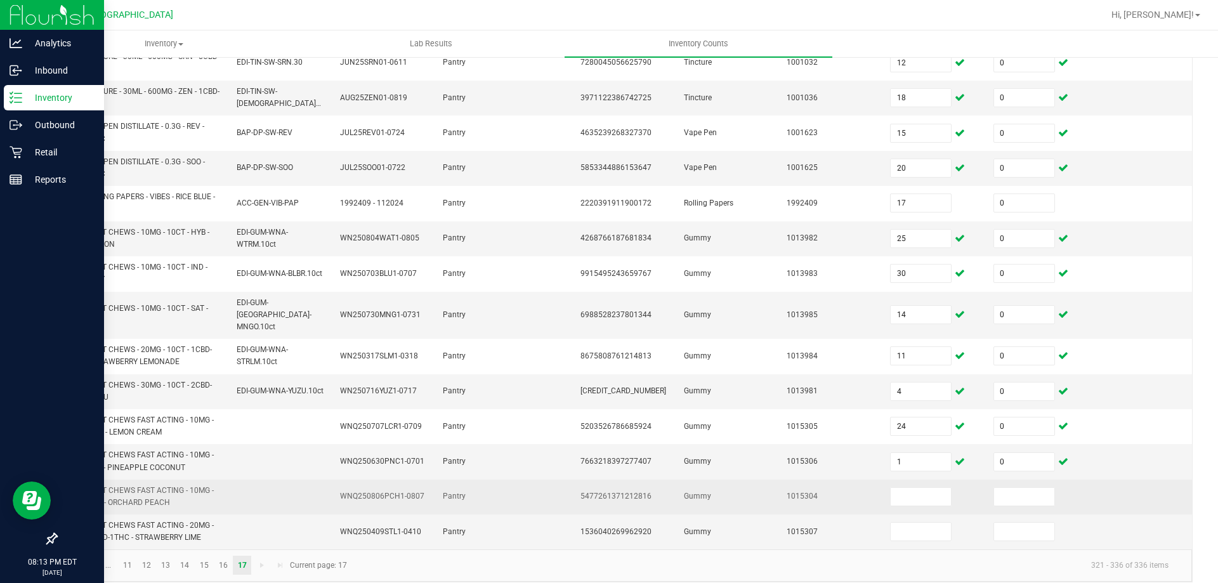
scroll to position [0, 0]
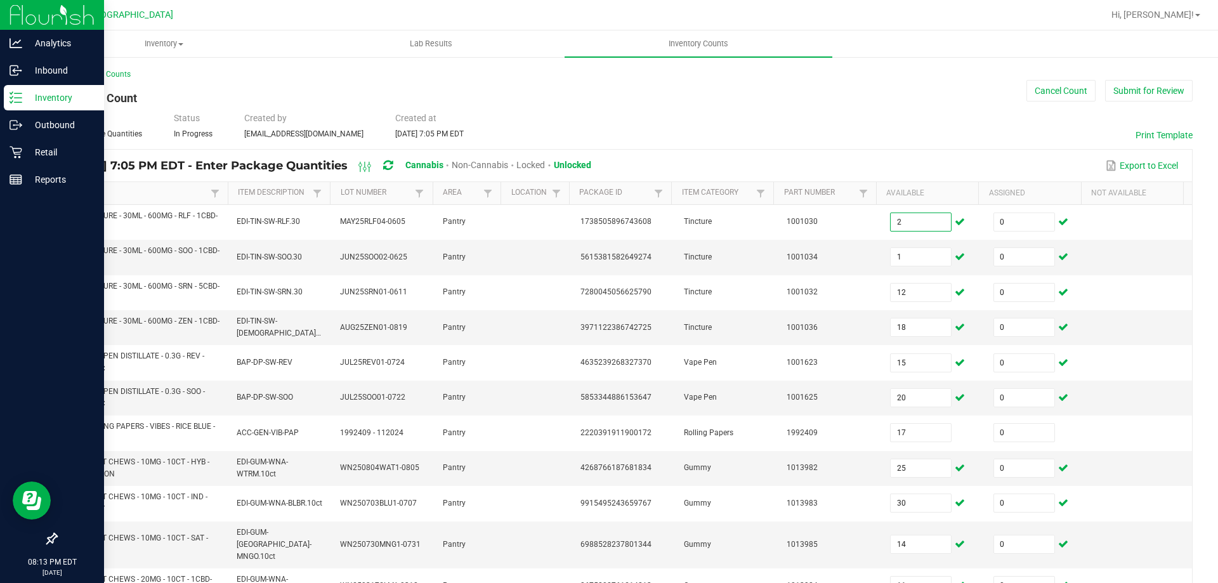
click at [981, 95] on div "< All Inventory Counts Inventory Count Cancel Count Submit for Review Type Ente…" at bounding box center [624, 441] width 1137 height 744
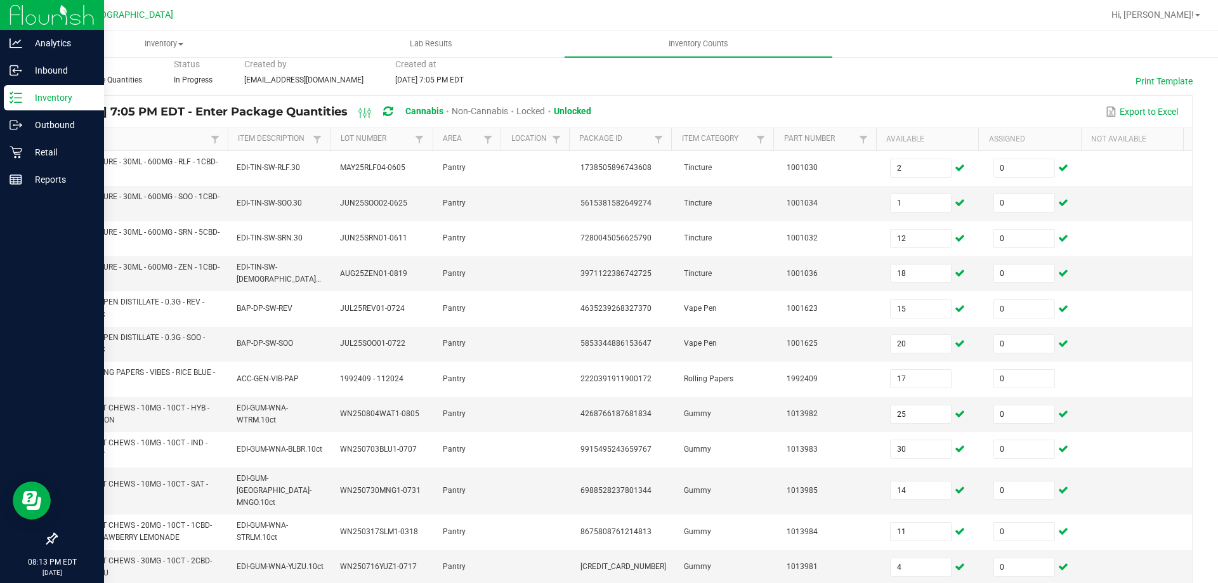
scroll to position [230, 0]
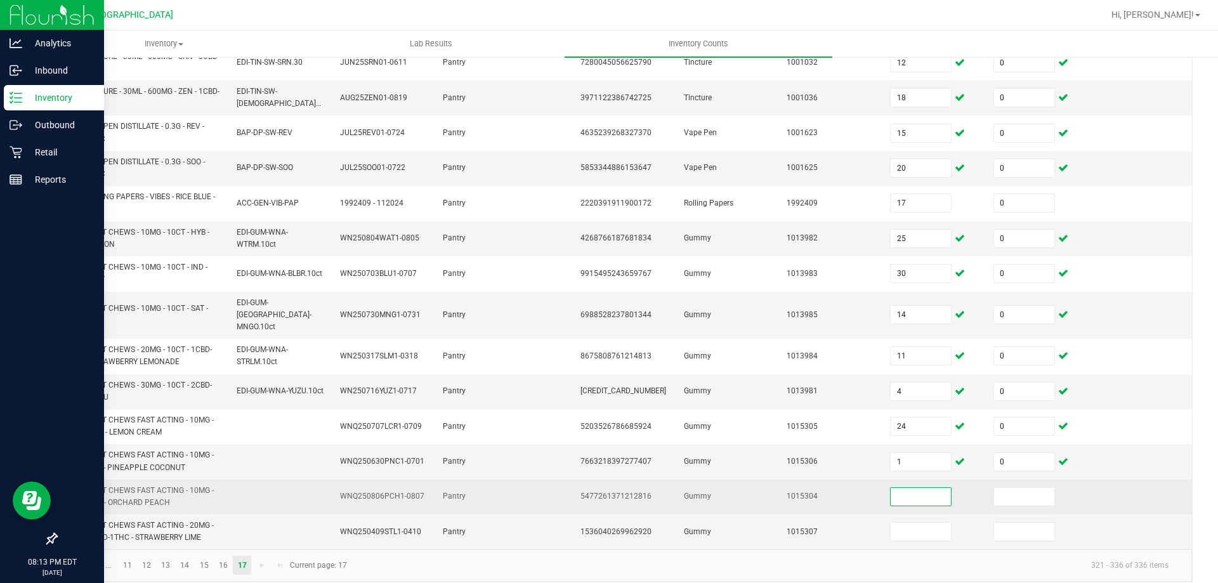
click at [932, 490] on input at bounding box center [921, 497] width 60 height 18
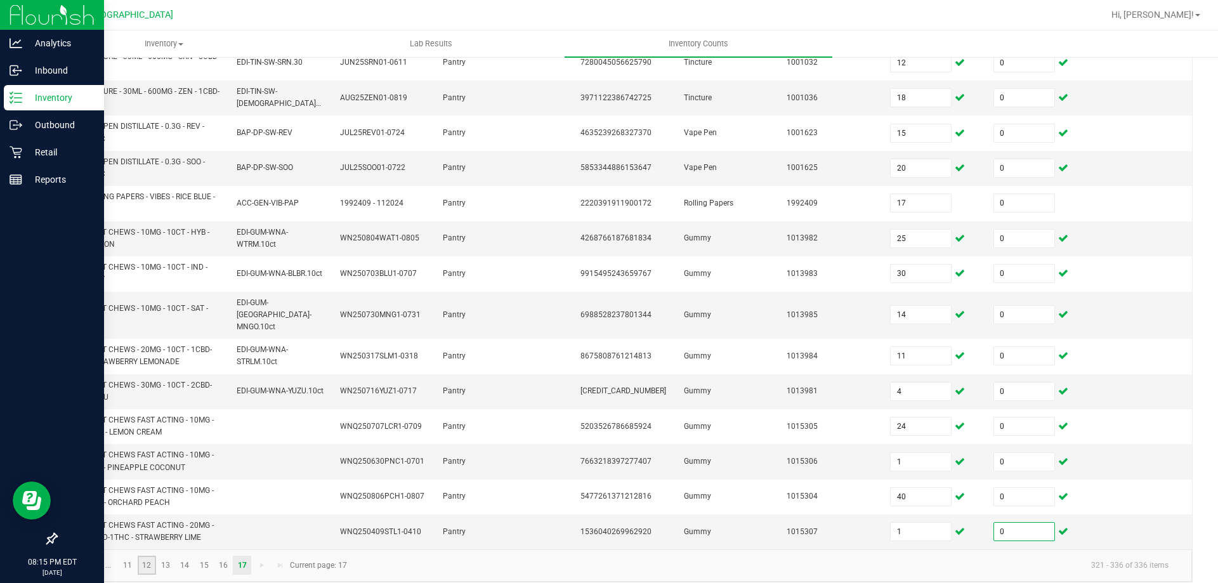
click at [143, 556] on link "12" at bounding box center [147, 565] width 18 height 19
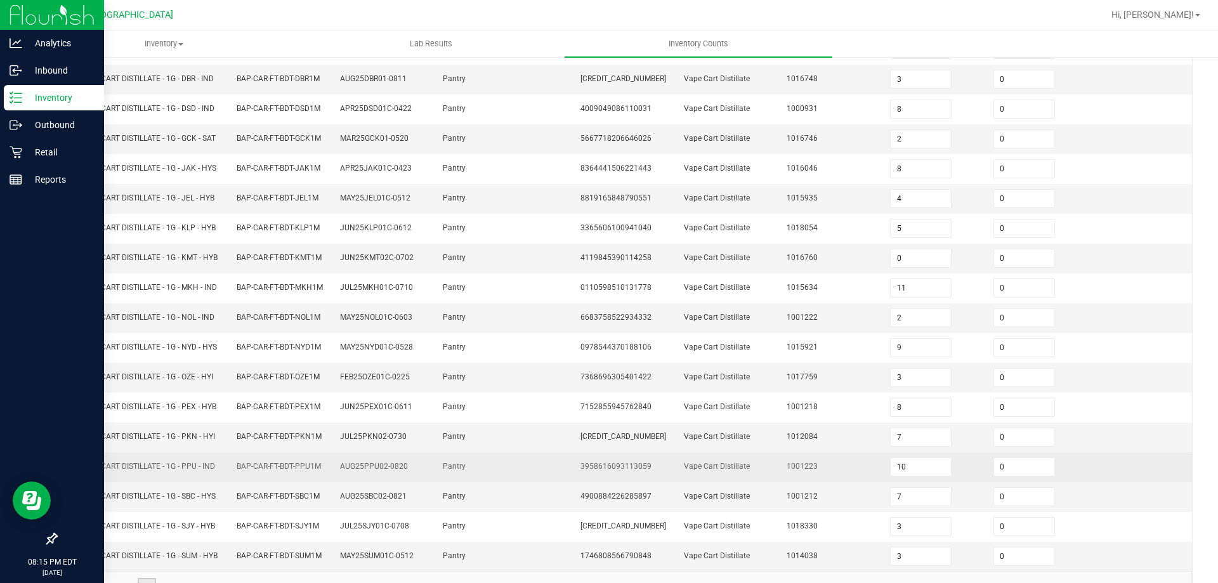
scroll to position [269, 0]
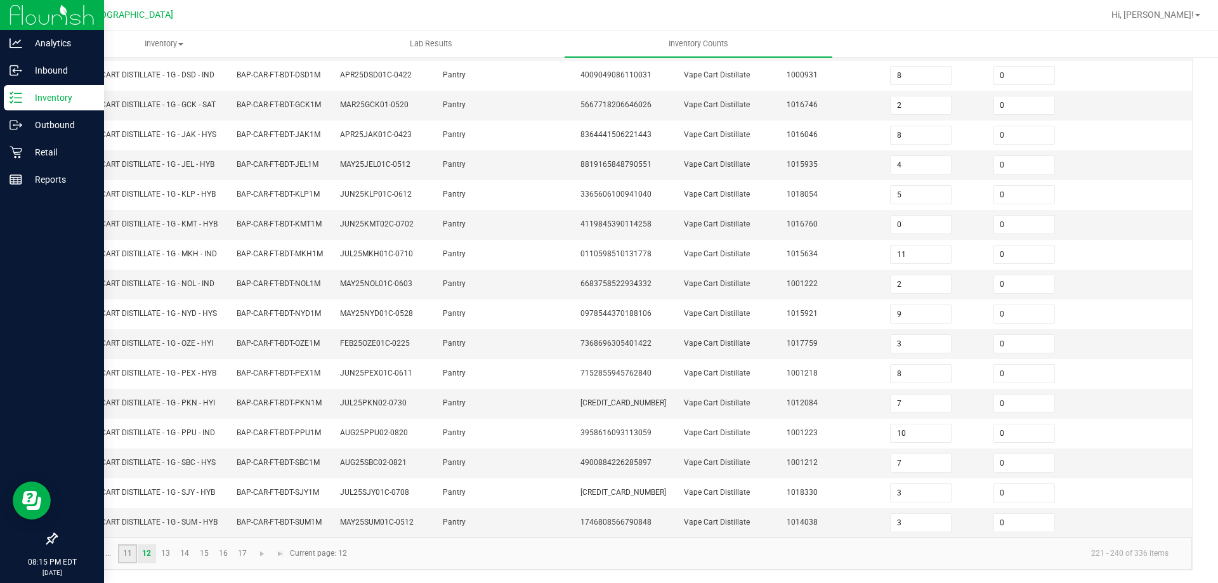
click at [129, 549] on link "11" at bounding box center [127, 553] width 18 height 19
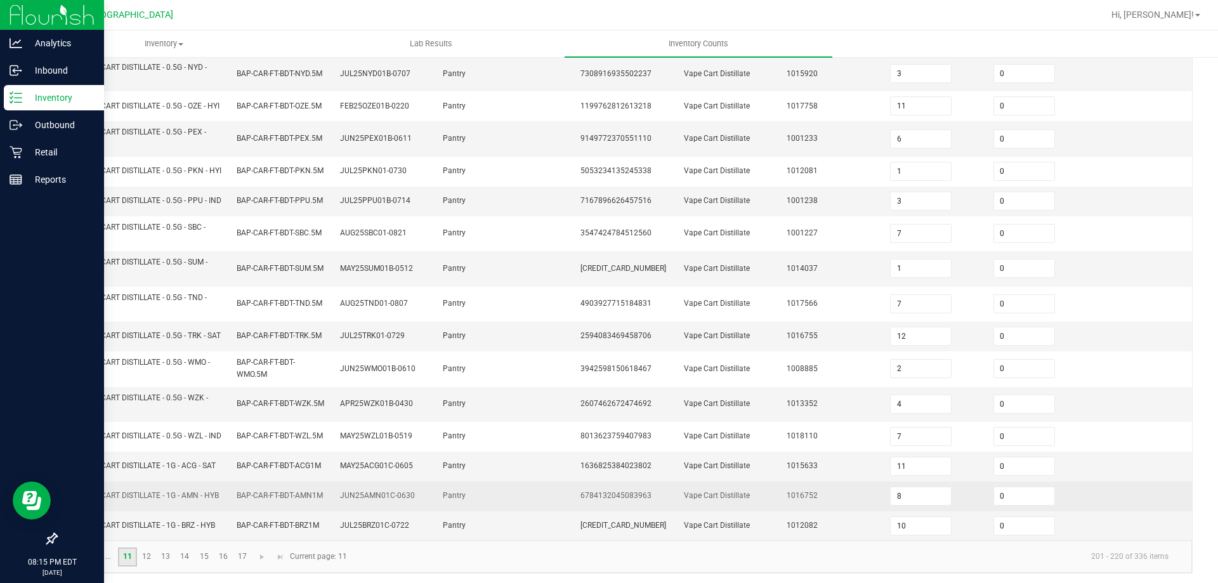
scroll to position [360, 0]
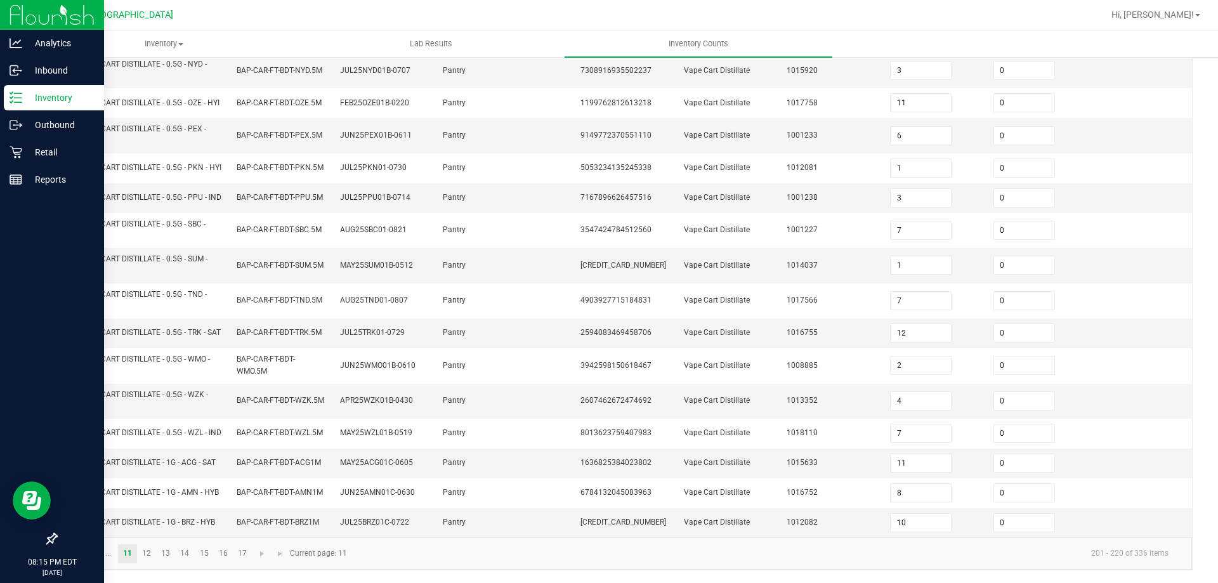
click at [93, 552] on span "Go to the previous page" at bounding box center [90, 554] width 10 height 10
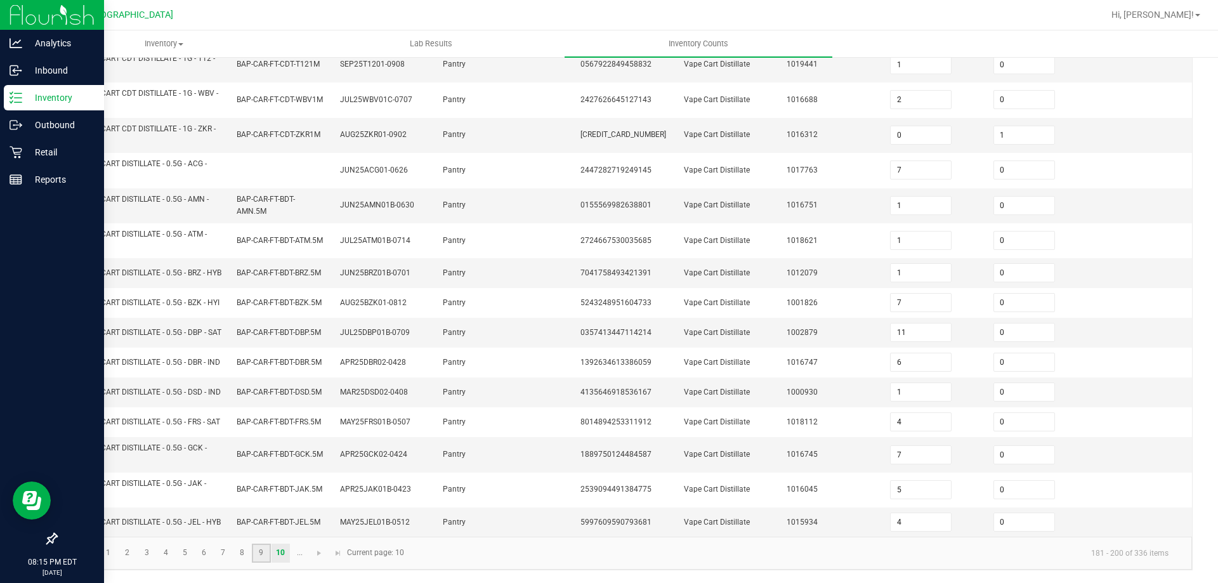
click at [266, 563] on link "9" at bounding box center [261, 553] width 18 height 19
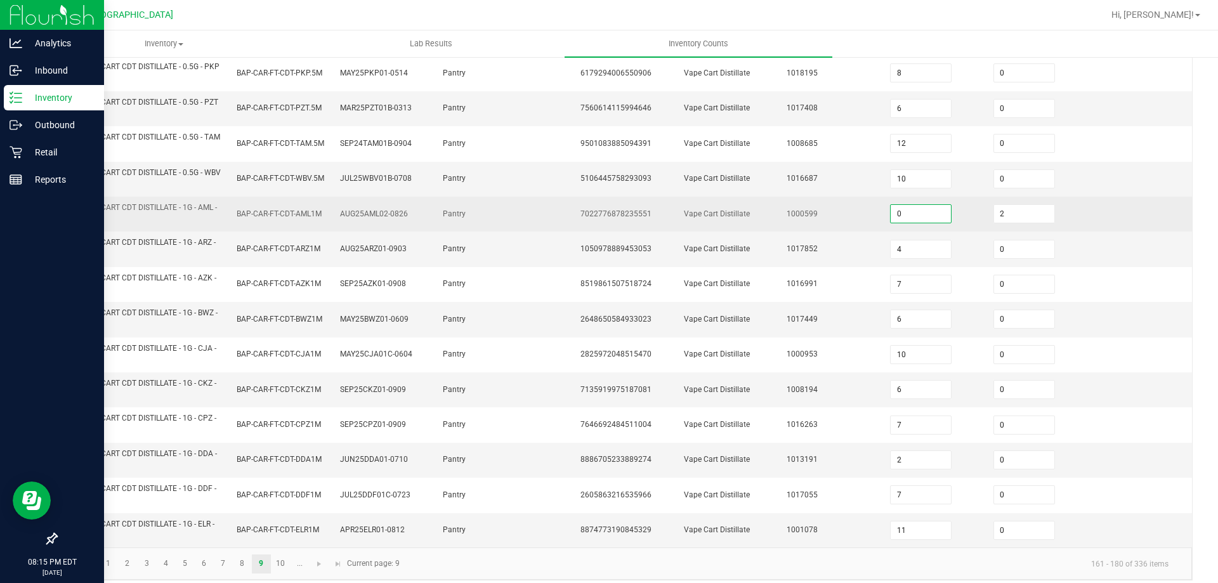
click at [928, 215] on input "0" at bounding box center [921, 214] width 60 height 18
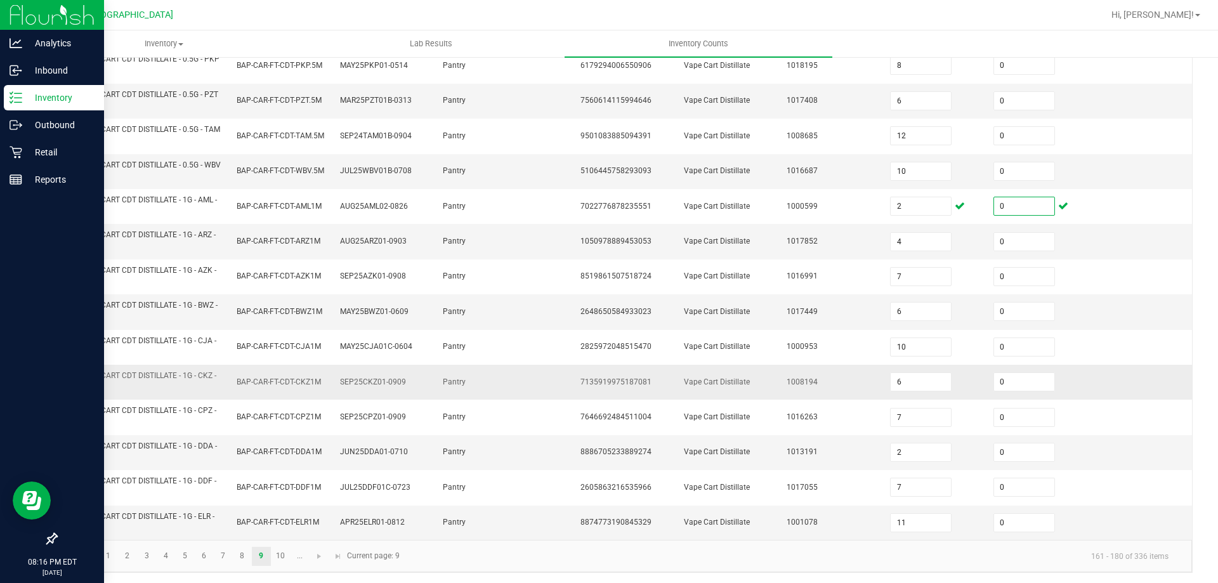
scroll to position [370, 0]
click at [279, 560] on link "10" at bounding box center [281, 553] width 18 height 19
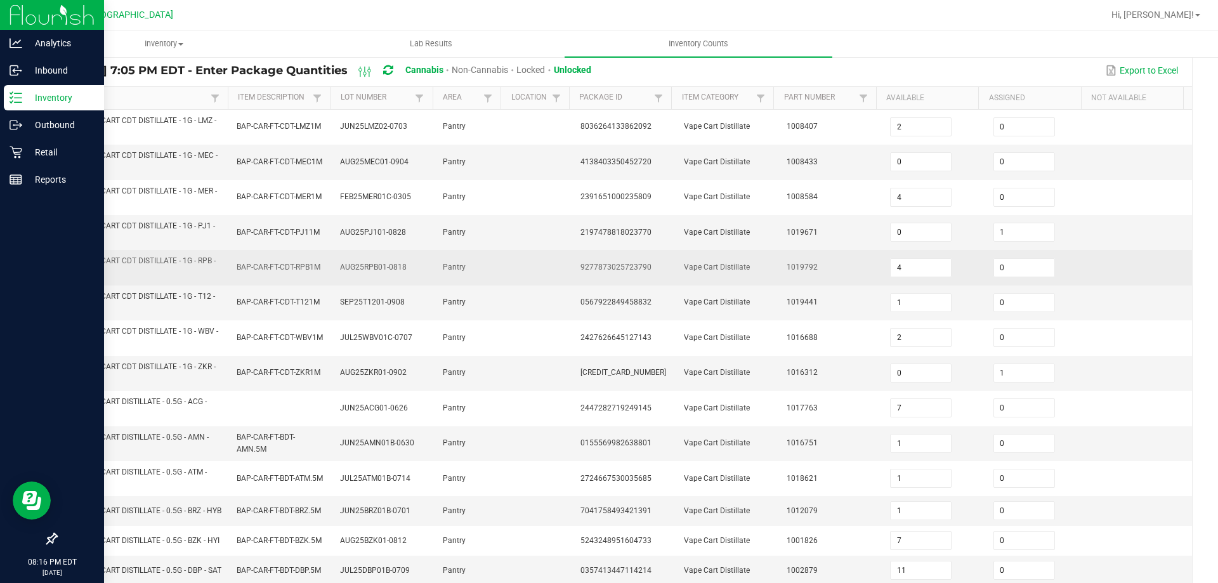
scroll to position [127, 0]
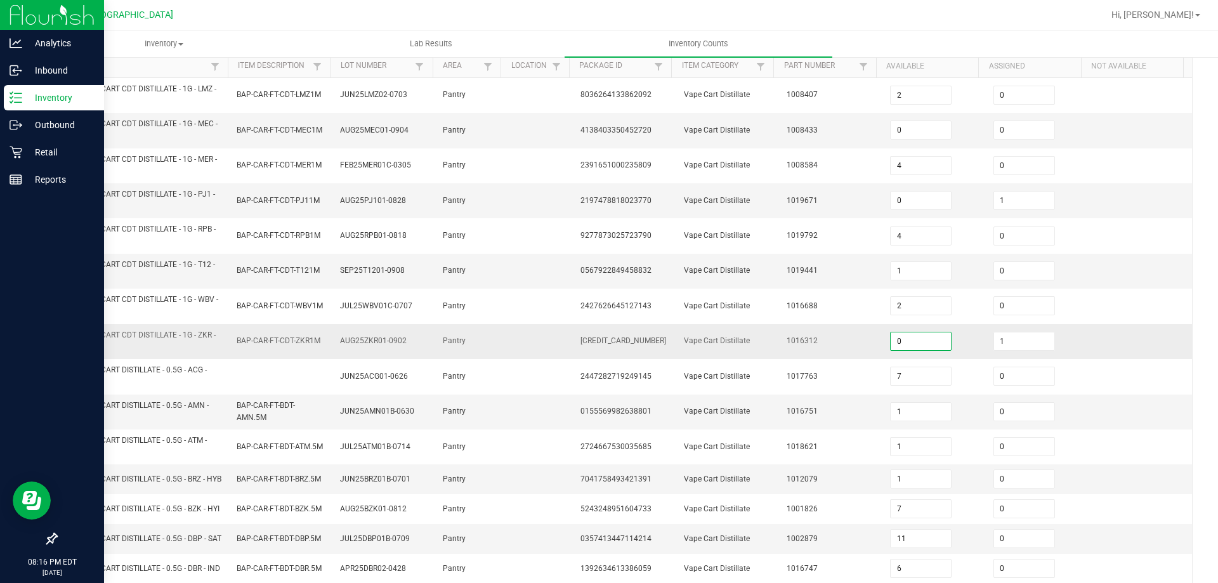
click at [913, 345] on input "0" at bounding box center [921, 341] width 60 height 18
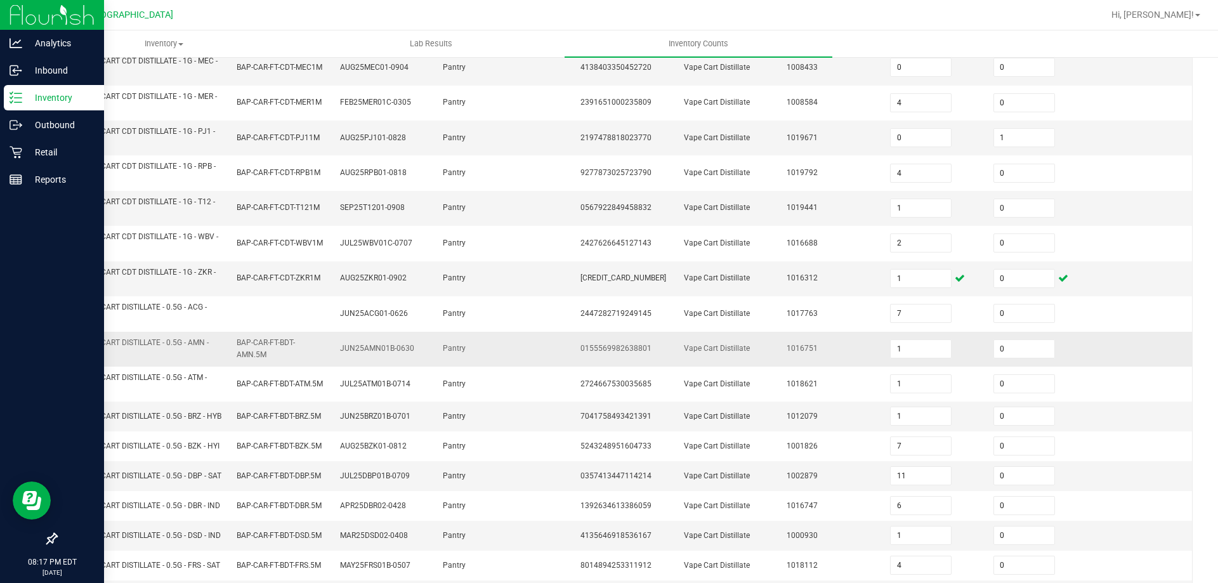
scroll to position [53, 0]
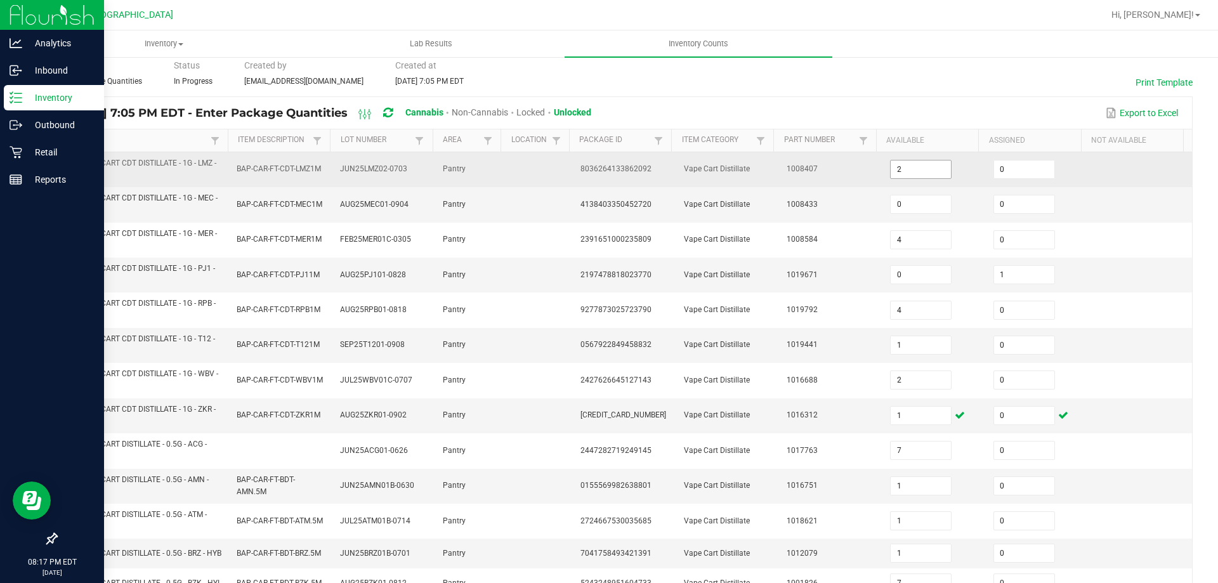
click at [898, 169] on input "2" at bounding box center [921, 170] width 60 height 18
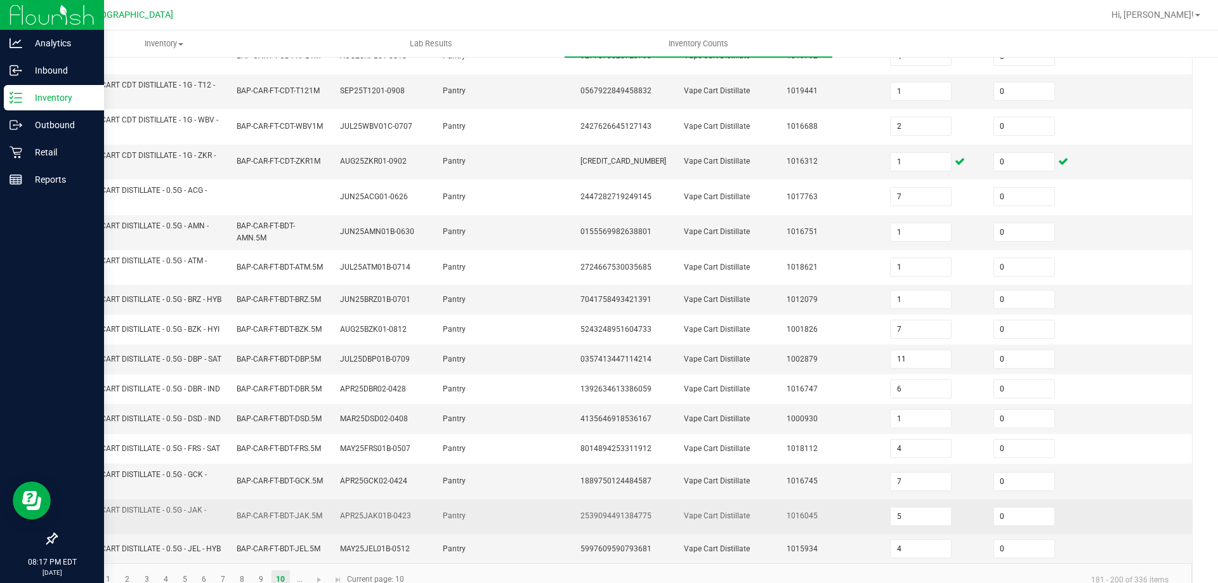
scroll to position [370, 0]
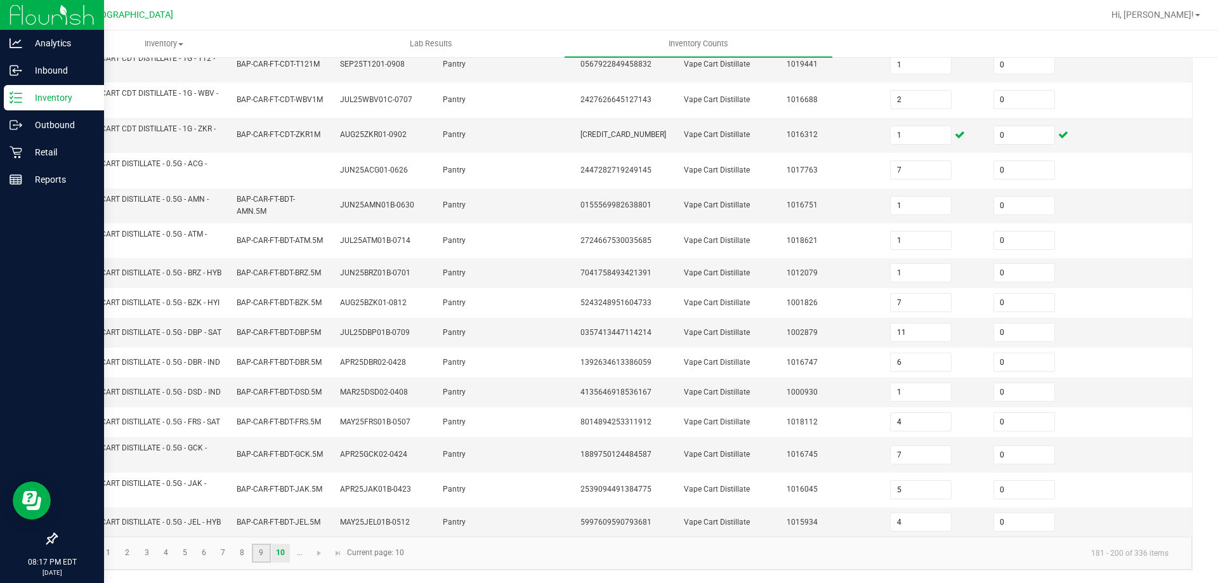
click at [265, 556] on link "9" at bounding box center [261, 553] width 18 height 19
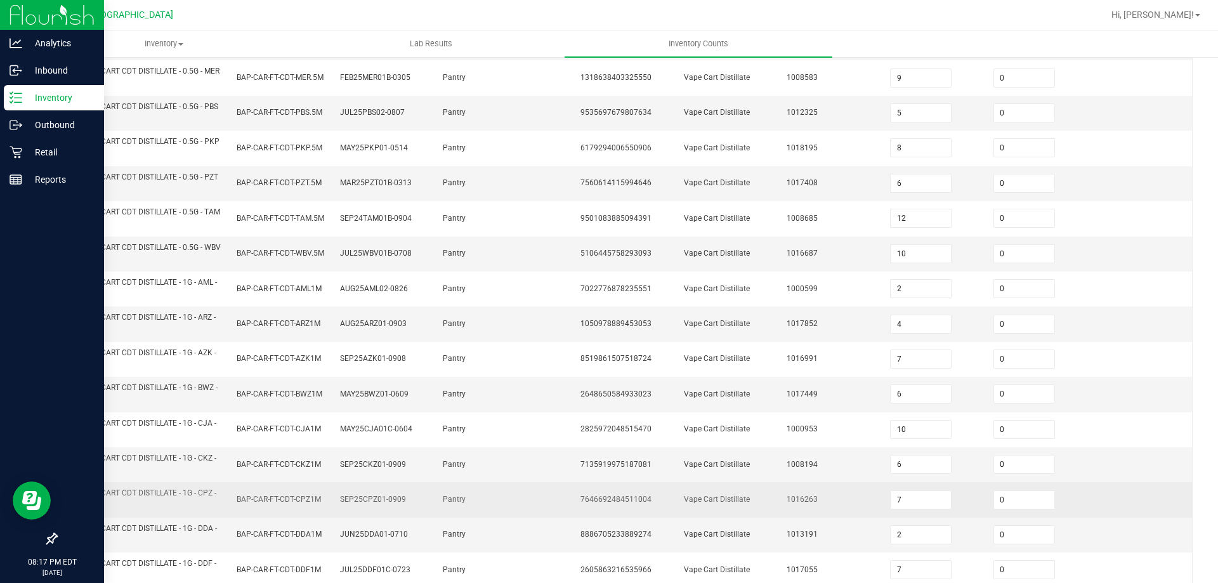
scroll to position [306, 0]
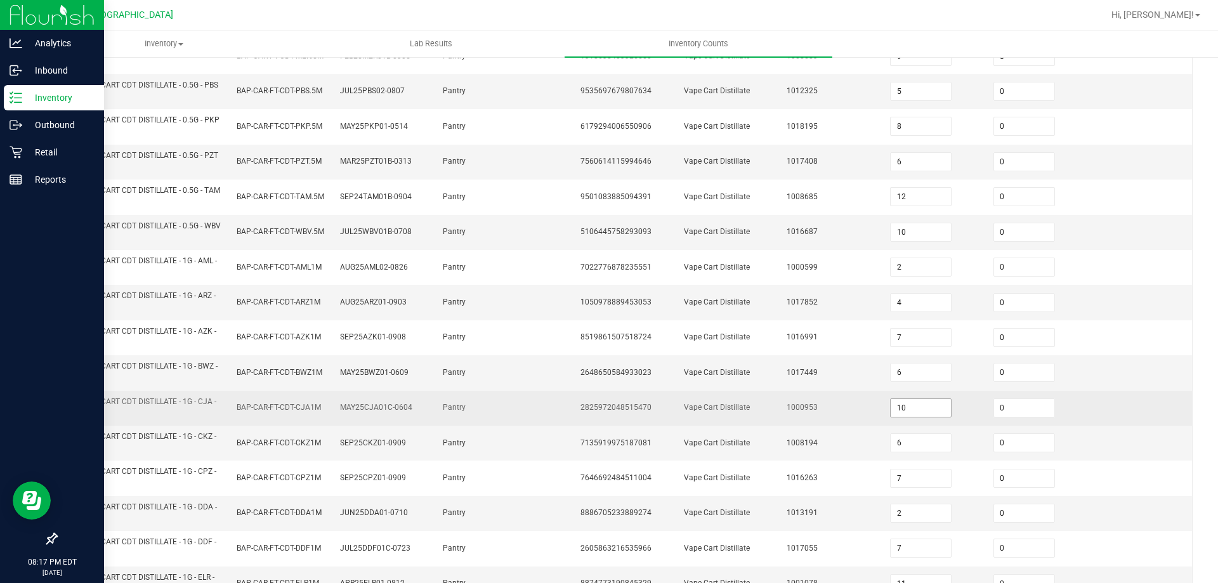
click at [924, 403] on input "10" at bounding box center [921, 408] width 60 height 18
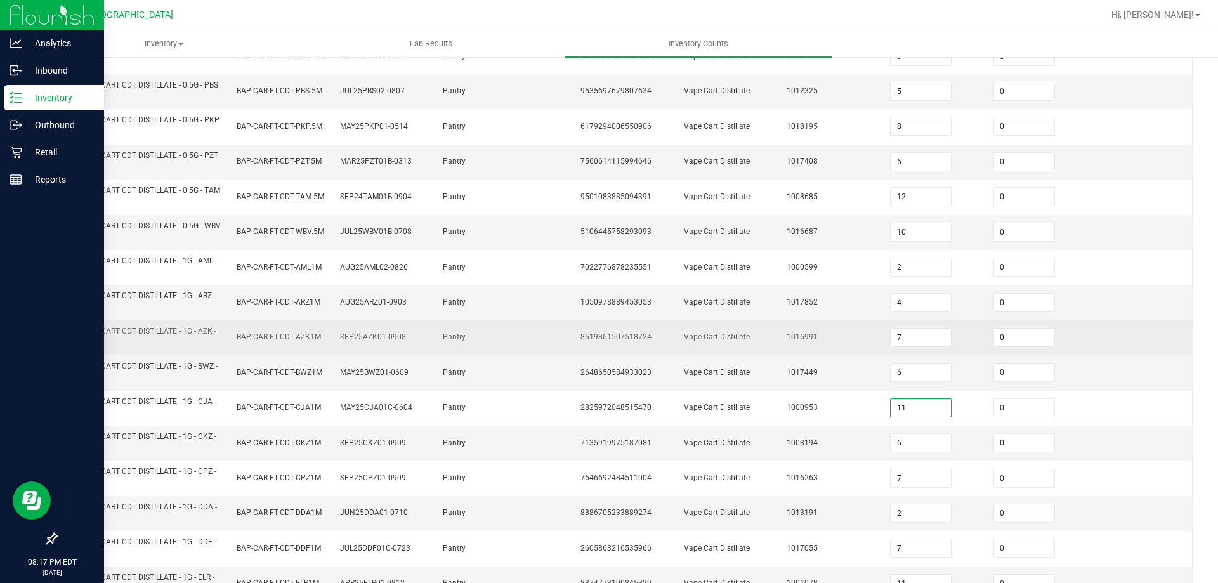
click at [1128, 333] on td at bounding box center [1140, 337] width 103 height 35
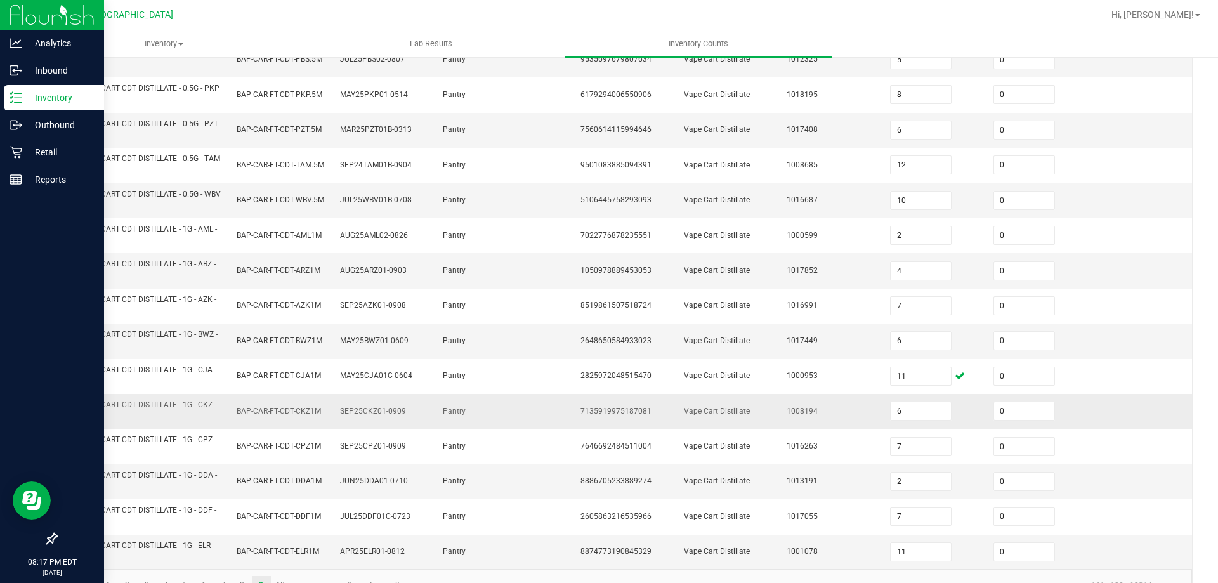
scroll to position [370, 0]
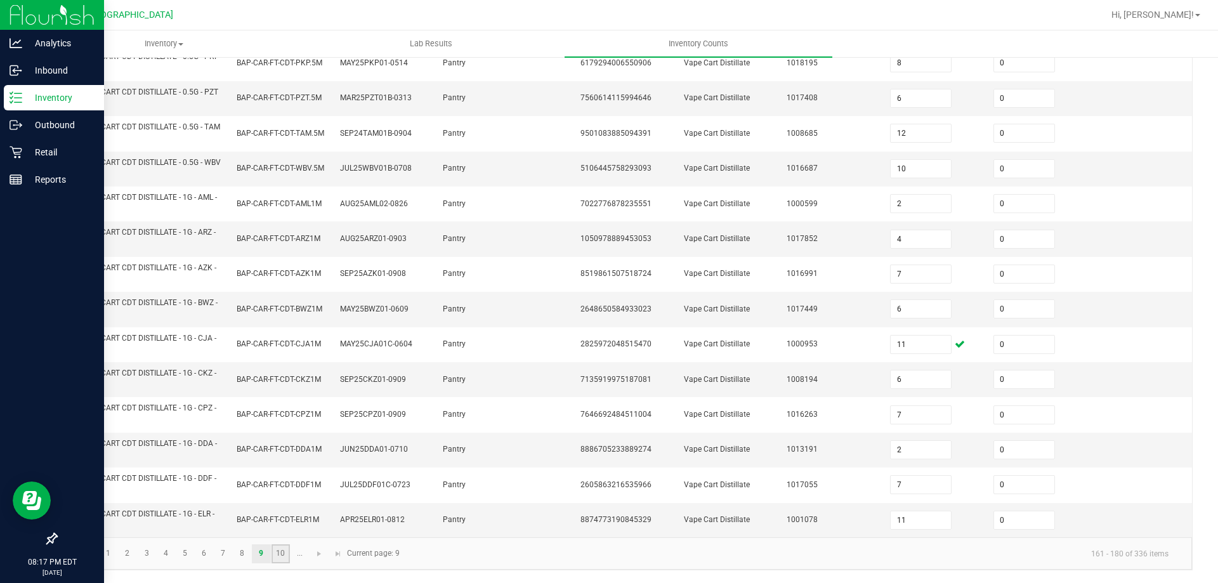
click at [274, 546] on link "10" at bounding box center [281, 553] width 18 height 19
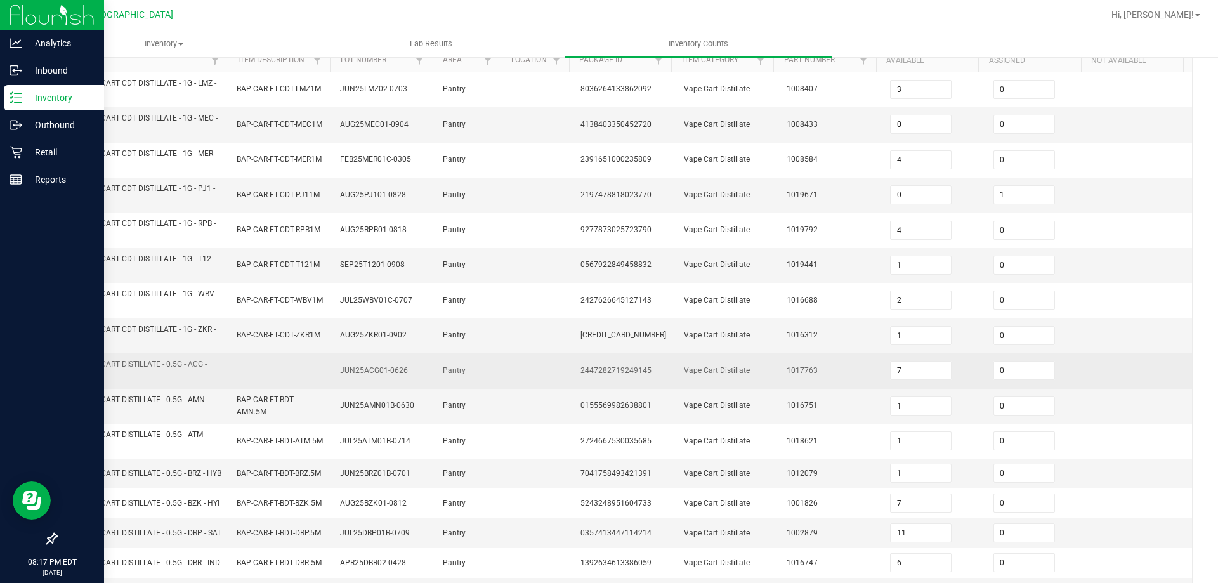
scroll to position [53, 0]
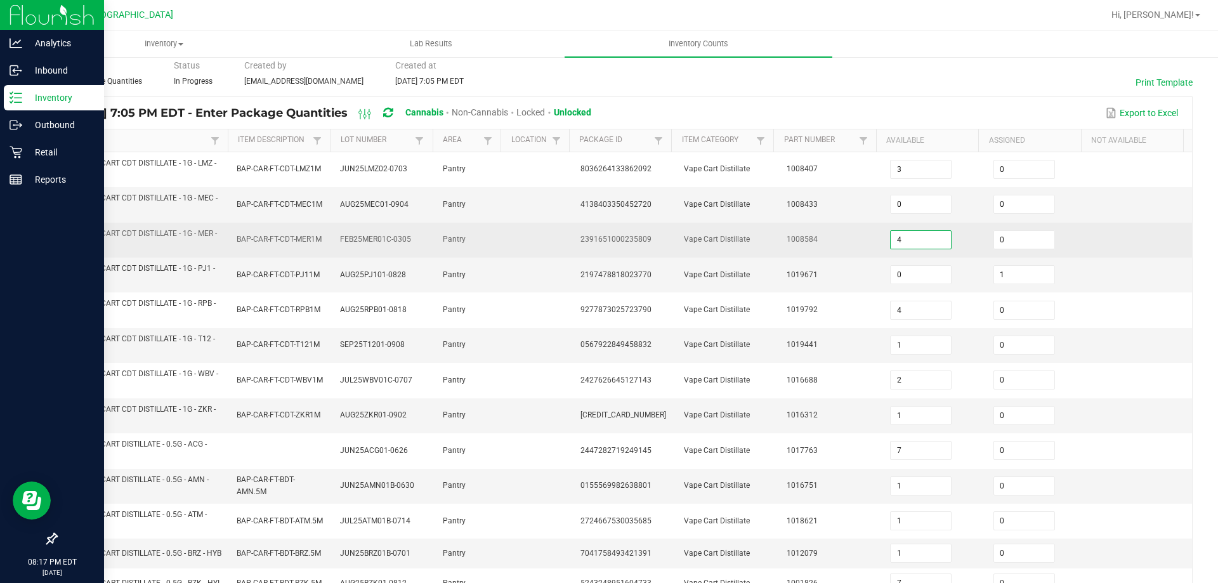
click at [924, 246] on input "4" at bounding box center [921, 240] width 60 height 18
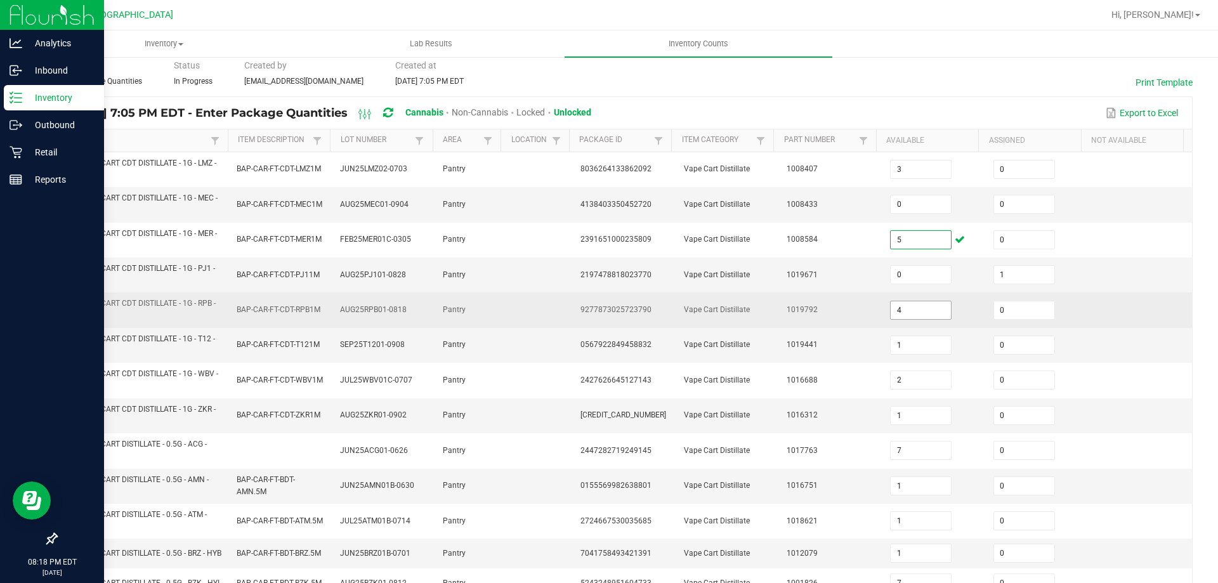
click at [894, 311] on input "4" at bounding box center [921, 310] width 60 height 18
click at [1089, 321] on td at bounding box center [1140, 309] width 103 height 35
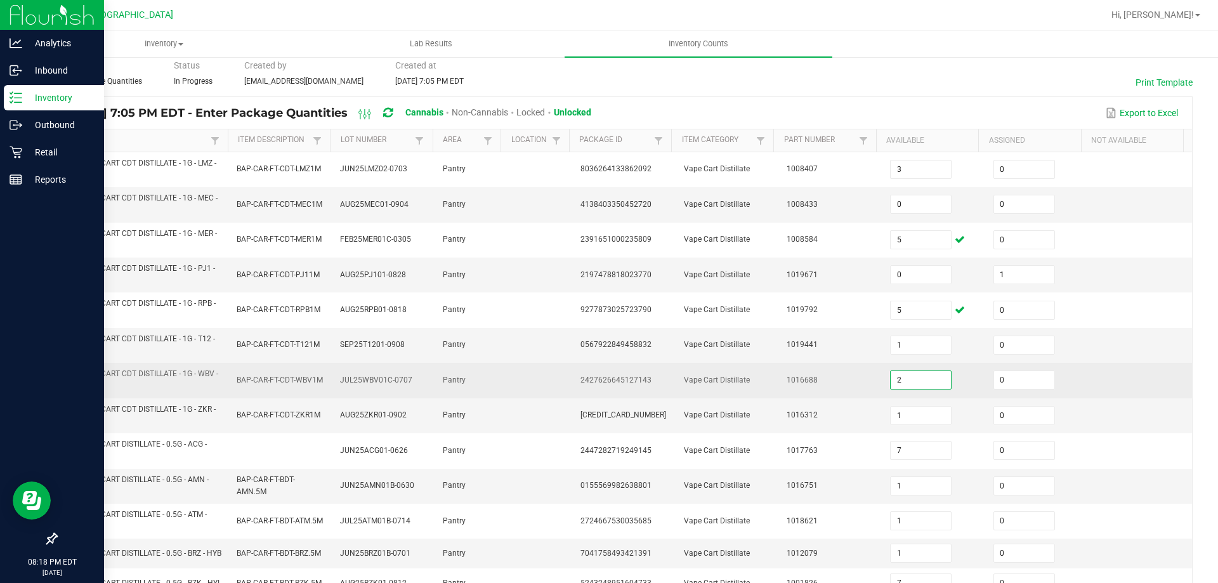
click at [931, 386] on input "2" at bounding box center [921, 380] width 60 height 18
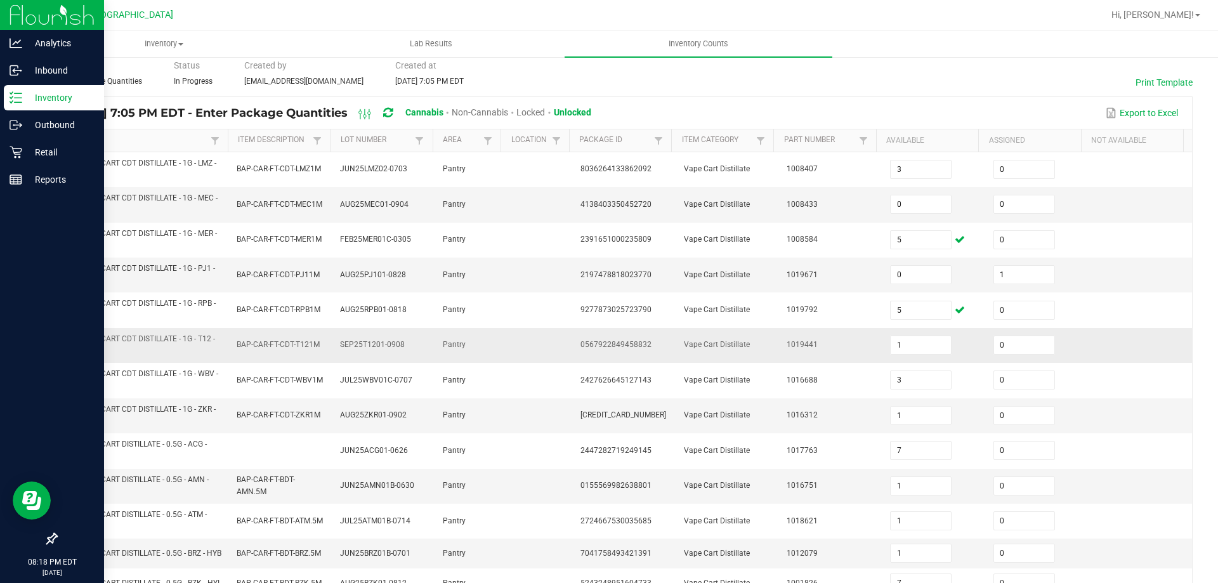
click at [1052, 354] on td "0" at bounding box center [1037, 345] width 103 height 35
click at [897, 276] on input "0" at bounding box center [921, 275] width 60 height 18
click at [1089, 269] on td at bounding box center [1140, 275] width 103 height 35
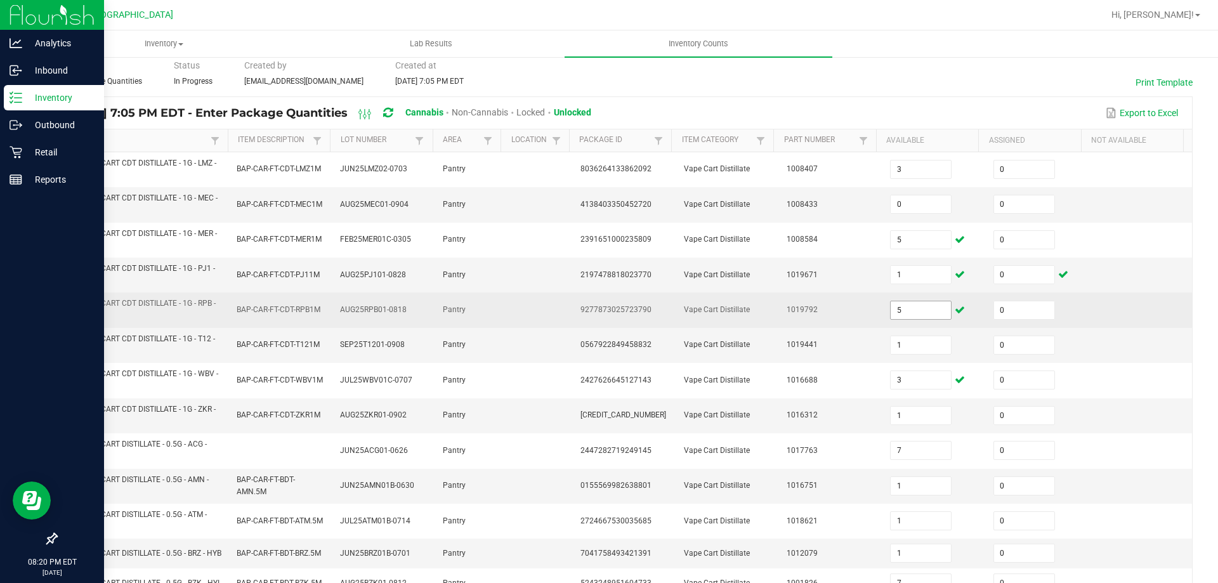
click at [912, 312] on input "5" at bounding box center [921, 310] width 60 height 18
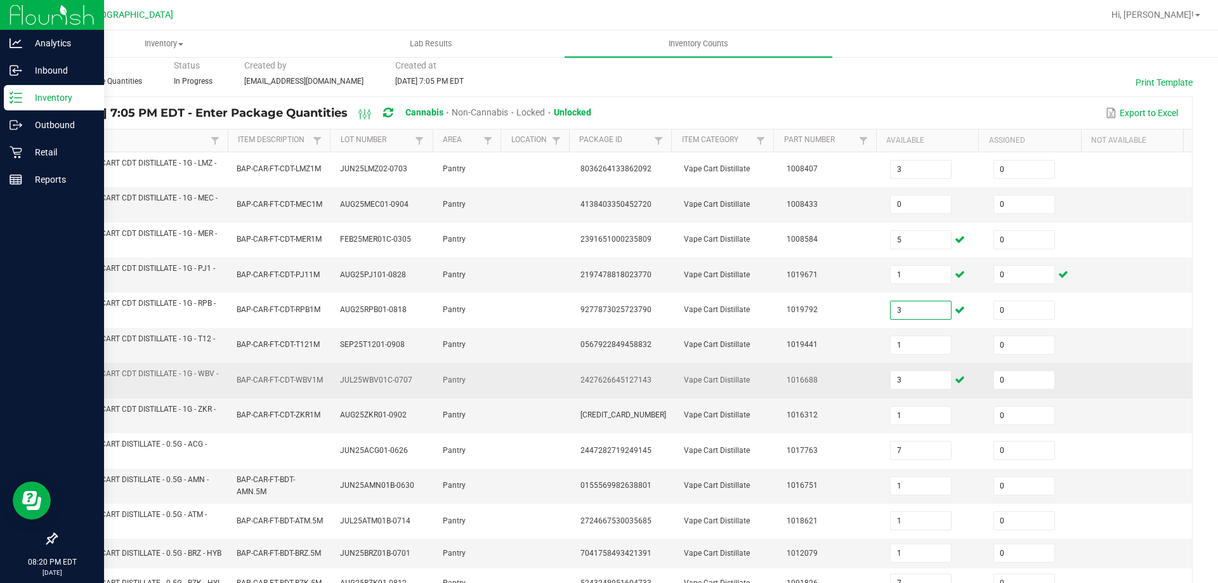
click at [1098, 368] on td at bounding box center [1140, 380] width 103 height 35
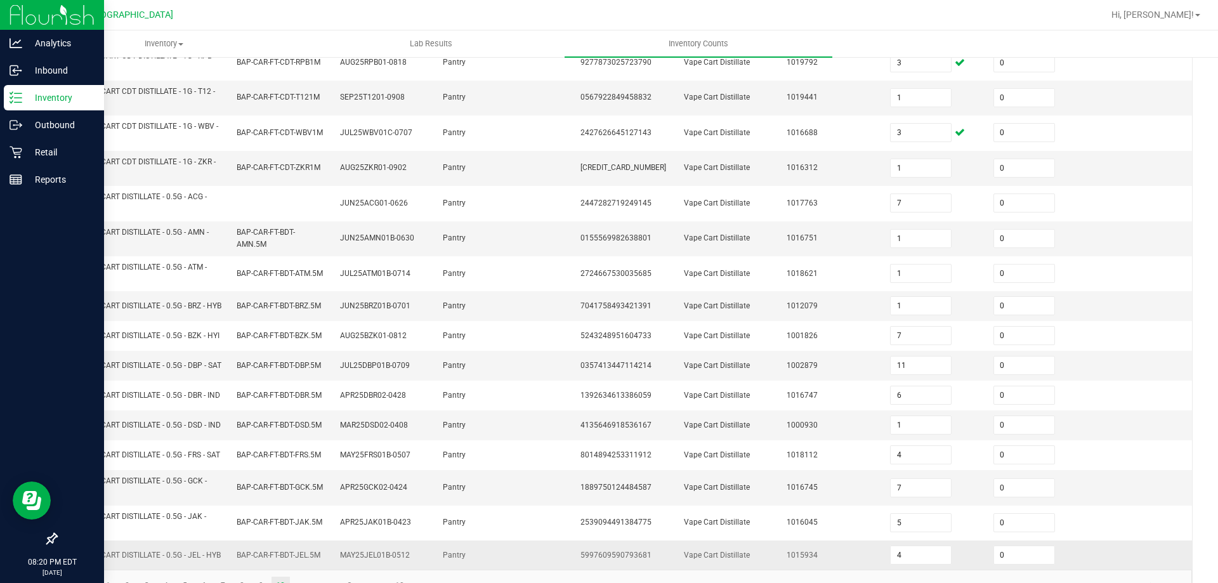
scroll to position [370, 0]
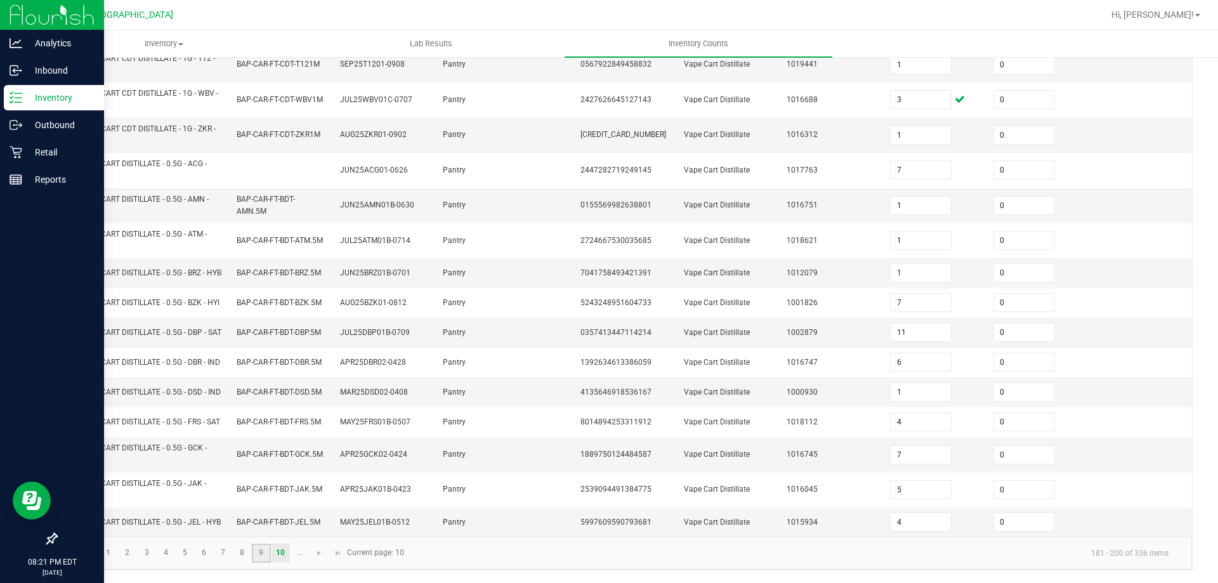
click at [257, 554] on link "9" at bounding box center [261, 553] width 18 height 19
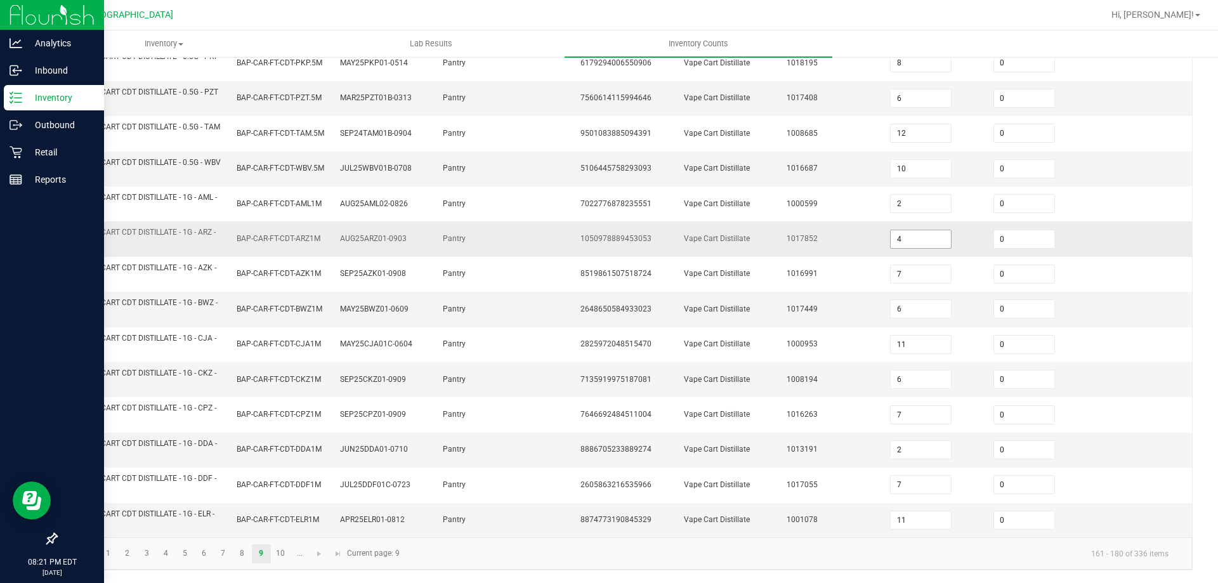
click at [917, 245] on input "4" at bounding box center [921, 239] width 60 height 18
click at [1095, 318] on td at bounding box center [1140, 309] width 103 height 35
click at [282, 554] on link "10" at bounding box center [281, 553] width 18 height 19
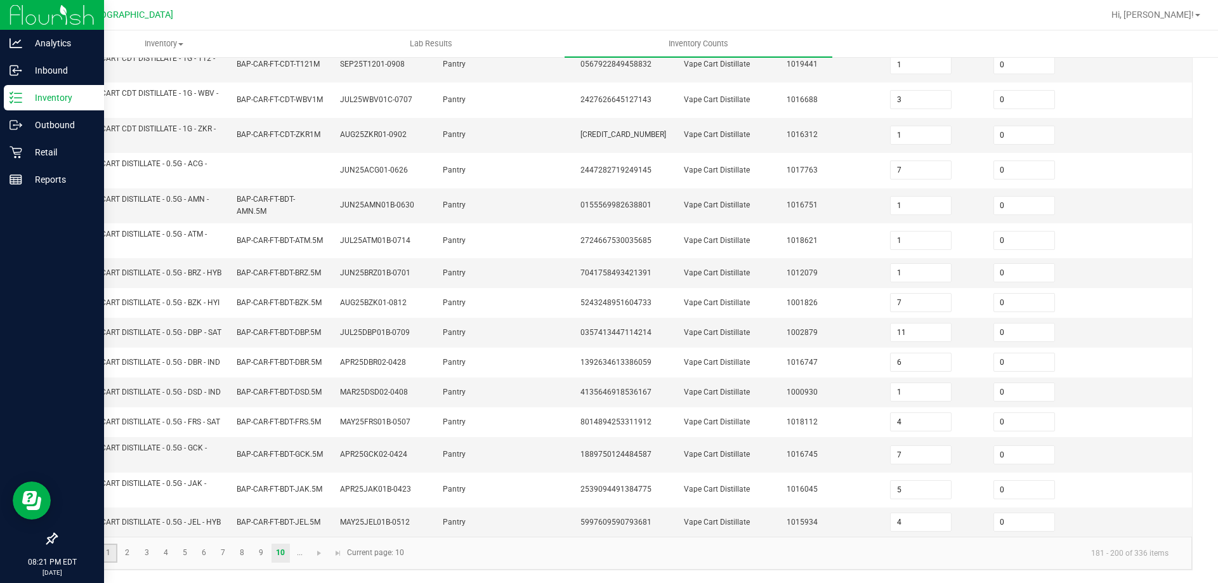
click at [112, 556] on link "1" at bounding box center [108, 553] width 18 height 19
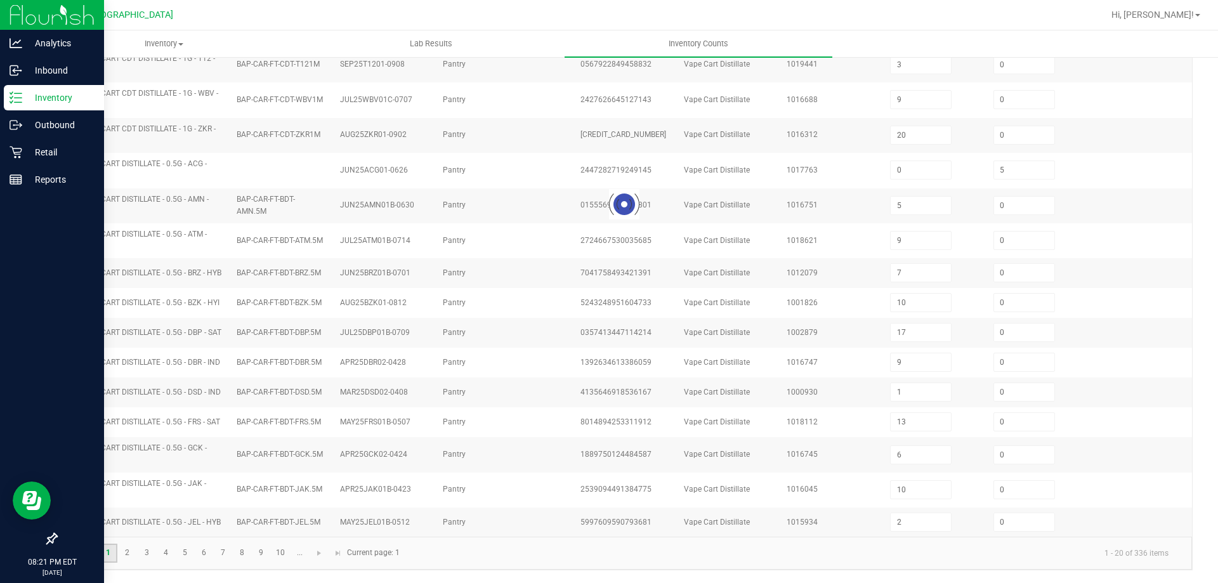
scroll to position [301, 0]
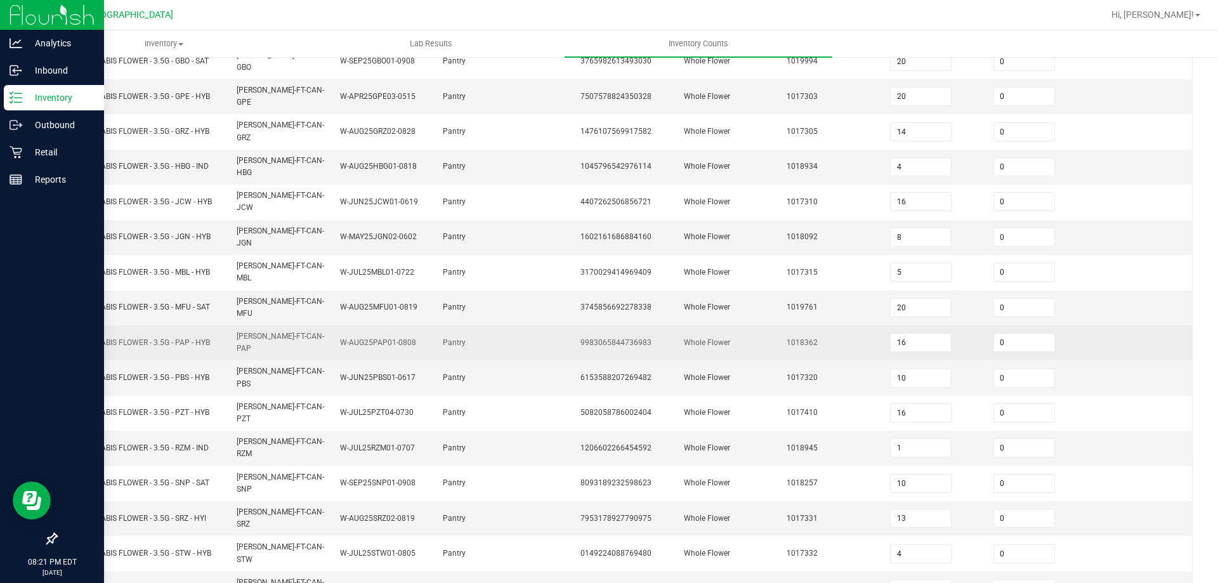
scroll to position [200, 0]
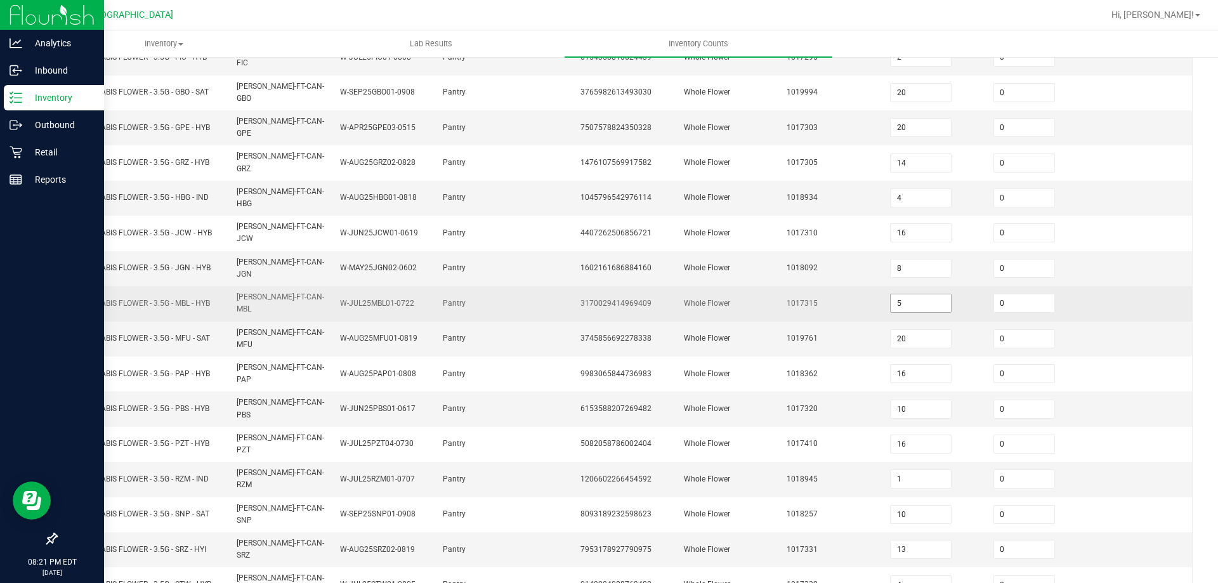
click at [912, 294] on input "5" at bounding box center [921, 303] width 60 height 18
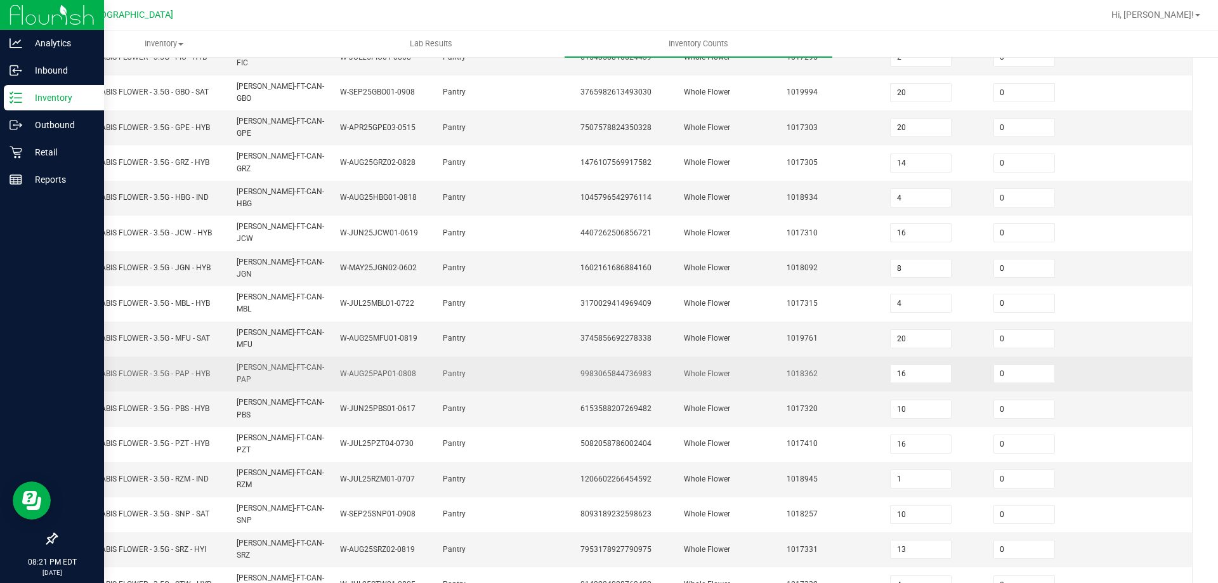
drag, startPoint x: 1101, startPoint y: 315, endPoint x: 1088, endPoint y: 316, distance: 13.4
click at [1099, 357] on td at bounding box center [1140, 374] width 103 height 35
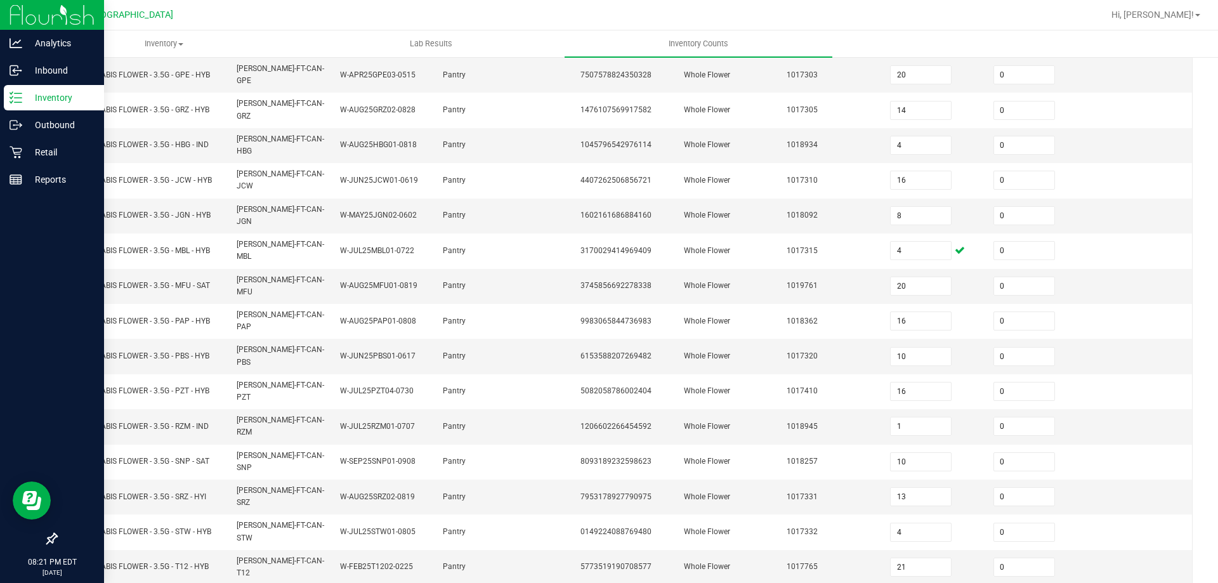
scroll to position [263, 0]
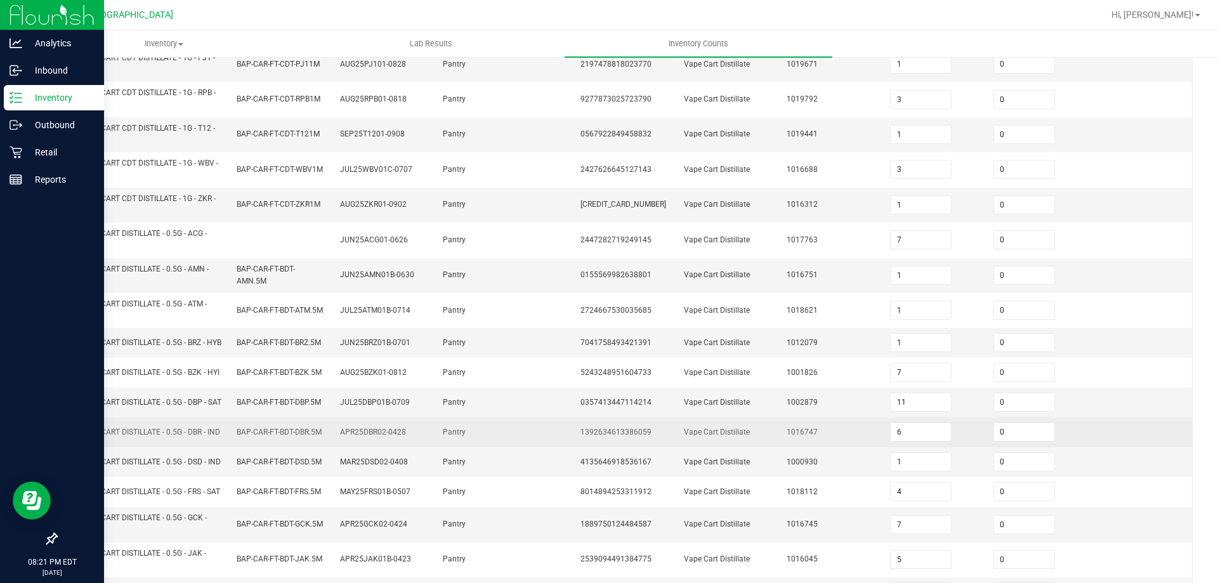
scroll to position [370, 0]
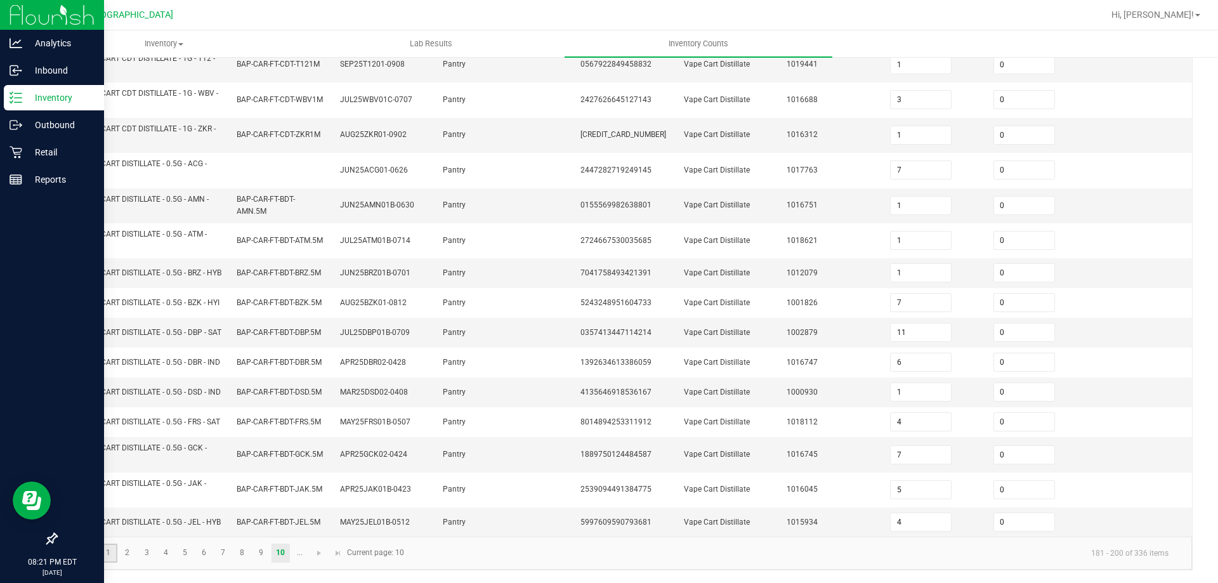
click at [105, 547] on link "1" at bounding box center [108, 553] width 18 height 19
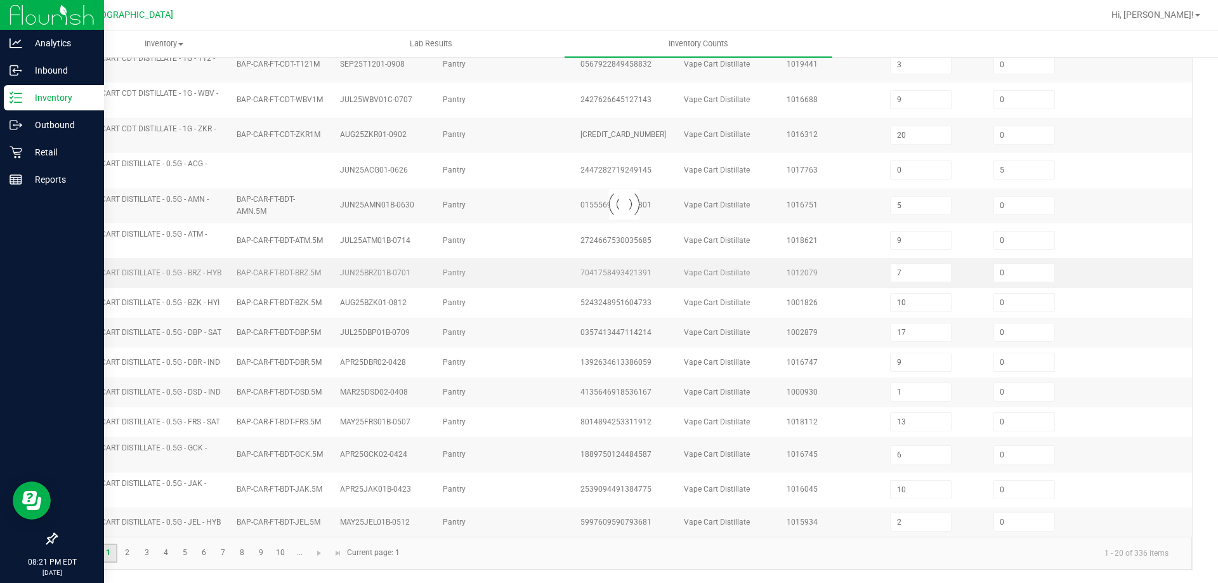
scroll to position [301, 0]
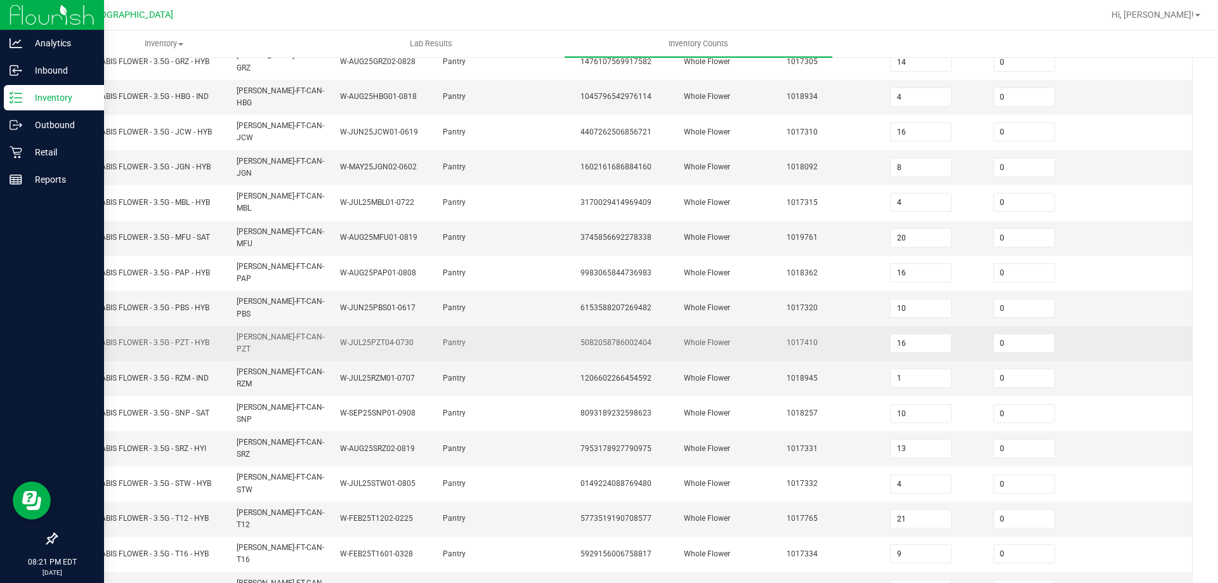
scroll to position [263, 0]
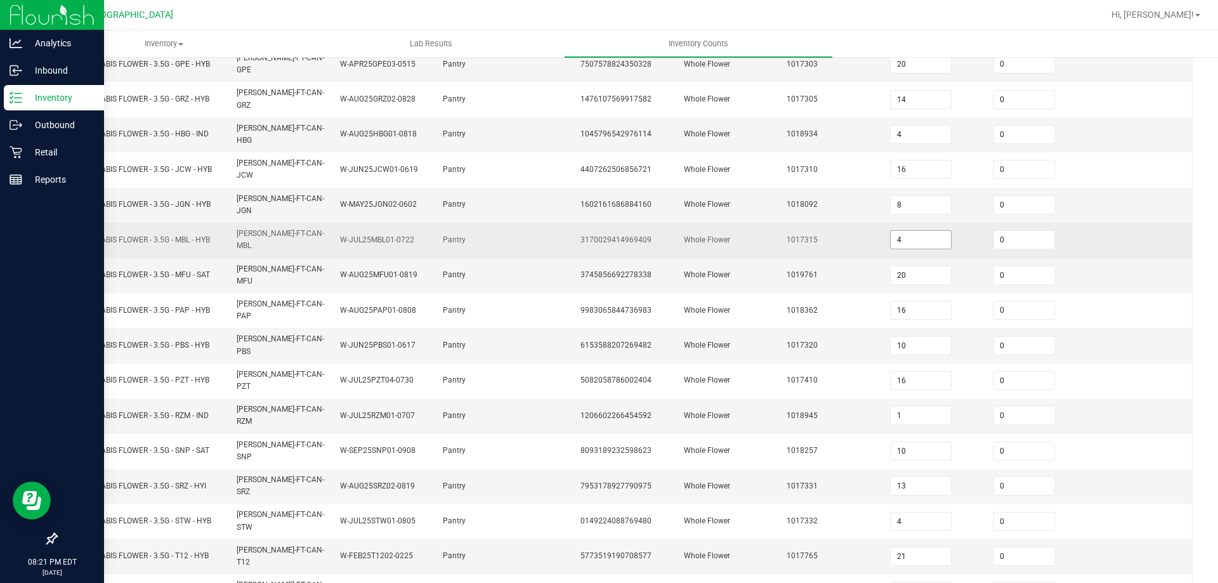
click at [932, 231] on input "4" at bounding box center [921, 240] width 60 height 18
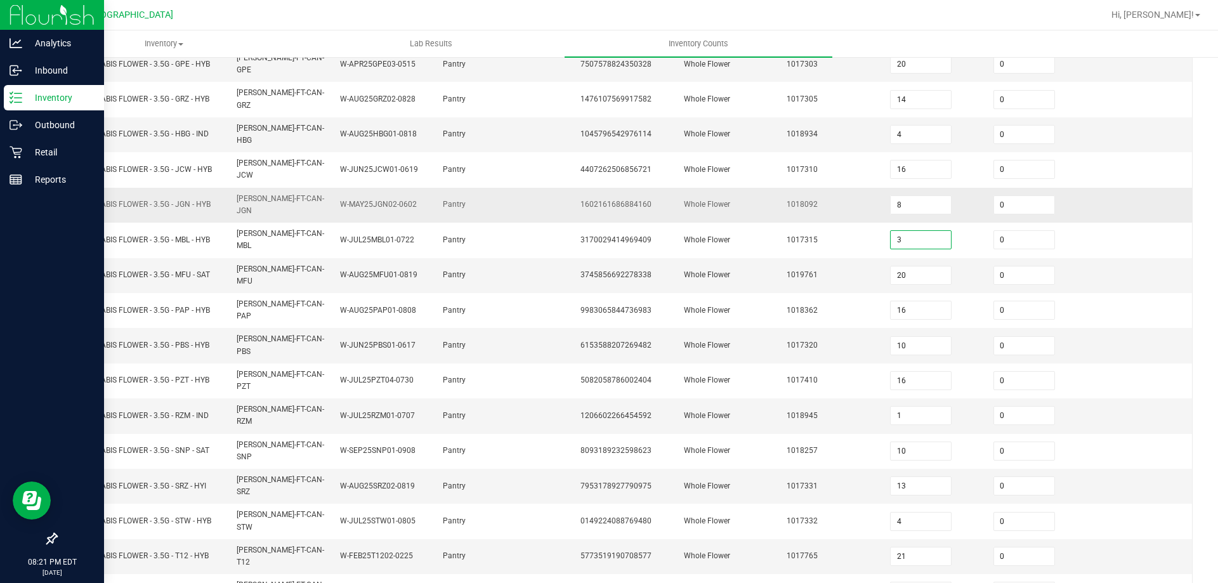
click at [1119, 188] on td at bounding box center [1140, 205] width 103 height 35
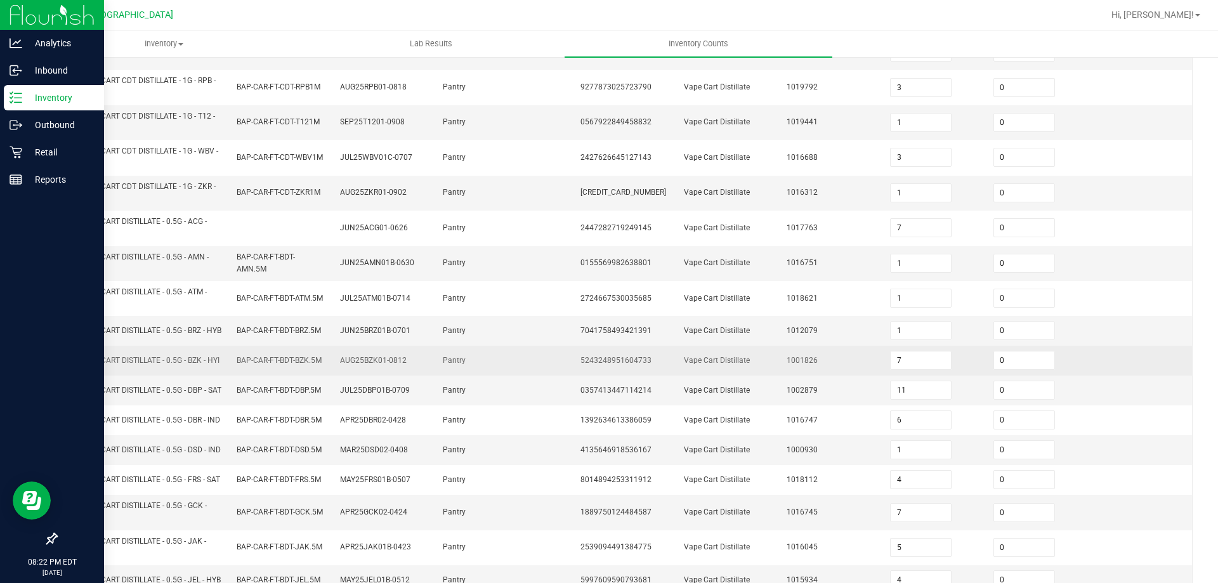
scroll to position [370, 0]
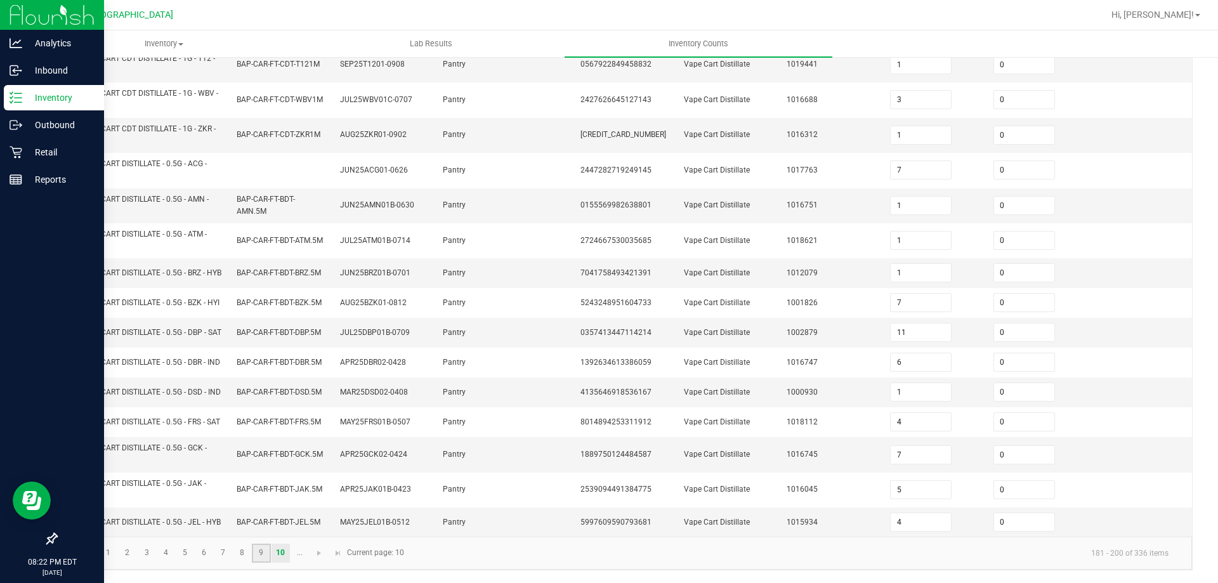
click at [265, 551] on link "9" at bounding box center [261, 553] width 18 height 19
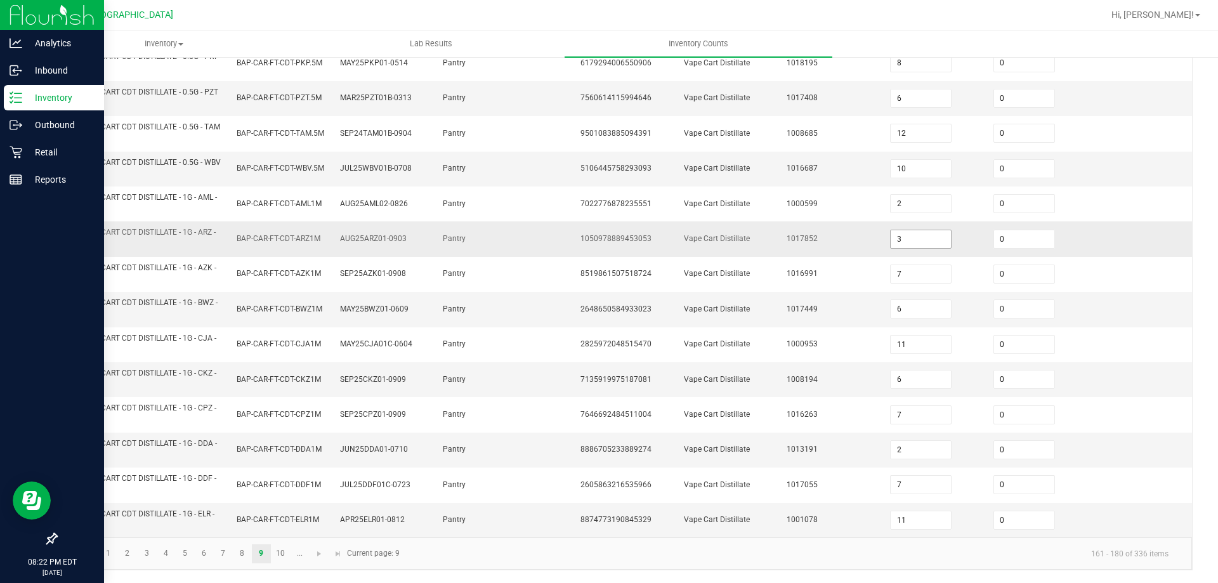
click at [903, 240] on input "3" at bounding box center [921, 239] width 60 height 18
click at [928, 246] on input "4" at bounding box center [921, 239] width 60 height 18
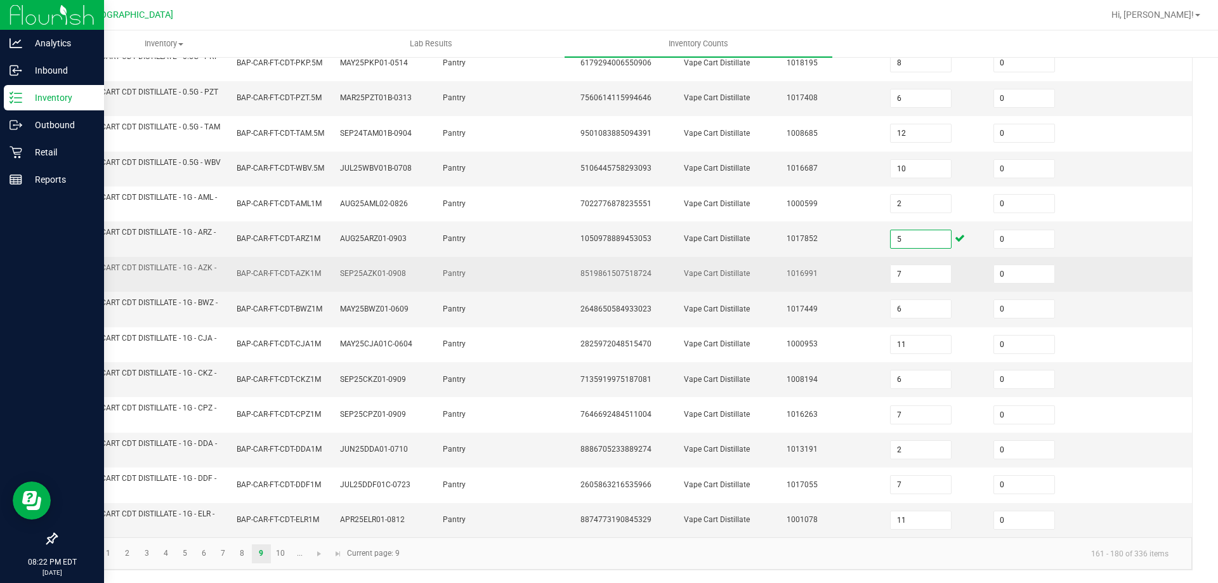
click at [1131, 290] on td at bounding box center [1140, 274] width 103 height 35
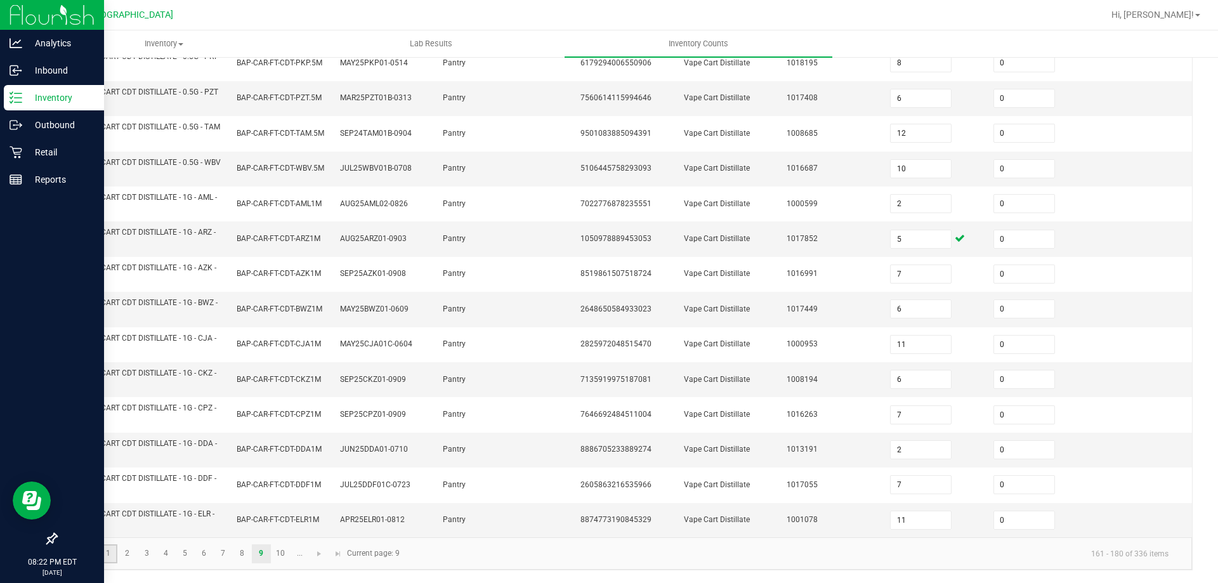
click at [108, 556] on link "1" at bounding box center [108, 553] width 18 height 19
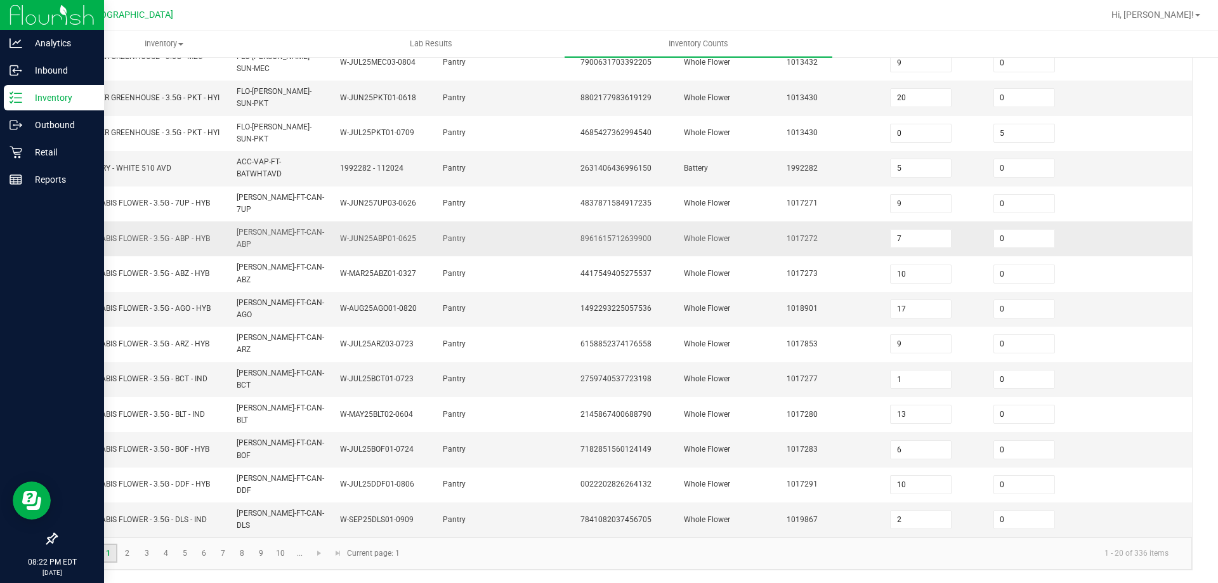
scroll to position [301, 0]
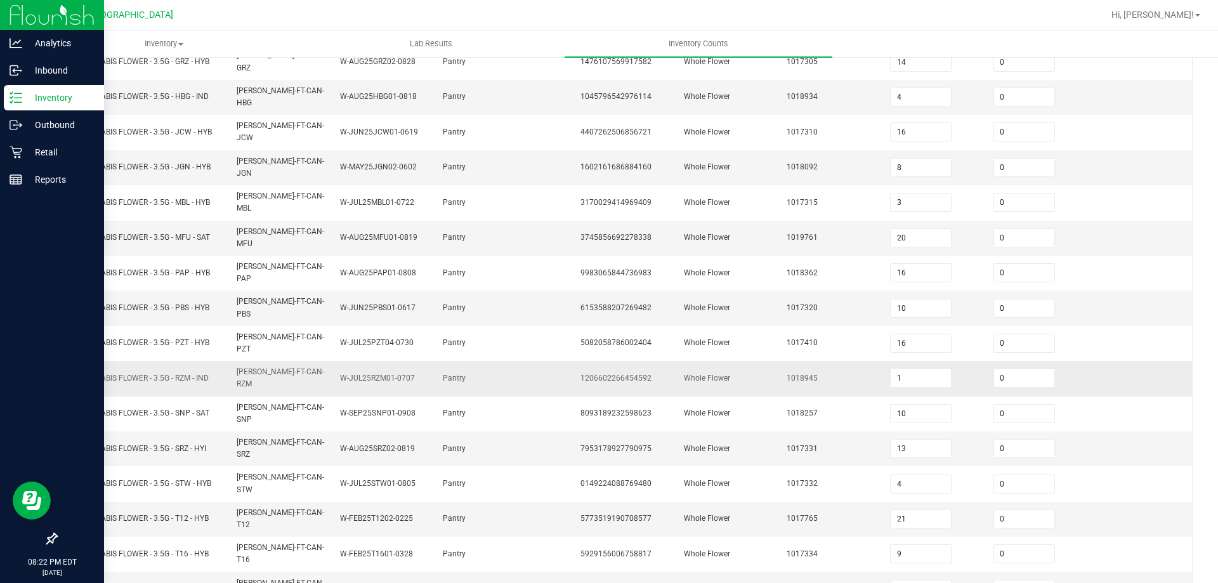
scroll to position [263, 0]
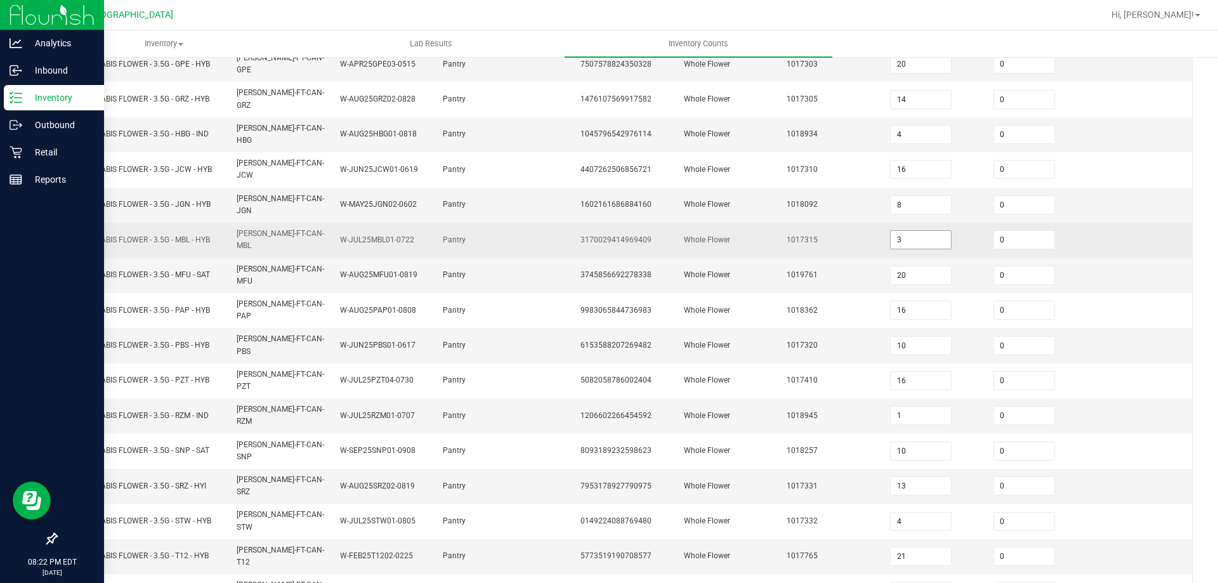
click at [905, 231] on input "3" at bounding box center [921, 240] width 60 height 18
click at [1107, 223] on td at bounding box center [1140, 240] width 103 height 35
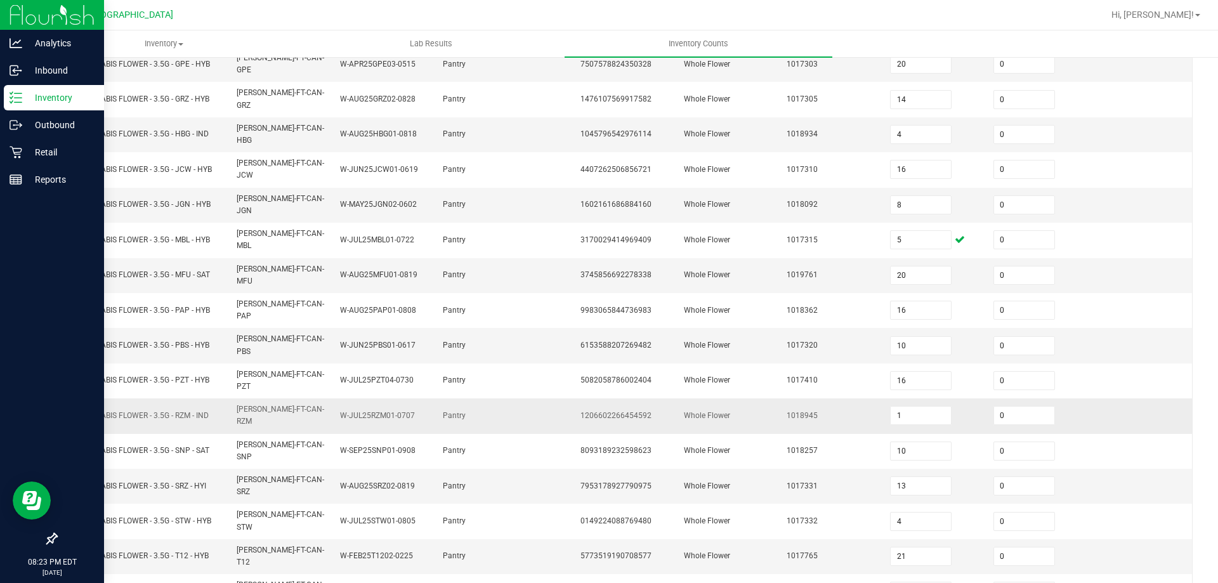
click at [1167, 398] on td at bounding box center [1140, 415] width 103 height 35
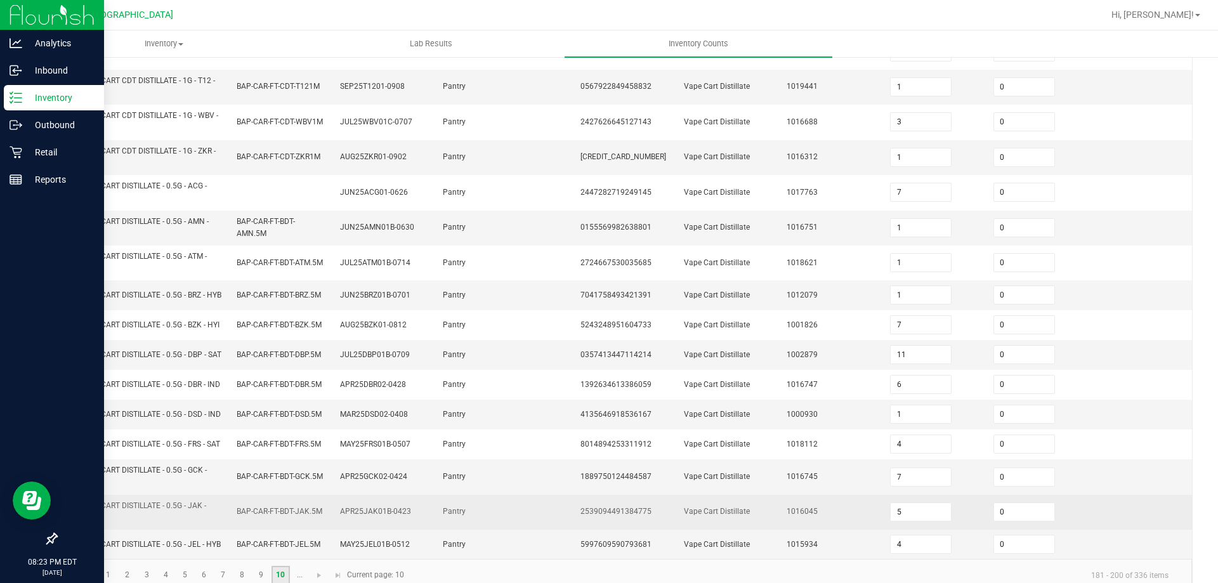
scroll to position [370, 0]
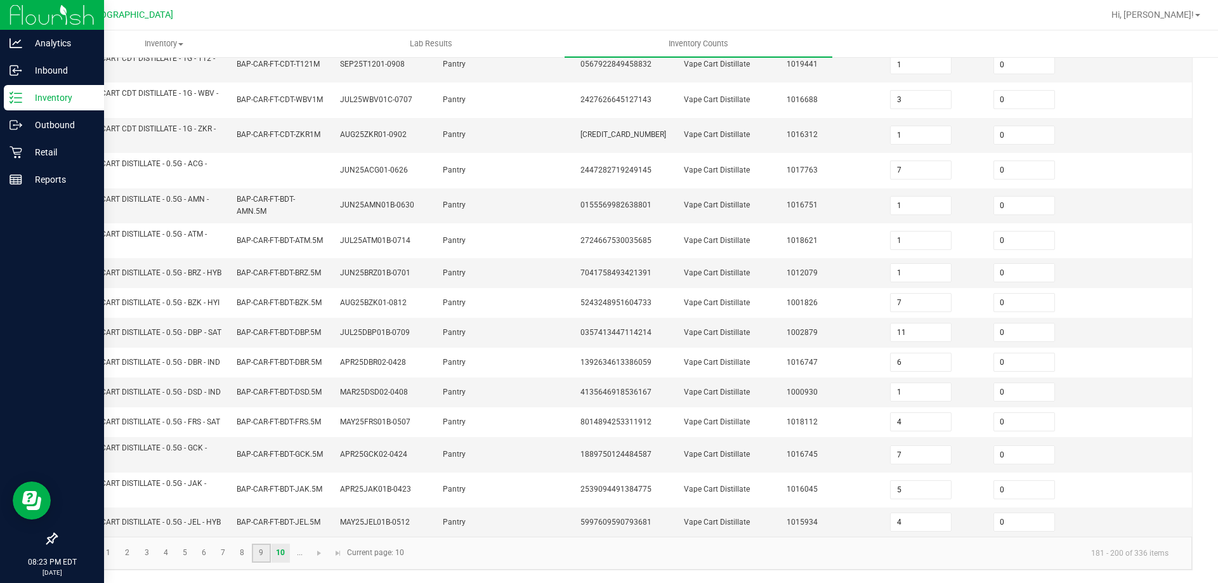
click at [264, 559] on link "9" at bounding box center [261, 553] width 18 height 19
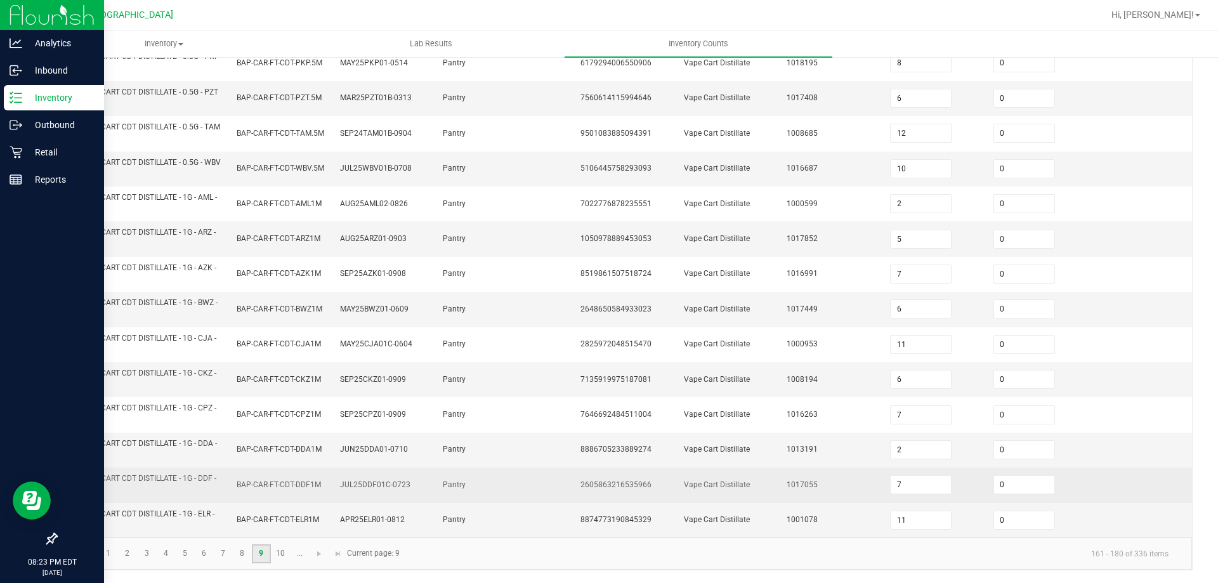
scroll to position [243, 0]
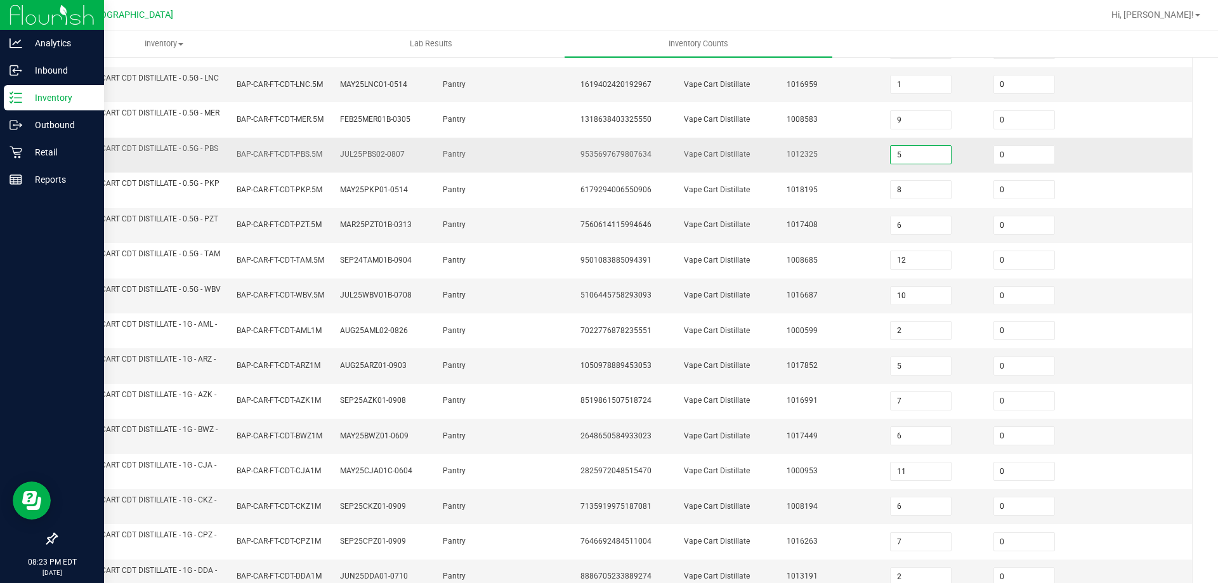
click at [916, 146] on input "5" at bounding box center [921, 155] width 60 height 18
click at [1145, 230] on td at bounding box center [1140, 225] width 103 height 35
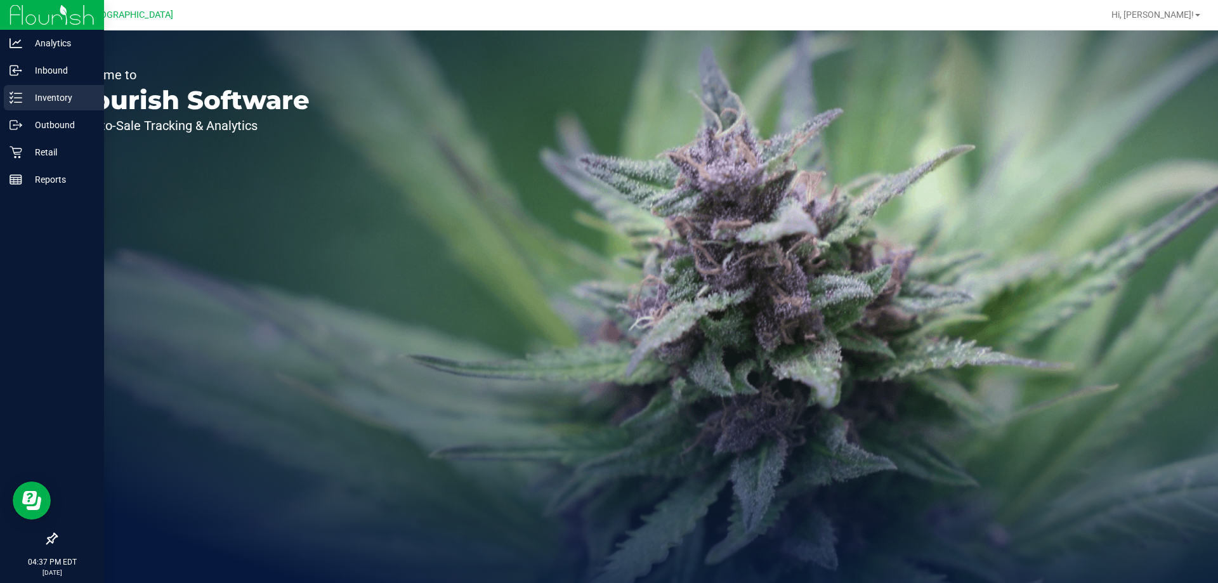
click at [32, 100] on p "Inventory" at bounding box center [60, 97] width 76 height 15
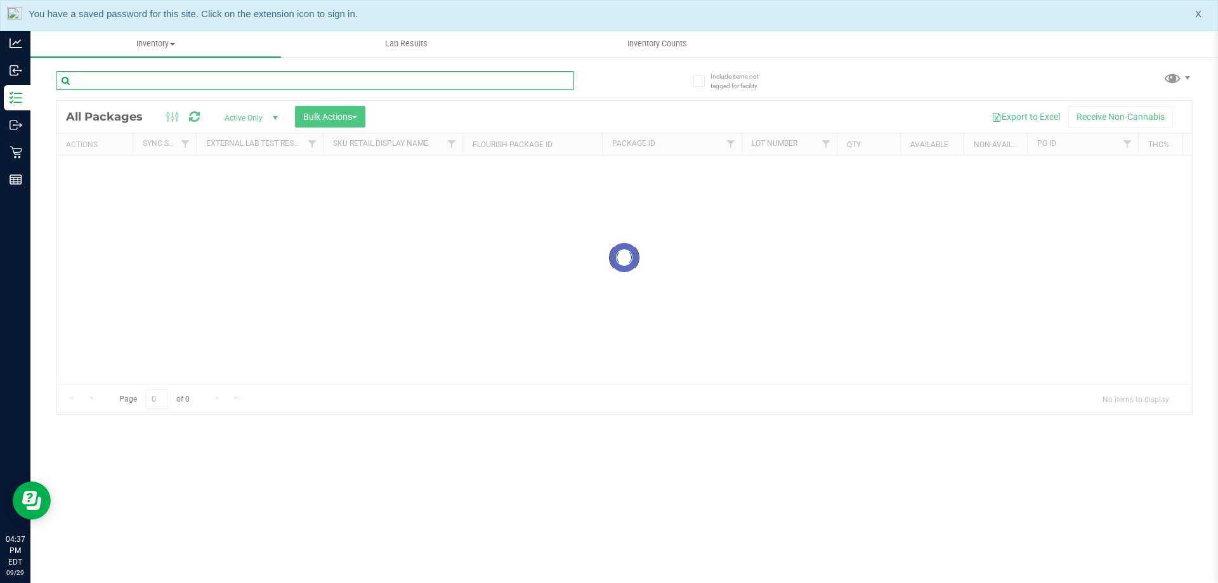
click at [162, 74] on input "text" at bounding box center [315, 80] width 518 height 19
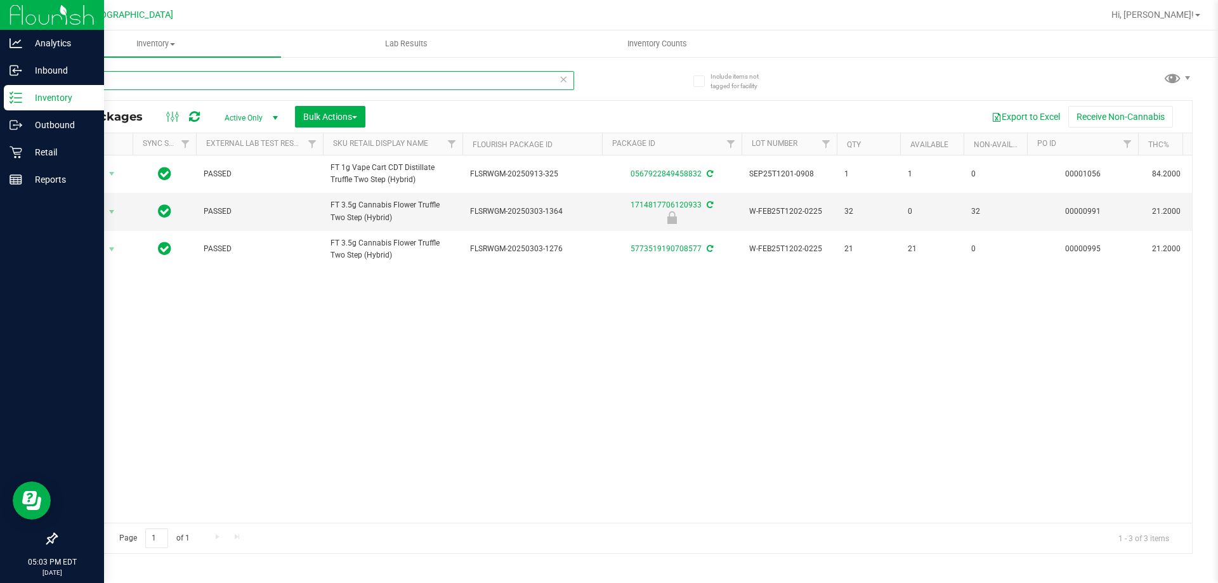
drag, startPoint x: 160, startPoint y: 84, endPoint x: 0, endPoint y: 29, distance: 169.1
click at [0, 30] on div "Analytics Inbound Inventory Outbound Retail Reports 05:03 PM EDT 09/29/2025 09/…" at bounding box center [609, 291] width 1218 height 583
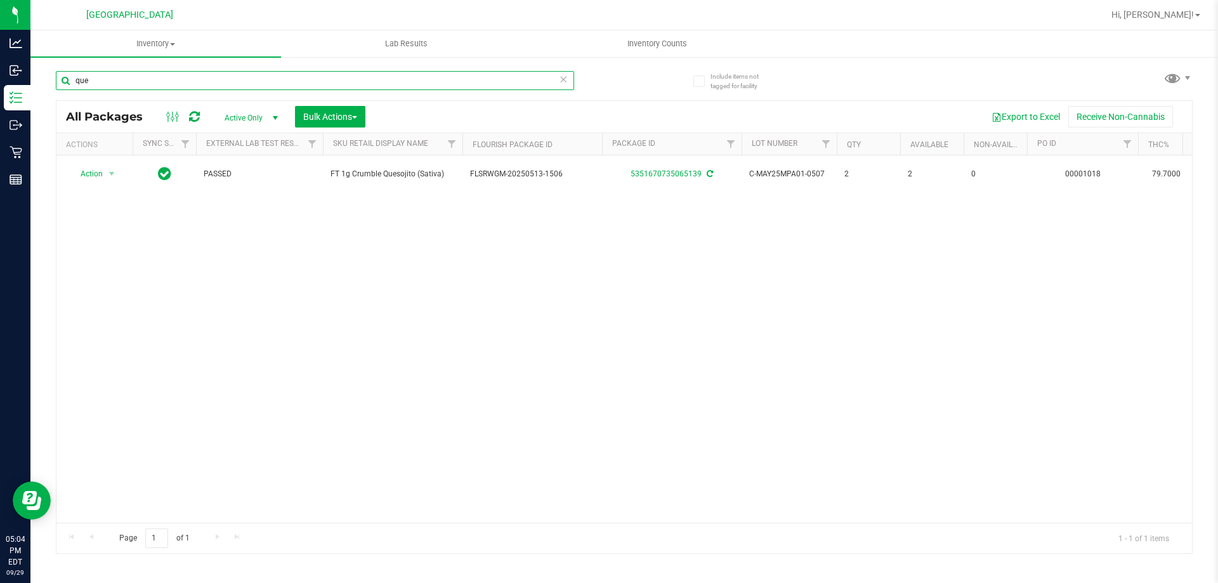
type input "que"
